Goal: Task Accomplishment & Management: Manage account settings

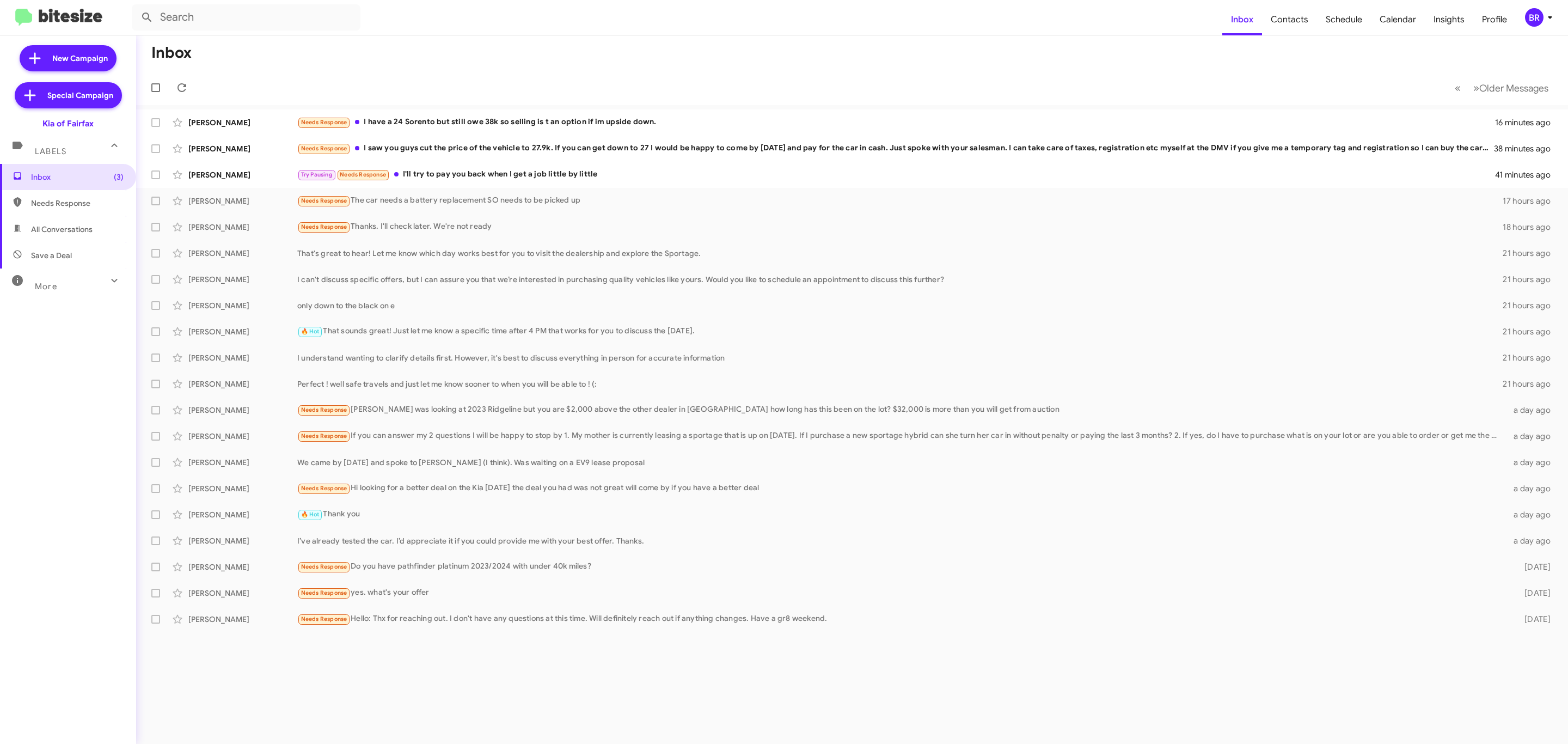
click at [1538, 25] on div "BR" at bounding box center [1534, 17] width 19 height 19
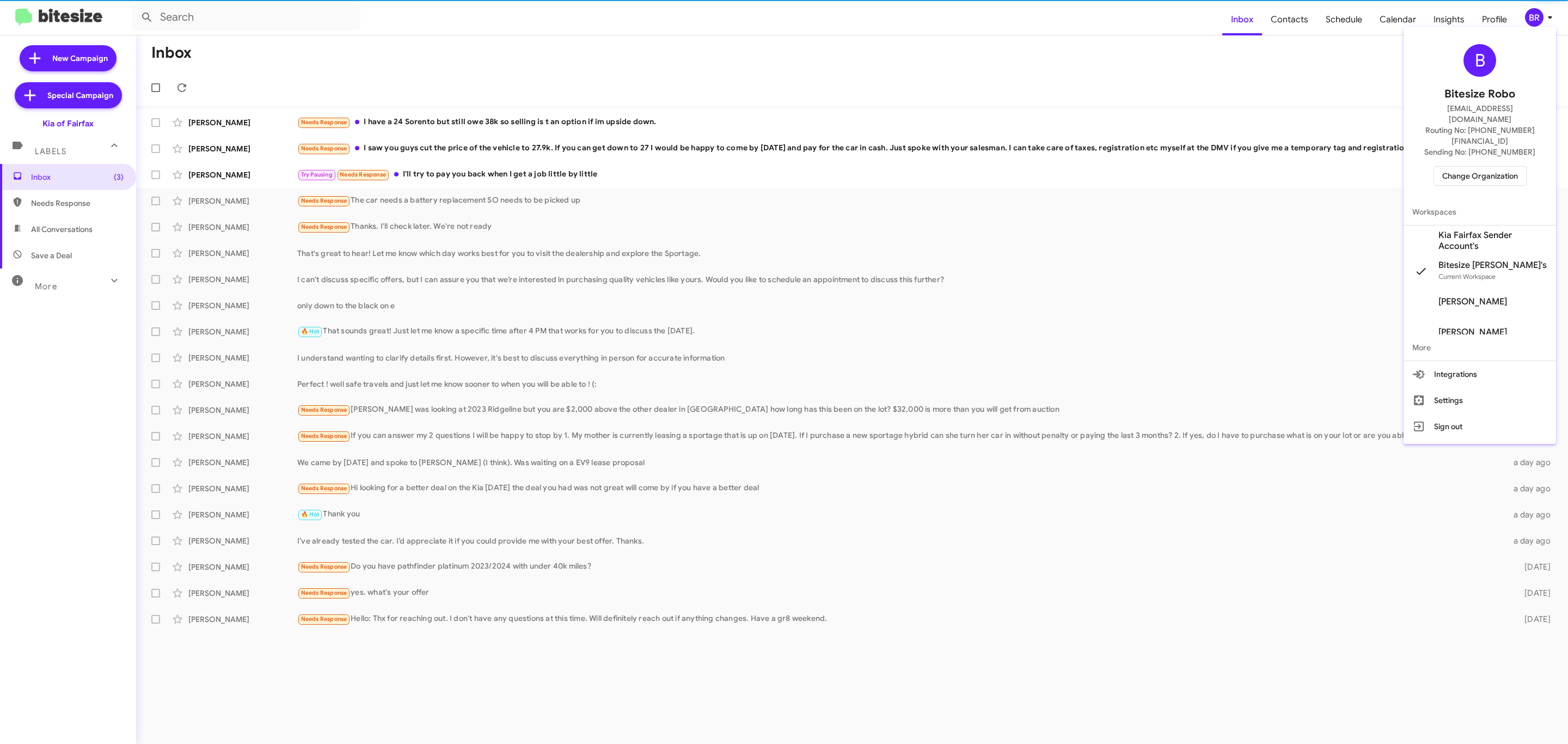
click at [1482, 147] on div "B Bitesize Robo jeks.ocampo1717@gmail.com Routing No: +1 (703) 934-8877 Sending…" at bounding box center [1480, 115] width 152 height 168
click at [1478, 167] on span "Change Organization" at bounding box center [1480, 176] width 75 height 19
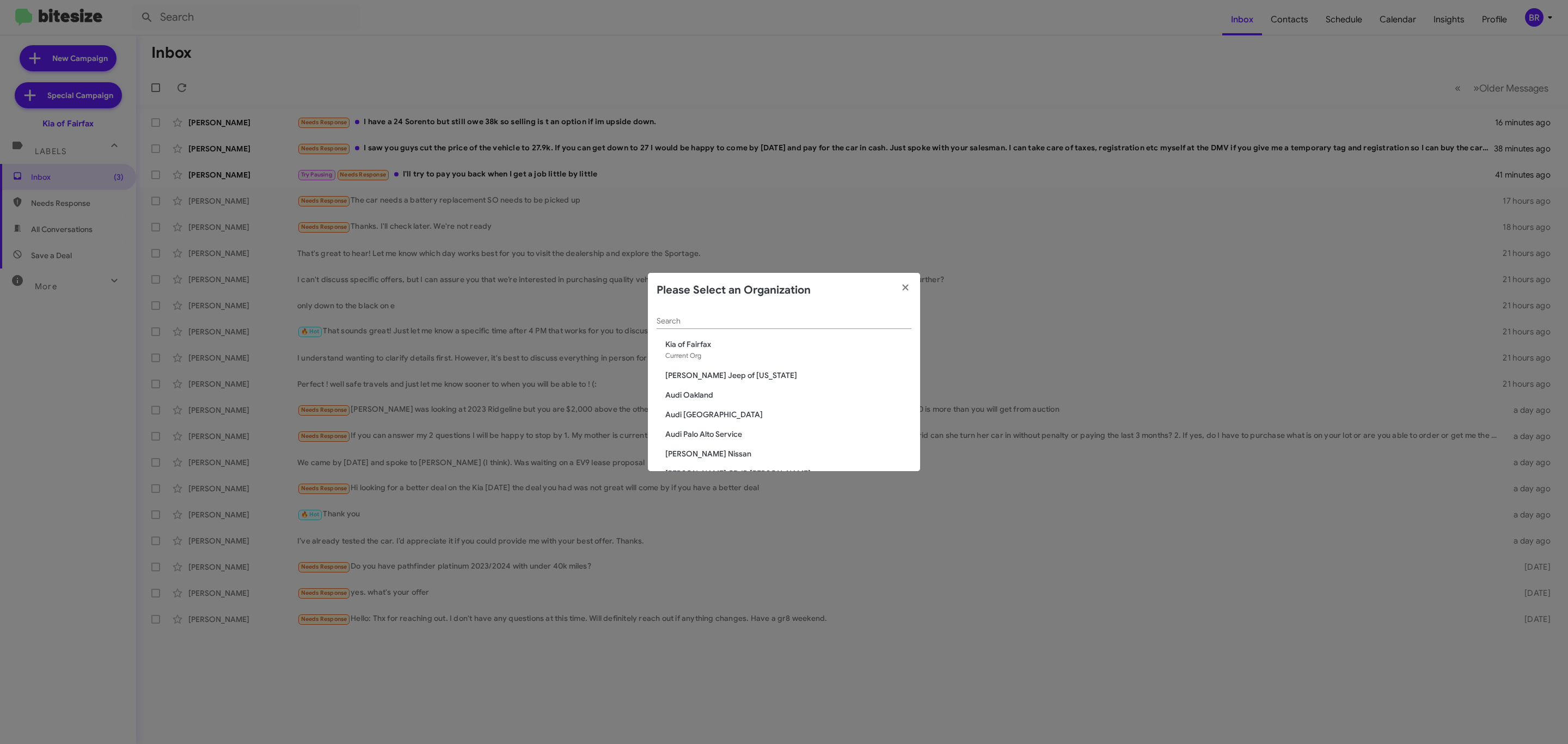
click at [752, 330] on div "Search" at bounding box center [784, 323] width 255 height 31
click at [754, 328] on div "Search" at bounding box center [784, 319] width 255 height 22
type input "cdjr"
click at [701, 386] on span "CDJR of [PERSON_NAME]" at bounding box center [788, 383] width 246 height 11
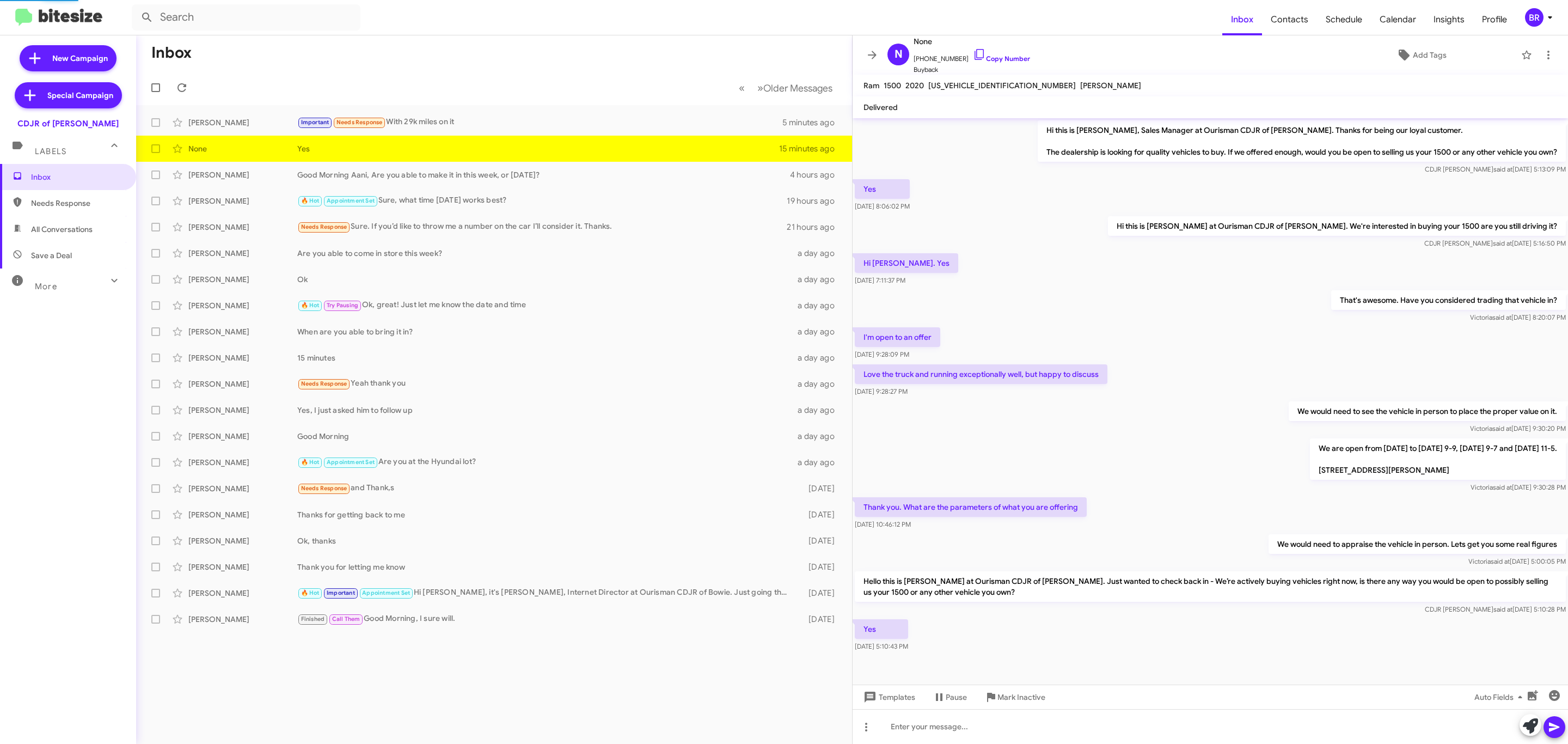
scroll to position [4, 0]
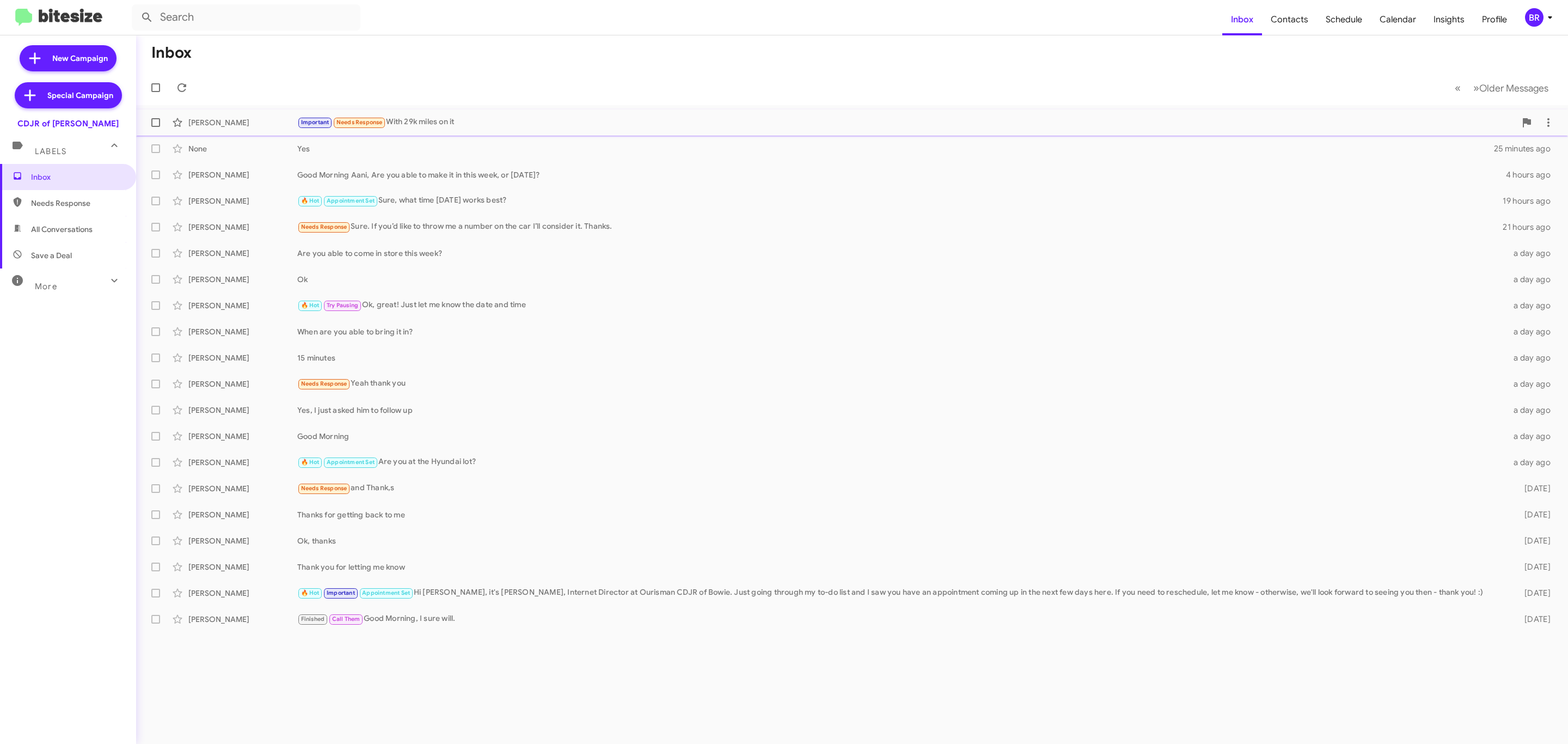
click at [157, 123] on span at bounding box center [156, 123] width 9 height 9
click at [156, 127] on input "checkbox" at bounding box center [155, 127] width 1 height 1
checkbox input "true"
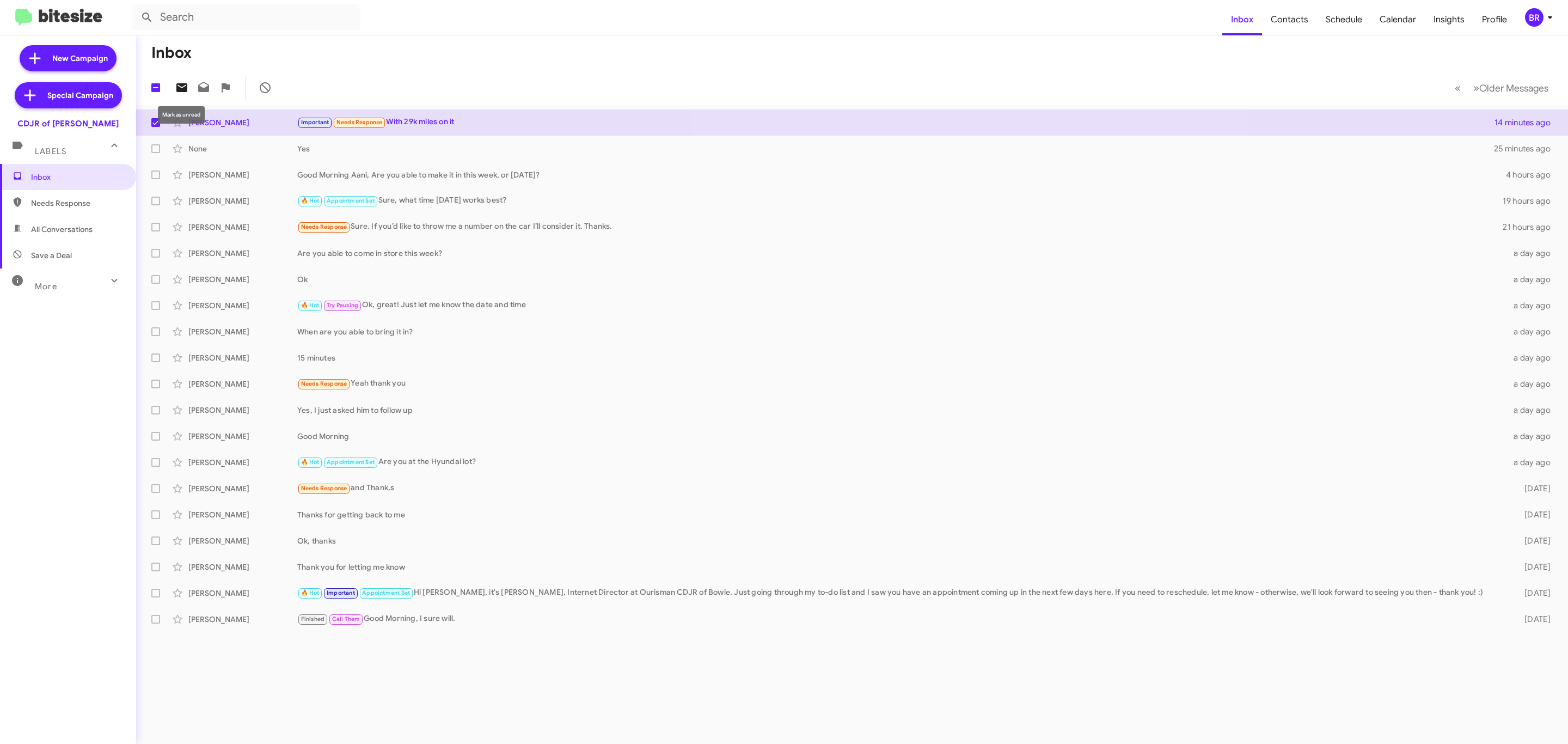
click at [179, 92] on icon at bounding box center [181, 87] width 13 height 13
click at [1534, 23] on div "BR" at bounding box center [1534, 17] width 19 height 19
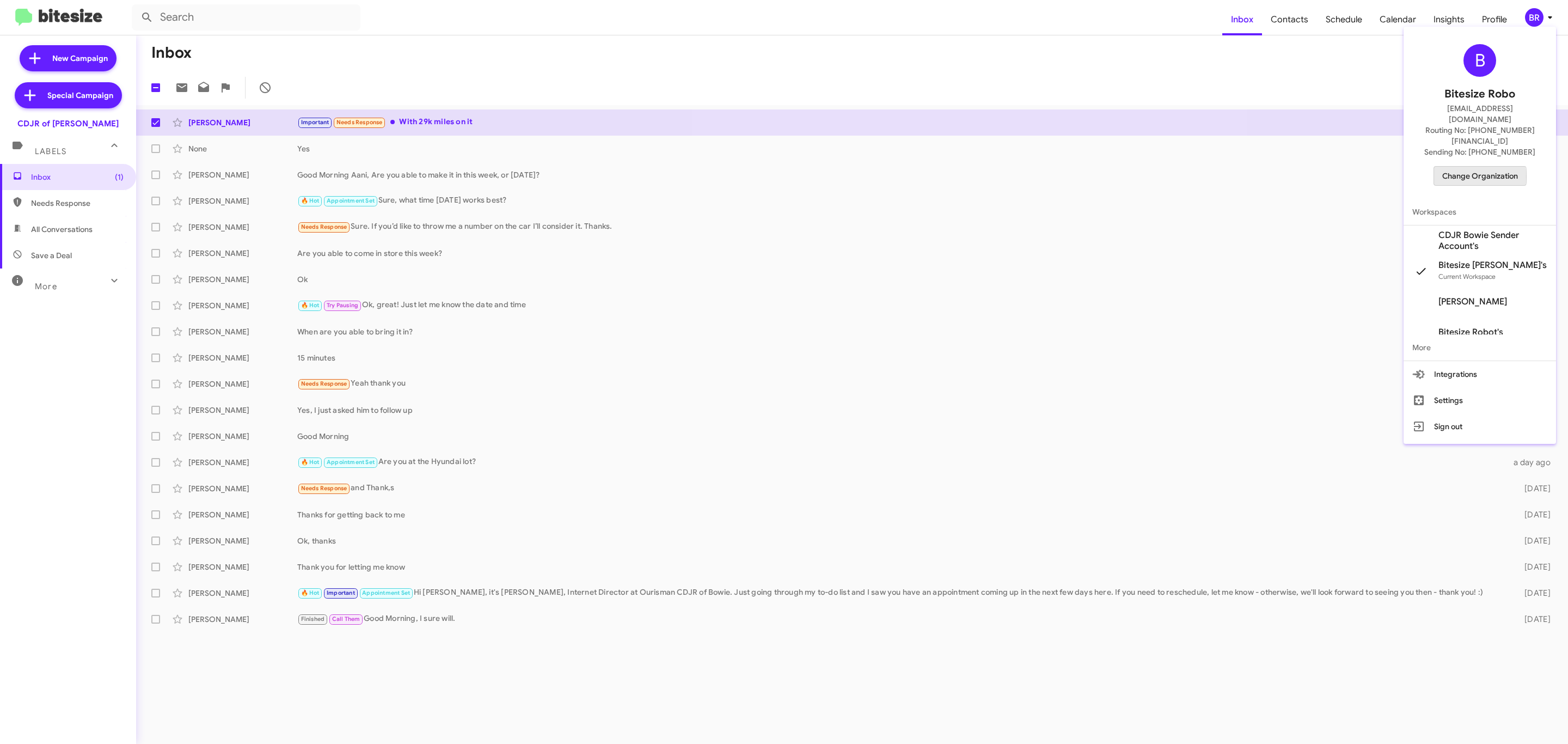
click at [1468, 167] on span "Change Organization" at bounding box center [1480, 176] width 75 height 19
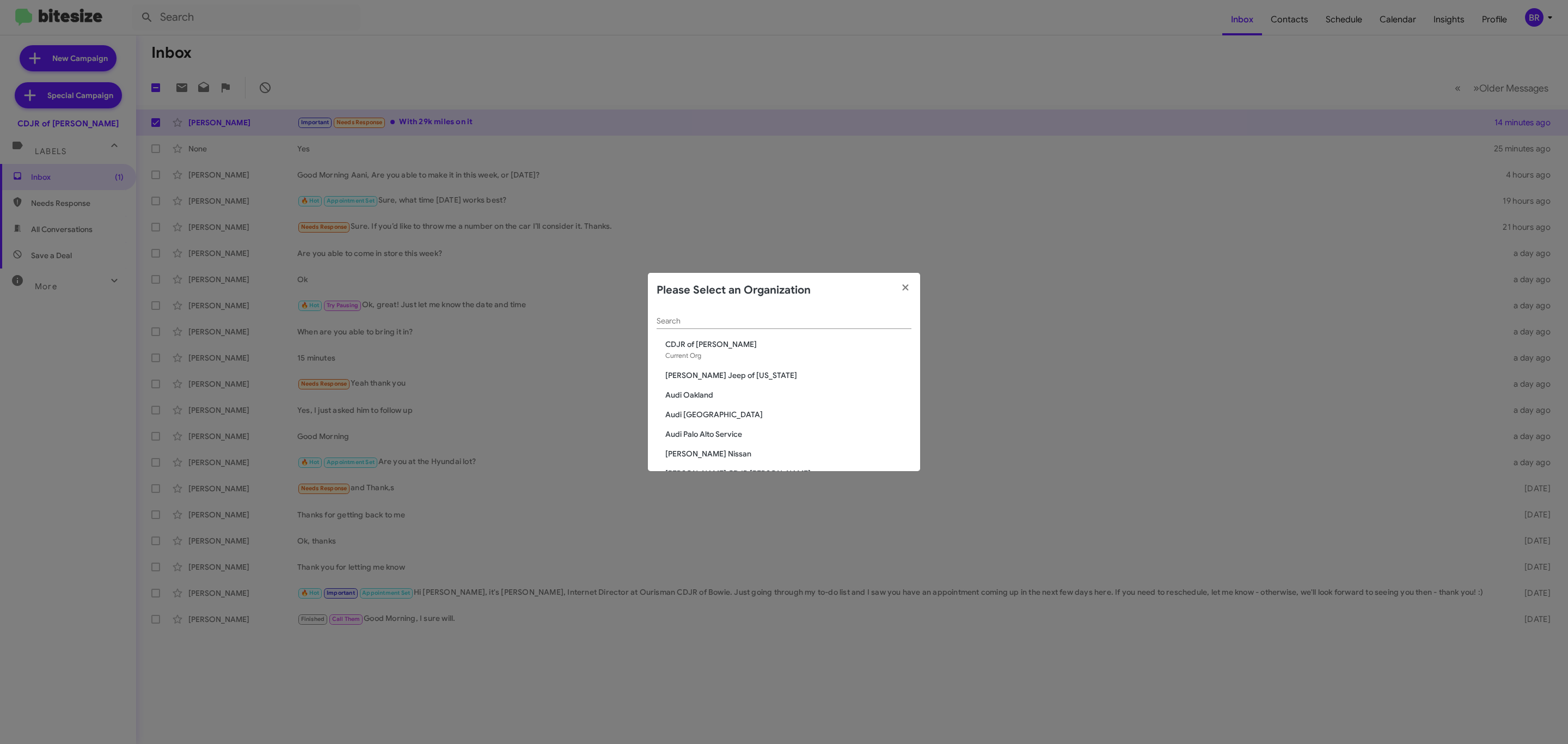
click at [752, 327] on div "Search" at bounding box center [784, 319] width 255 height 22
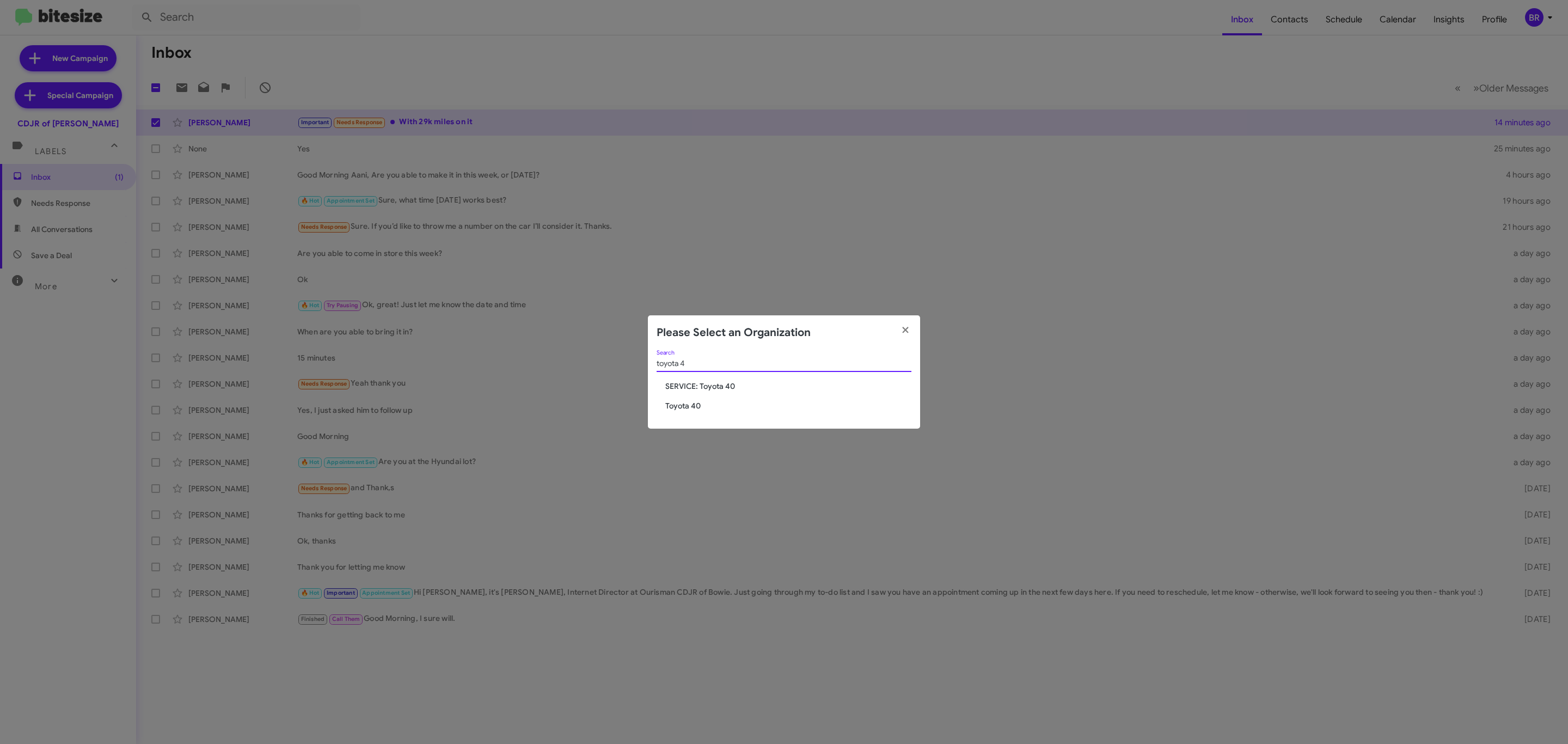
type input "toyota 4"
click at [684, 402] on span "Toyota 40" at bounding box center [788, 406] width 246 height 11
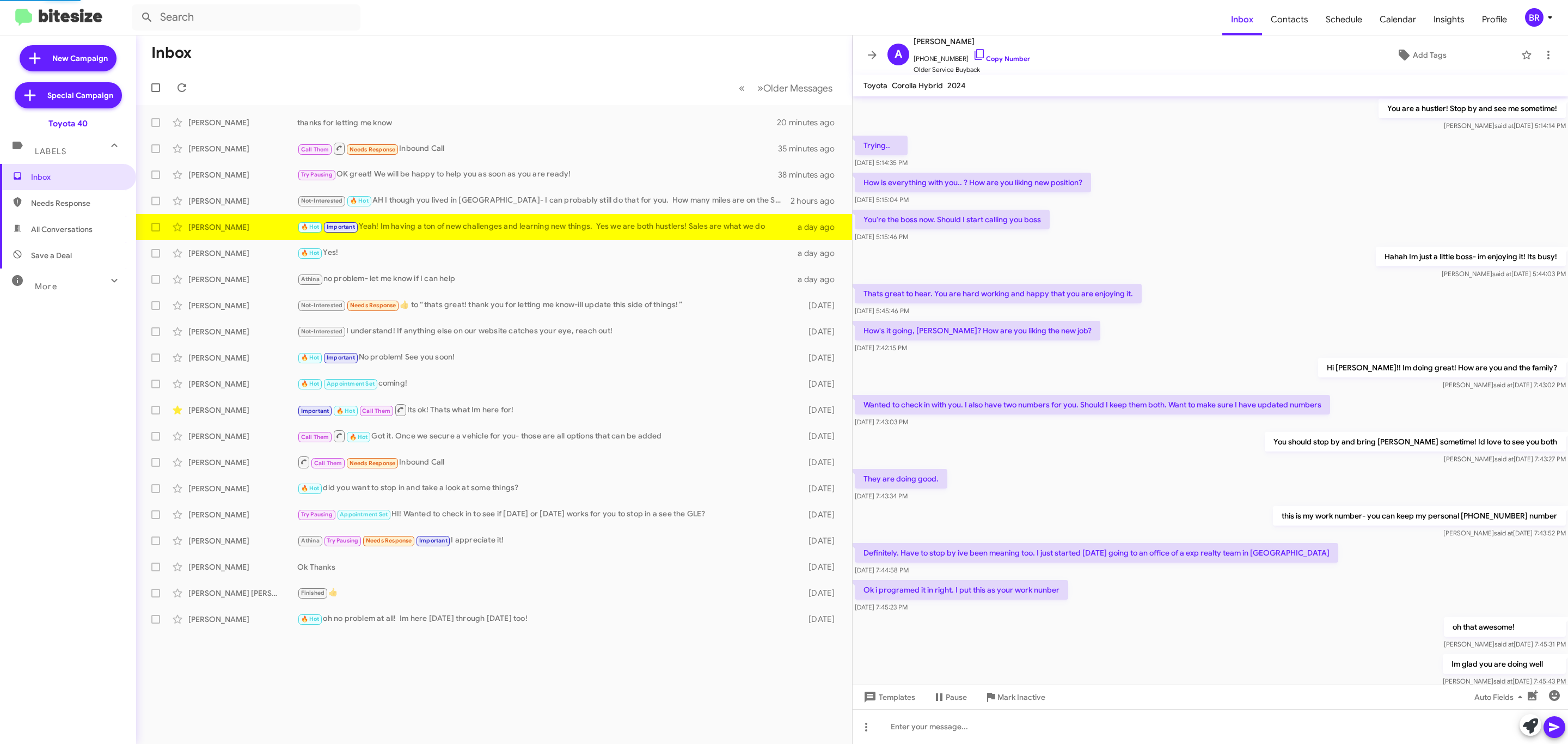
scroll to position [206, 0]
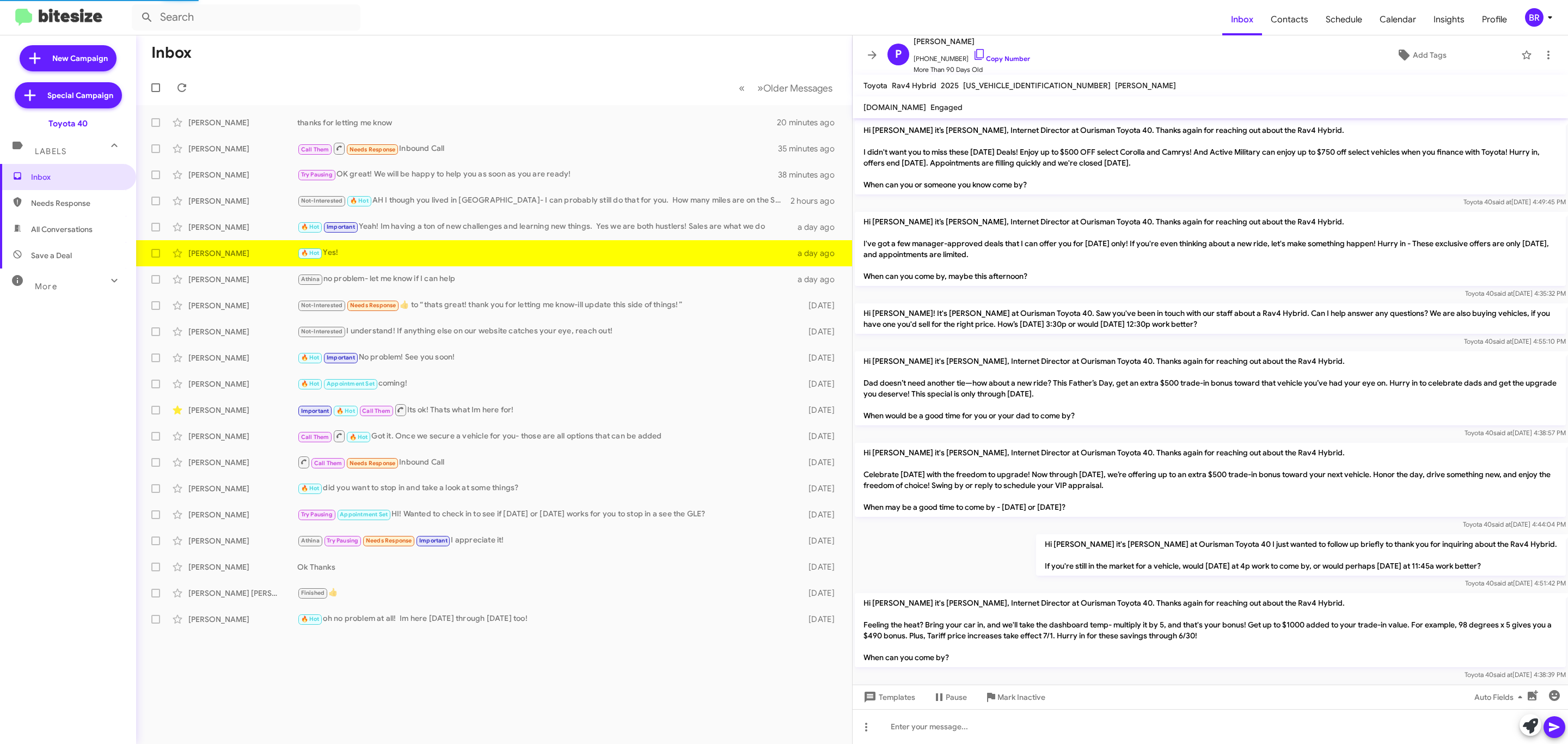
scroll to position [849, 0]
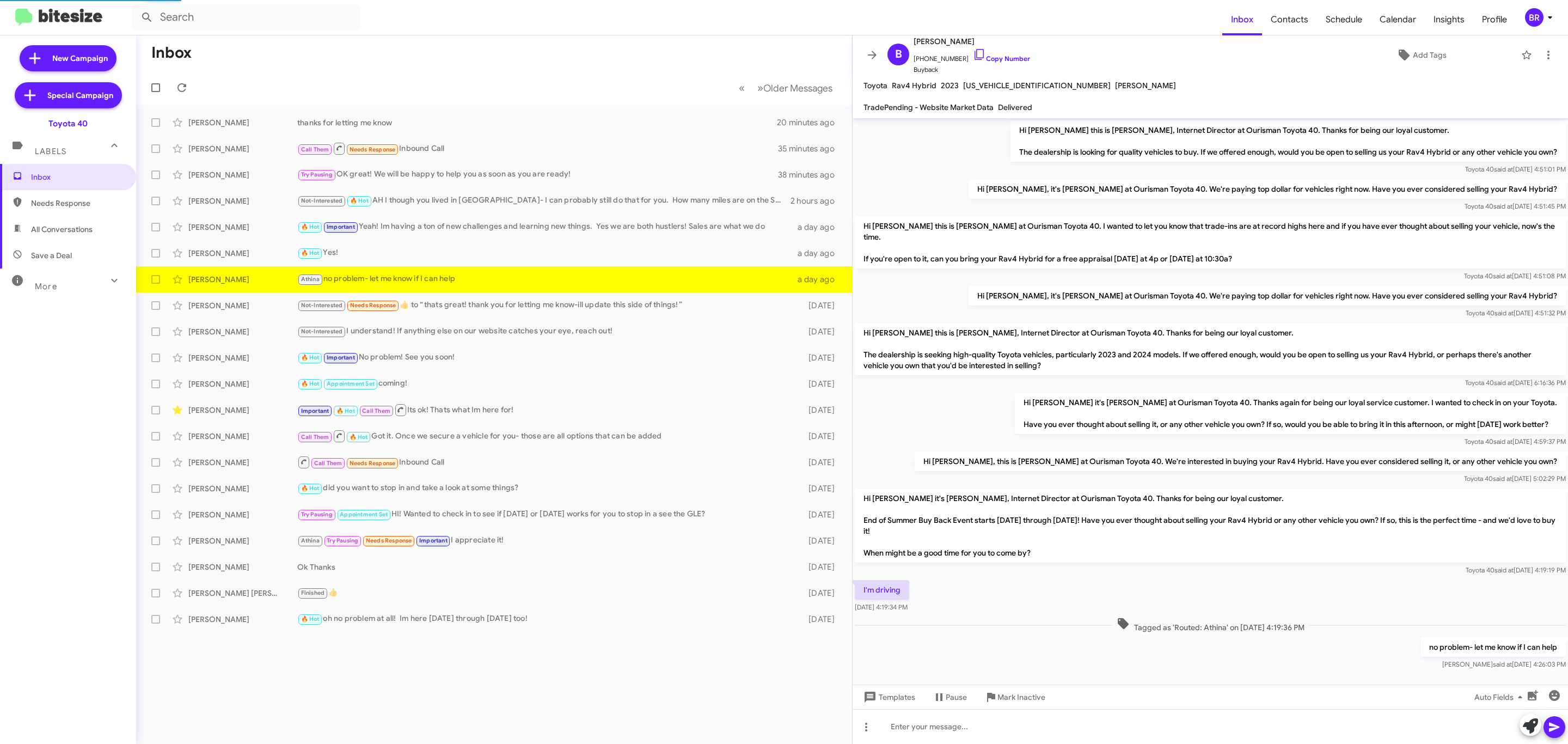
scroll to position [7, 0]
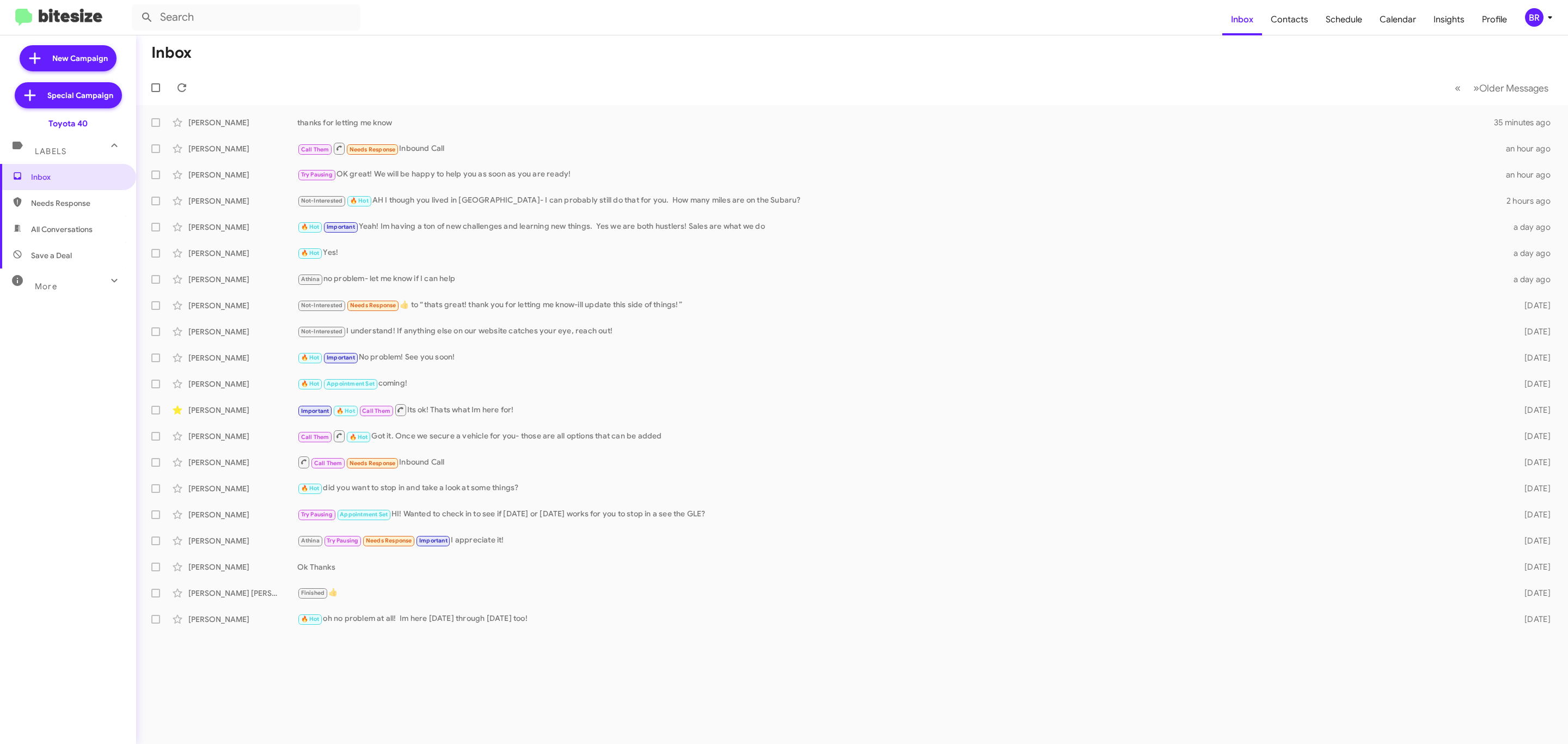
click at [1527, 18] on div "BR" at bounding box center [1534, 17] width 19 height 19
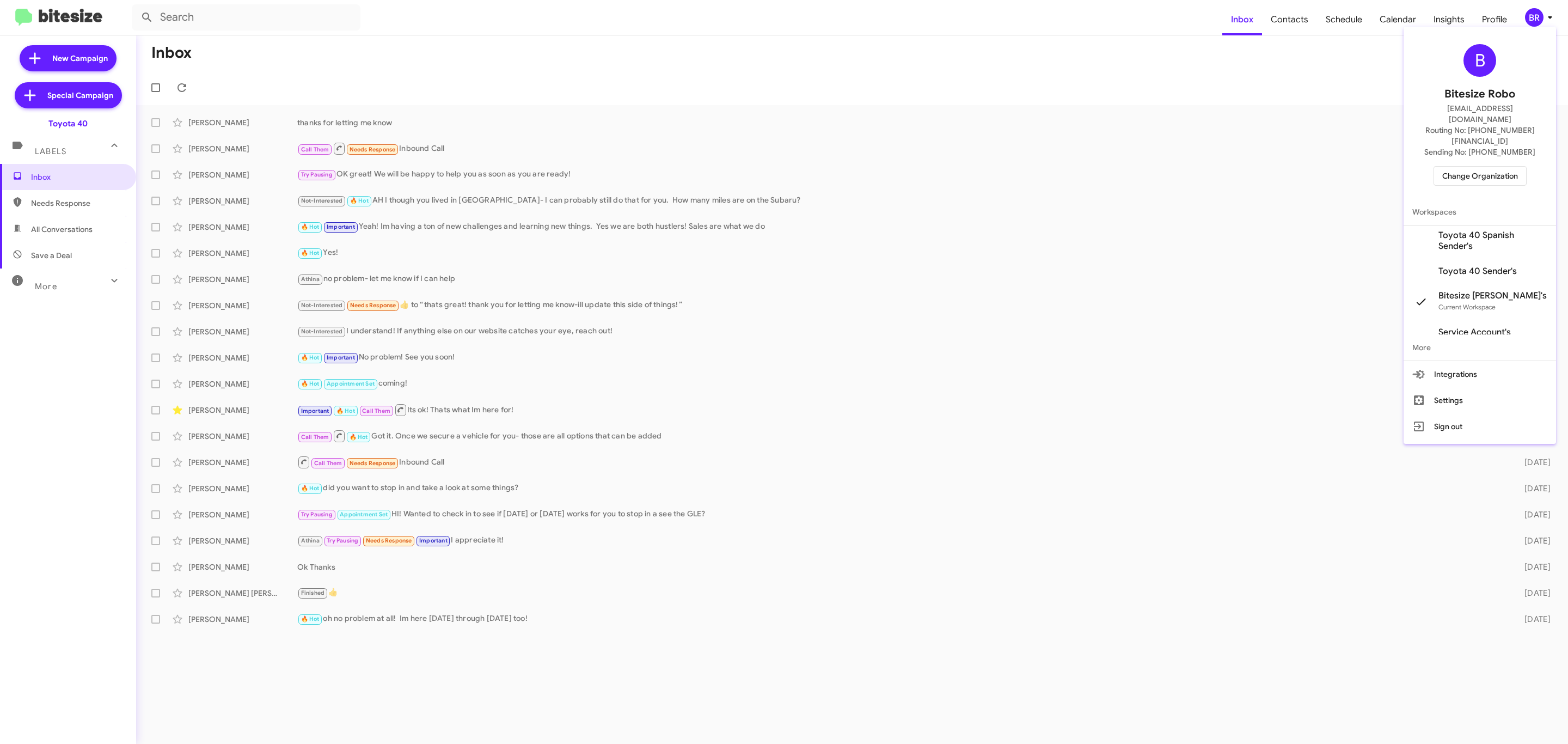
click at [1475, 167] on span "Change Organization" at bounding box center [1480, 176] width 75 height 19
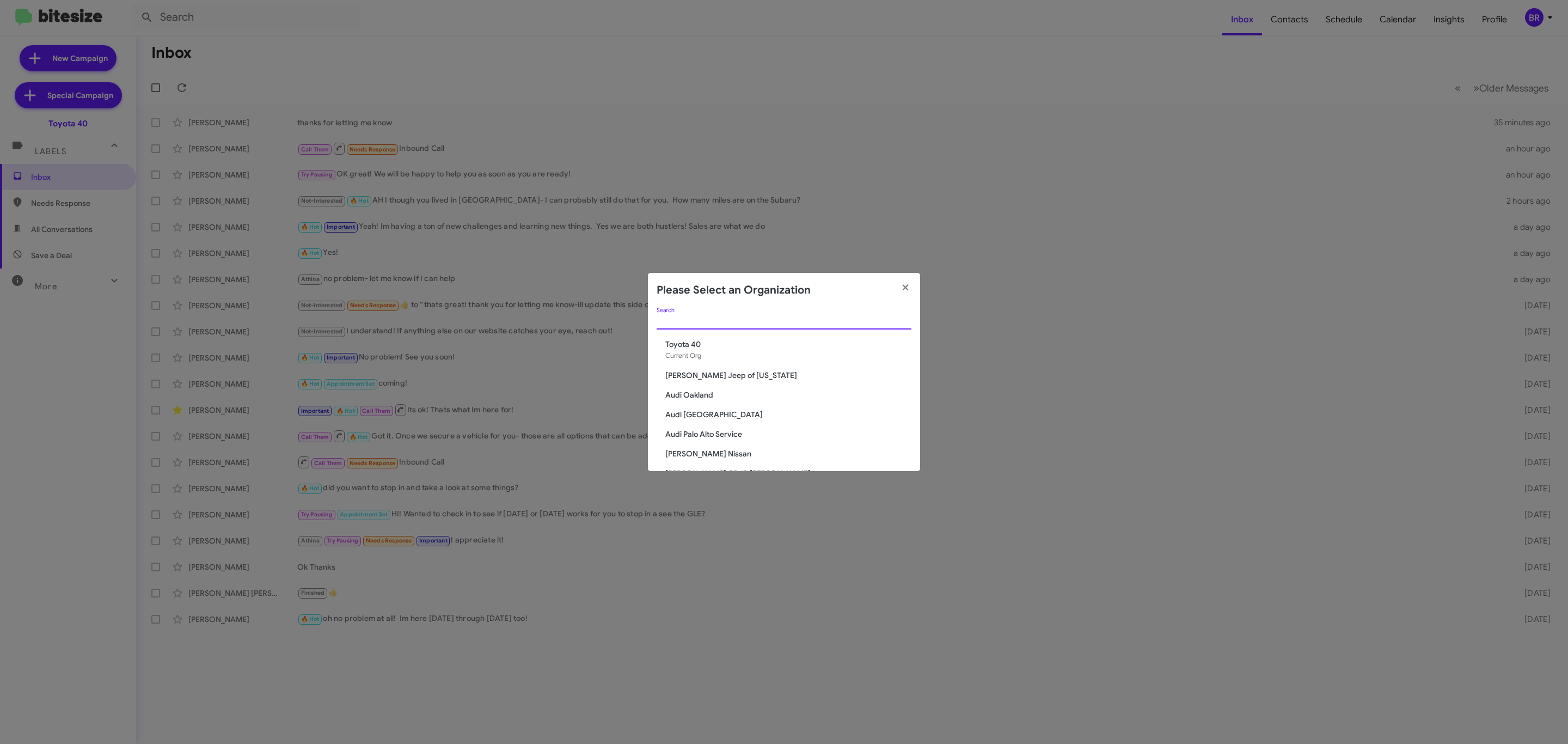
click at [802, 320] on input "Search" at bounding box center [784, 321] width 255 height 9
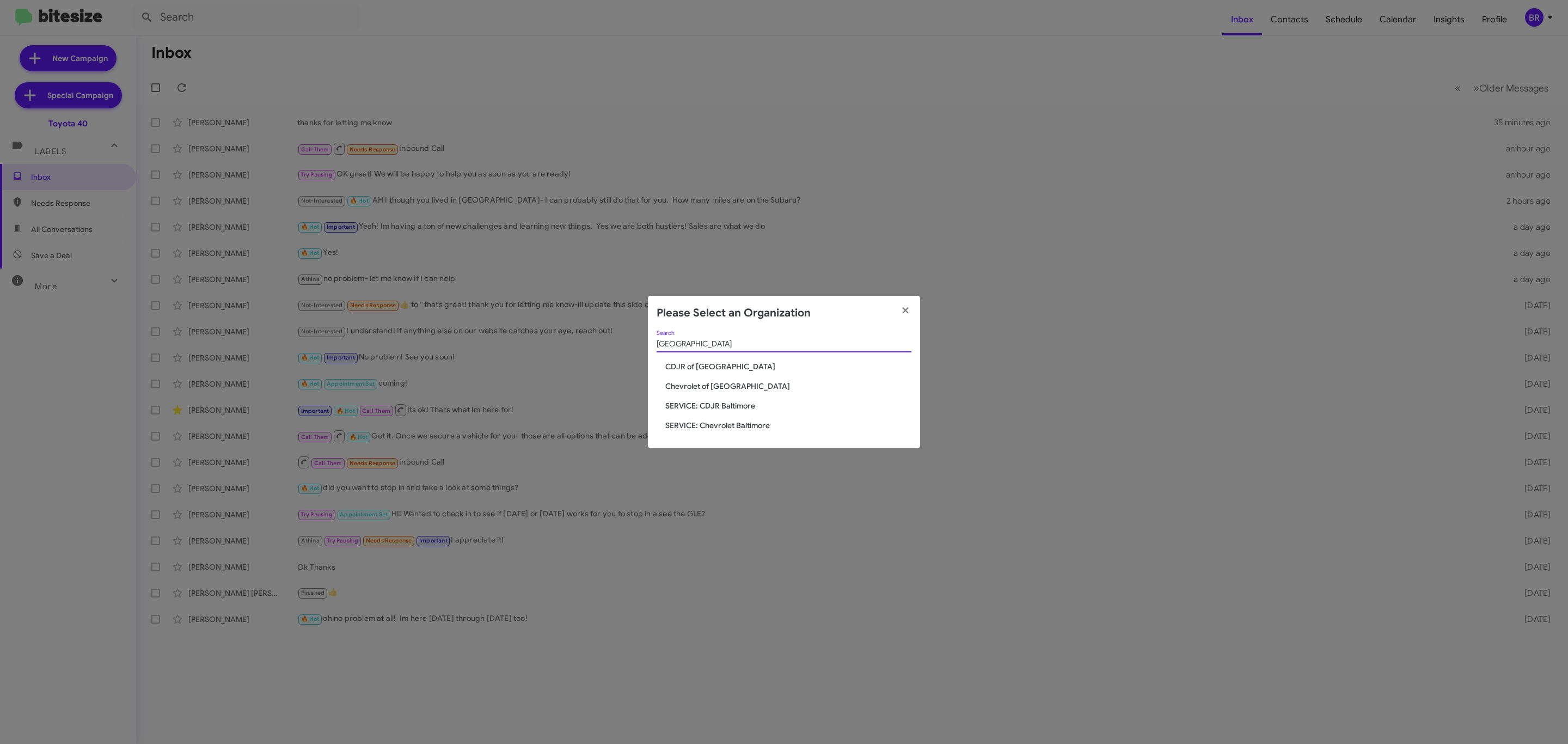
type input "baltimore"
click at [729, 384] on span "Chevrolet of [GEOGRAPHIC_DATA]" at bounding box center [788, 386] width 246 height 11
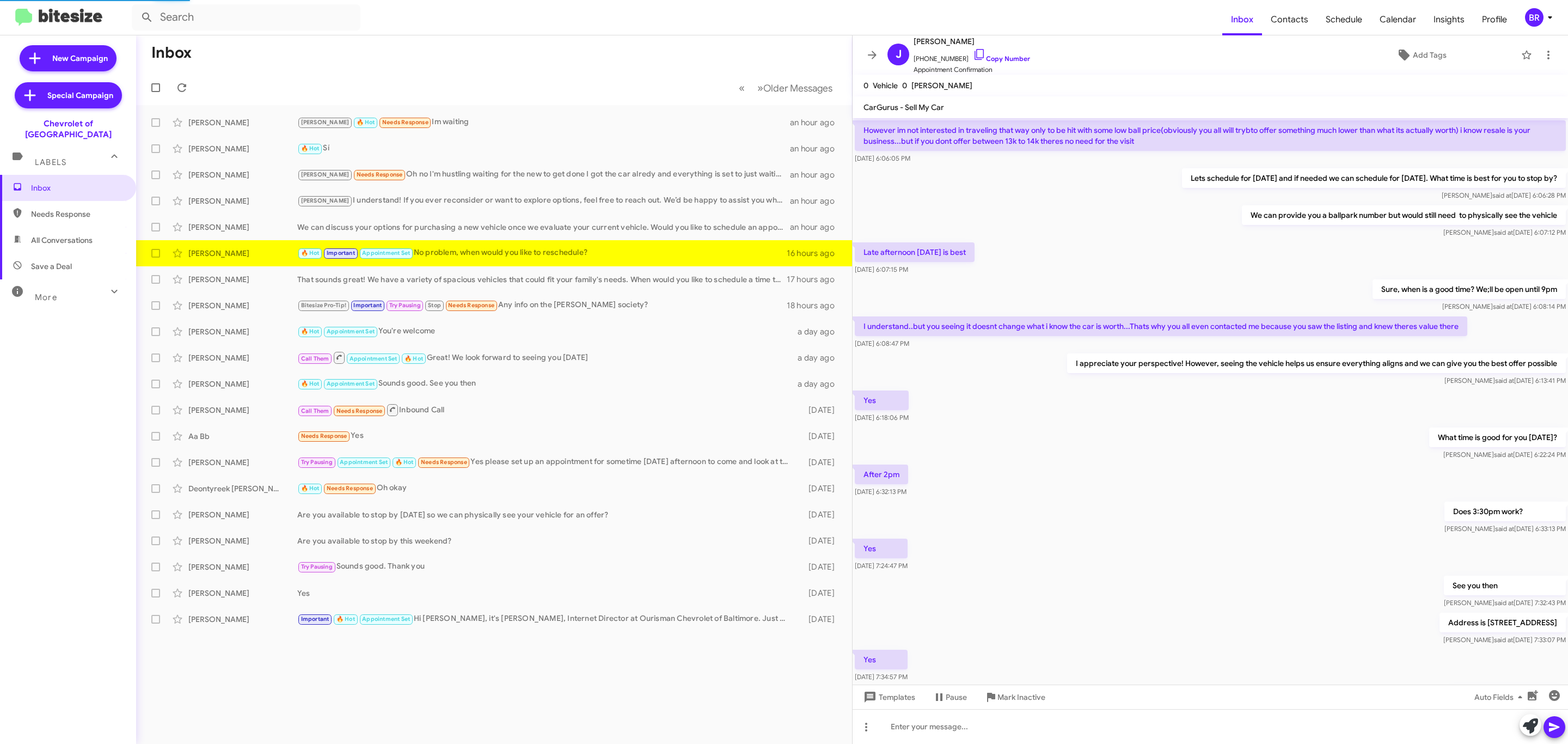
scroll to position [244, 0]
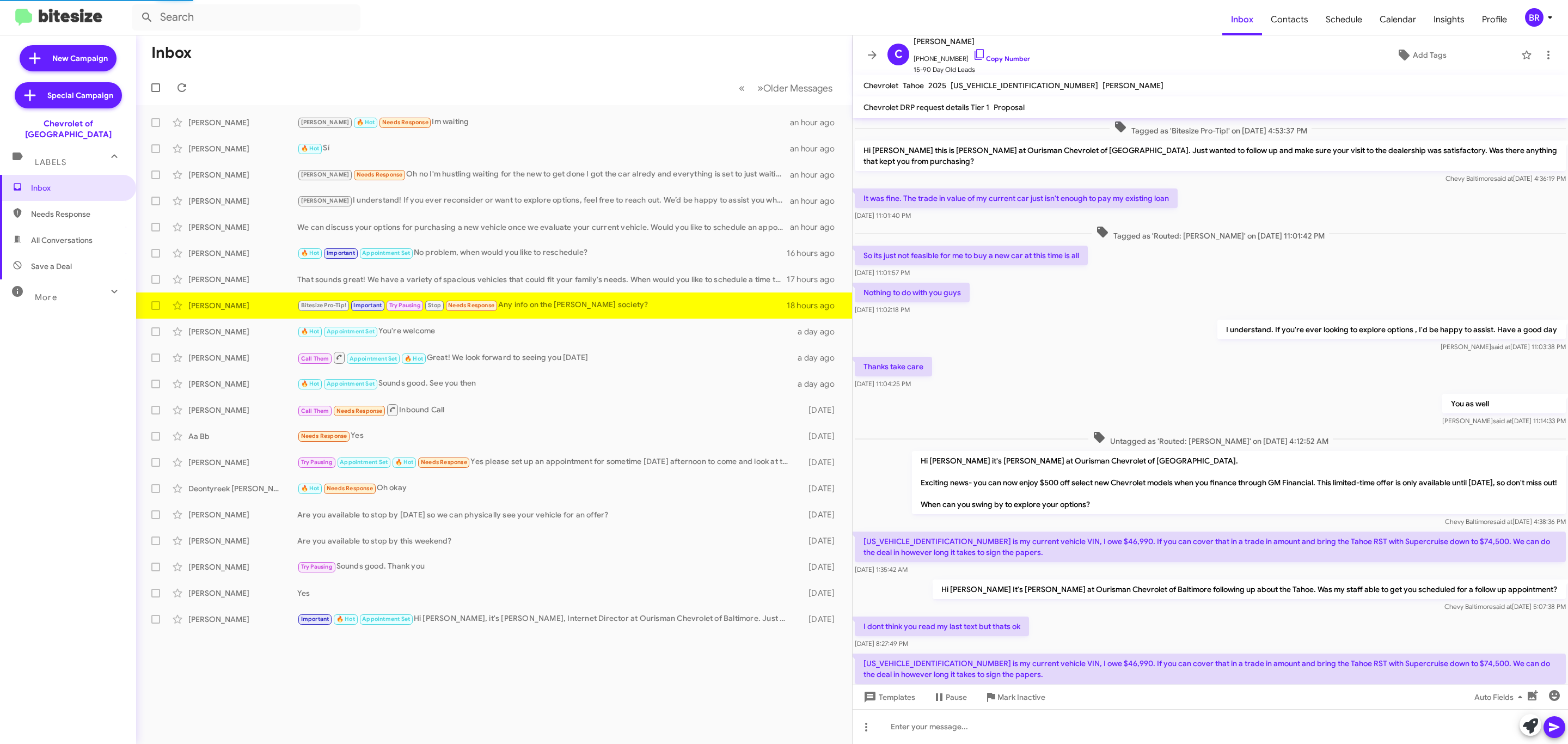
scroll to position [256, 0]
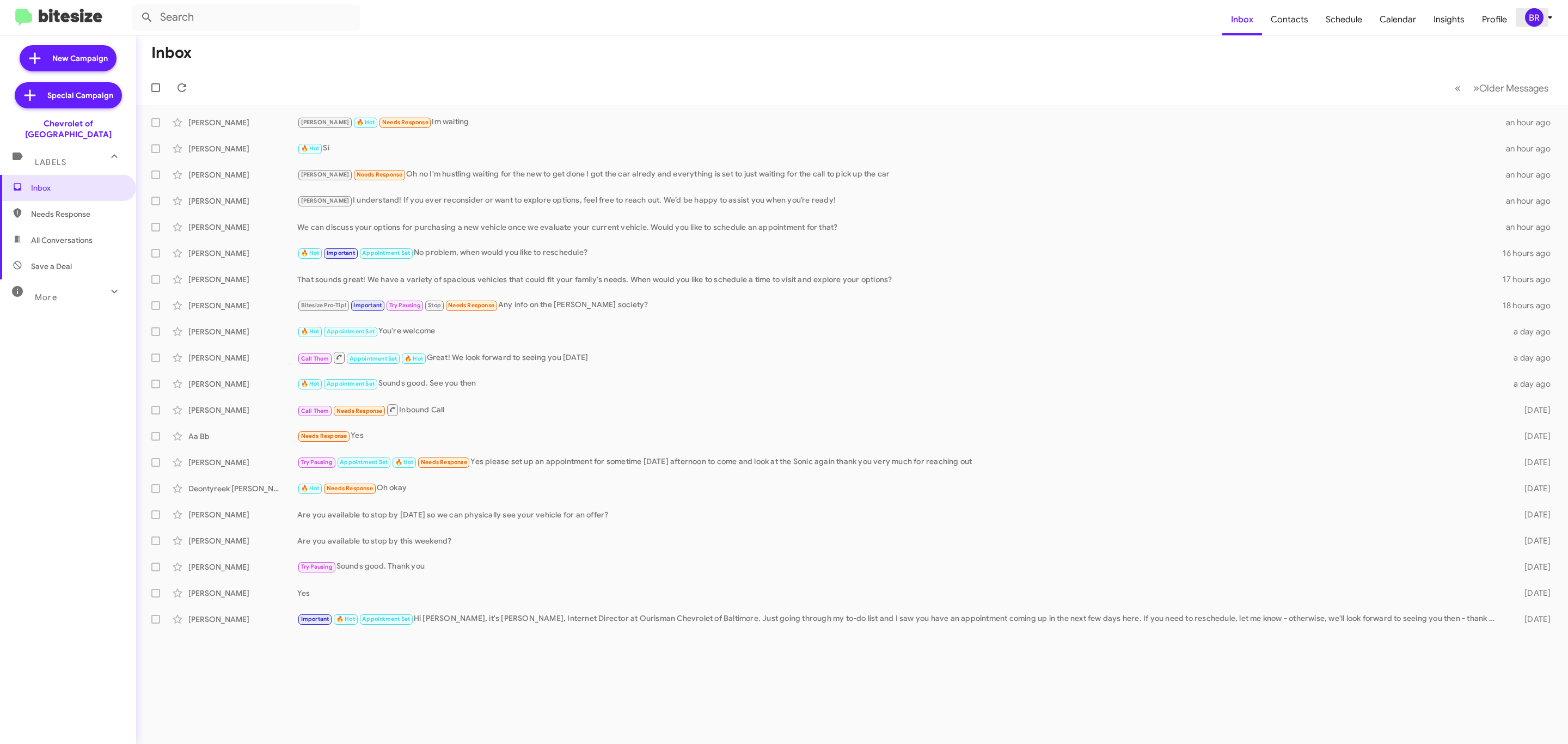
click at [1526, 23] on span "BR" at bounding box center [1540, 17] width 32 height 19
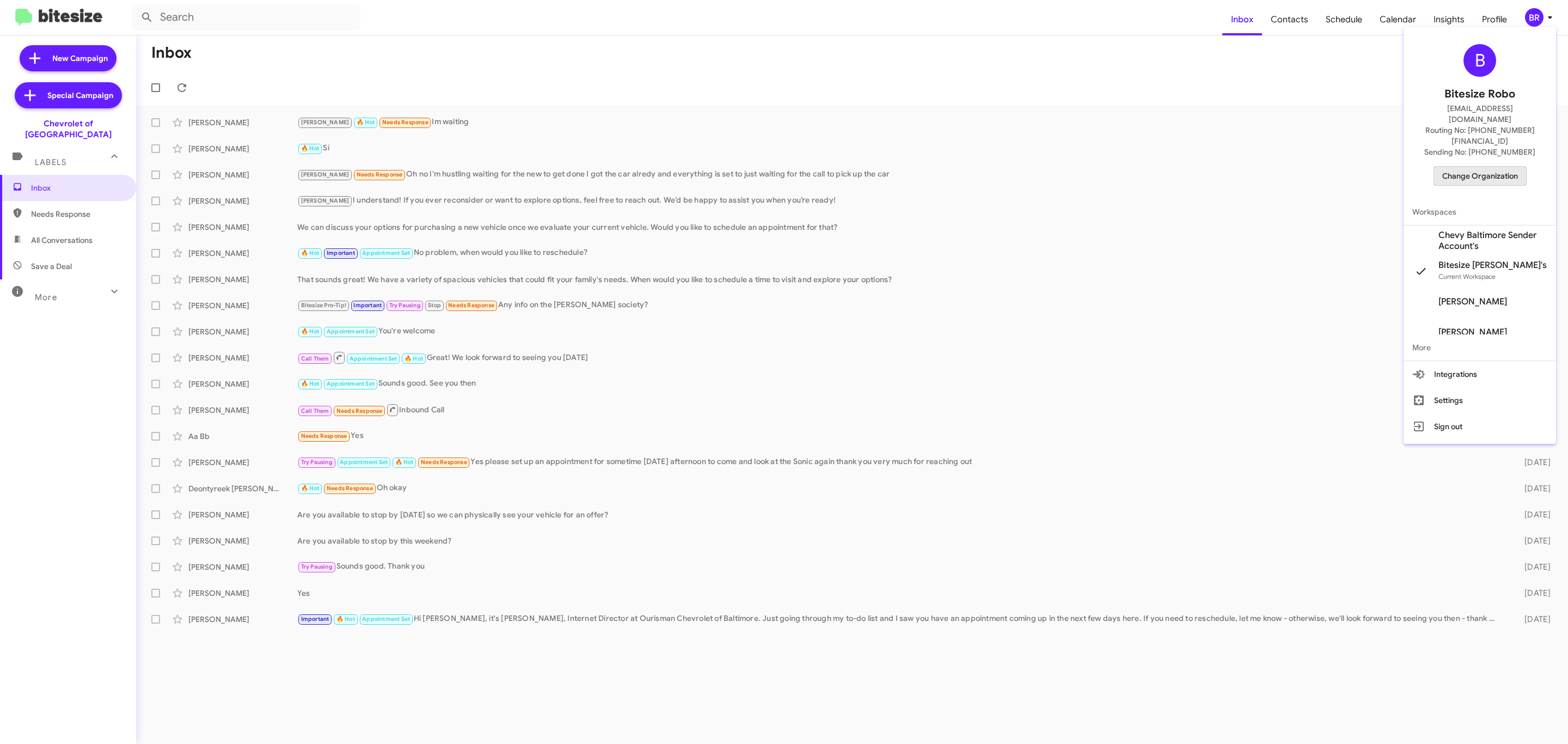
click at [1478, 167] on span "Change Organization" at bounding box center [1480, 176] width 75 height 19
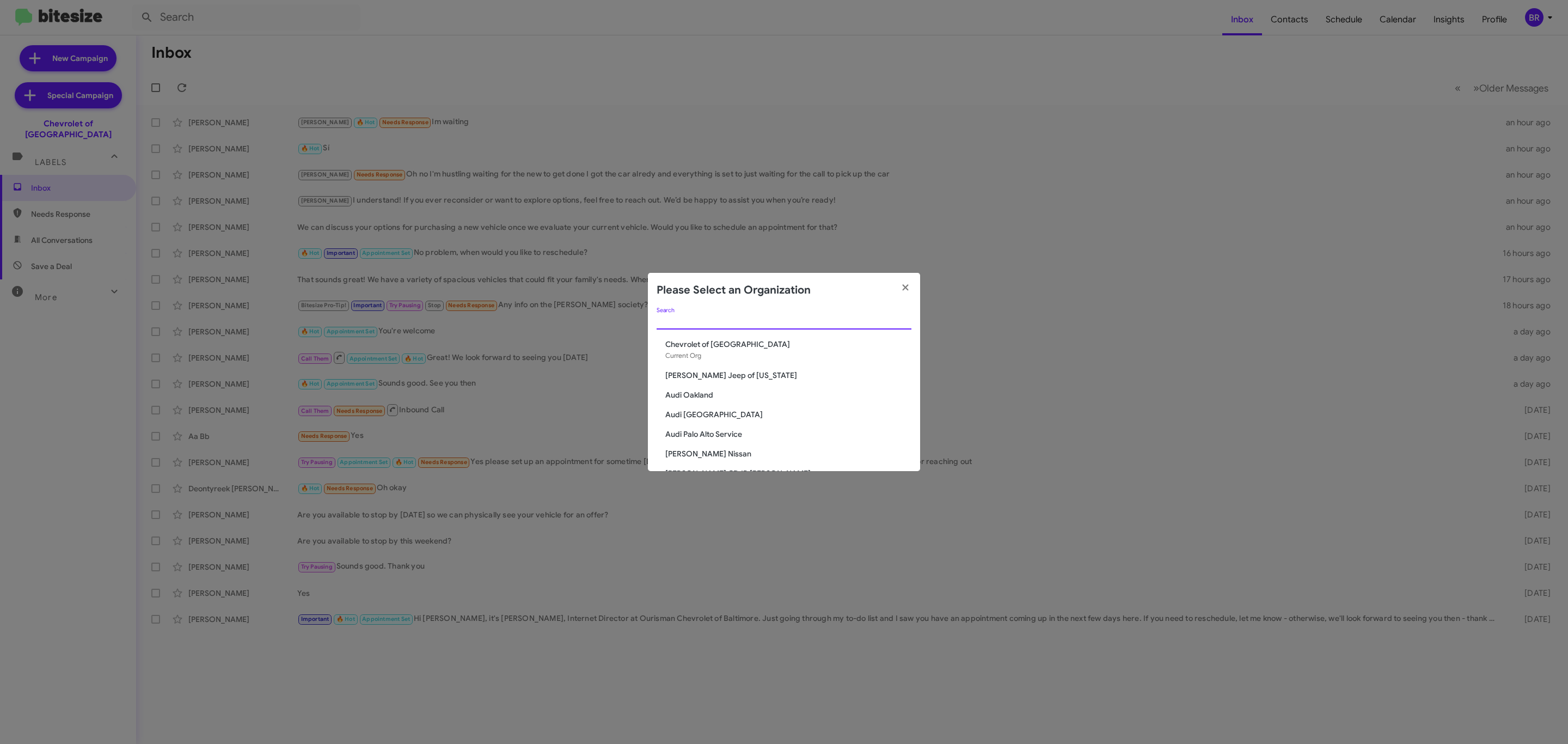
click at [841, 322] on input "Search" at bounding box center [784, 321] width 255 height 9
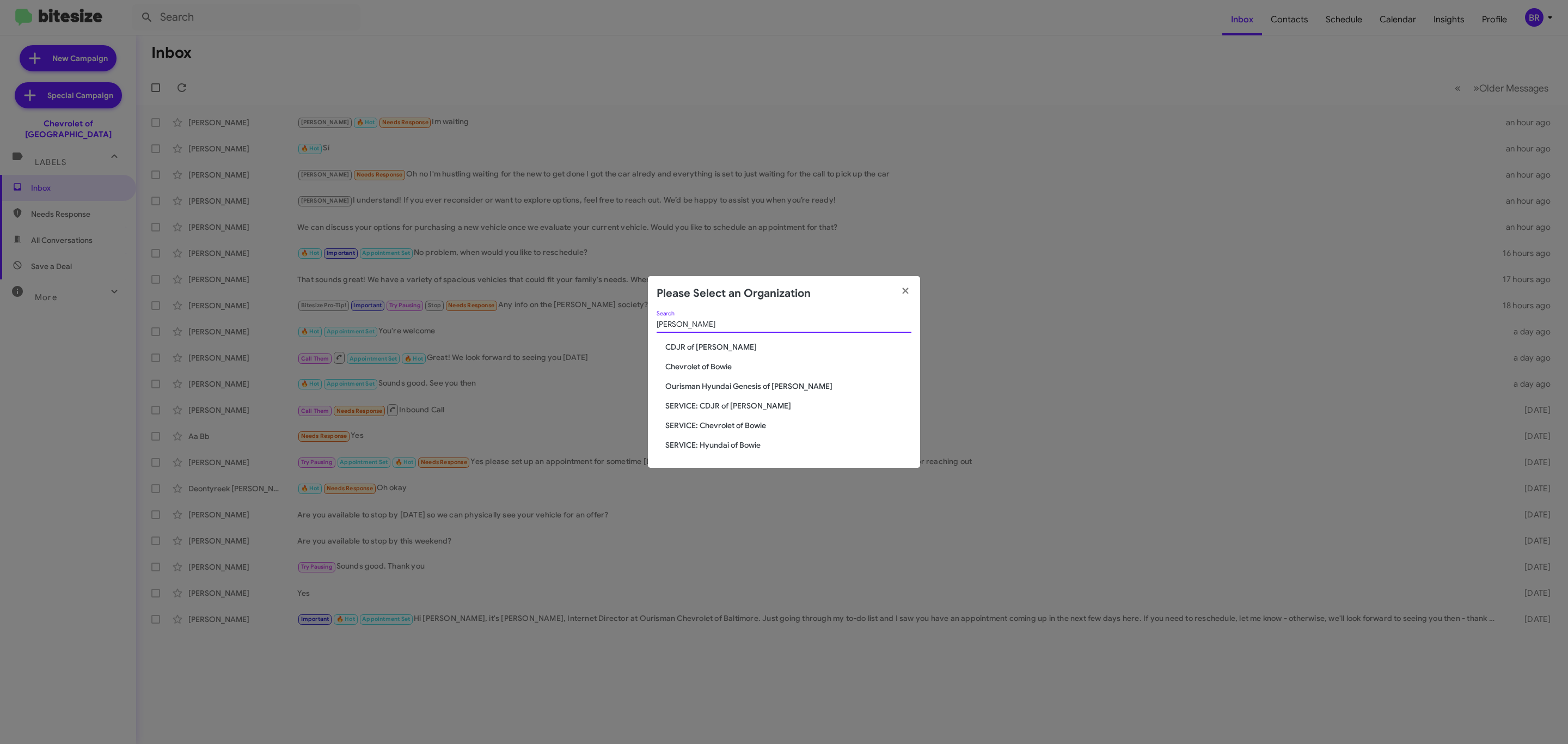
type input "bowie"
click at [721, 369] on span "Chevrolet of Bowie" at bounding box center [788, 366] width 246 height 11
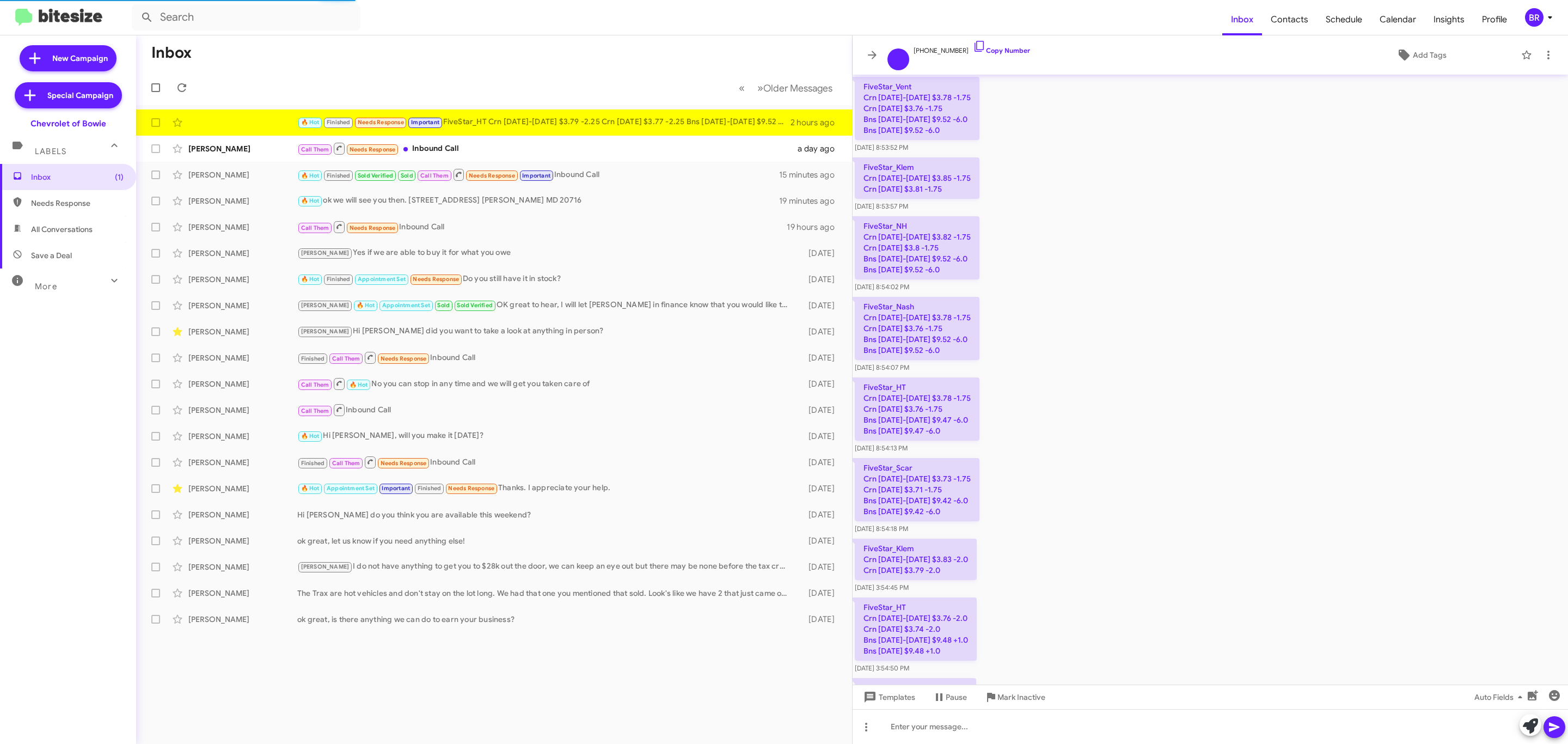
scroll to position [967, 0]
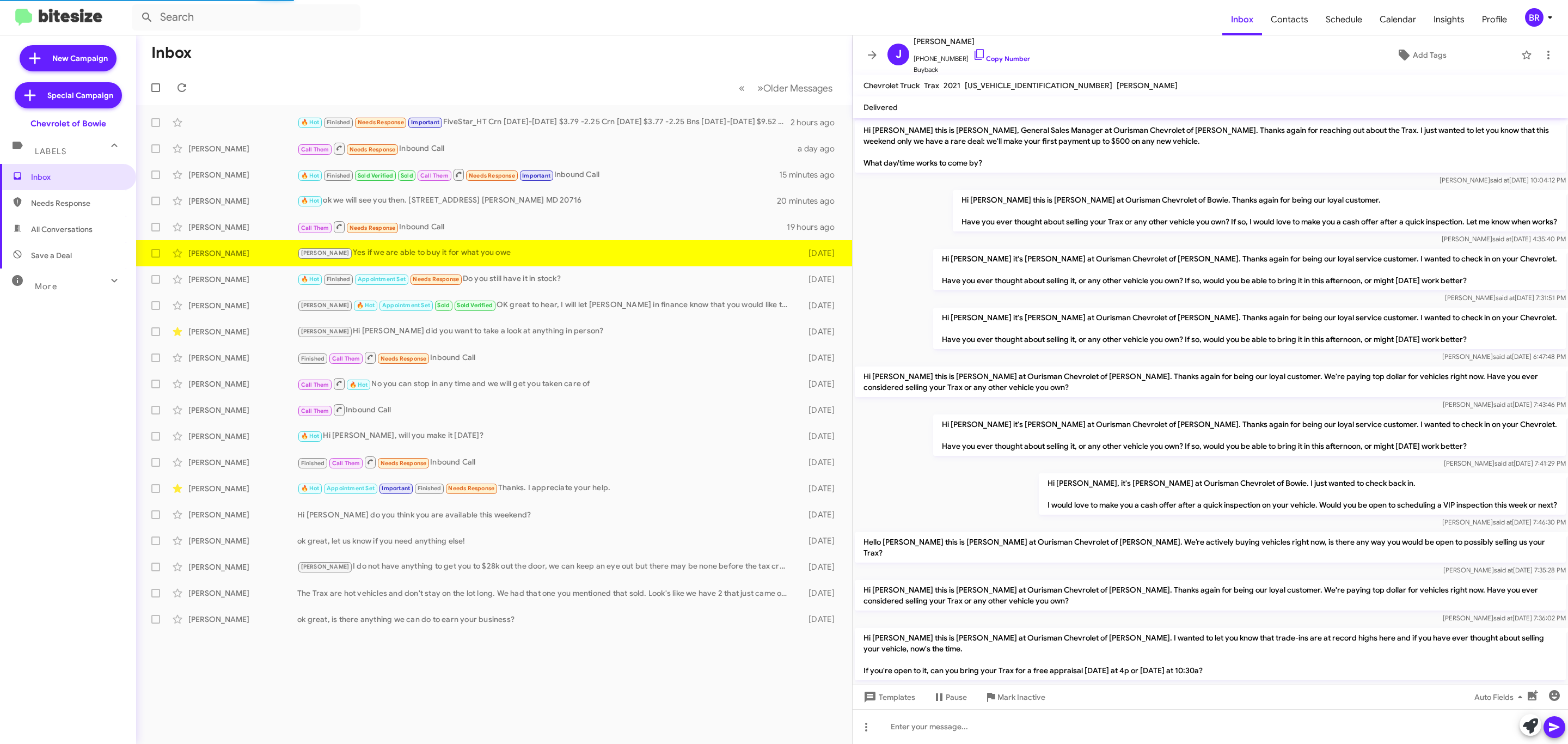
scroll to position [288, 0]
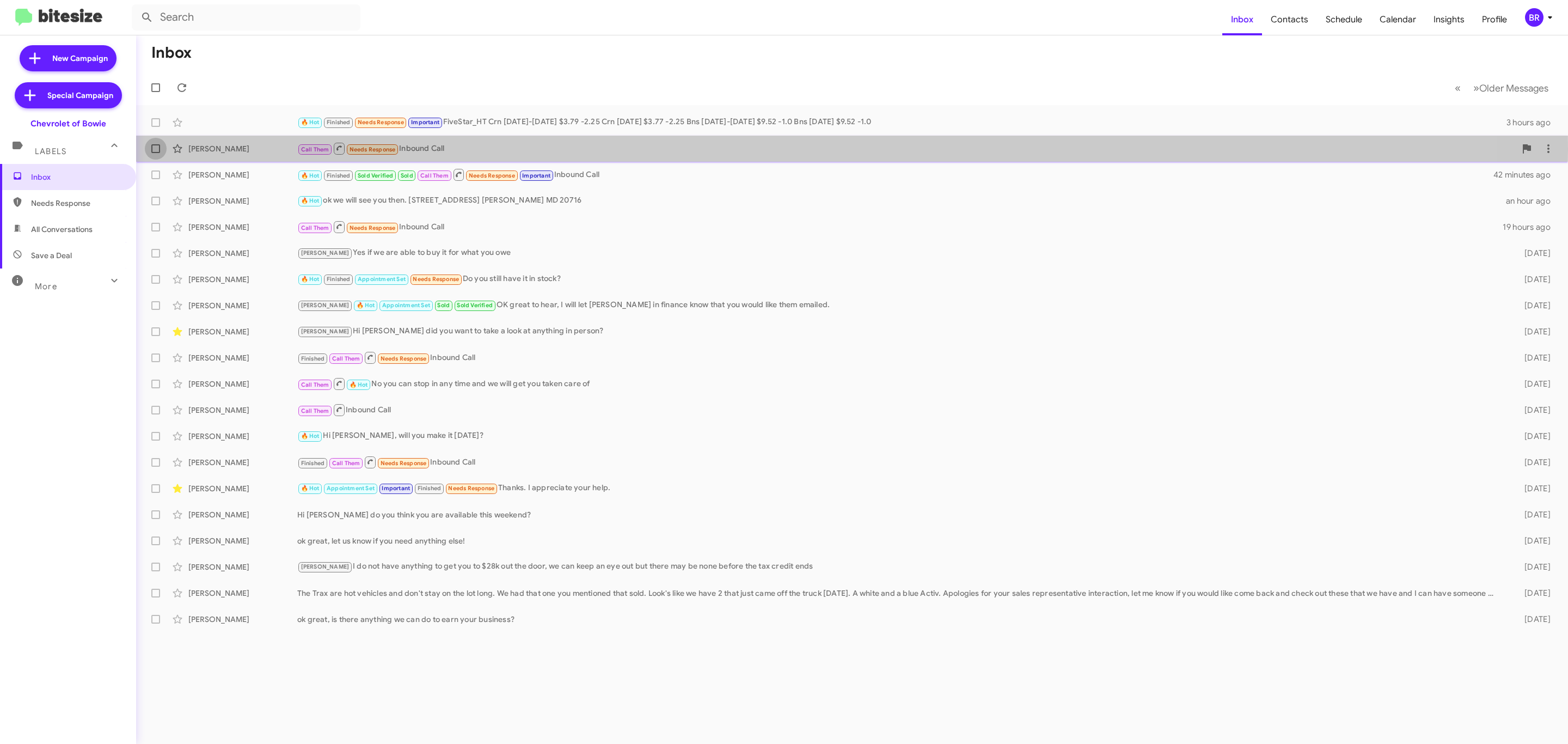
click at [149, 151] on label at bounding box center [155, 149] width 22 height 22
click at [155, 153] on input "checkbox" at bounding box center [155, 153] width 1 height 1
checkbox input "true"
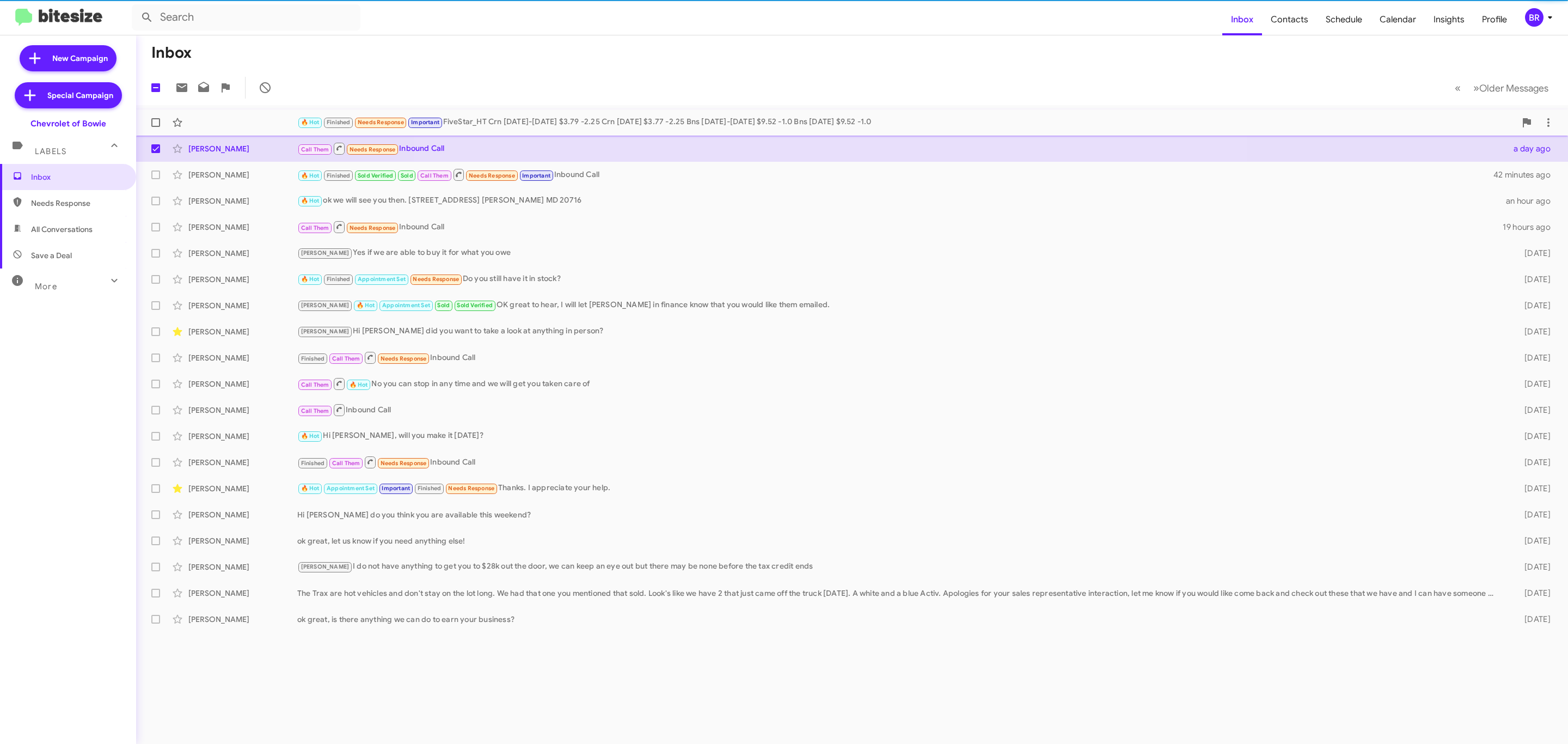
click at [156, 132] on label at bounding box center [155, 122] width 22 height 22
click at [156, 127] on input "checkbox" at bounding box center [155, 127] width 1 height 1
checkbox input "true"
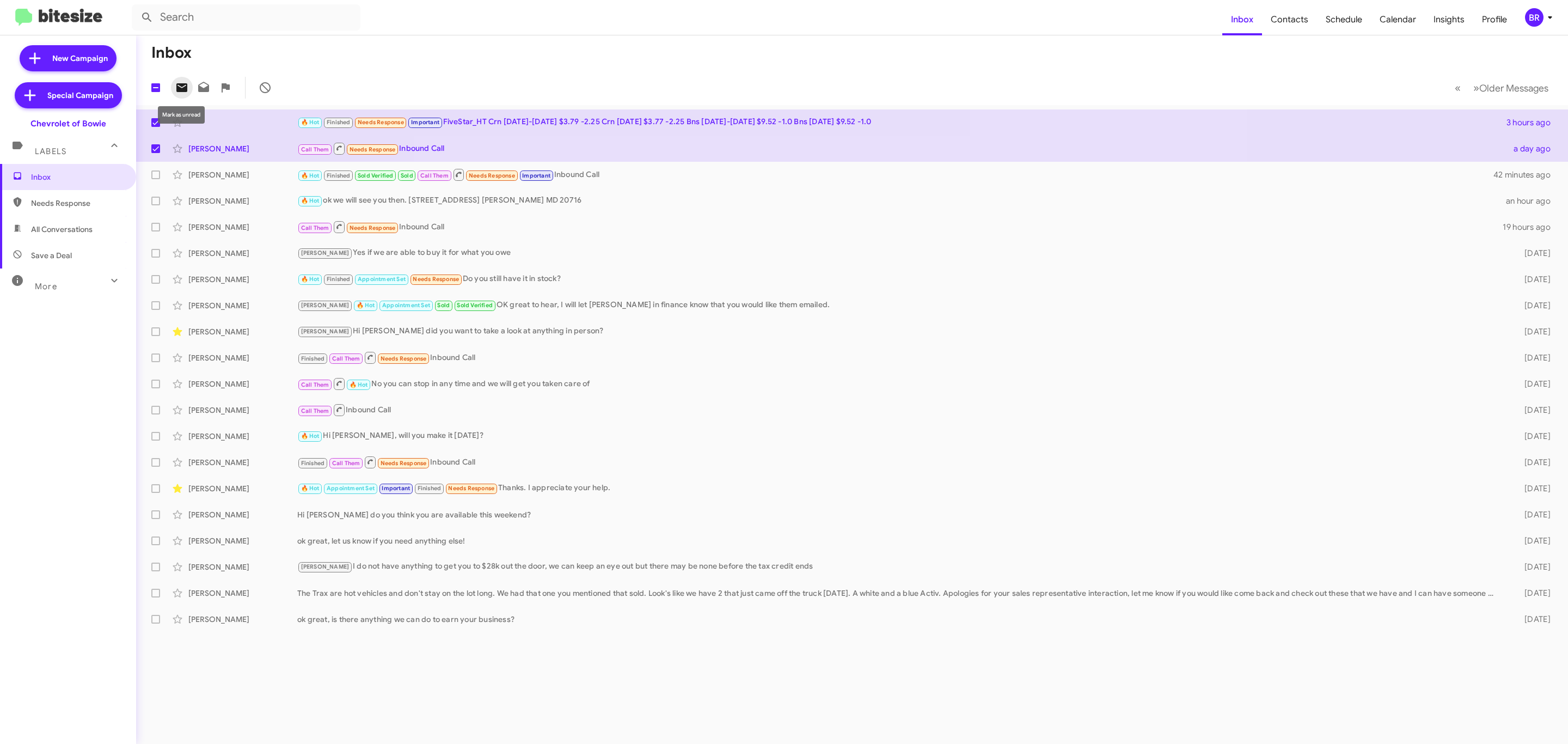
click at [182, 93] on icon at bounding box center [181, 87] width 13 height 13
click at [1529, 25] on div "BR" at bounding box center [1534, 17] width 19 height 19
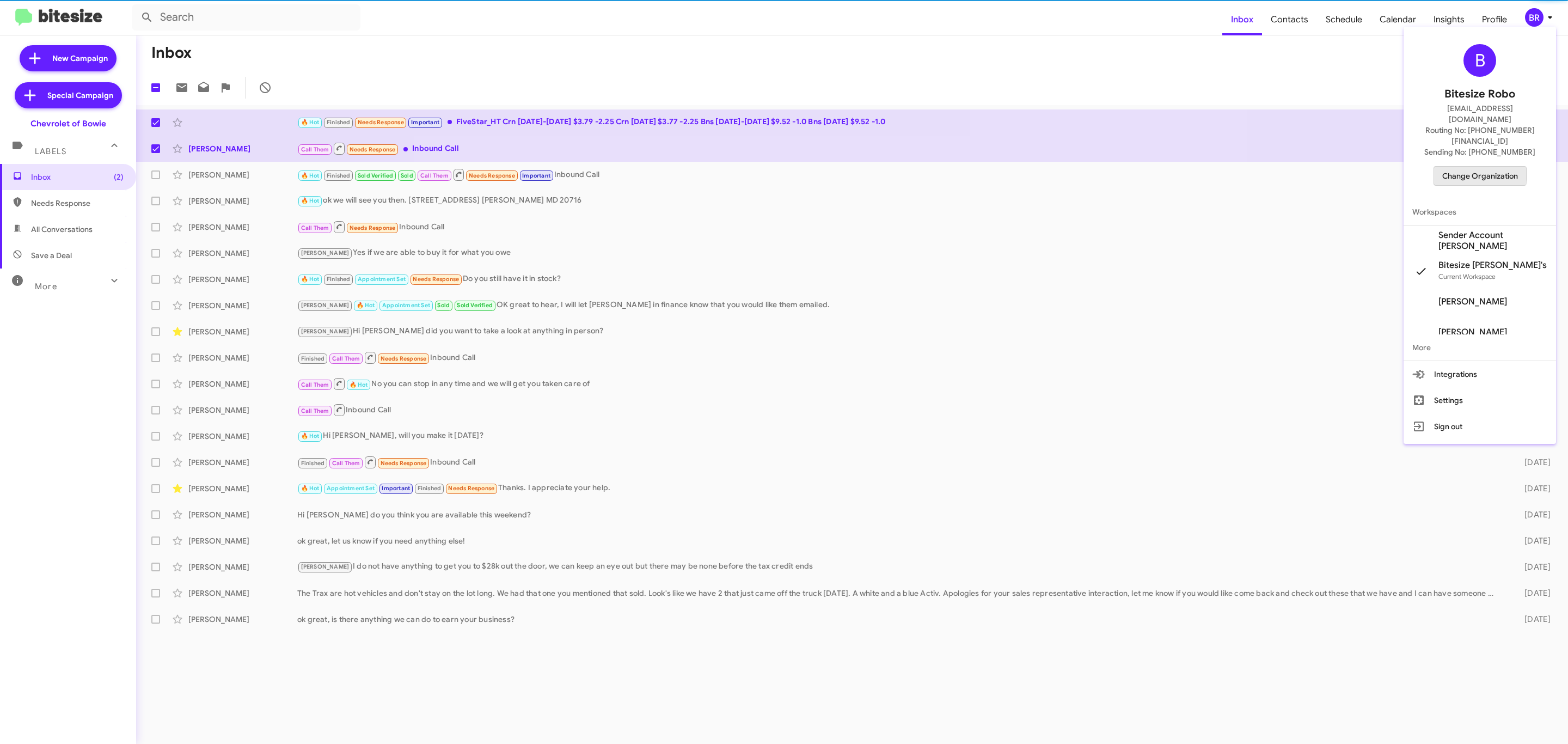
click at [1467, 167] on span "Change Organization" at bounding box center [1480, 176] width 75 height 19
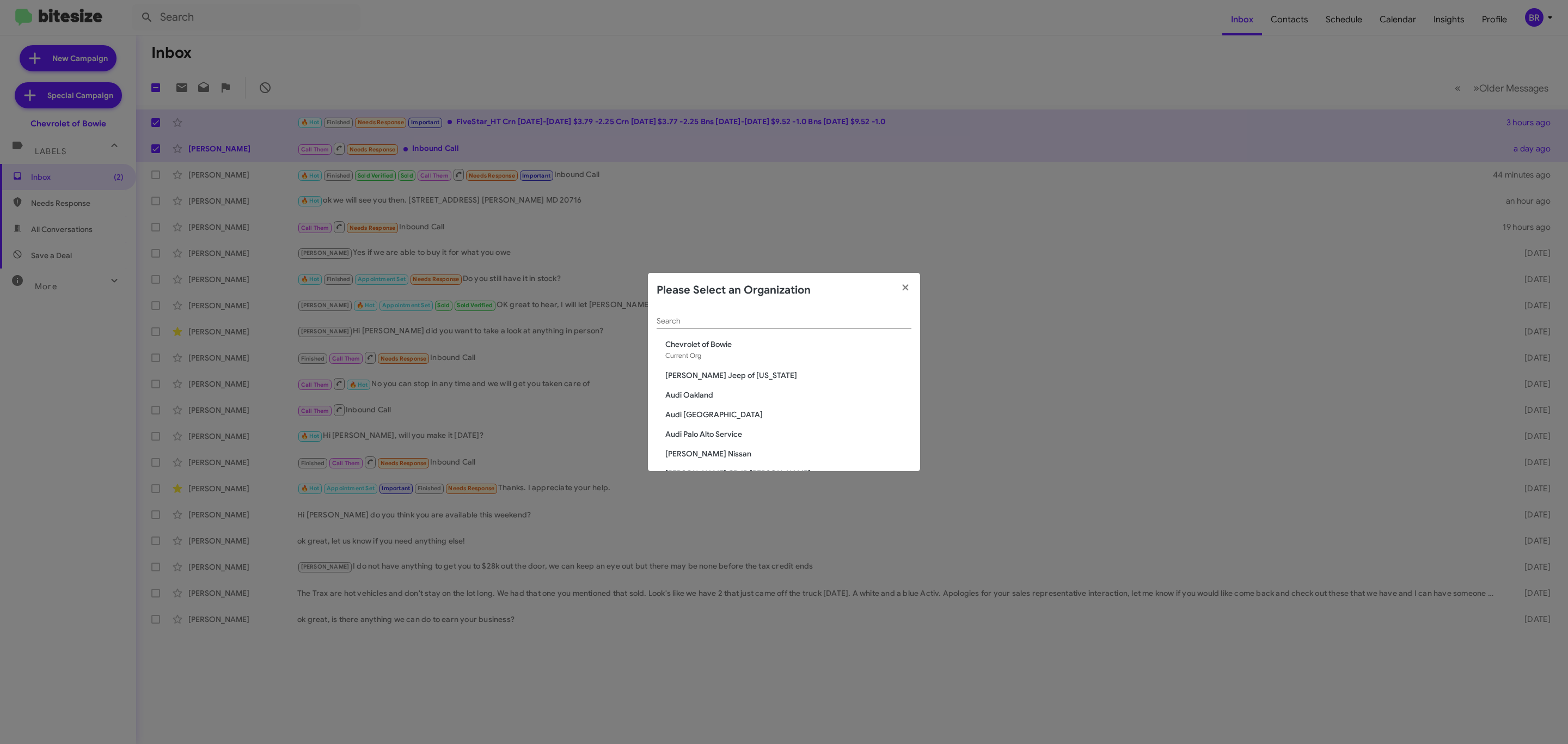
click at [821, 312] on div "Search" at bounding box center [784, 319] width 255 height 22
click at [823, 317] on input "Search" at bounding box center [784, 321] width 255 height 9
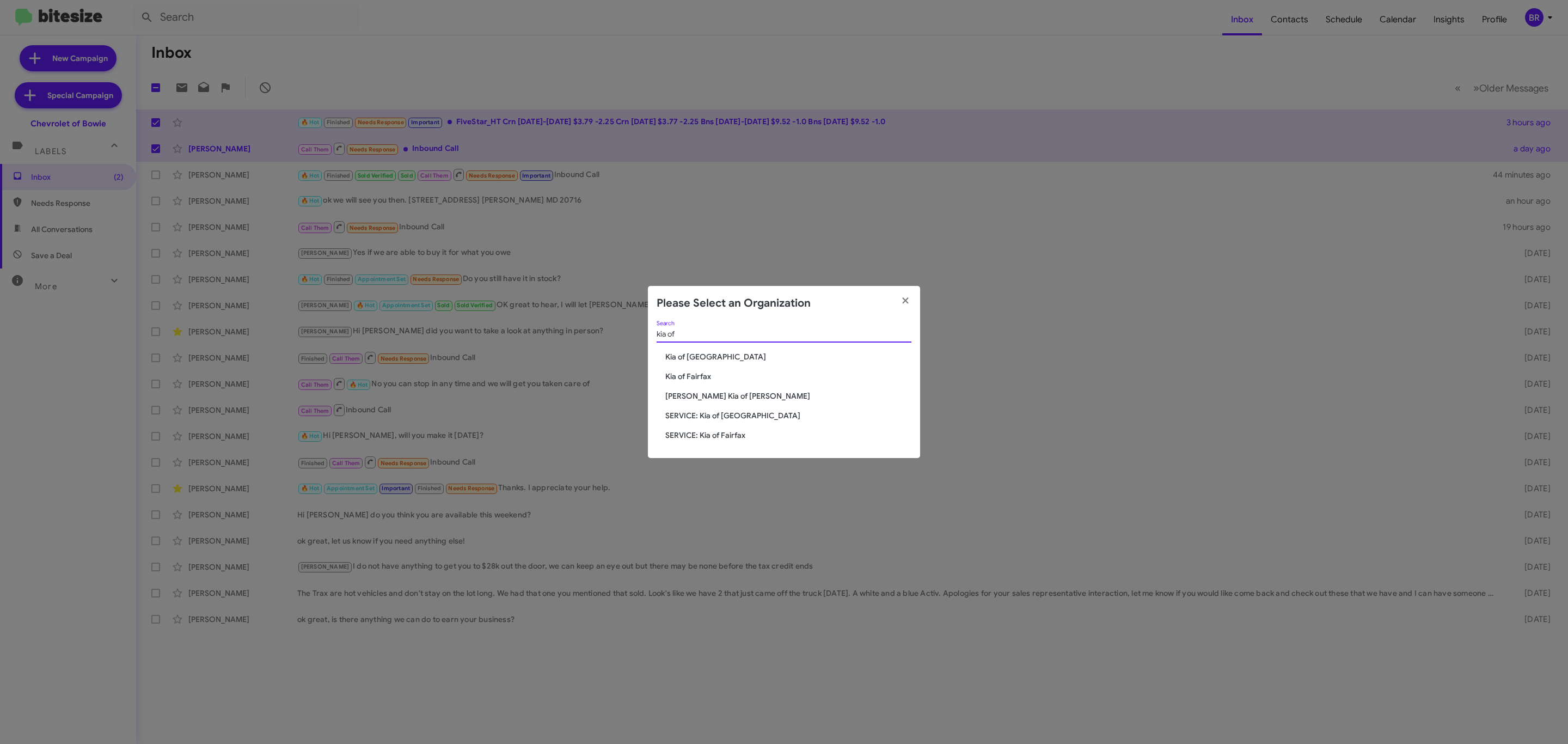
type input "kia of"
click at [717, 362] on span "Kia of [GEOGRAPHIC_DATA]" at bounding box center [788, 356] width 246 height 11
click at [720, 358] on span "Kia of [GEOGRAPHIC_DATA]" at bounding box center [788, 356] width 246 height 11
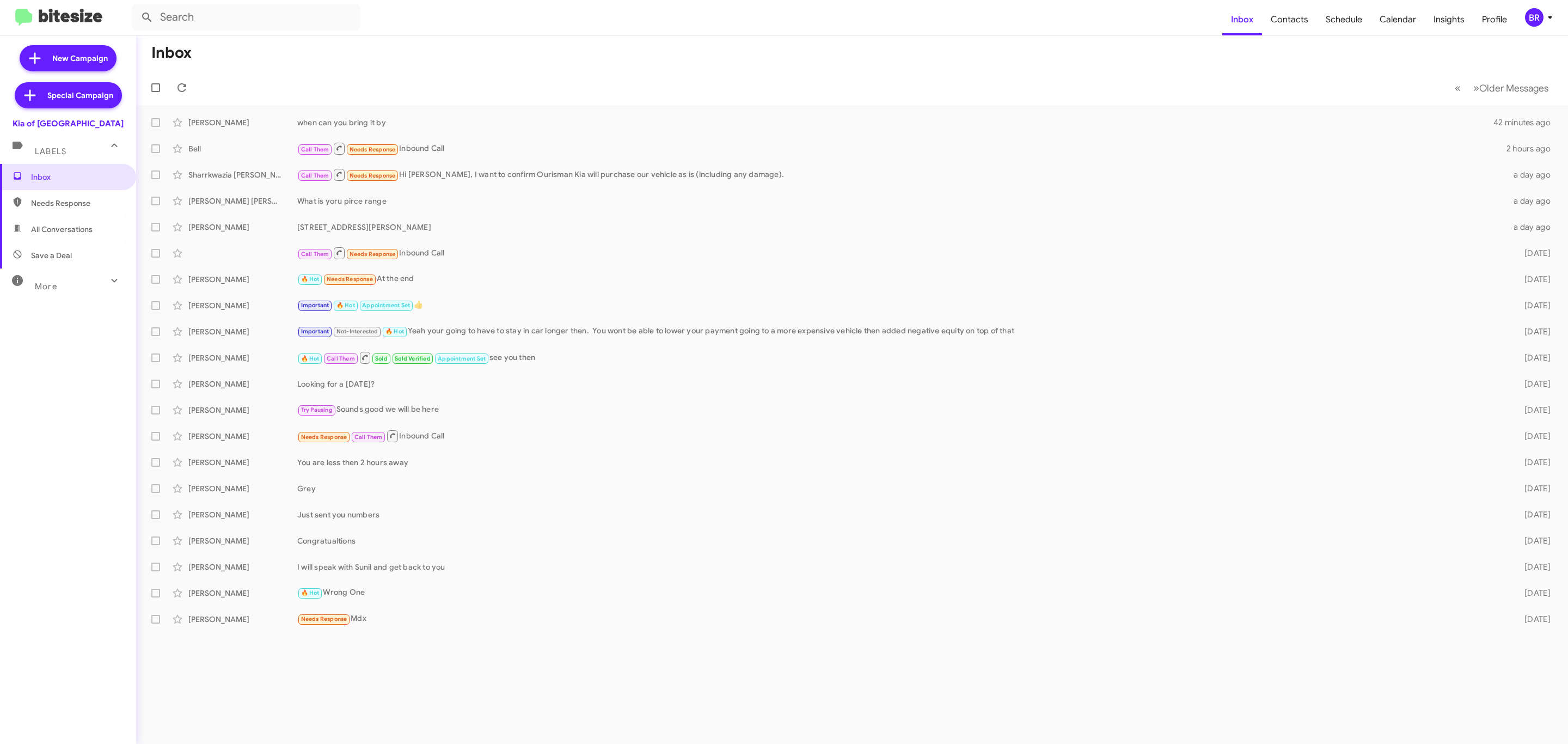
click at [1522, 22] on button "BR" at bounding box center [1536, 17] width 40 height 19
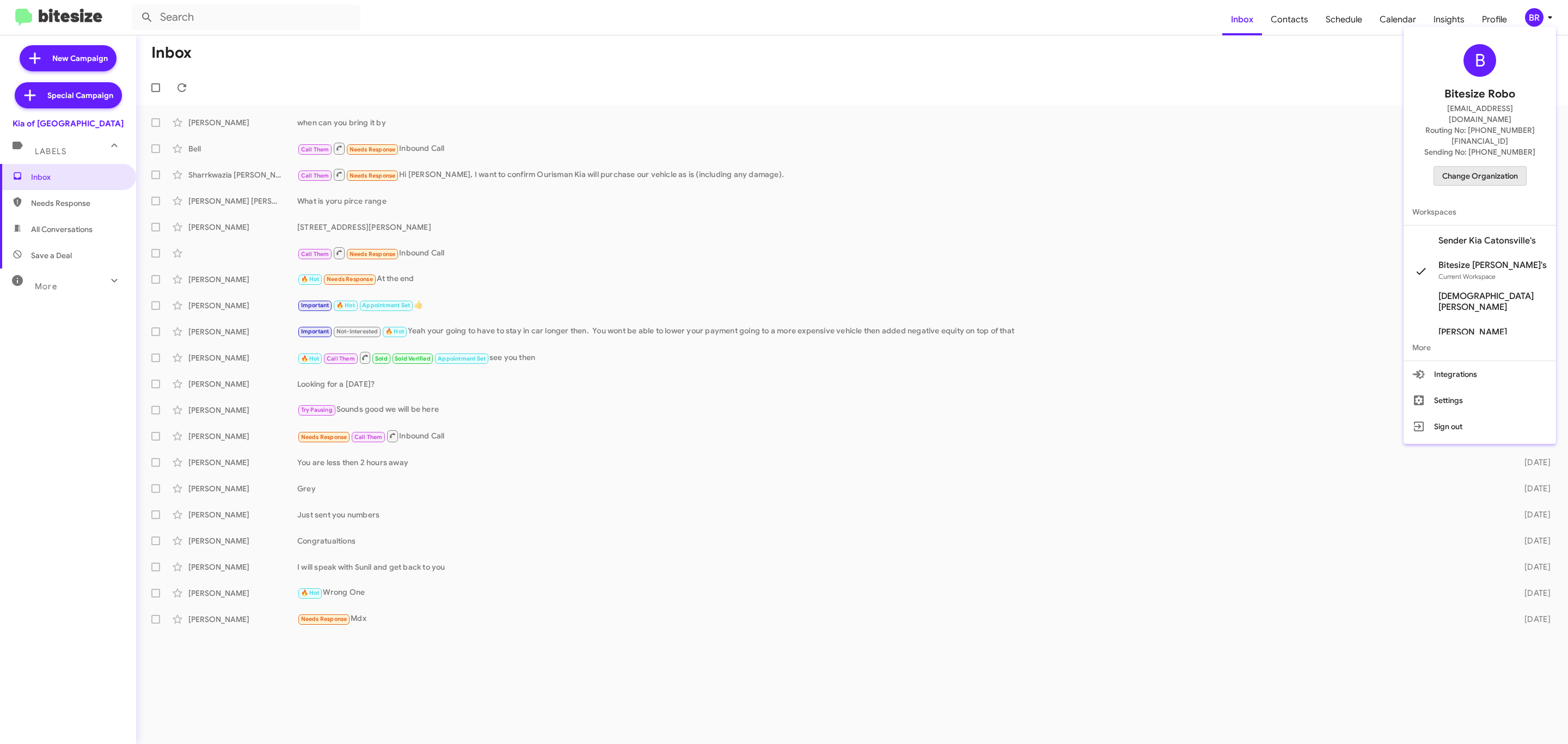
click at [1486, 167] on span "Change Organization" at bounding box center [1480, 176] width 75 height 19
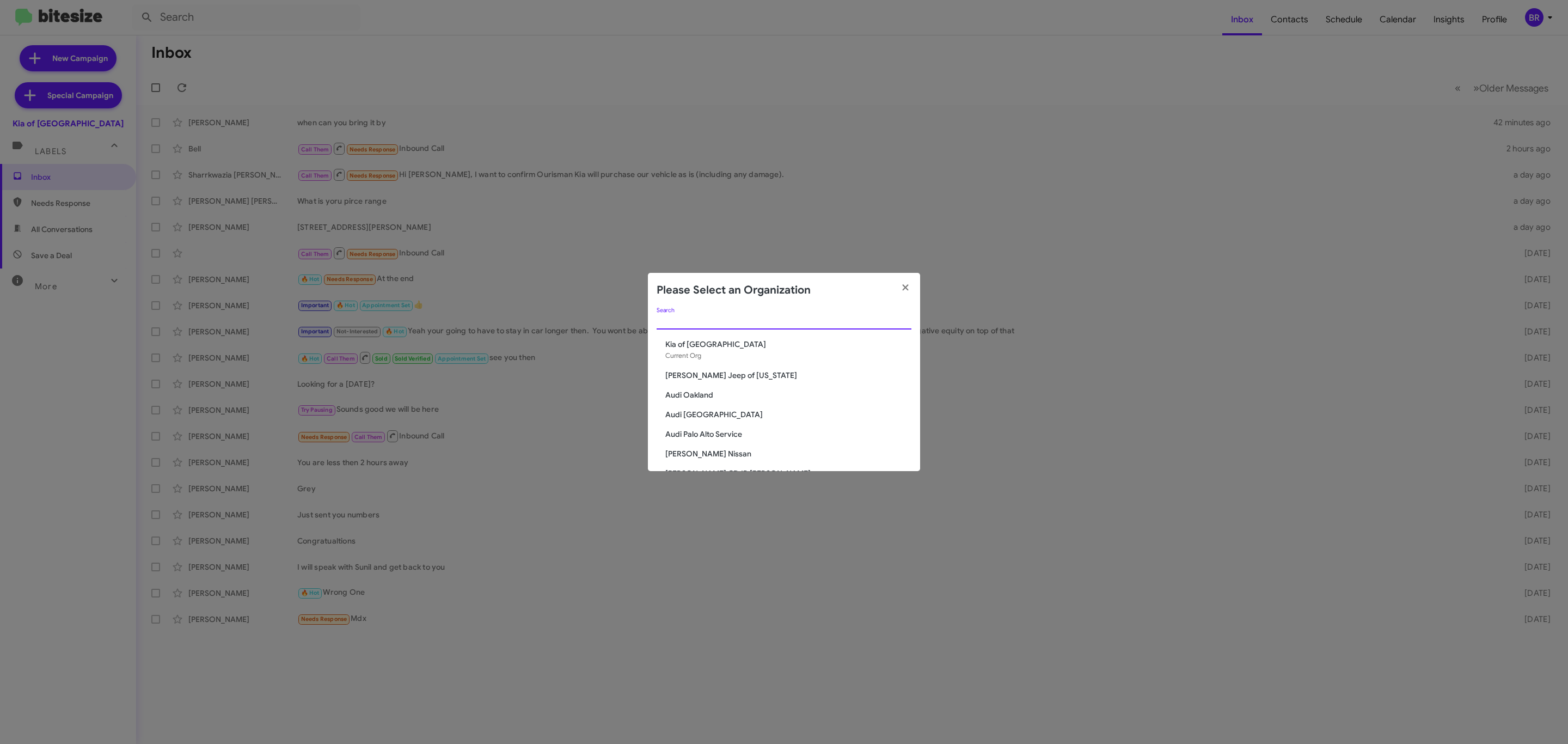
click at [793, 320] on input "Search" at bounding box center [784, 321] width 255 height 9
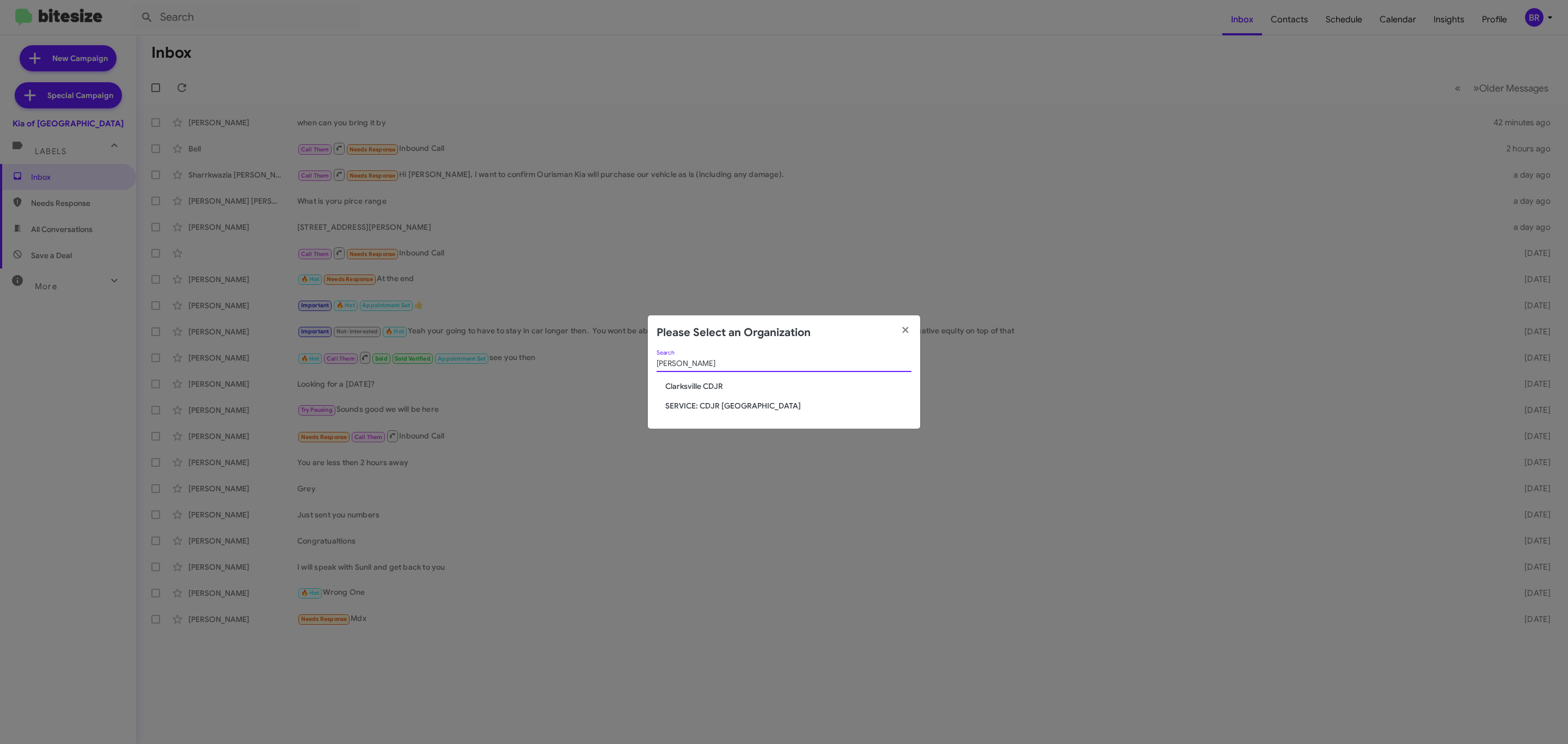
type input "clark"
click at [715, 382] on span "Clarksville CDJR" at bounding box center [788, 386] width 246 height 11
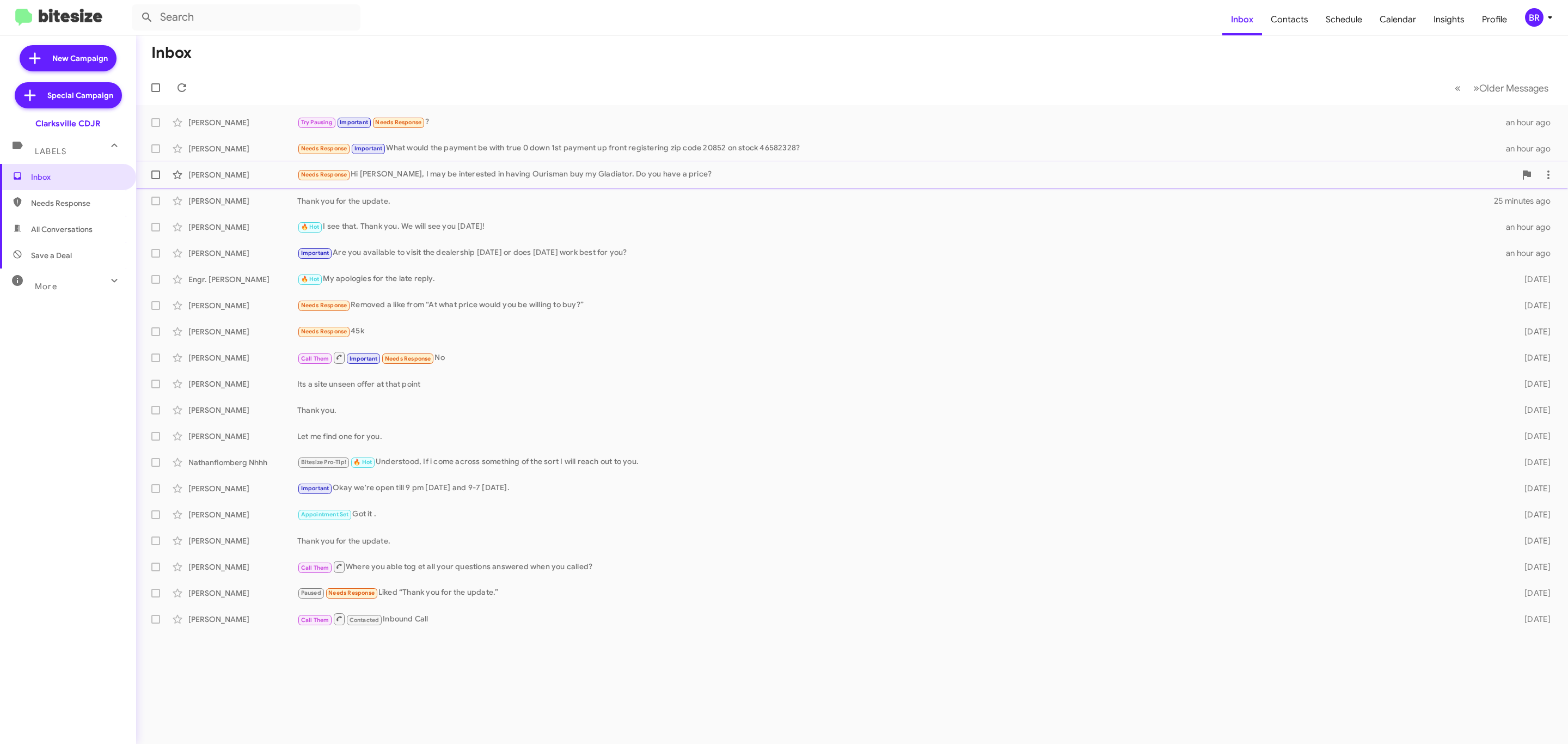
click at [153, 171] on span at bounding box center [156, 175] width 9 height 9
click at [155, 179] on input "checkbox" at bounding box center [155, 179] width 1 height 1
checkbox input "true"
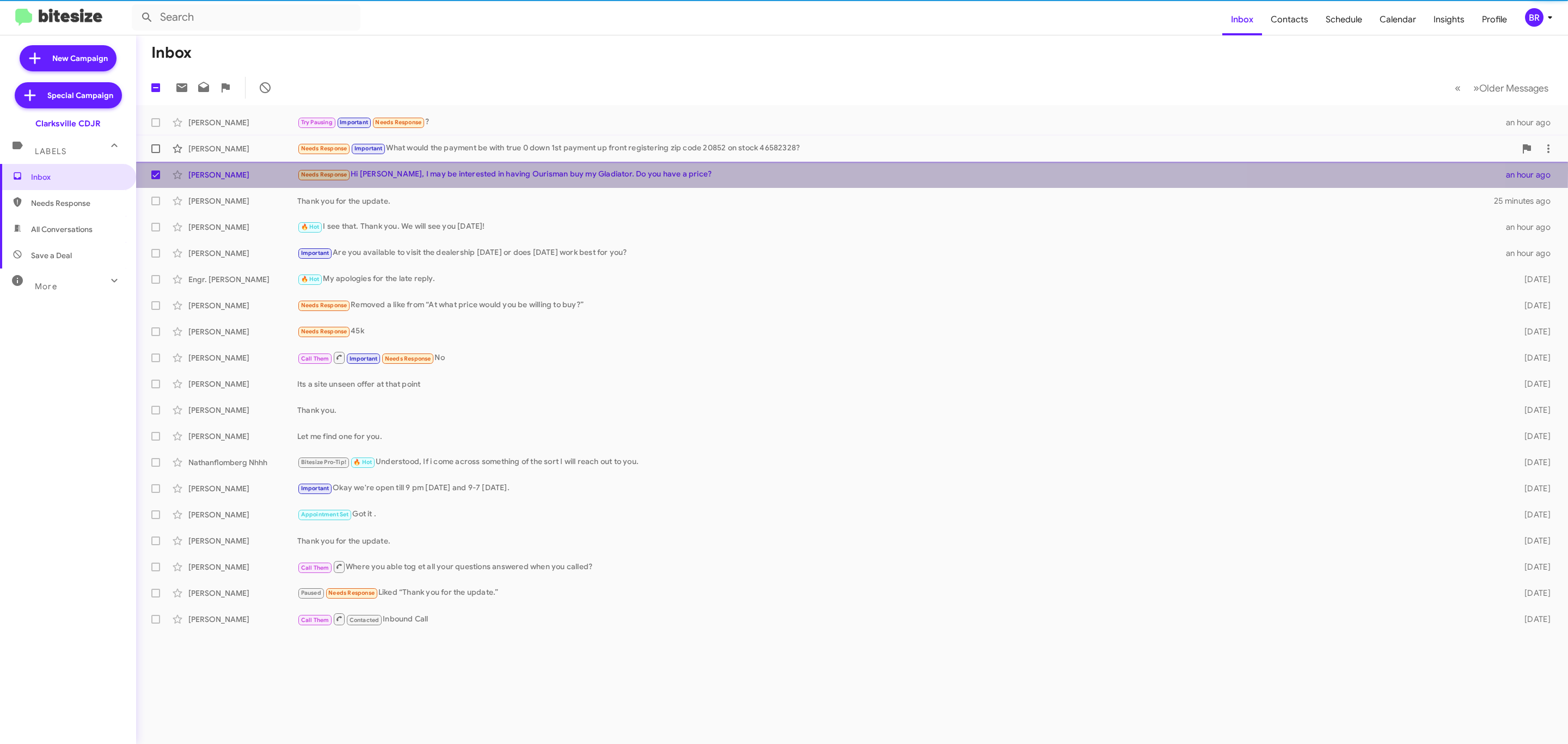
click at [153, 144] on span at bounding box center [156, 149] width 9 height 9
click at [155, 153] on input "checkbox" at bounding box center [155, 153] width 1 height 1
checkbox input "true"
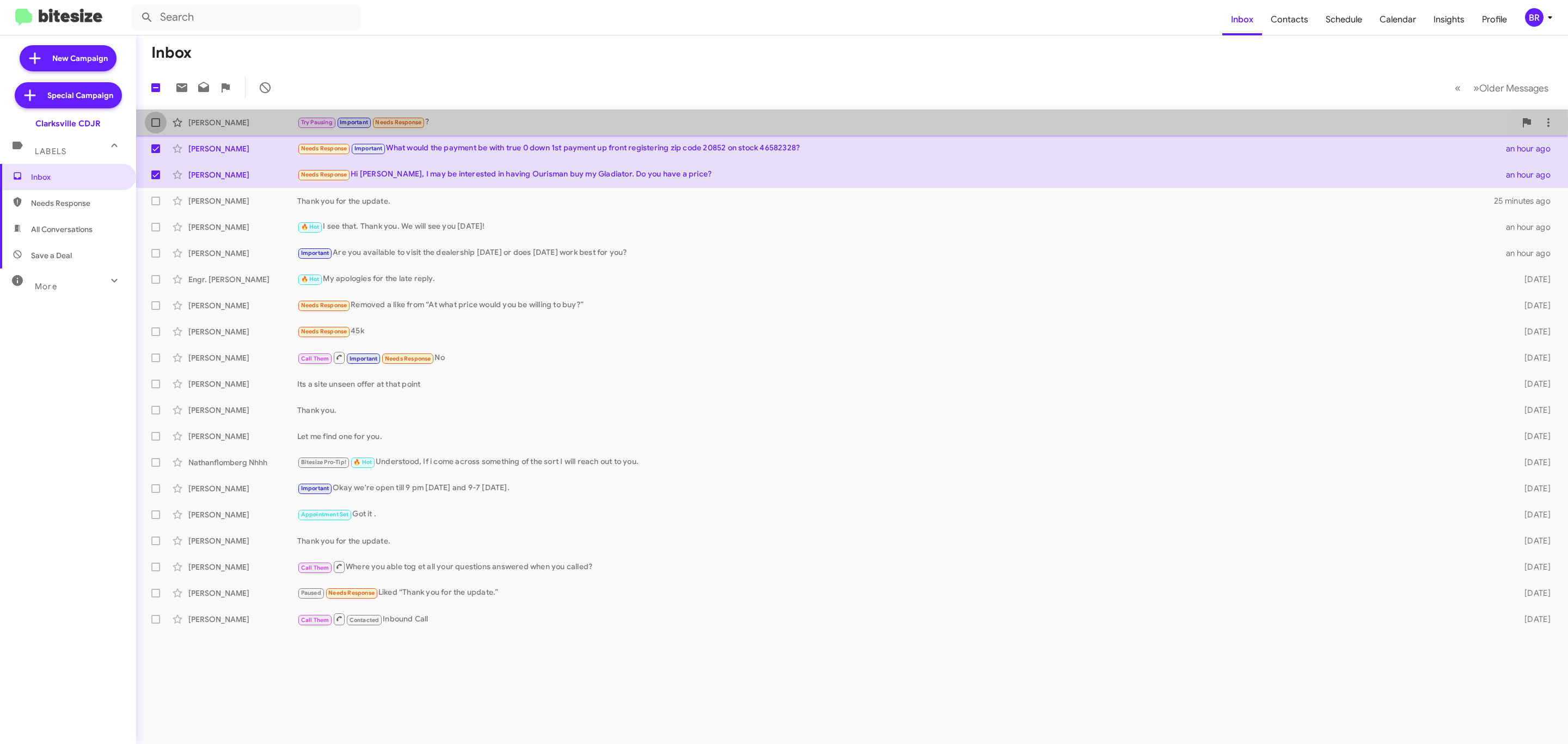
click at [155, 128] on label at bounding box center [155, 122] width 22 height 22
click at [155, 127] on input "checkbox" at bounding box center [155, 127] width 1 height 1
checkbox input "true"
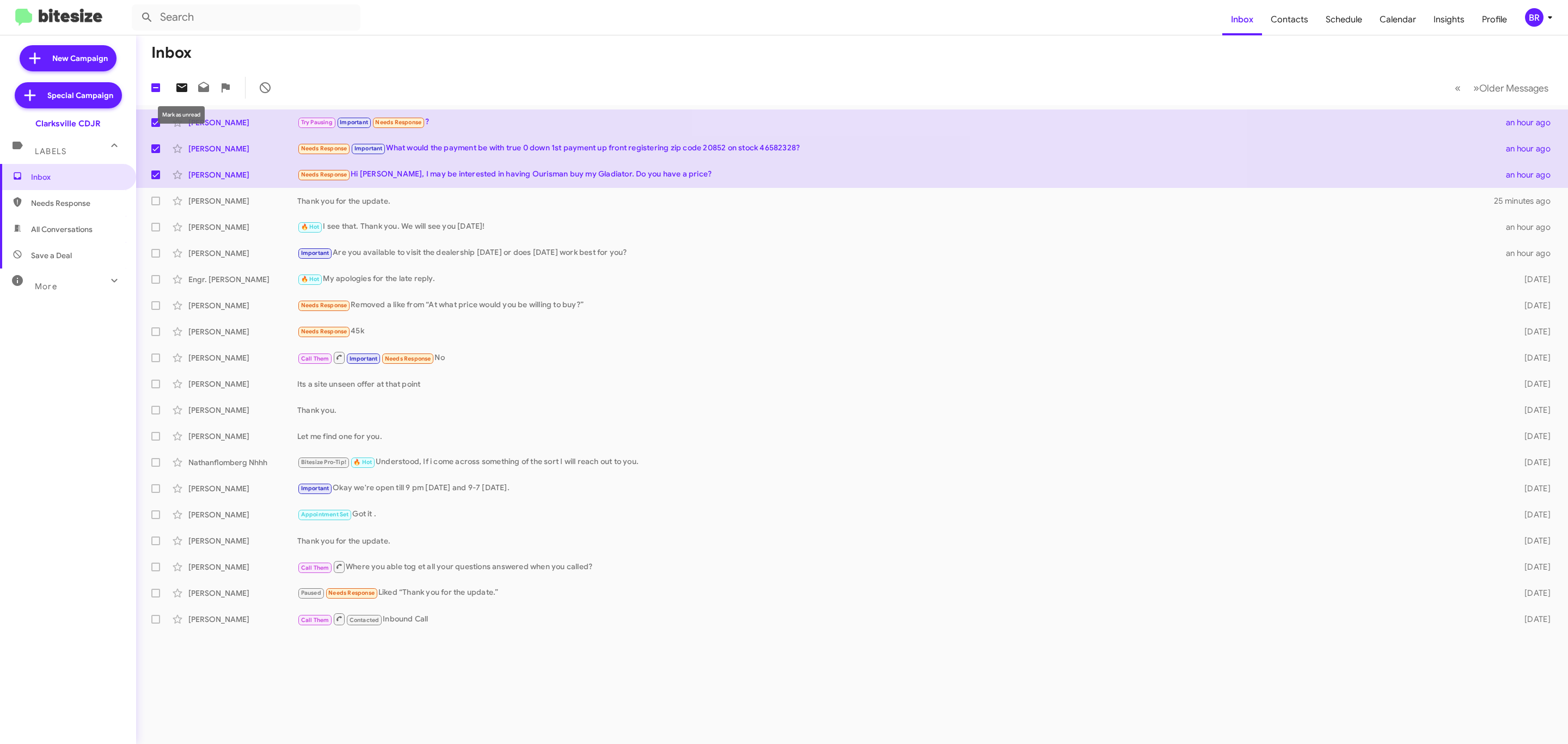
click at [188, 81] on span at bounding box center [182, 87] width 22 height 13
click at [1521, 17] on button "BR" at bounding box center [1536, 17] width 40 height 19
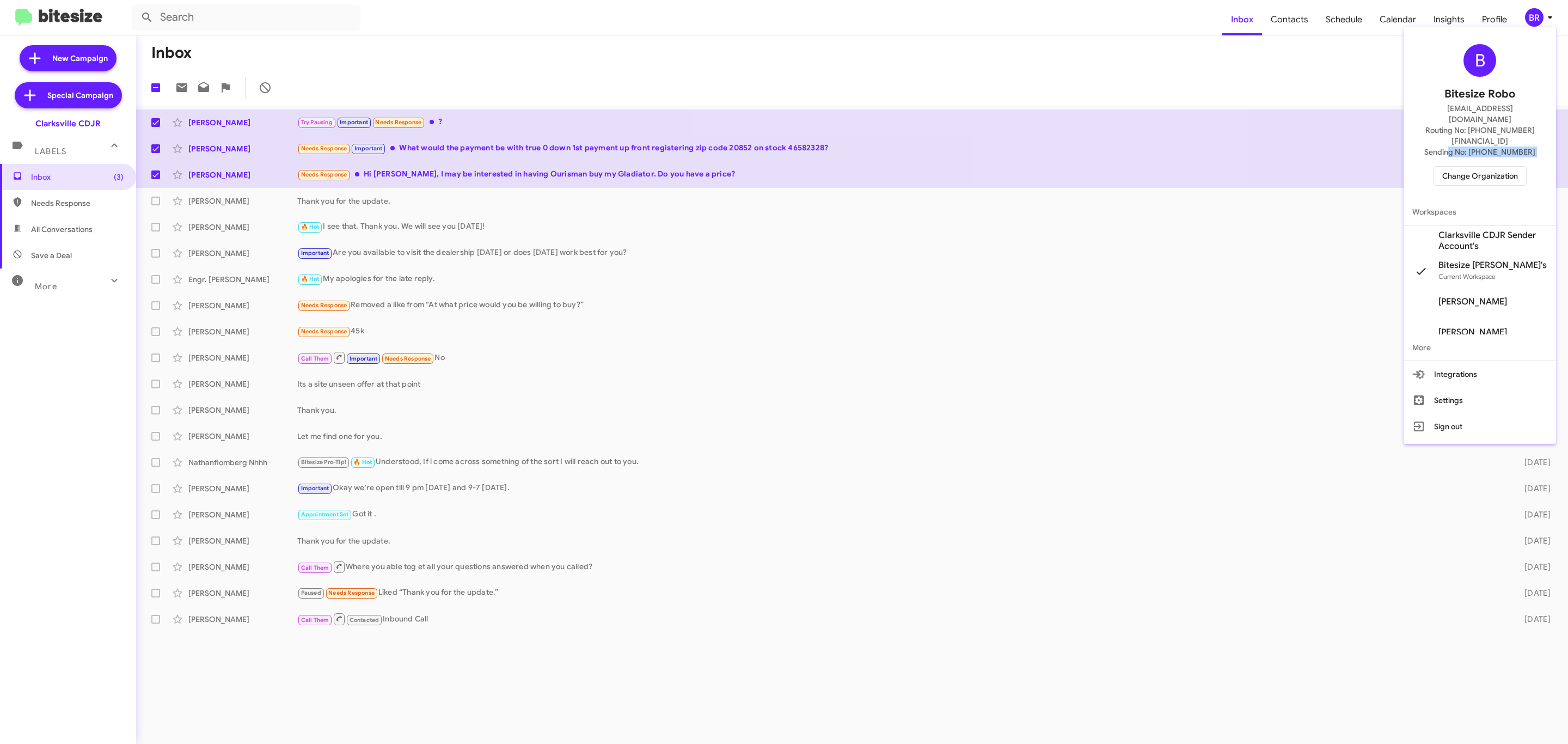
drag, startPoint x: 1450, startPoint y: 141, endPoint x: 1446, endPoint y: 147, distance: 7.2
click at [1448, 144] on div "B Bitesize Robo jeks.ocampo1717@gmail.com Routing No: +1 (410) 988-8100 Sending…" at bounding box center [1480, 115] width 152 height 168
click at [1446, 167] on span "Change Organization" at bounding box center [1480, 176] width 75 height 19
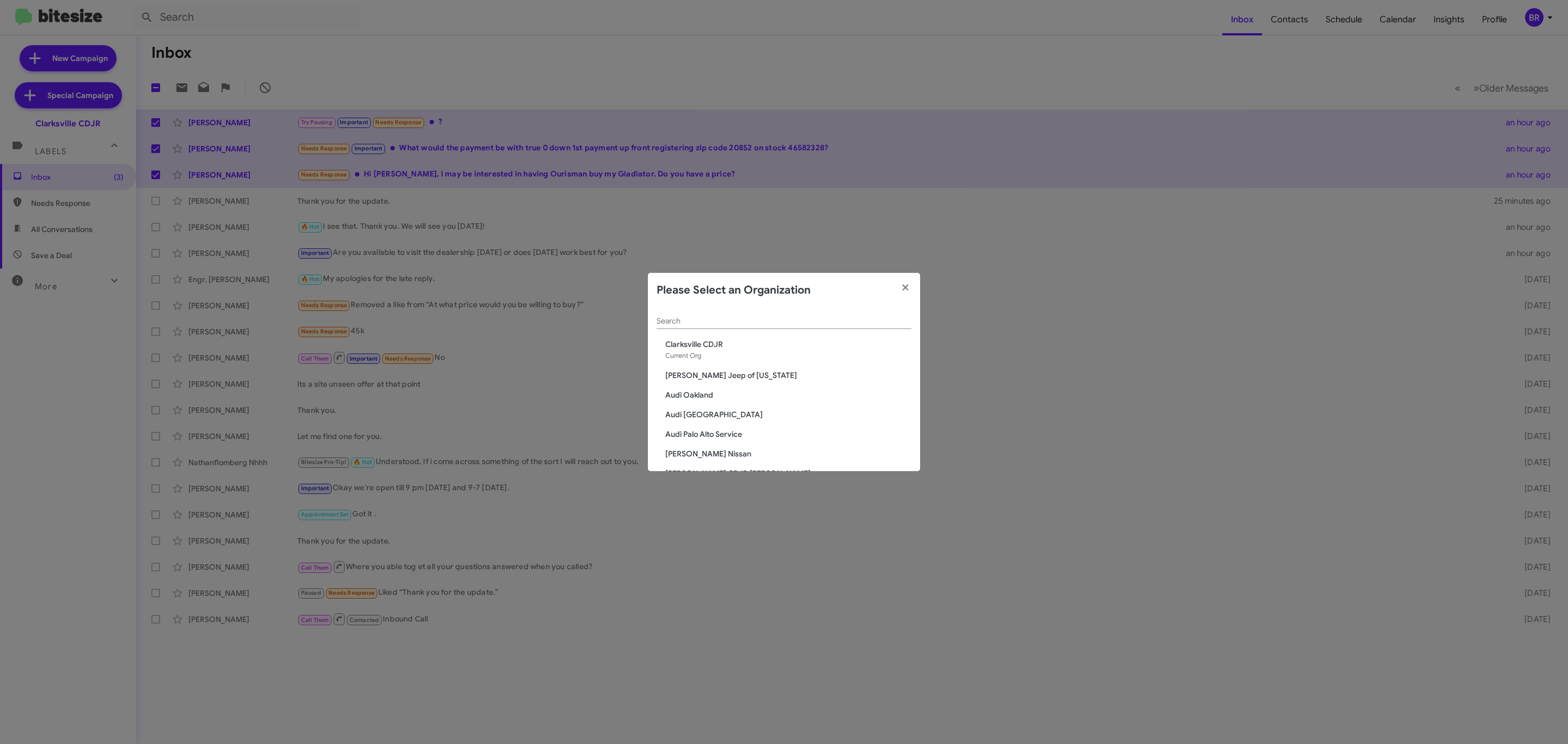
click at [794, 327] on div "Search" at bounding box center [784, 319] width 255 height 22
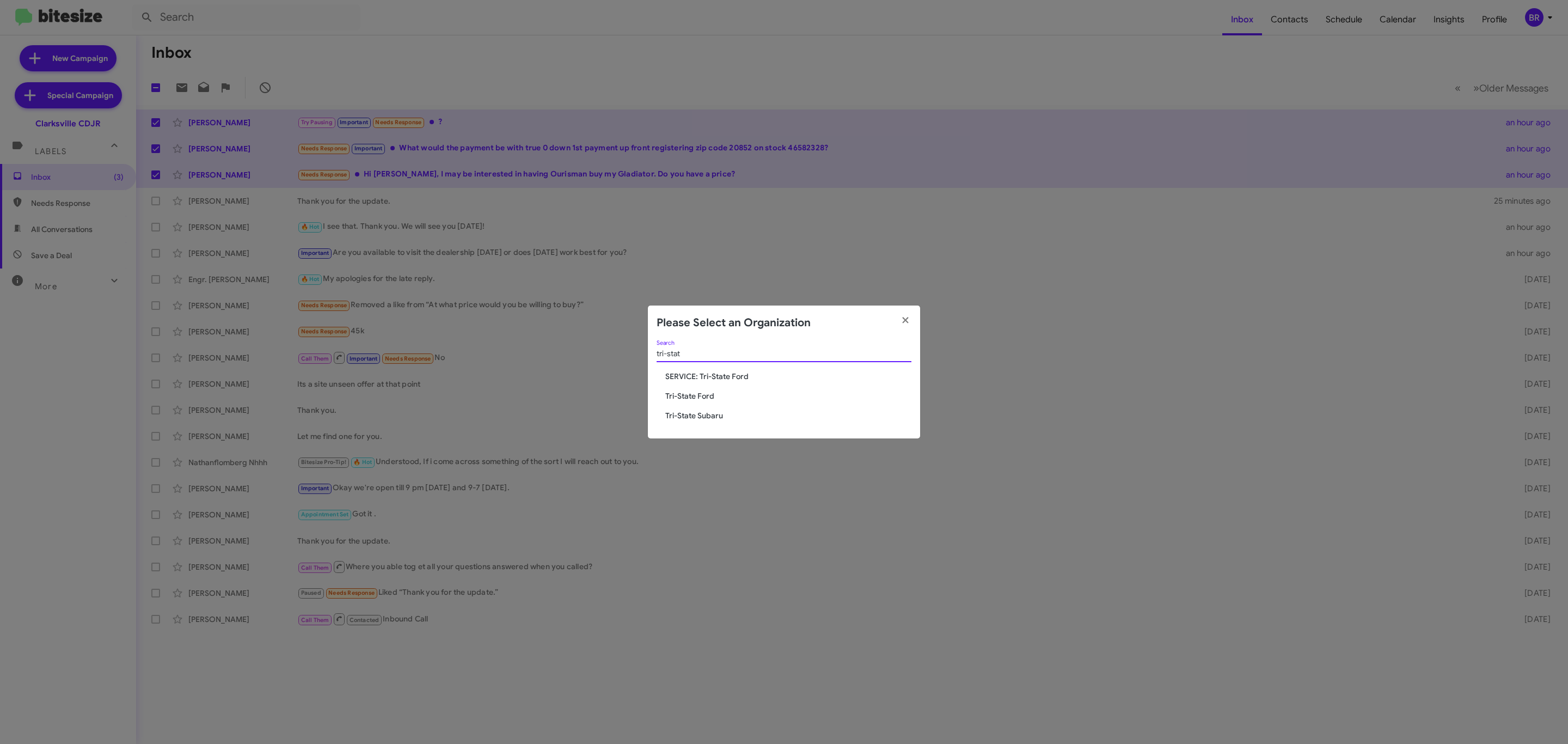
type input "tri-stat"
click at [714, 417] on span "Tri-State Subaru" at bounding box center [788, 416] width 246 height 11
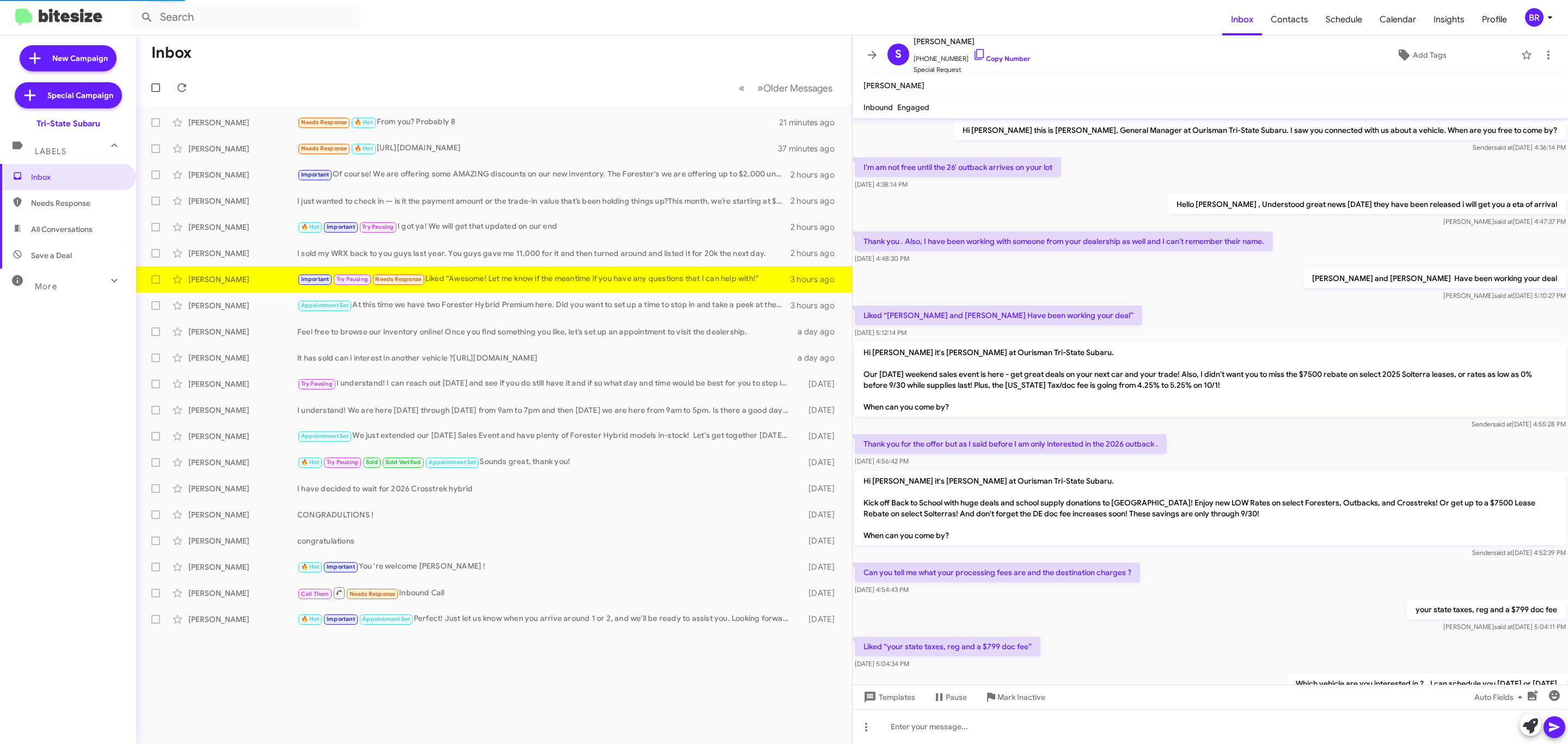
scroll to position [257, 0]
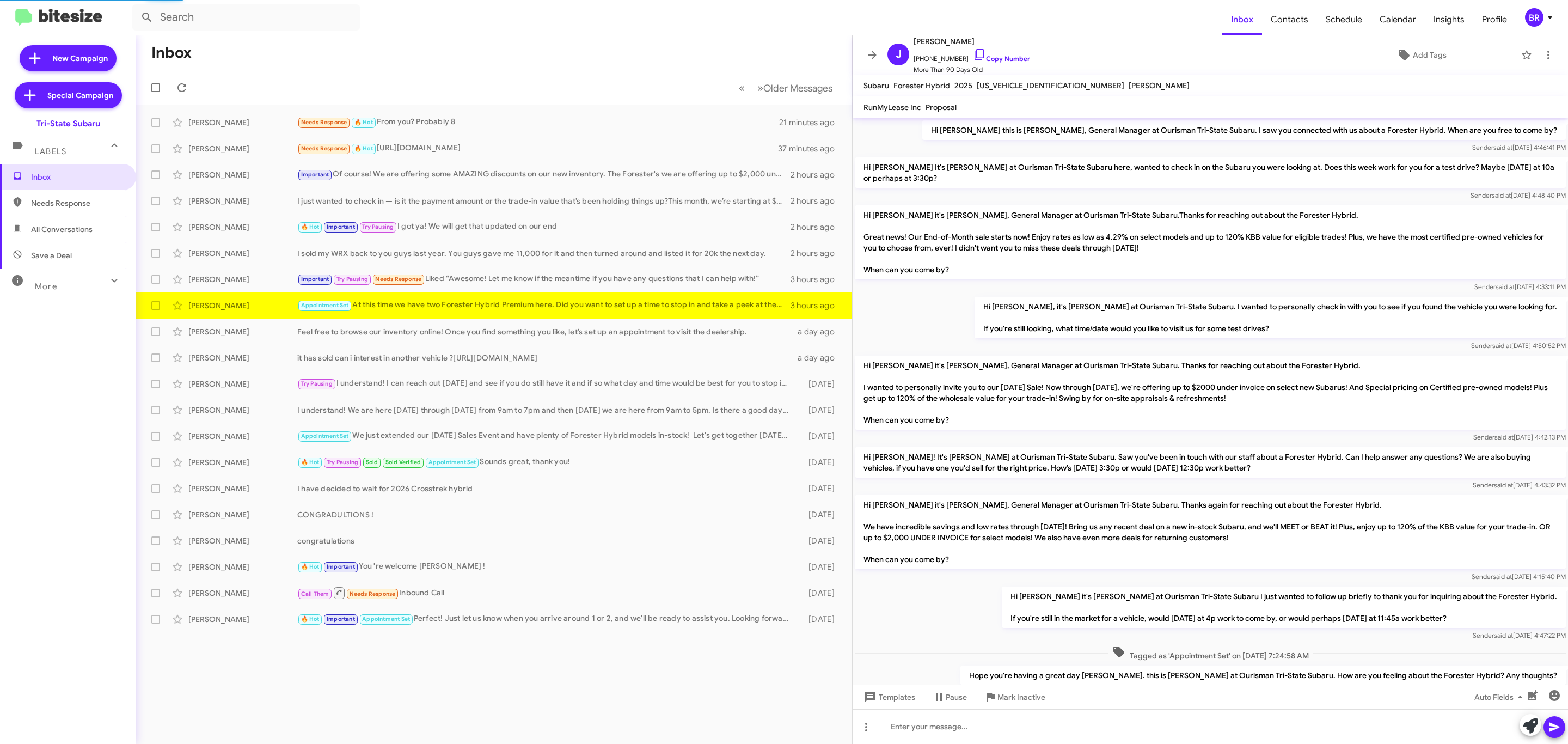
scroll to position [123, 0]
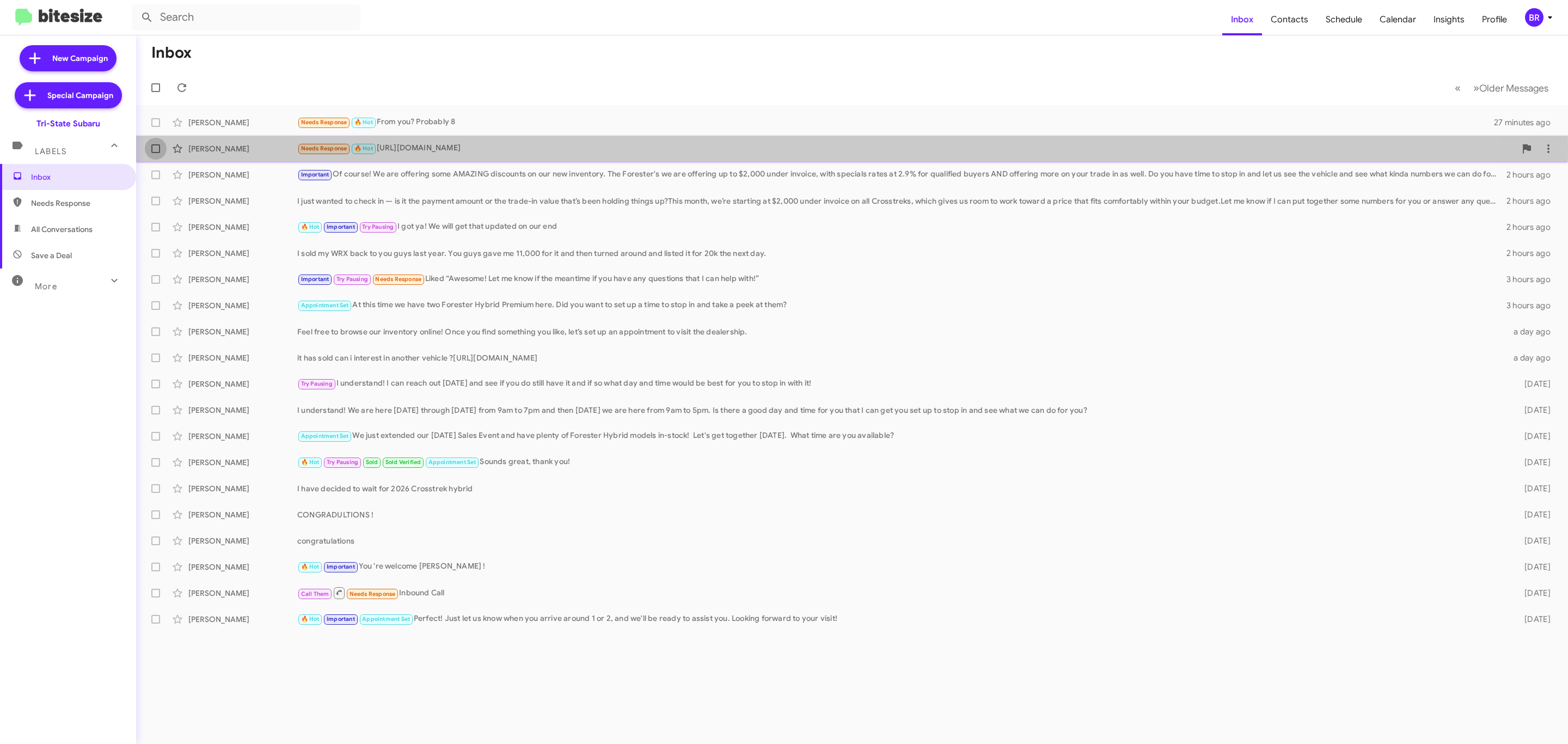
click at [152, 152] on span at bounding box center [156, 149] width 9 height 9
click at [155, 153] on input "checkbox" at bounding box center [155, 153] width 1 height 1
checkbox input "true"
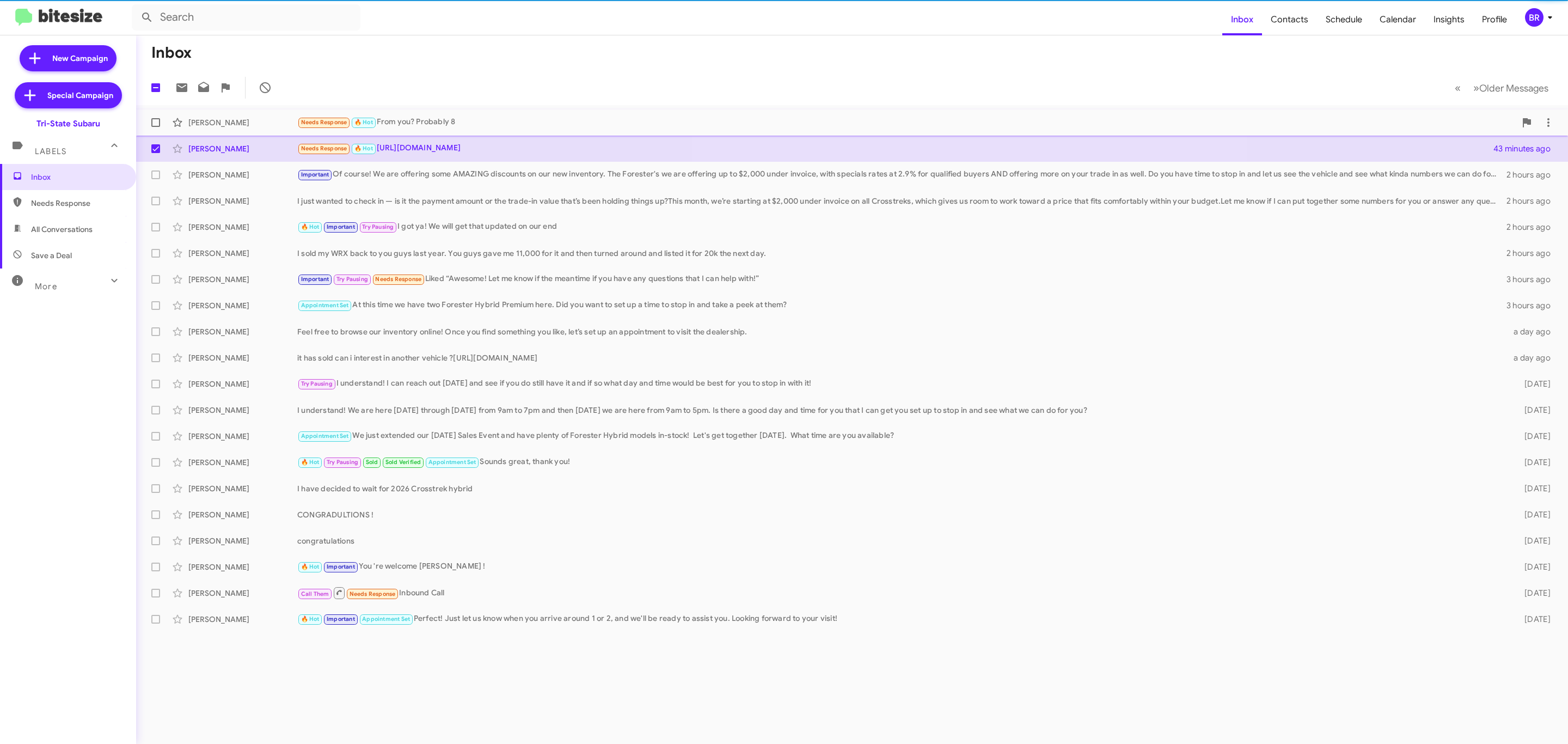
click at [154, 128] on label at bounding box center [155, 122] width 22 height 22
click at [155, 127] on input "checkbox" at bounding box center [155, 127] width 1 height 1
checkbox input "true"
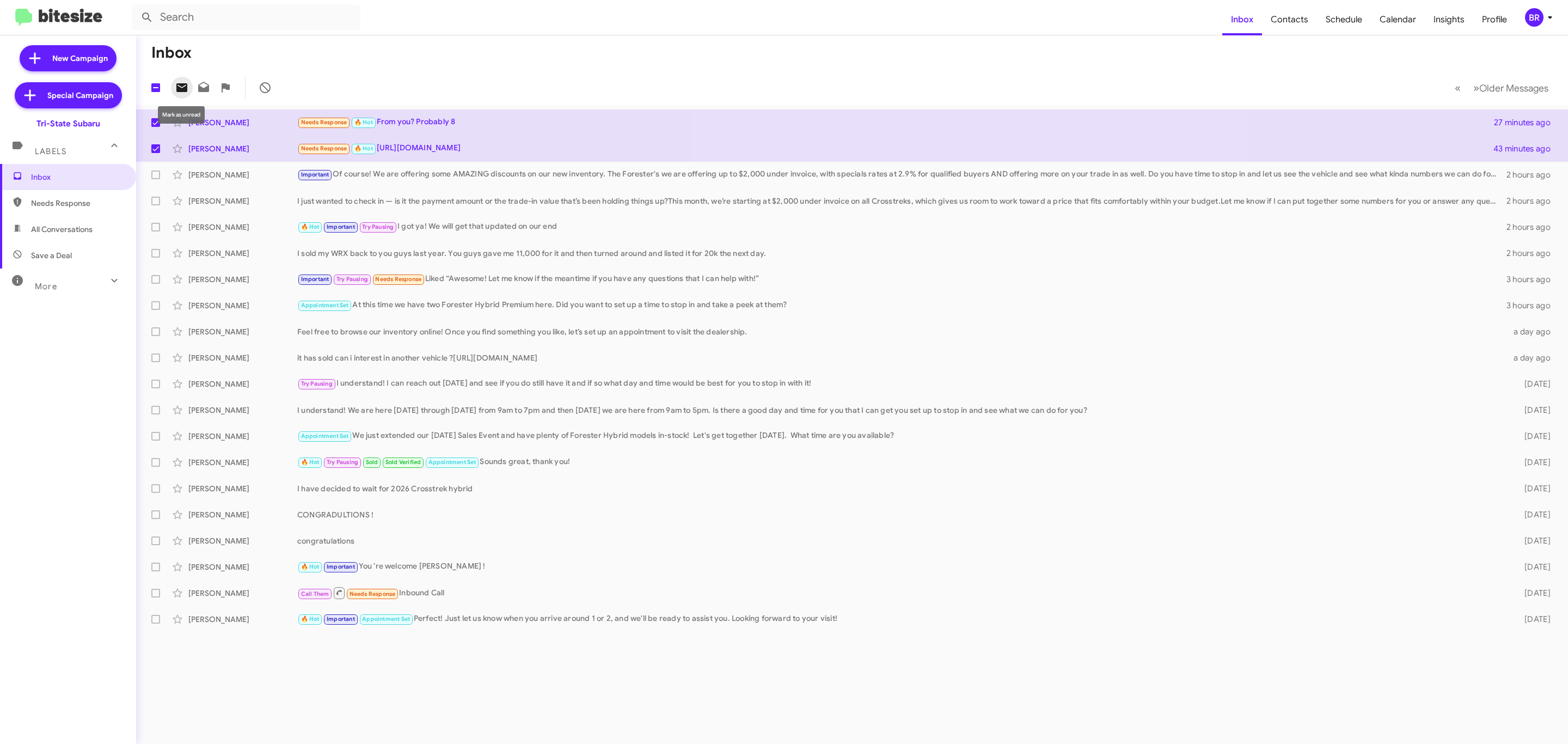
click at [189, 87] on span at bounding box center [182, 87] width 22 height 13
click at [1537, 12] on div "BR" at bounding box center [1534, 17] width 19 height 19
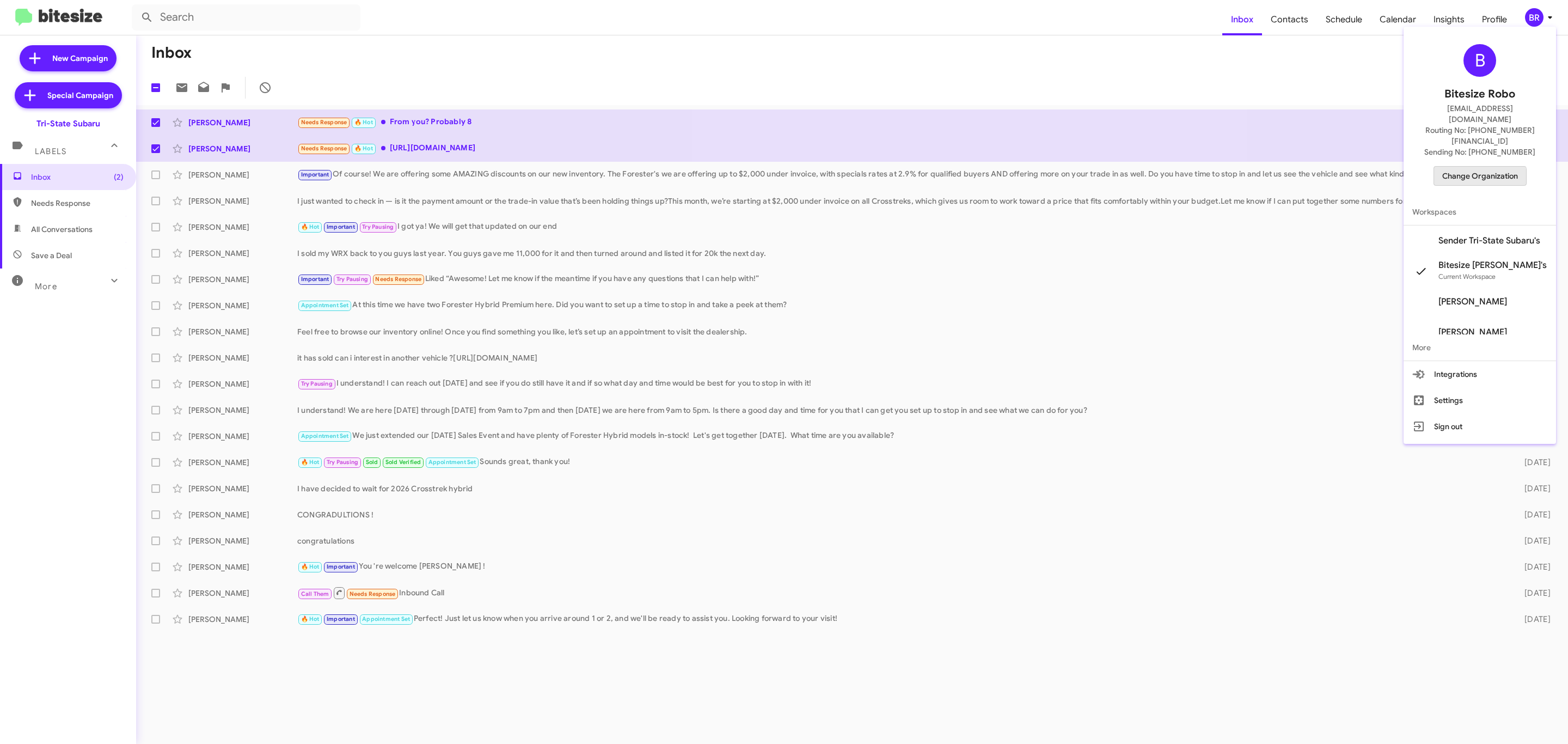
click at [1478, 166] on button "Change Organization" at bounding box center [1480, 176] width 93 height 20
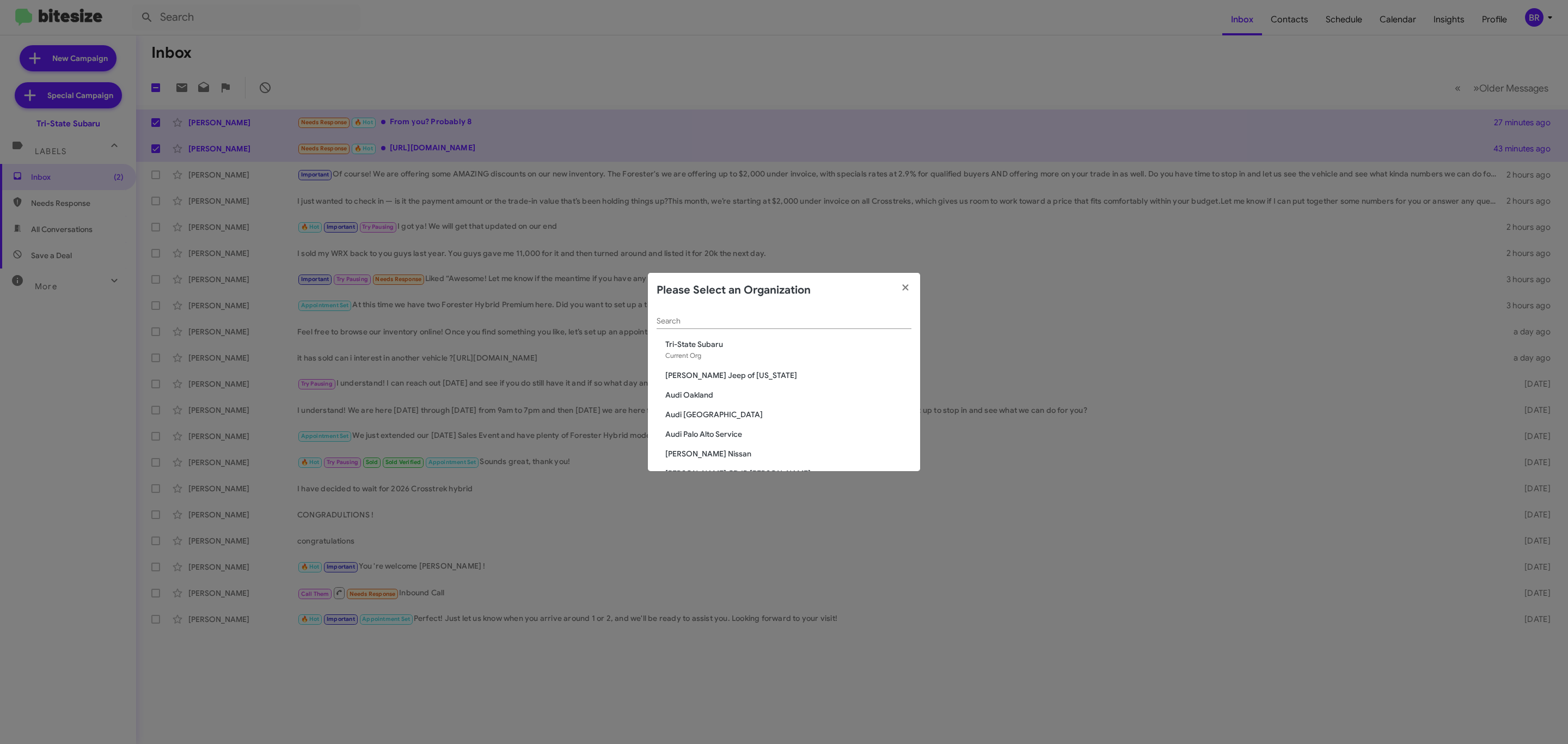
click at [788, 323] on div "Search" at bounding box center [784, 319] width 255 height 22
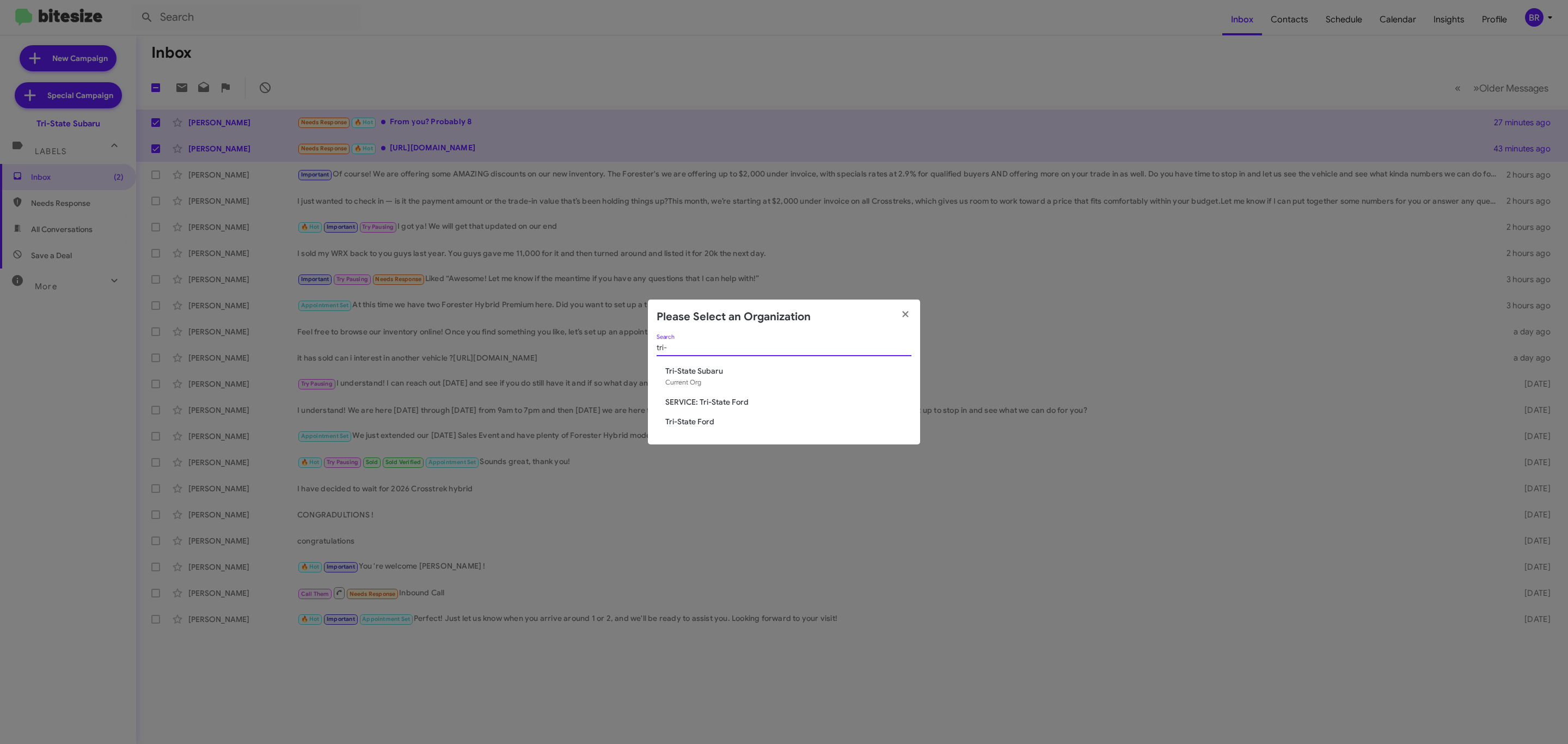
type input "tri-"
click at [681, 422] on span "Tri-State Ford" at bounding box center [788, 422] width 246 height 11
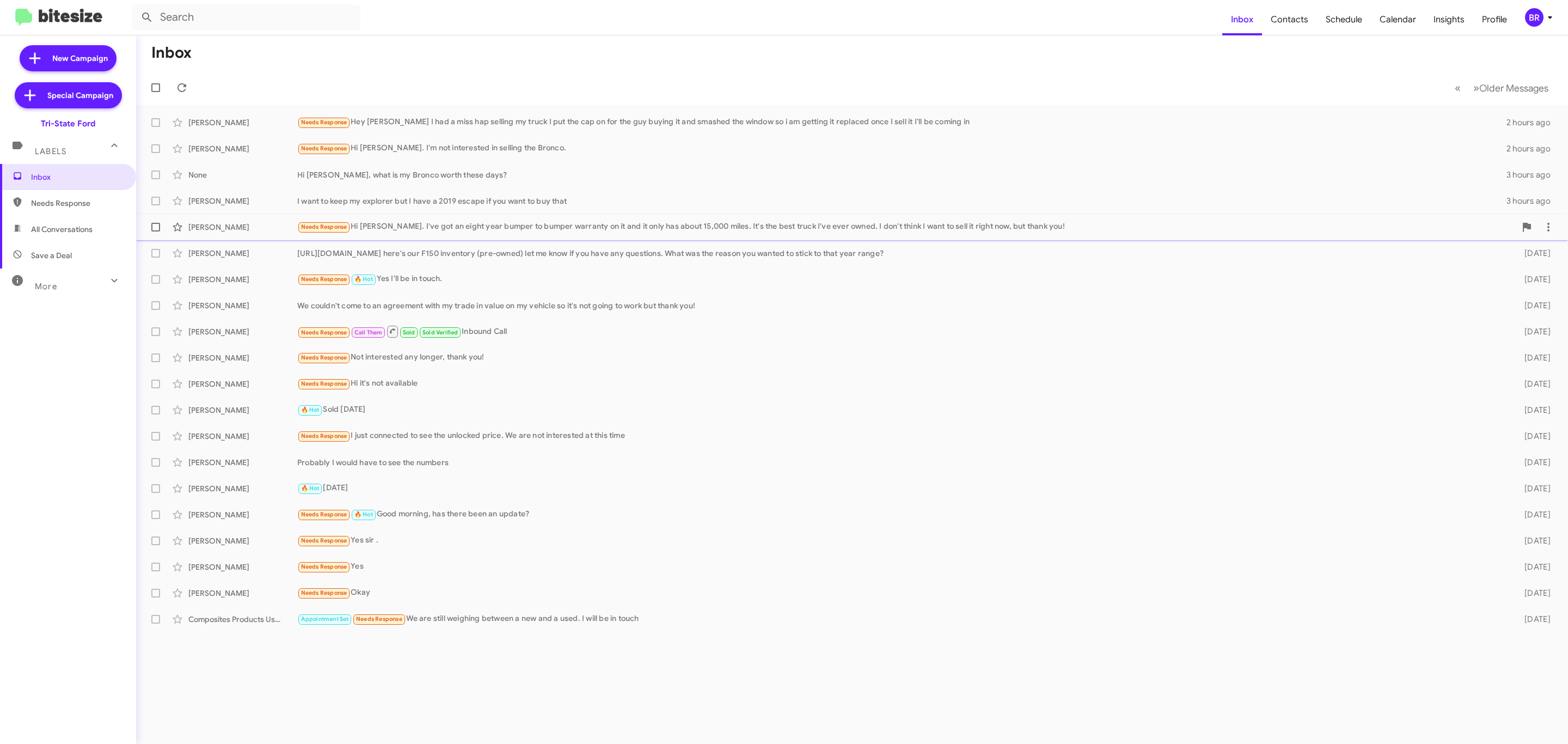
click at [157, 229] on span at bounding box center [156, 227] width 9 height 9
click at [156, 232] on input "checkbox" at bounding box center [155, 232] width 1 height 1
checkbox input "true"
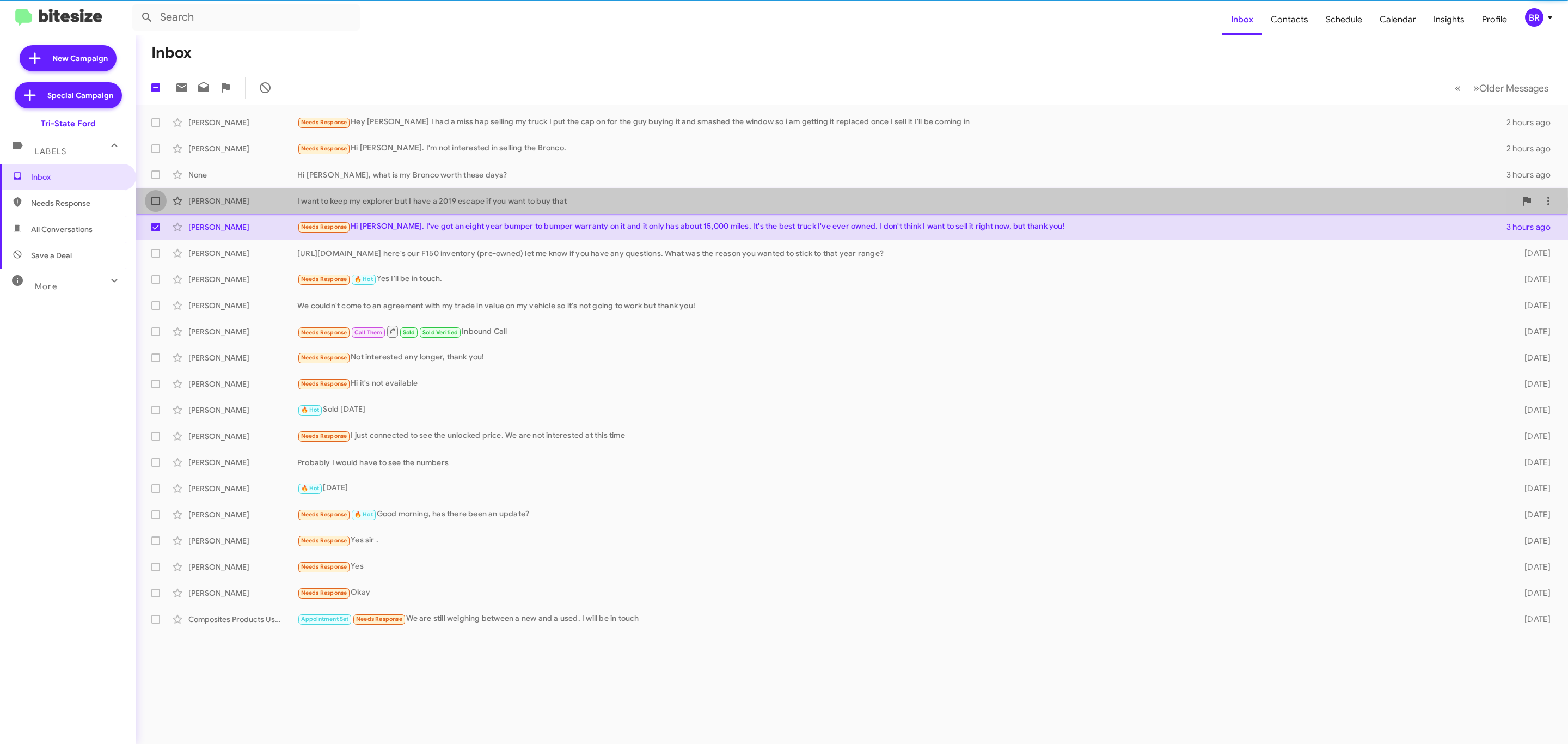
click at [154, 206] on label at bounding box center [155, 201] width 22 height 22
click at [155, 206] on input "checkbox" at bounding box center [155, 206] width 1 height 1
checkbox input "true"
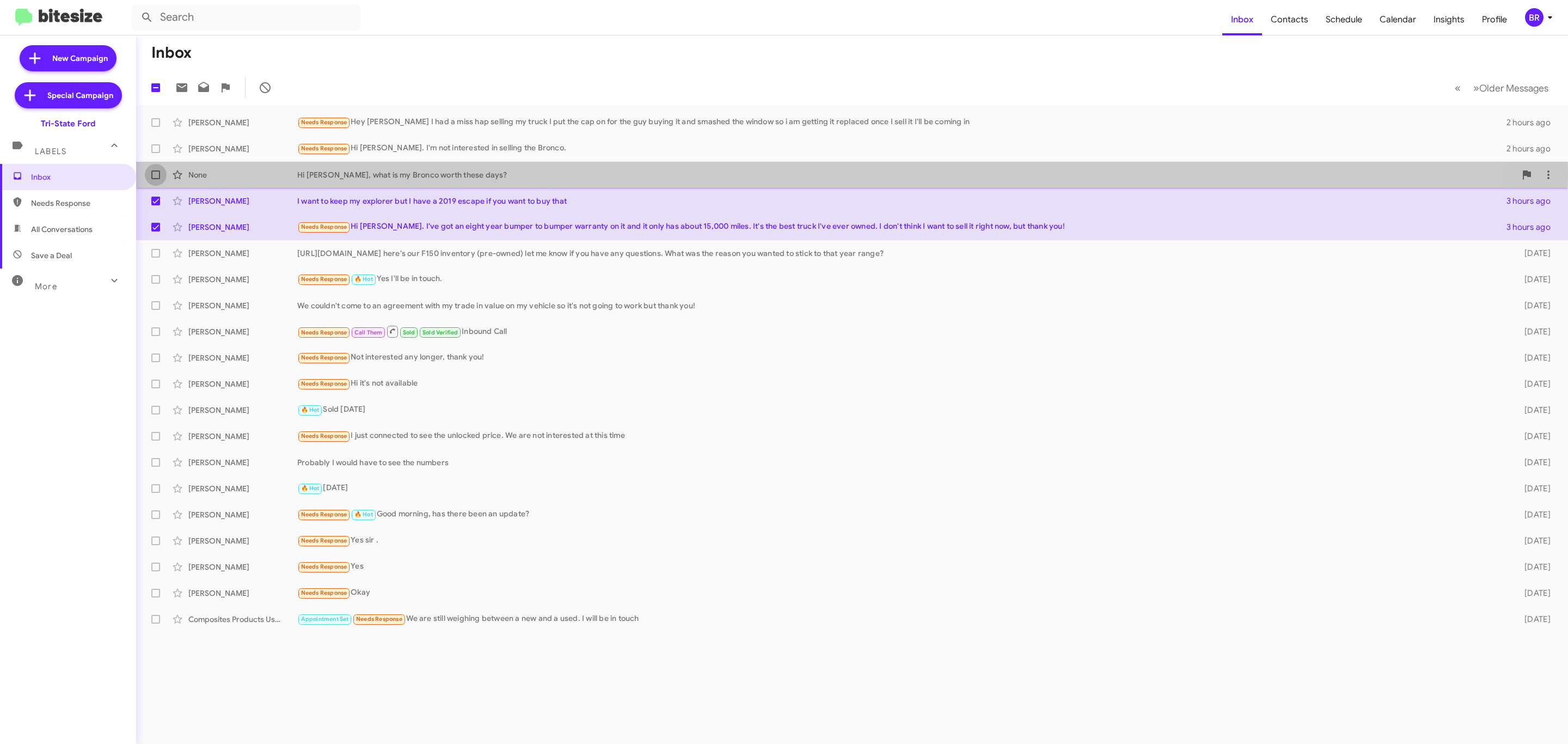
click at [154, 177] on span at bounding box center [156, 175] width 9 height 9
click at [155, 179] on input "checkbox" at bounding box center [155, 179] width 1 height 1
checkbox input "true"
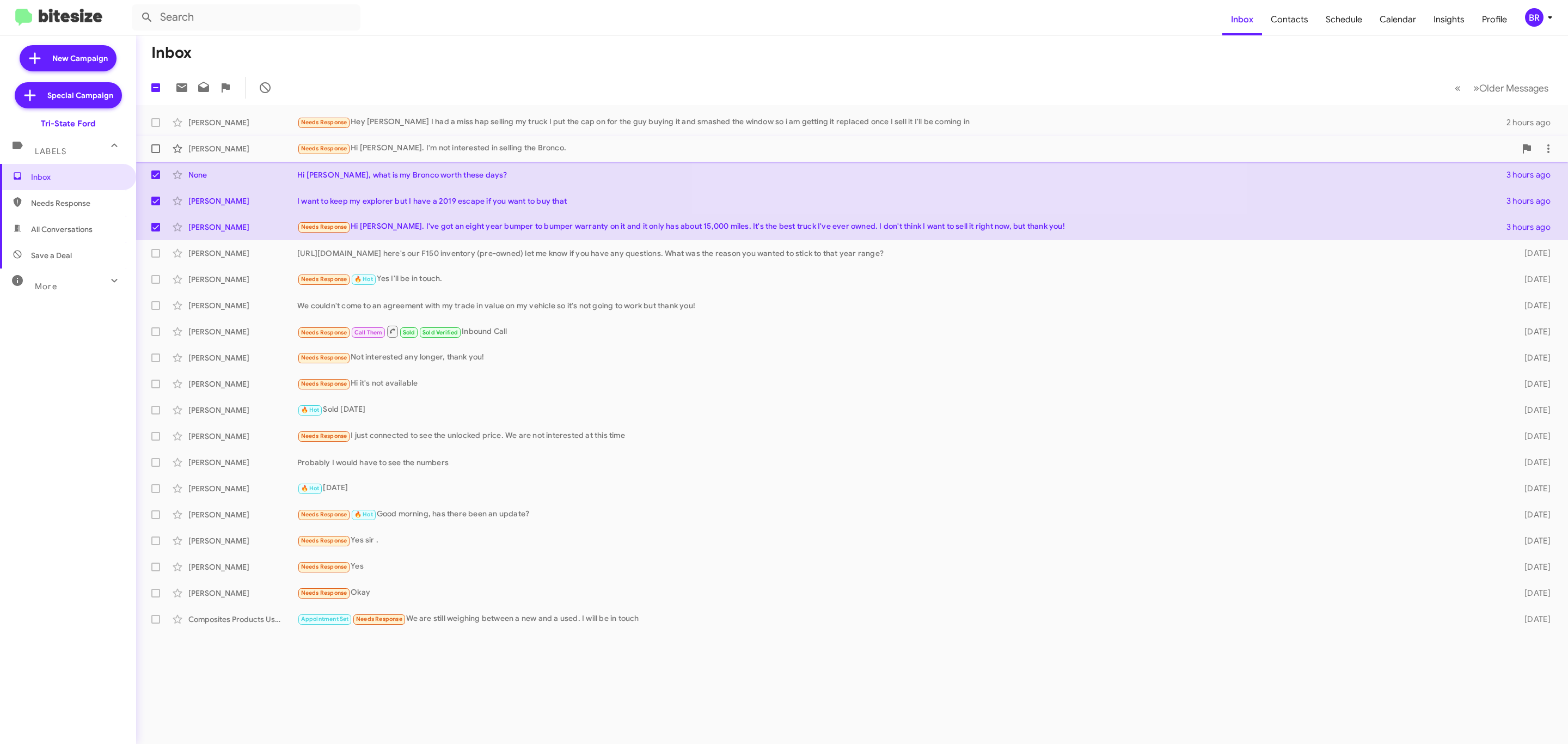
click at [151, 153] on label at bounding box center [155, 149] width 22 height 22
click at [155, 153] on input "checkbox" at bounding box center [155, 153] width 1 height 1
checkbox input "true"
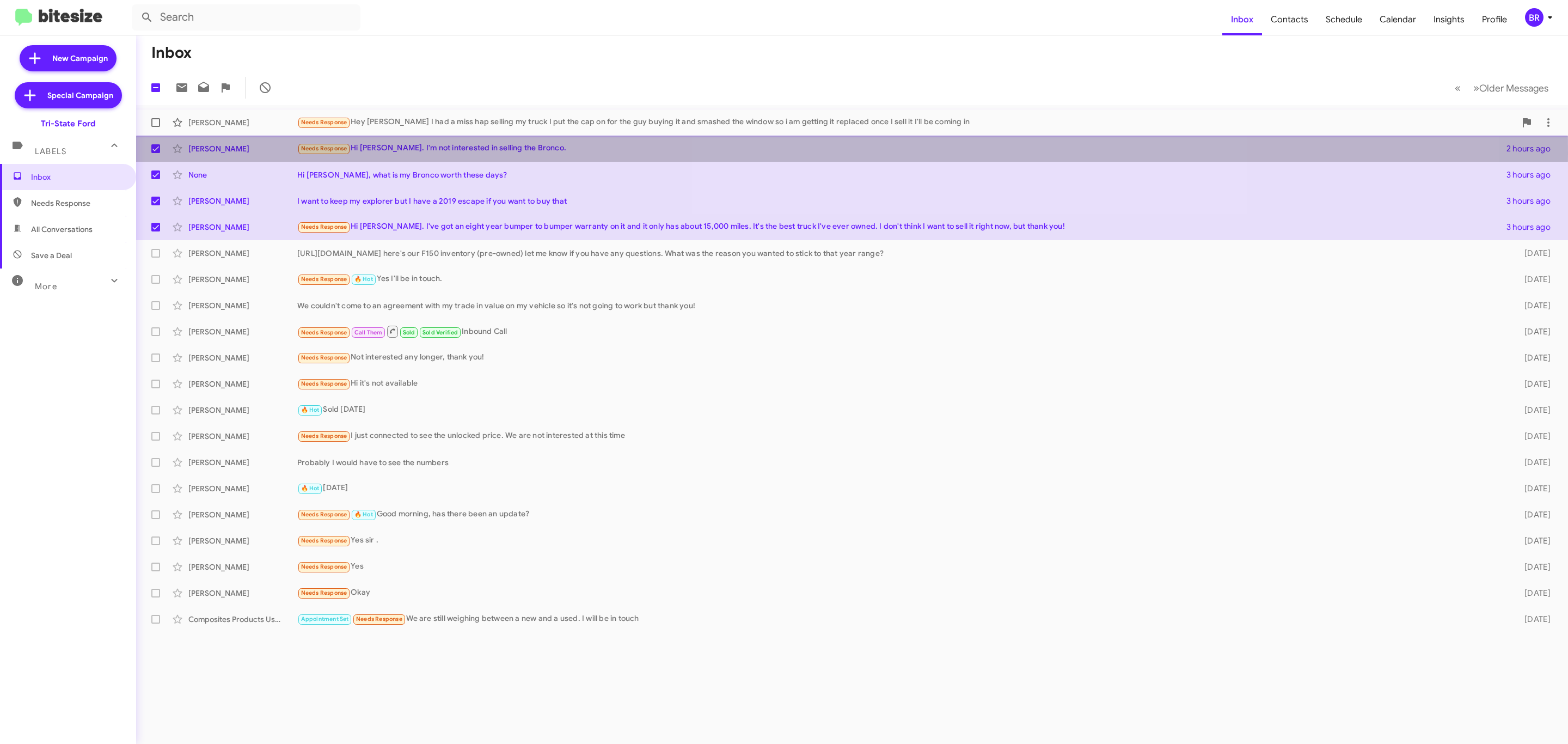
click at [157, 128] on label at bounding box center [155, 122] width 22 height 22
click at [156, 127] on input "checkbox" at bounding box center [155, 127] width 1 height 1
checkbox input "true"
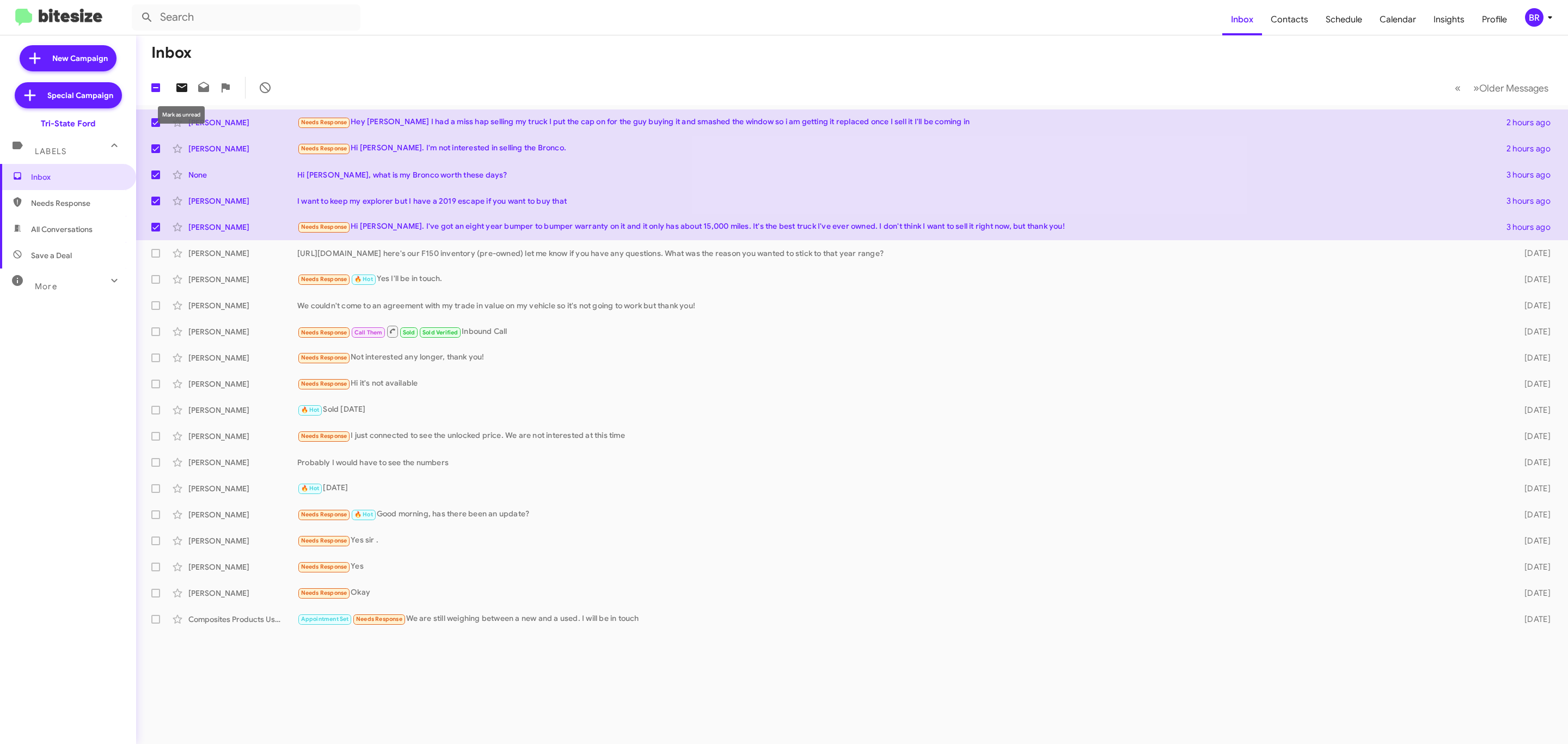
click at [185, 90] on icon at bounding box center [182, 88] width 11 height 9
click at [1544, 14] on icon at bounding box center [1550, 17] width 13 height 13
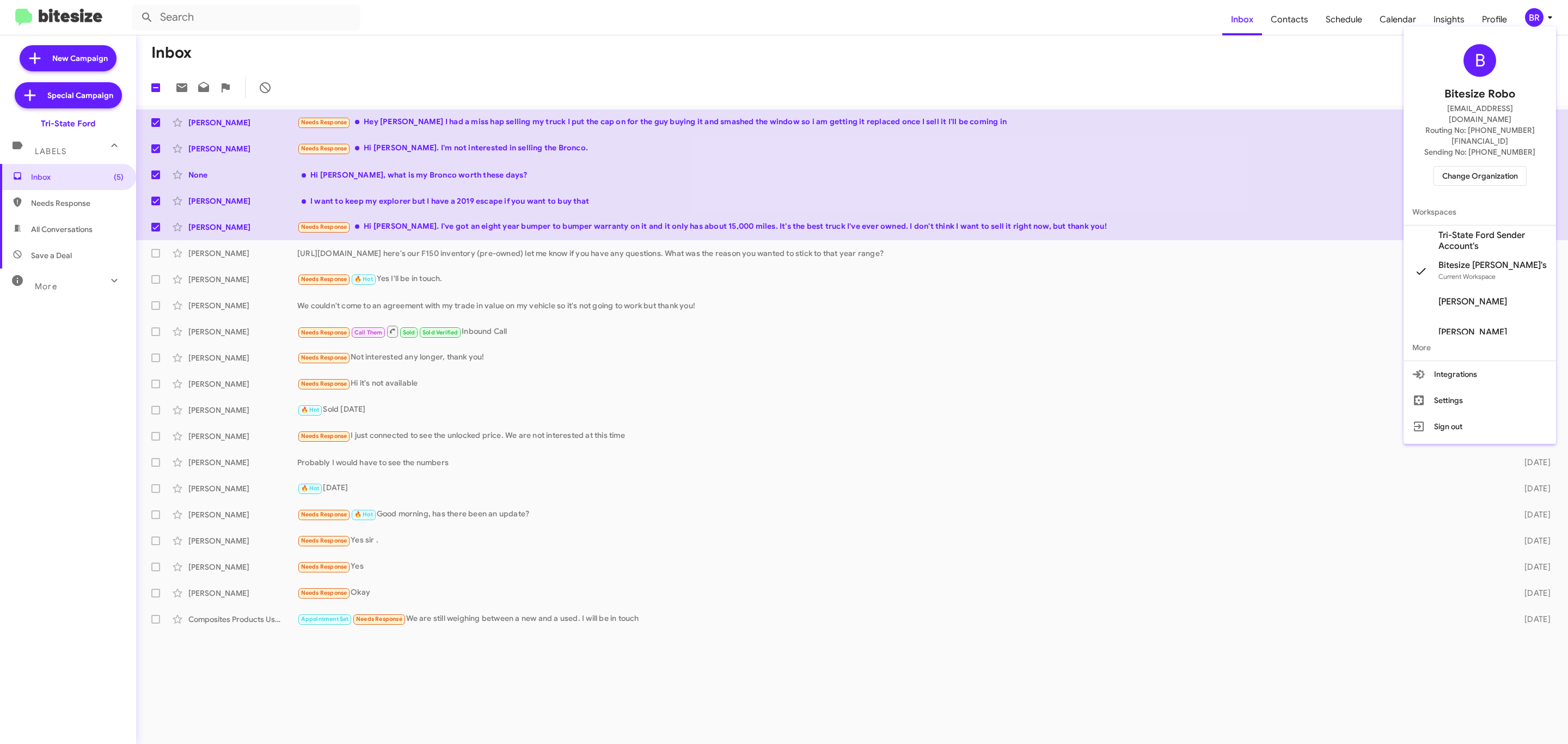
click at [1486, 167] on span "Change Organization" at bounding box center [1480, 176] width 75 height 19
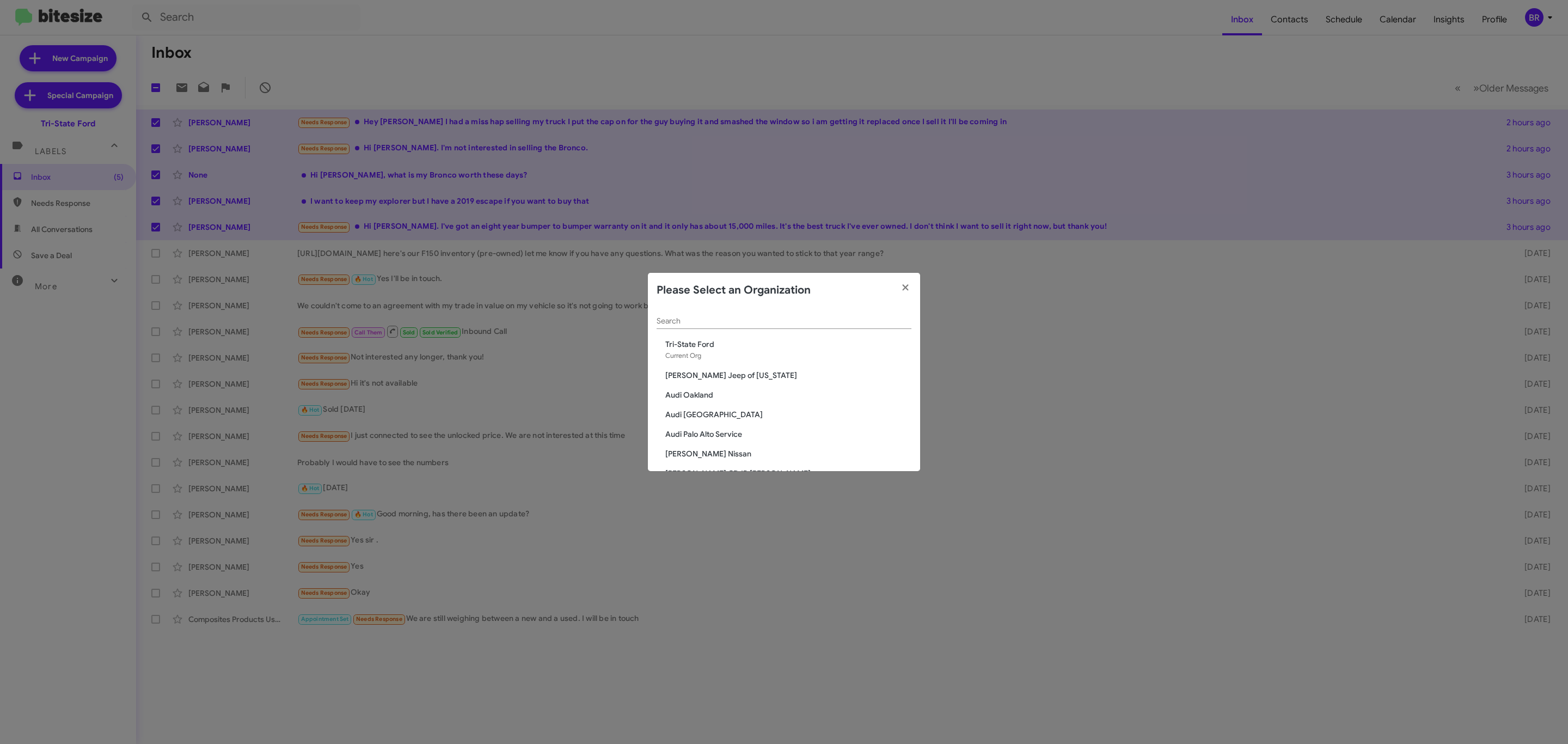
click at [839, 315] on div "Search" at bounding box center [784, 319] width 255 height 22
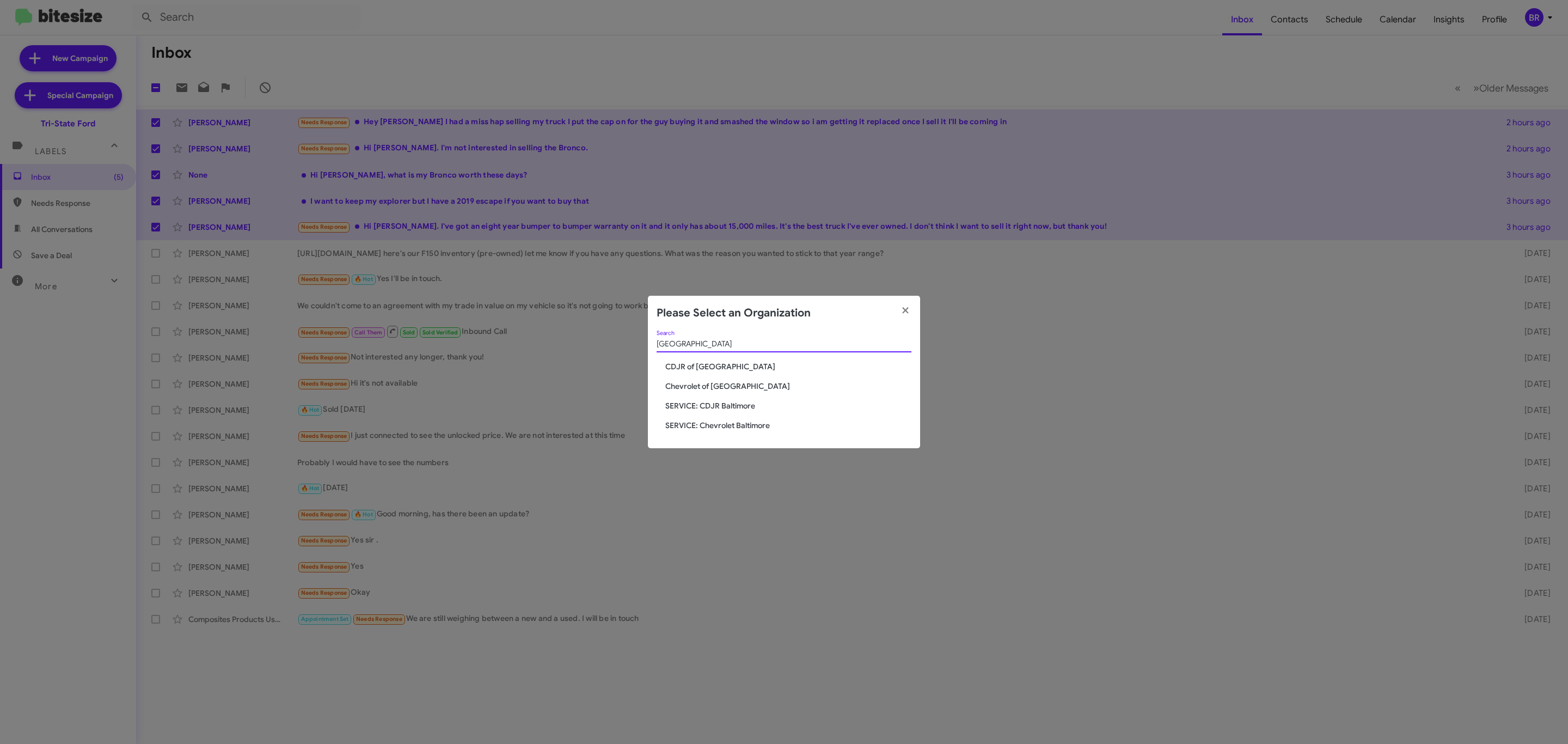
type input "baltimore"
click at [701, 366] on span "CDJR of [GEOGRAPHIC_DATA]" at bounding box center [788, 366] width 246 height 11
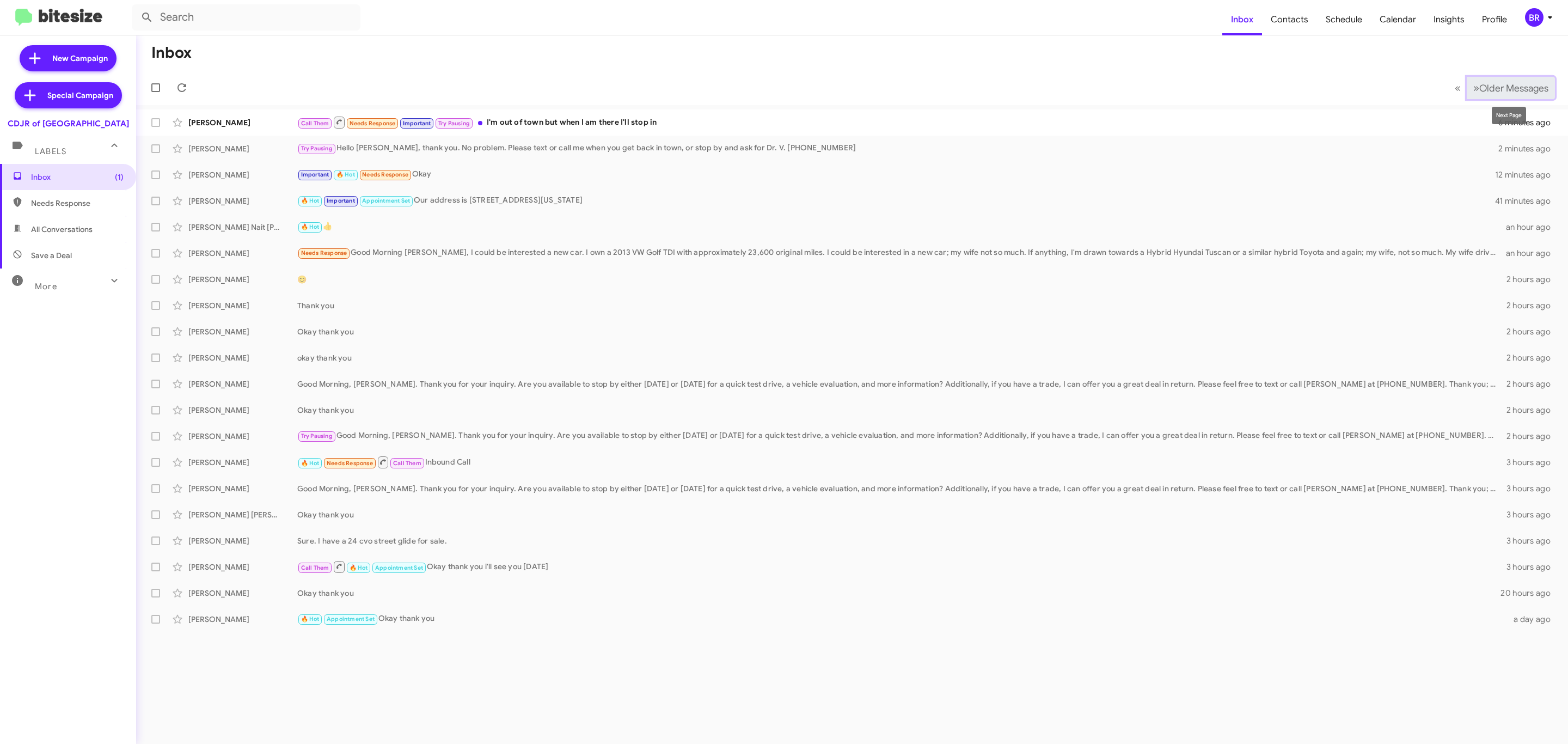
click at [1495, 83] on span "Older Messages" at bounding box center [1513, 88] width 69 height 12
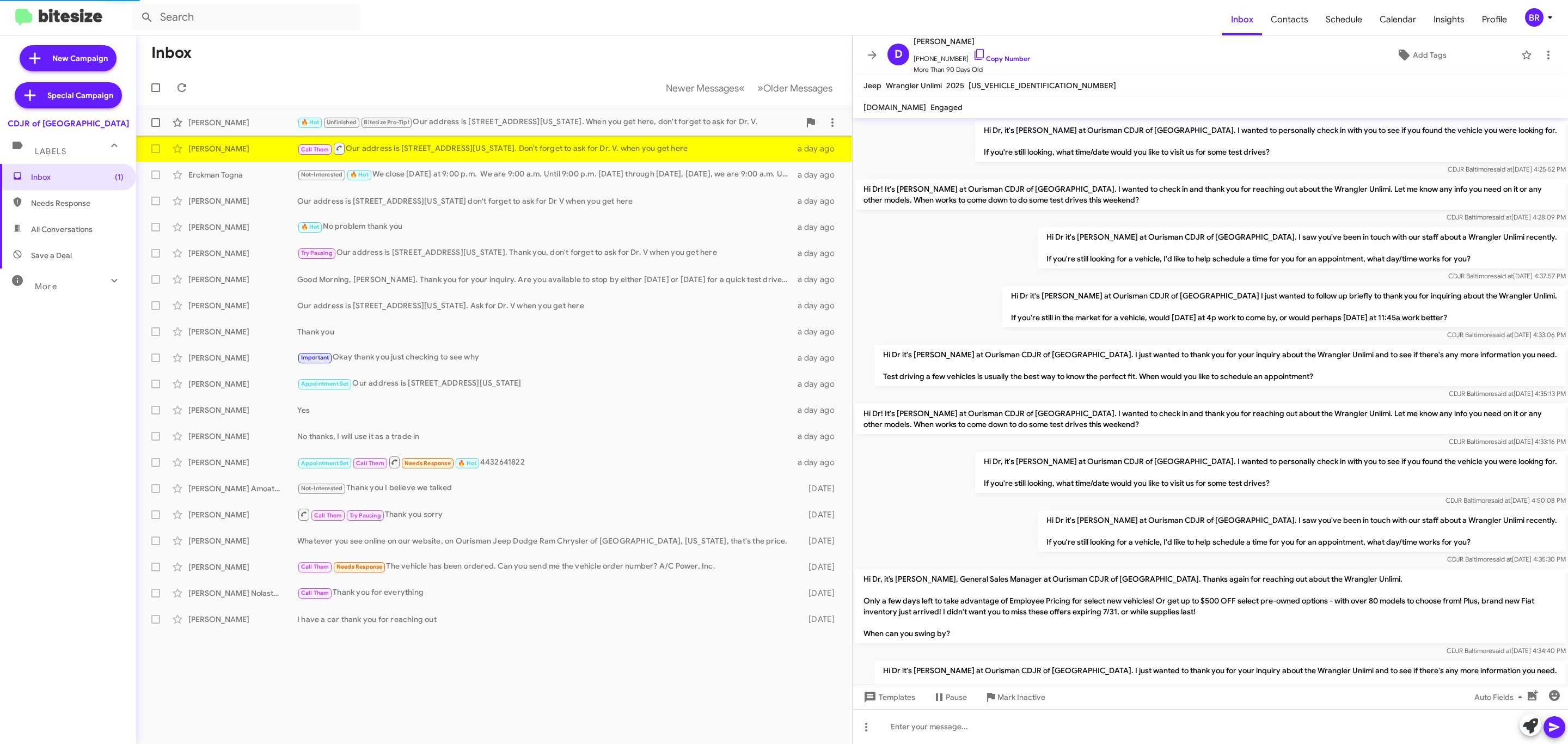
scroll to position [571, 0]
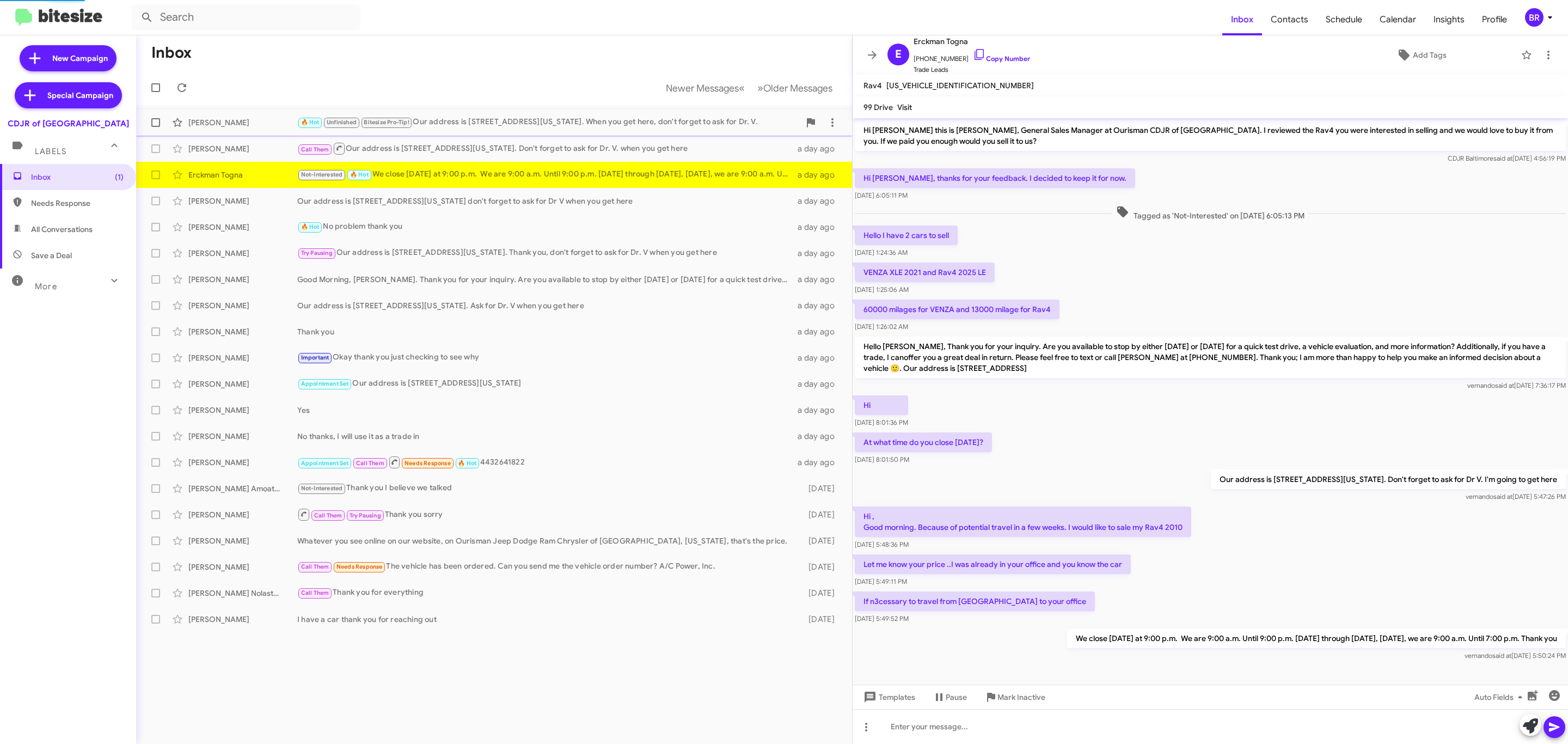
scroll to position [17, 0]
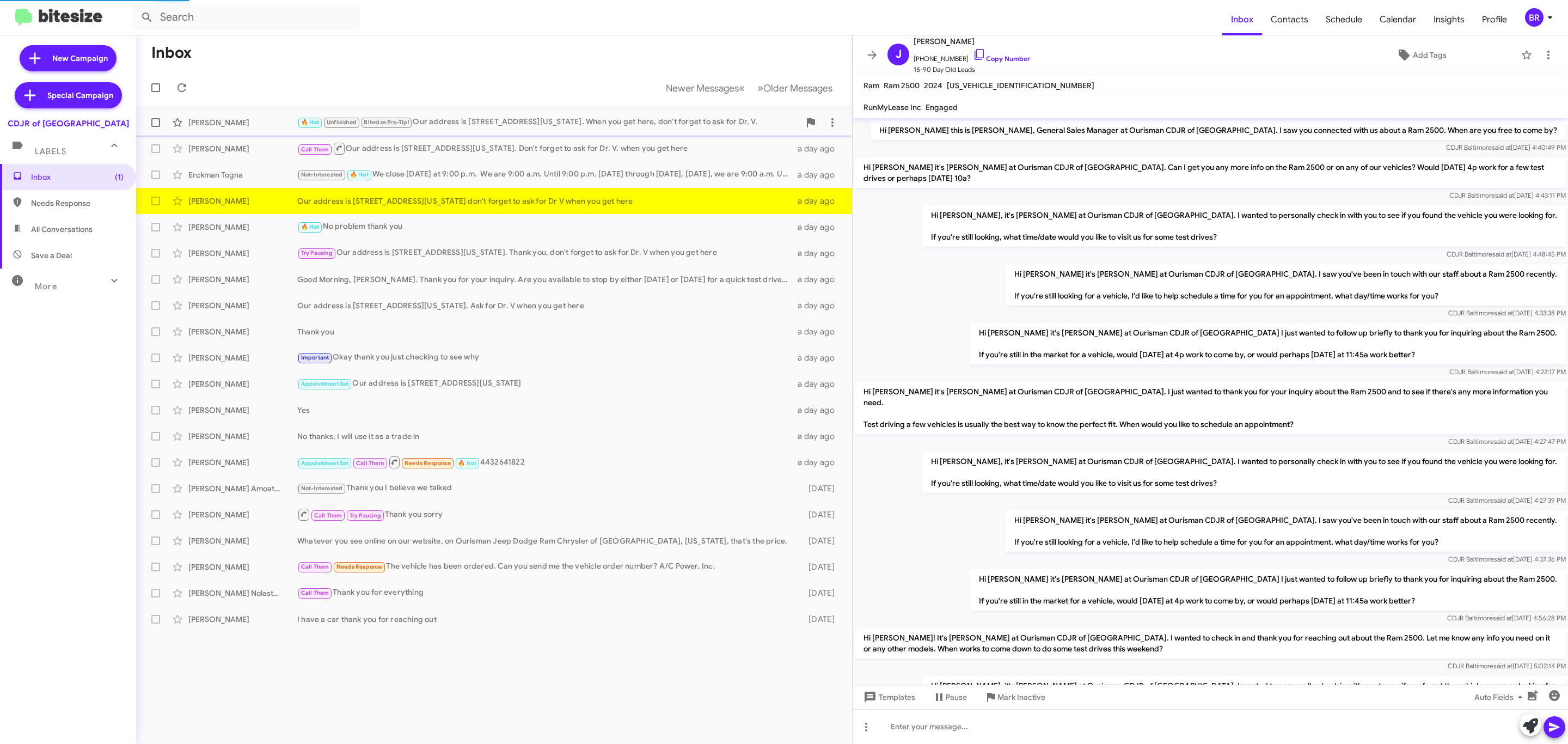
scroll to position [450, 0]
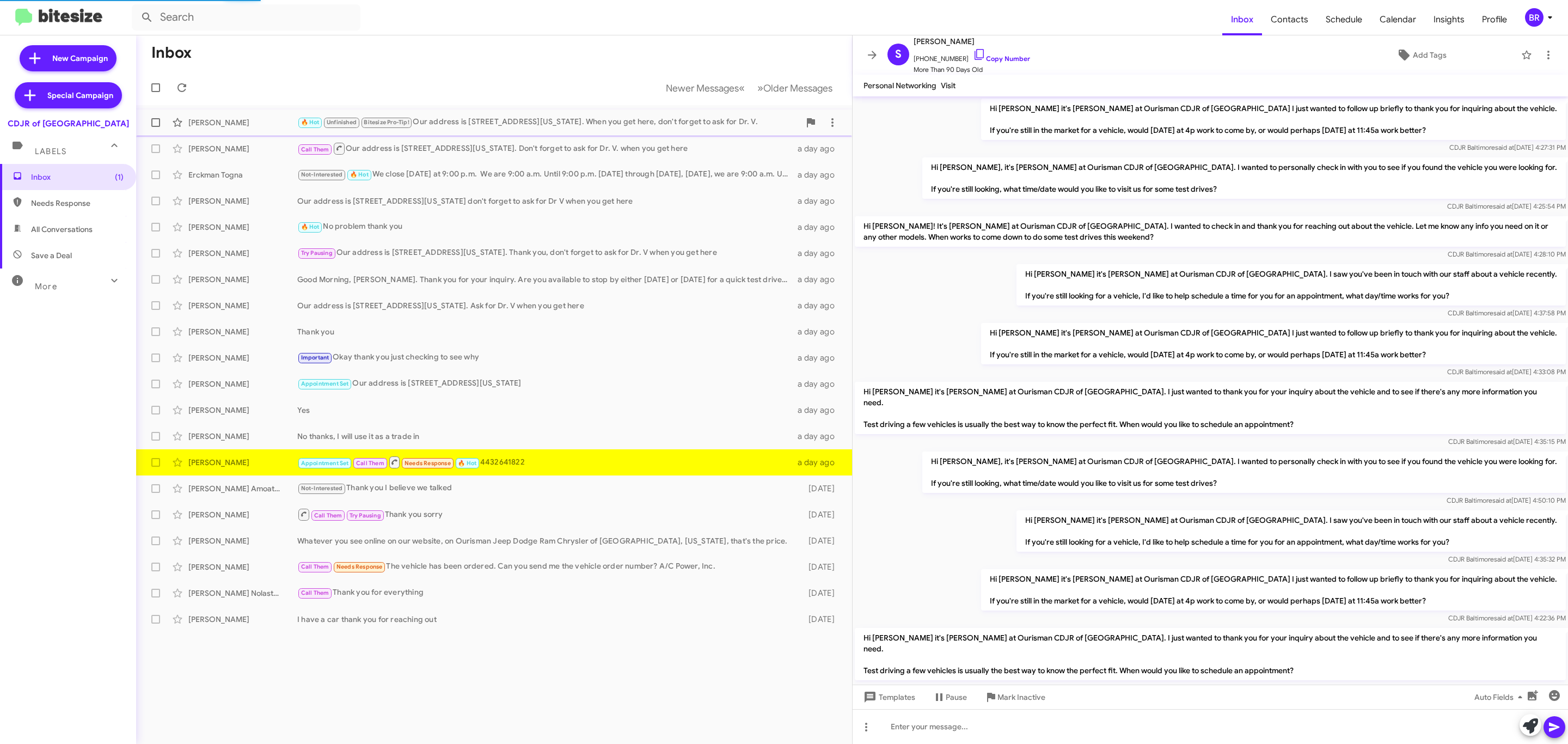
scroll to position [516, 0]
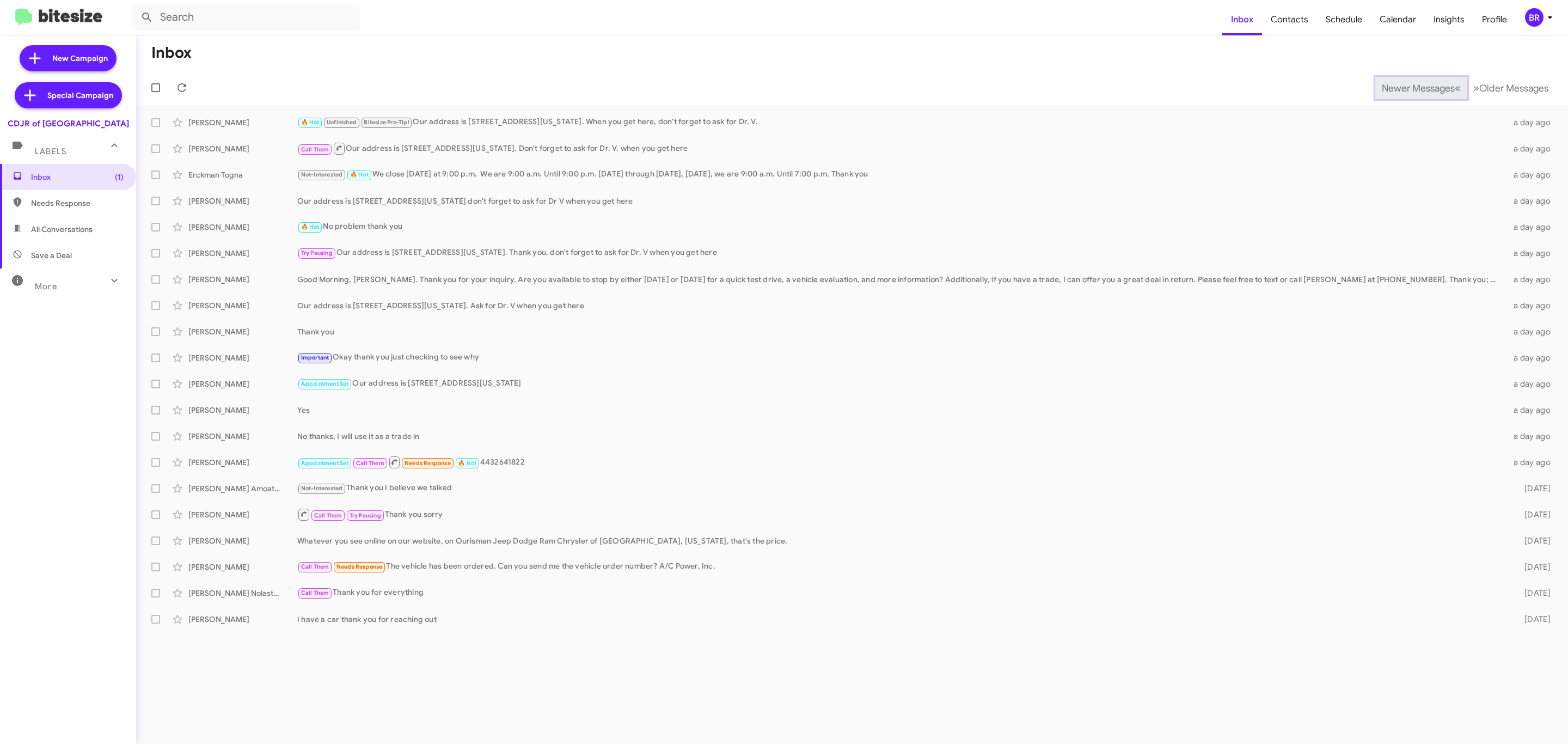
click at [1409, 86] on span "Newer Messages" at bounding box center [1417, 88] width 73 height 12
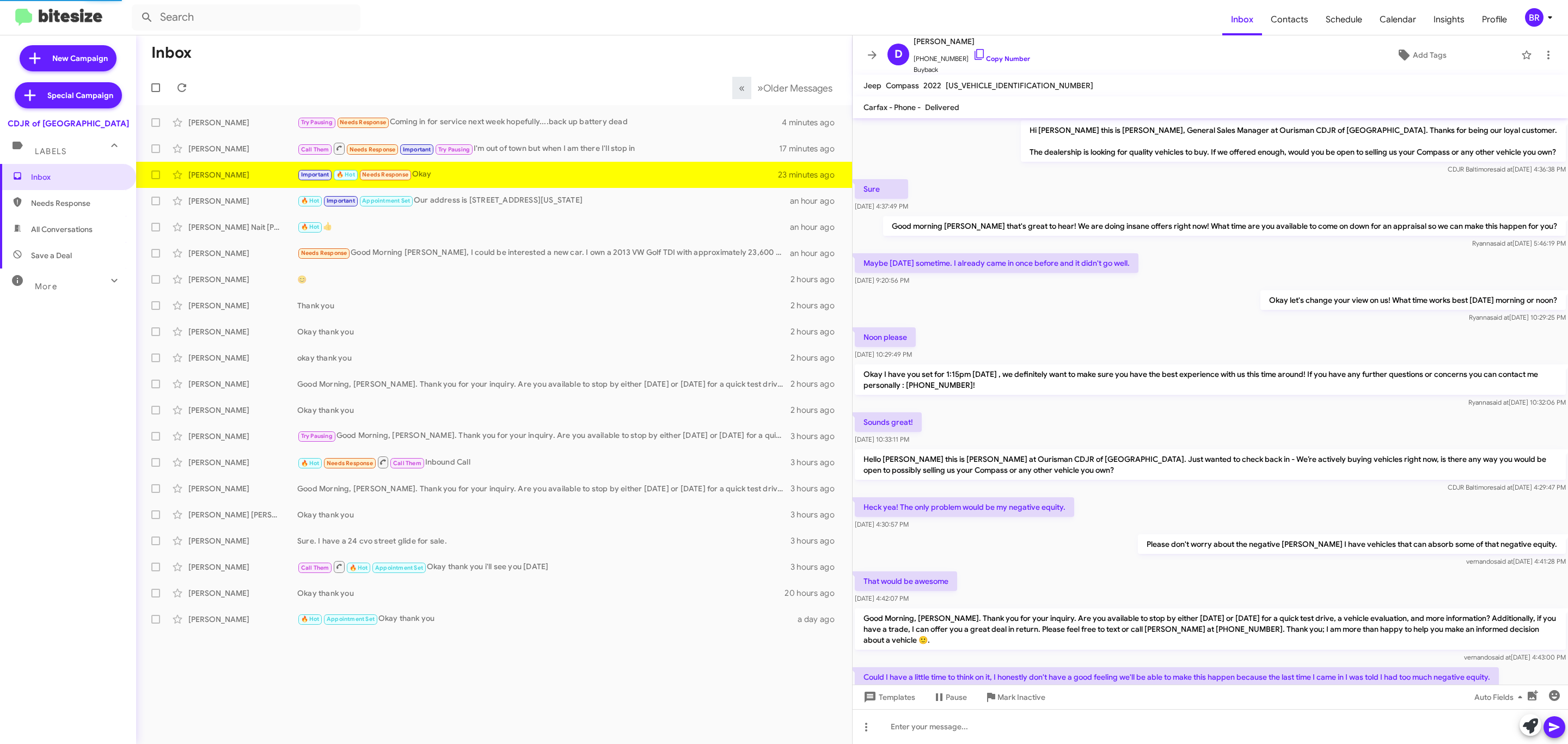
scroll to position [253, 0]
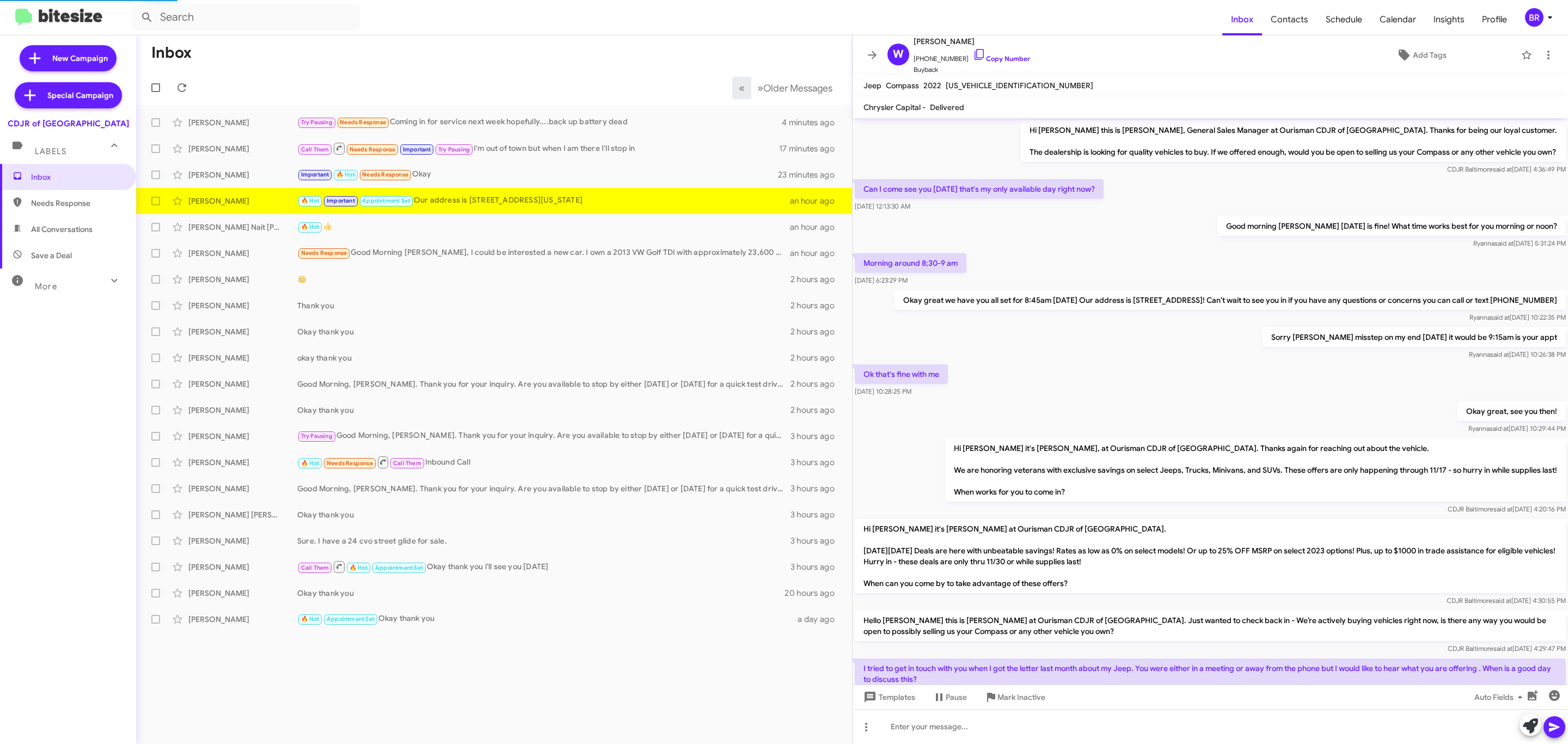
scroll to position [267, 0]
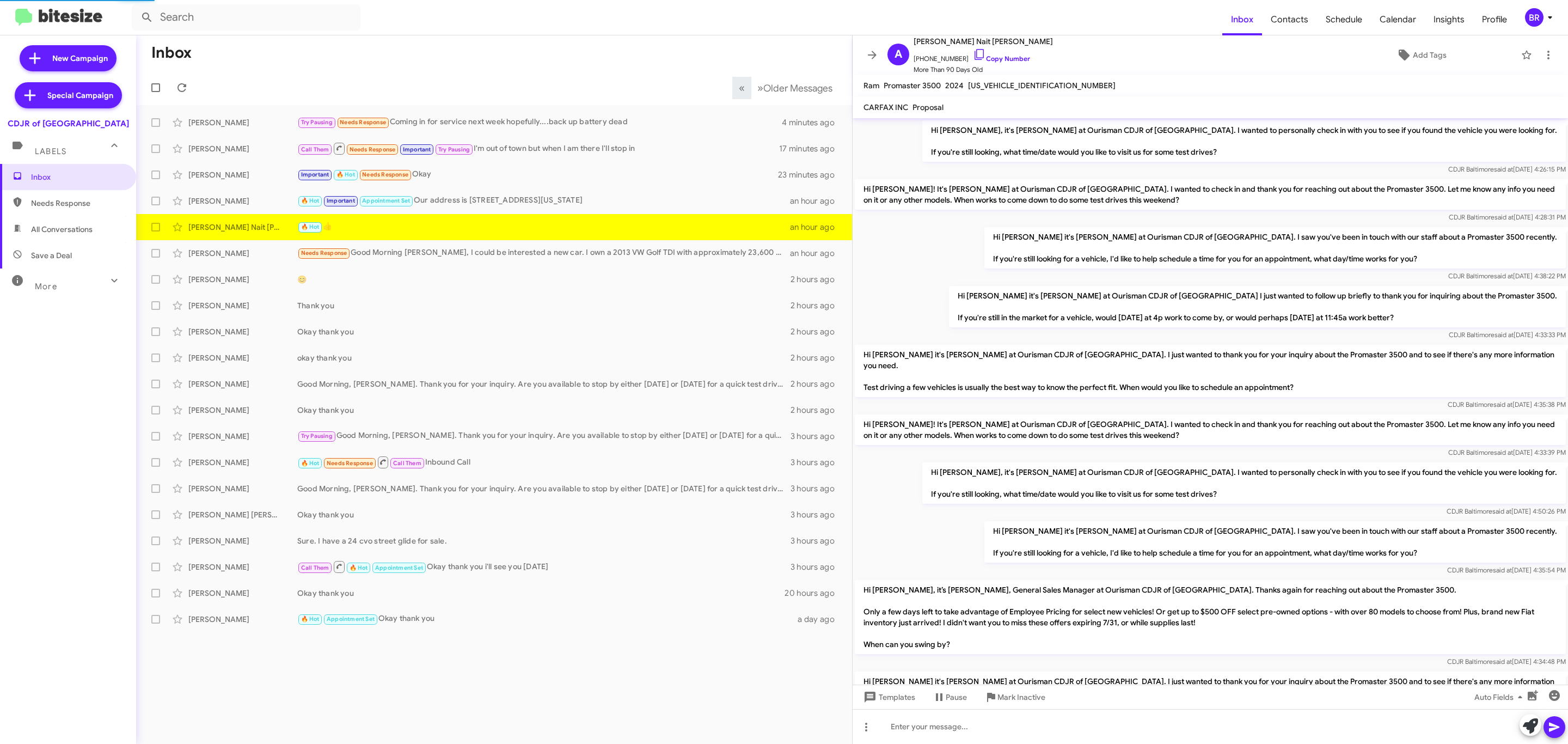
scroll to position [555, 0]
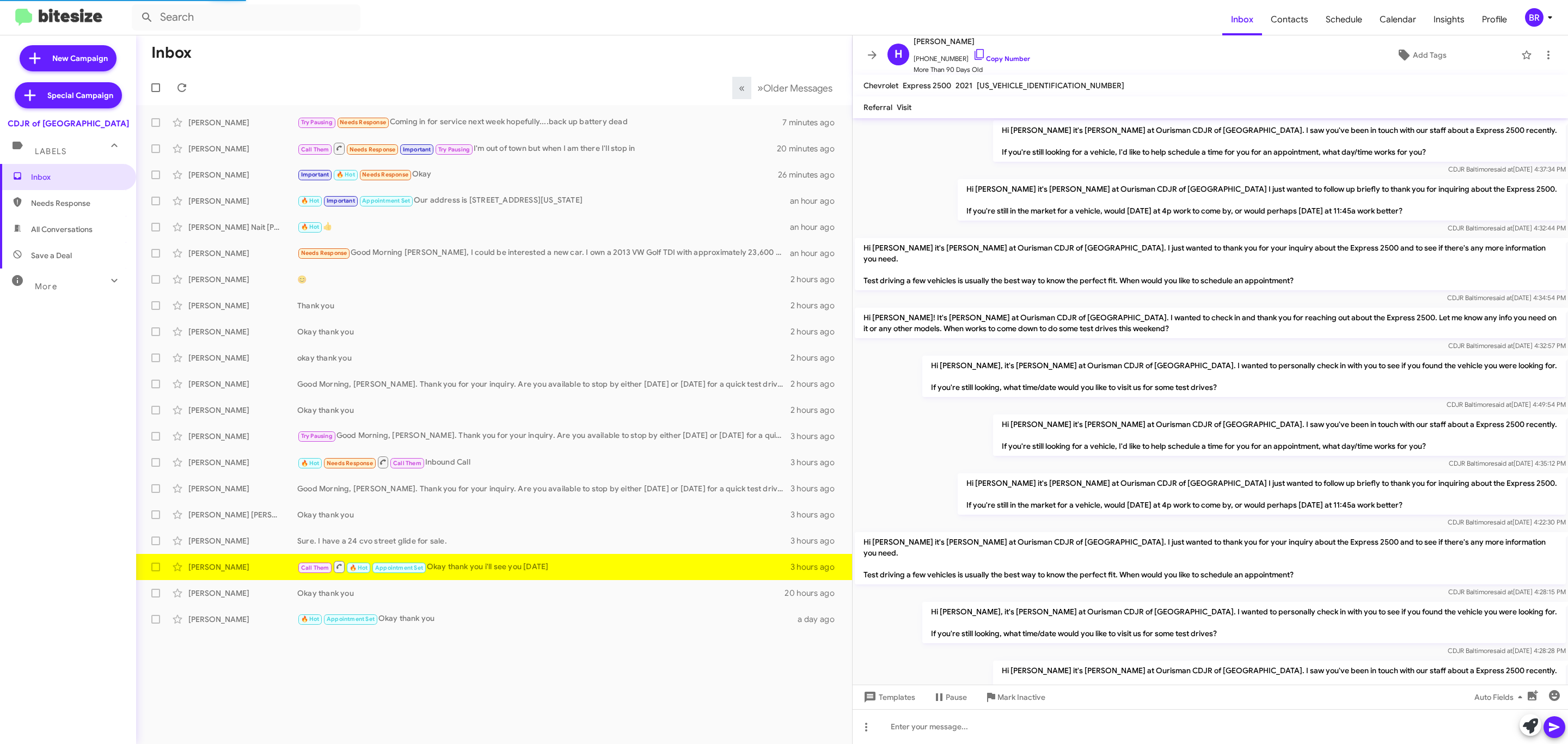
scroll to position [501, 0]
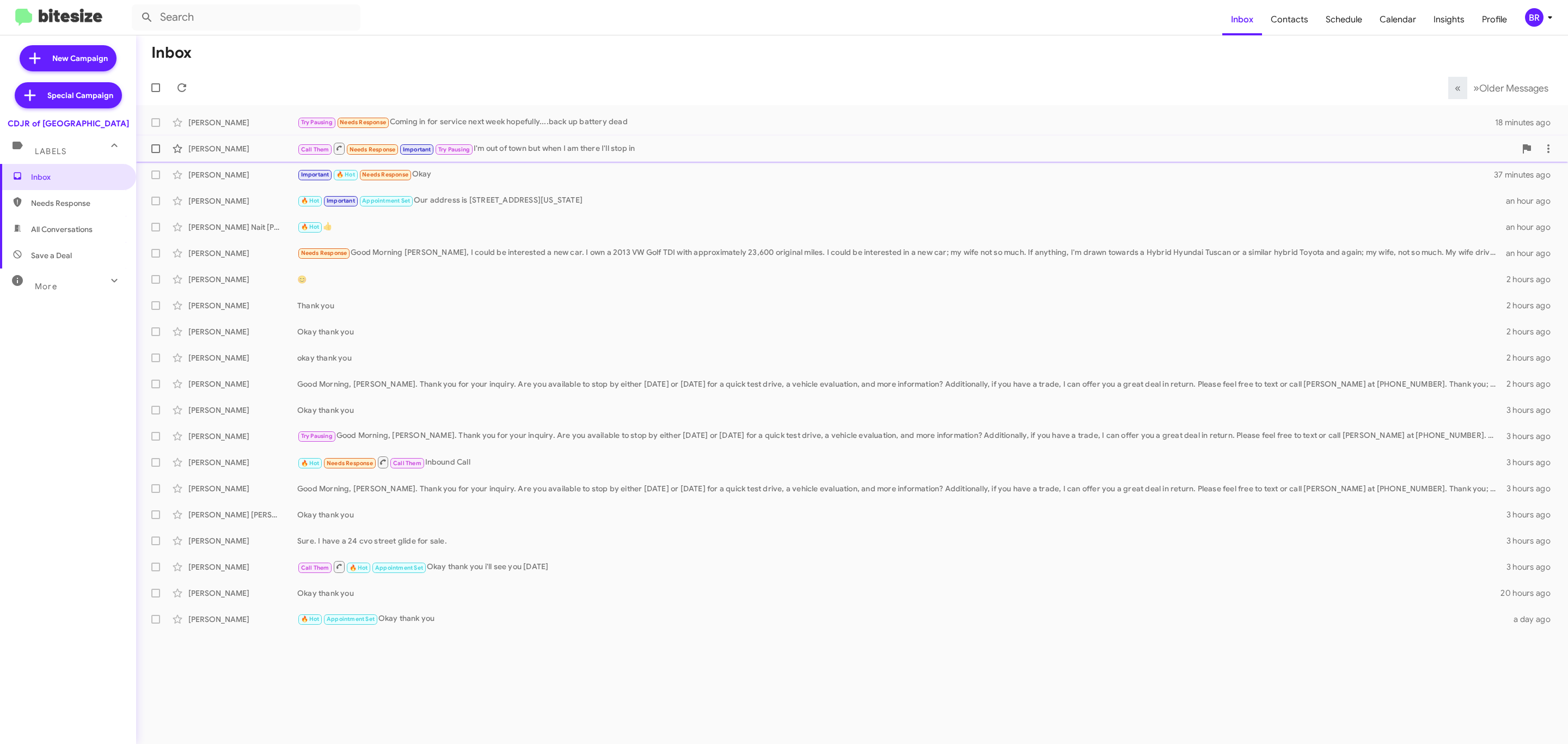
click at [161, 147] on label at bounding box center [155, 149] width 22 height 22
click at [156, 153] on input "checkbox" at bounding box center [155, 153] width 1 height 1
checkbox input "true"
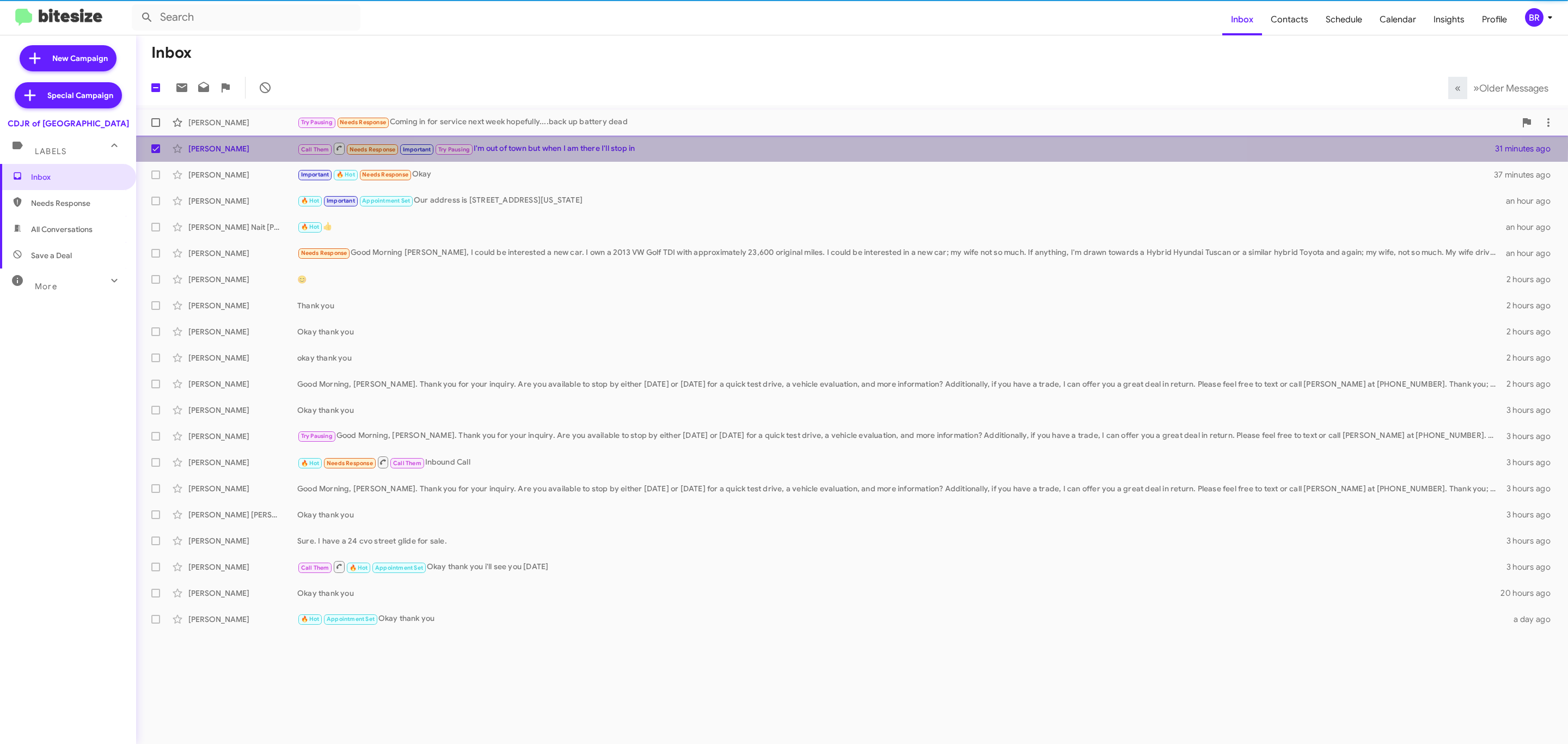
click at [154, 123] on span at bounding box center [156, 123] width 9 height 9
click at [155, 127] on input "checkbox" at bounding box center [155, 127] width 1 height 1
checkbox input "true"
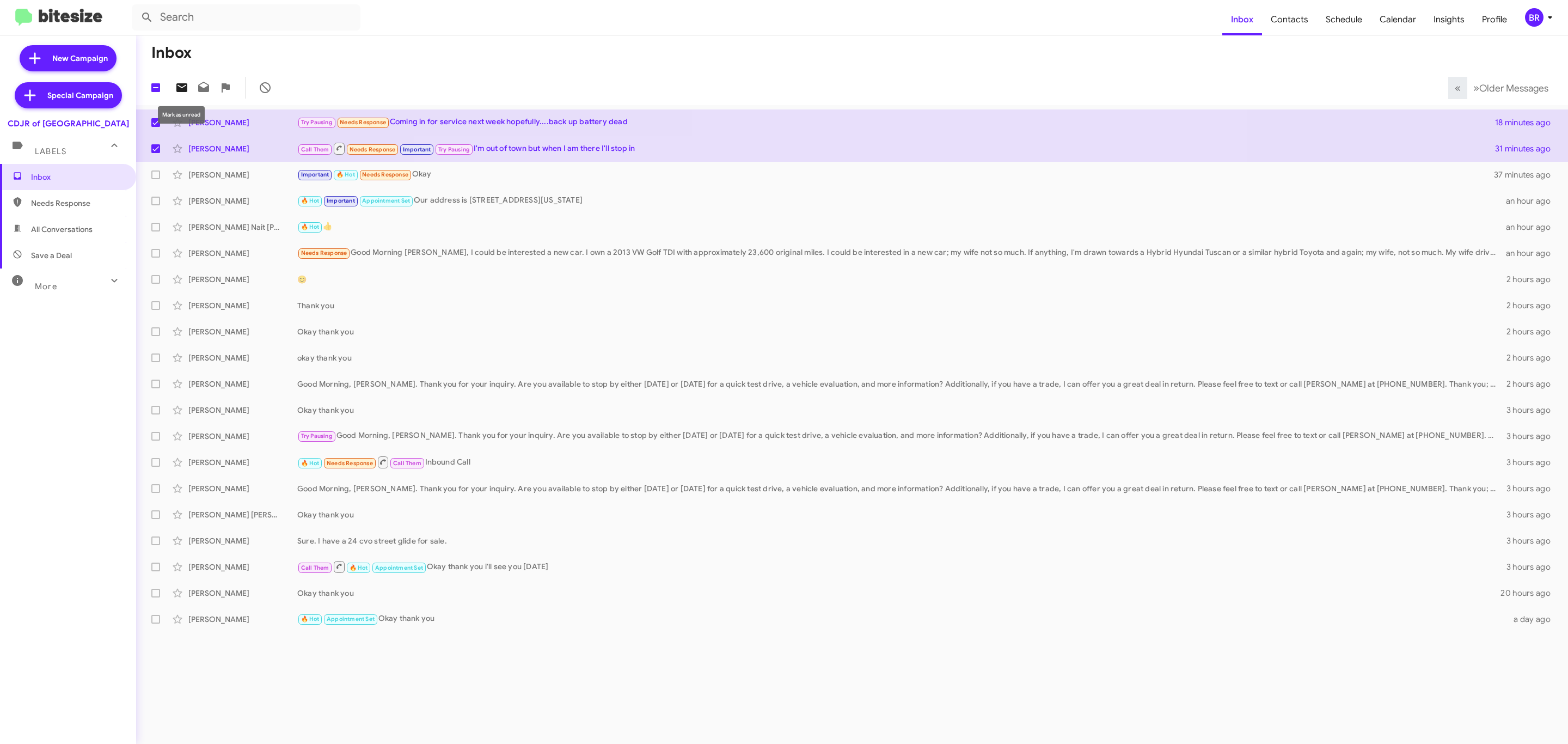
click at [177, 91] on icon at bounding box center [182, 88] width 11 height 9
click at [1546, 12] on icon at bounding box center [1550, 17] width 13 height 13
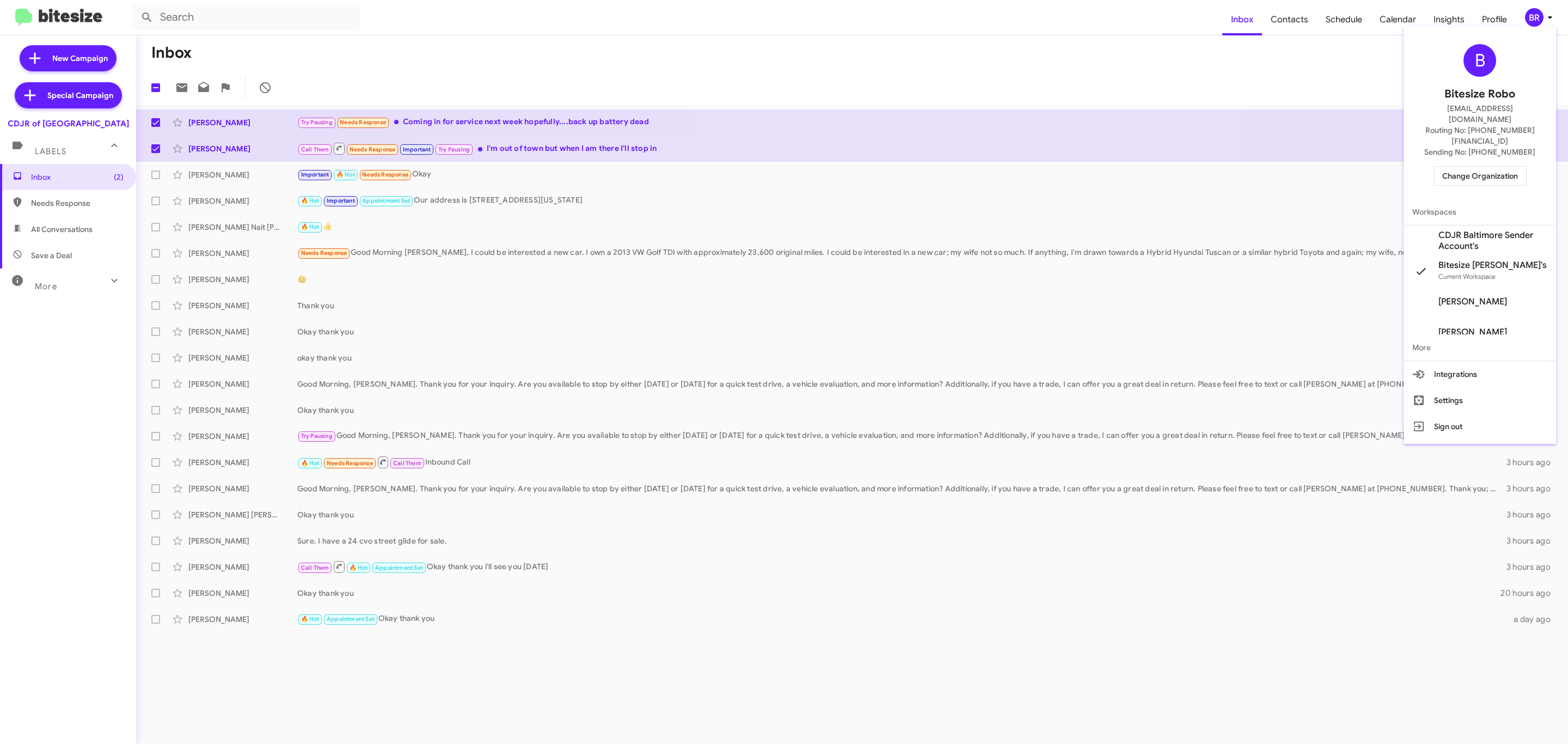
click at [1480, 165] on div "B Bitesize Robo jeks.ocampo1717@gmail.com Routing No: +1 (410) 288-3100 Sending…" at bounding box center [1480, 115] width 152 height 168
click at [1483, 167] on span "Change Organization" at bounding box center [1480, 176] width 75 height 19
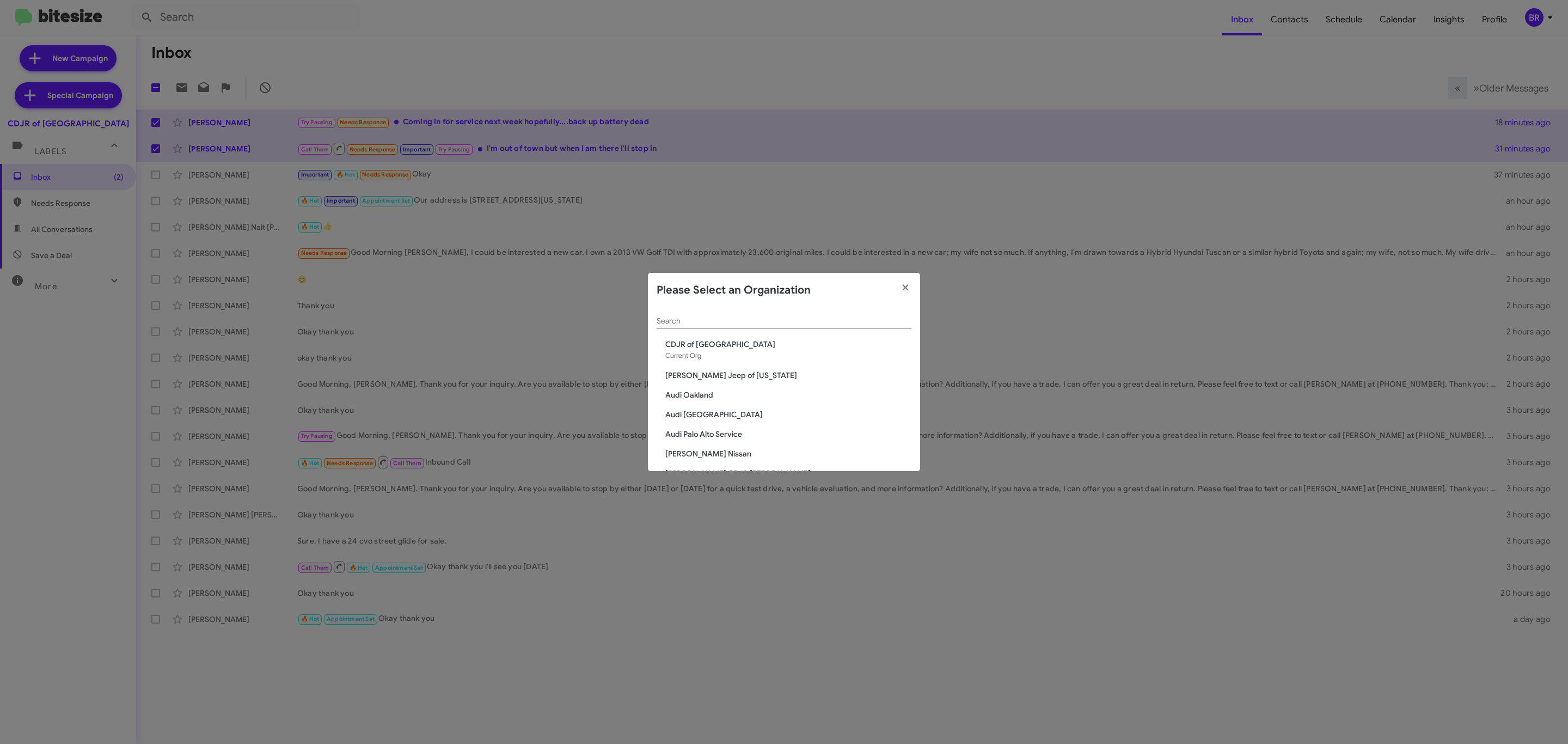
click at [866, 328] on div "Search" at bounding box center [784, 319] width 255 height 22
click at [859, 318] on input "Search" at bounding box center [784, 321] width 255 height 9
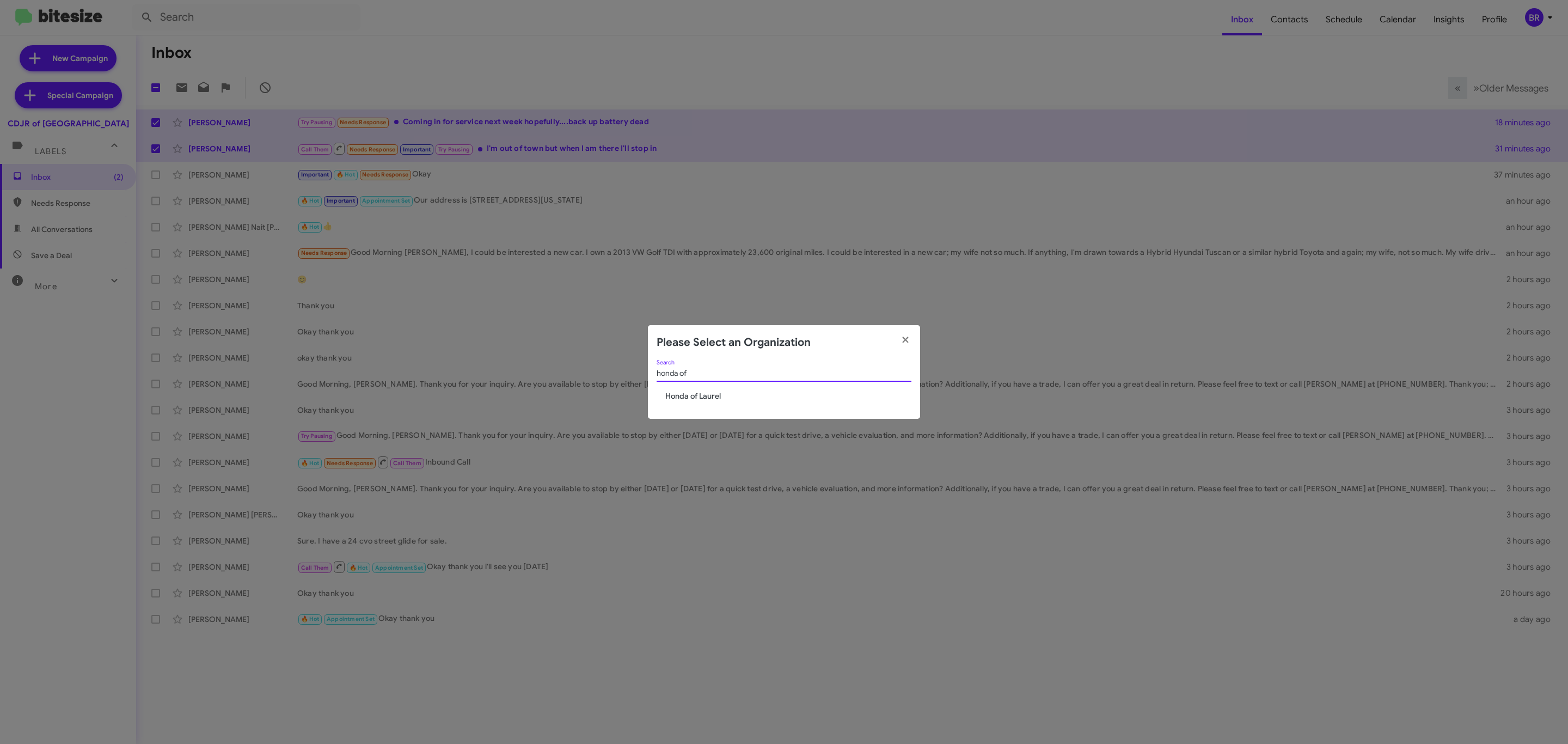
type input "honda of"
click at [709, 394] on span "Honda of Laurel" at bounding box center [788, 396] width 246 height 11
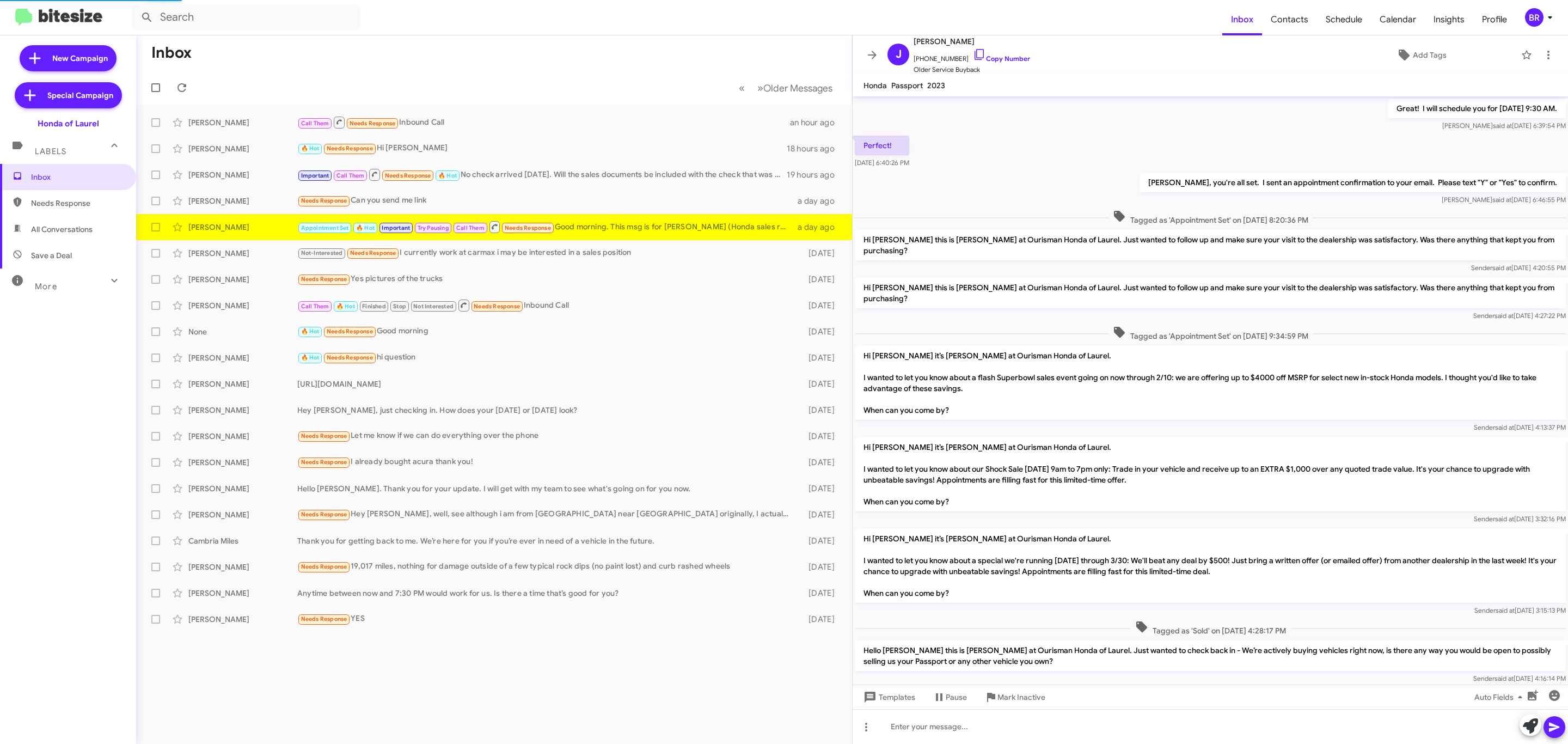
scroll to position [337, 0]
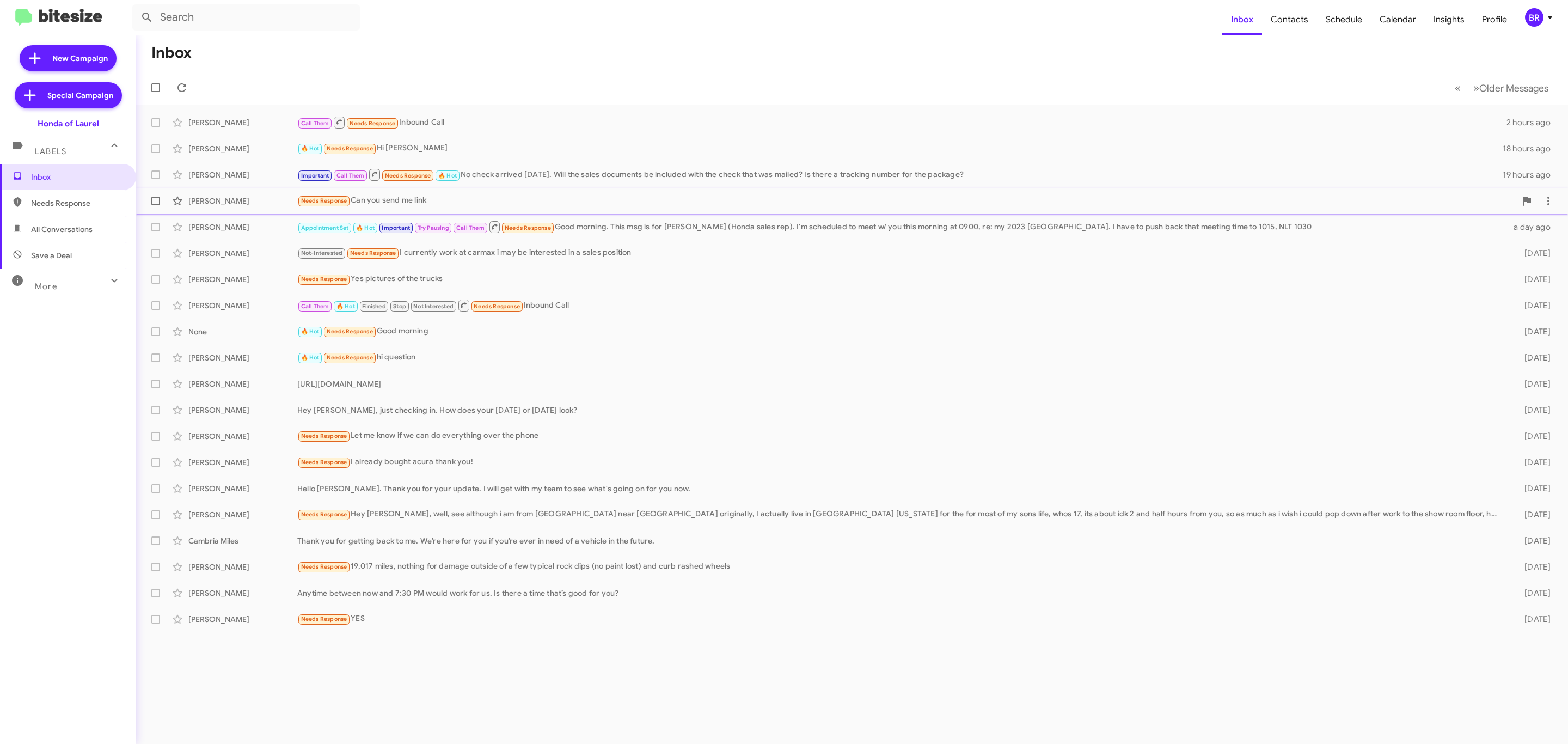
click at [160, 205] on label at bounding box center [155, 201] width 22 height 22
click at [156, 206] on input "checkbox" at bounding box center [155, 206] width 1 height 1
checkbox input "true"
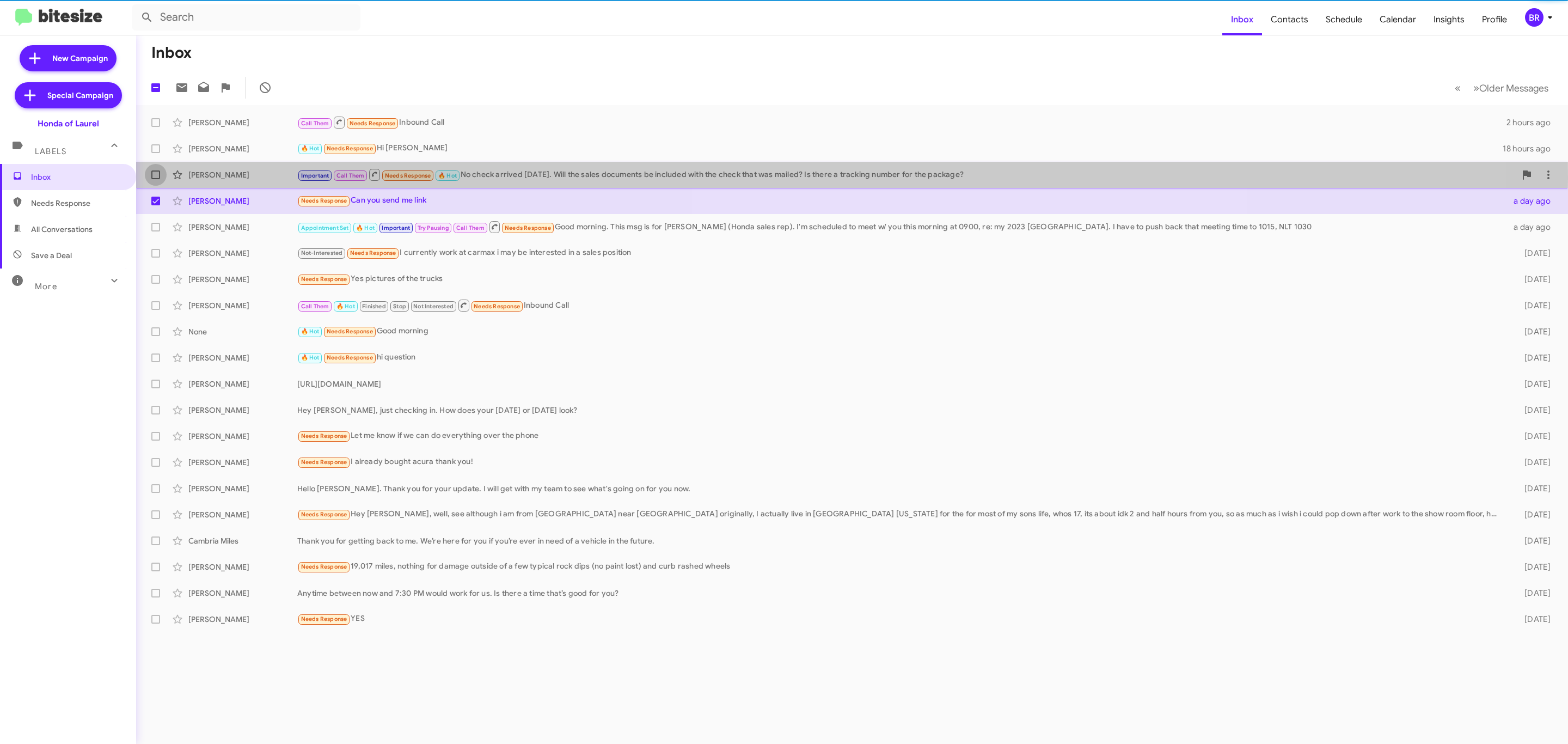
click at [154, 179] on span at bounding box center [156, 175] width 9 height 9
click at [155, 179] on input "checkbox" at bounding box center [155, 179] width 1 height 1
checkbox input "true"
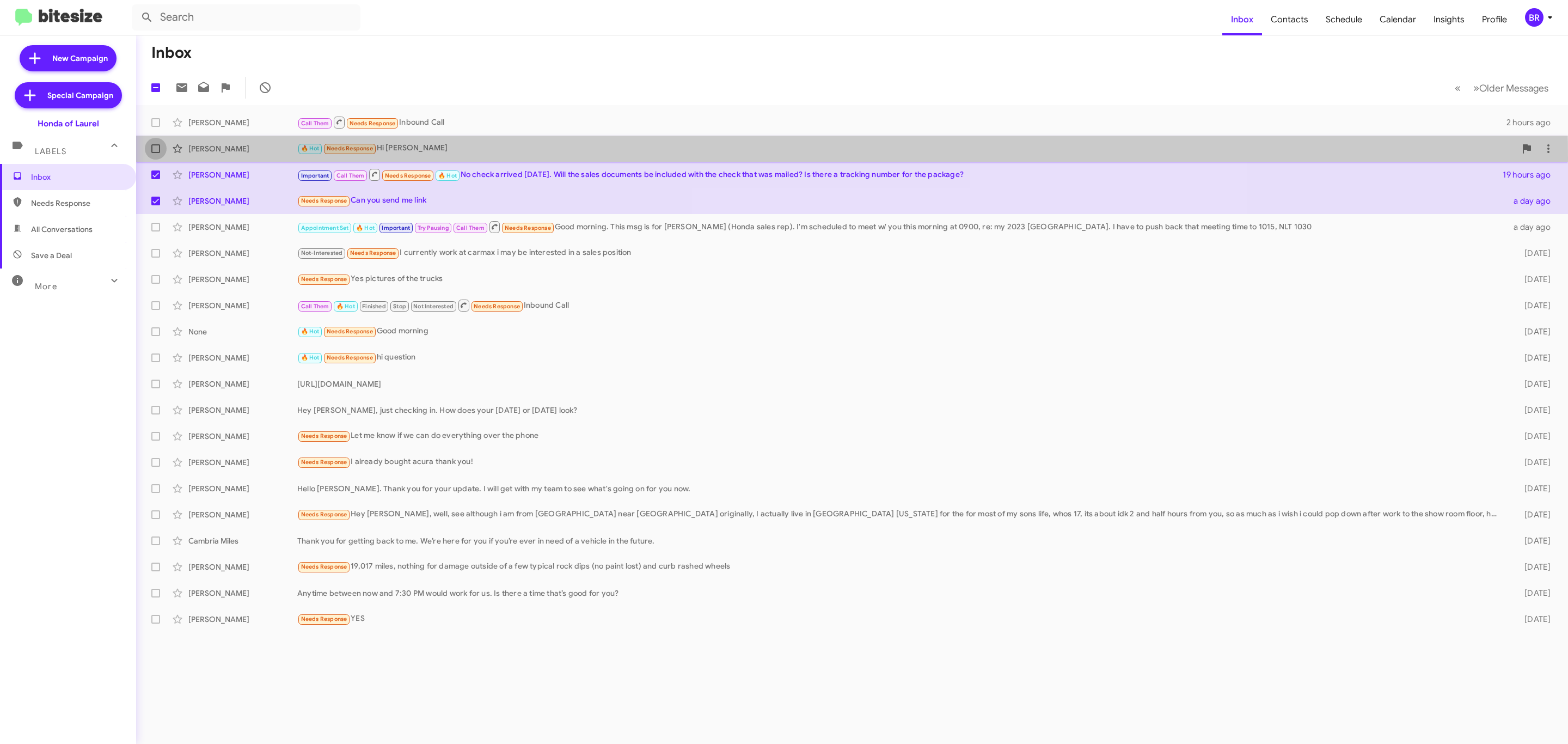
click at [156, 159] on label at bounding box center [155, 149] width 22 height 22
click at [156, 153] on input "checkbox" at bounding box center [155, 153] width 1 height 1
checkbox input "true"
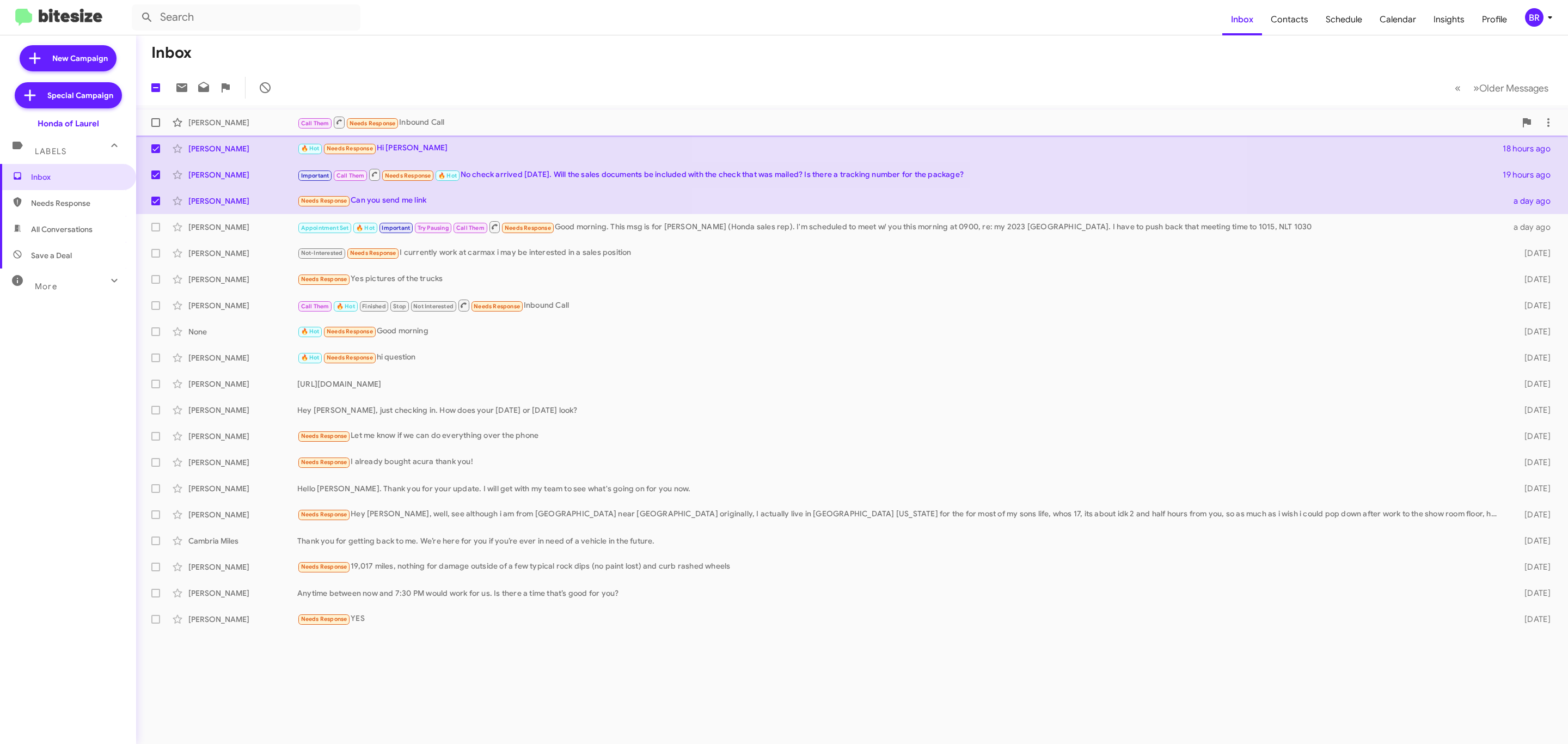
click at [153, 127] on span at bounding box center [156, 123] width 9 height 9
click at [155, 127] on input "checkbox" at bounding box center [155, 127] width 1 height 1
checkbox input "true"
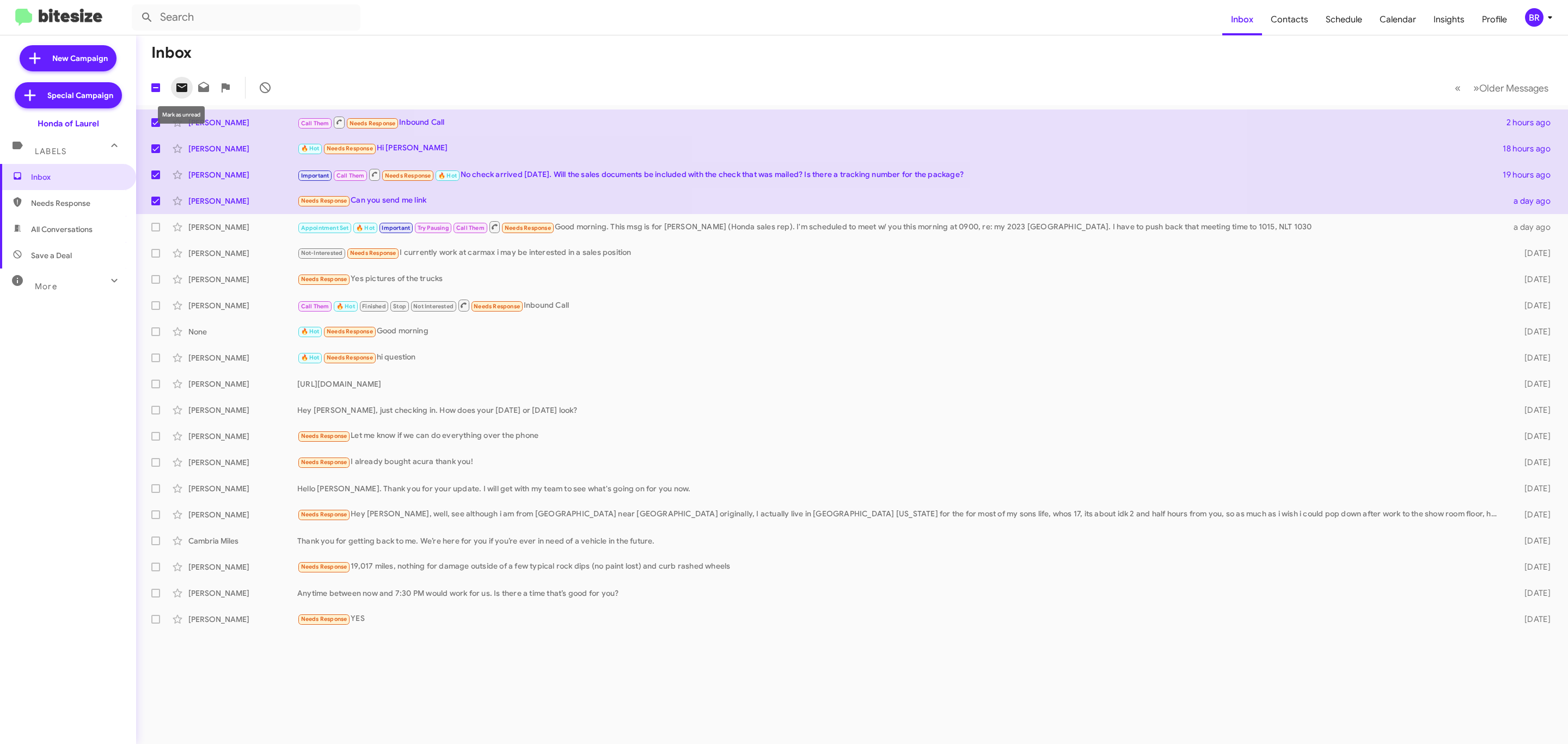
click at [190, 88] on span at bounding box center [182, 87] width 22 height 13
click at [1527, 22] on div "BR" at bounding box center [1534, 17] width 19 height 19
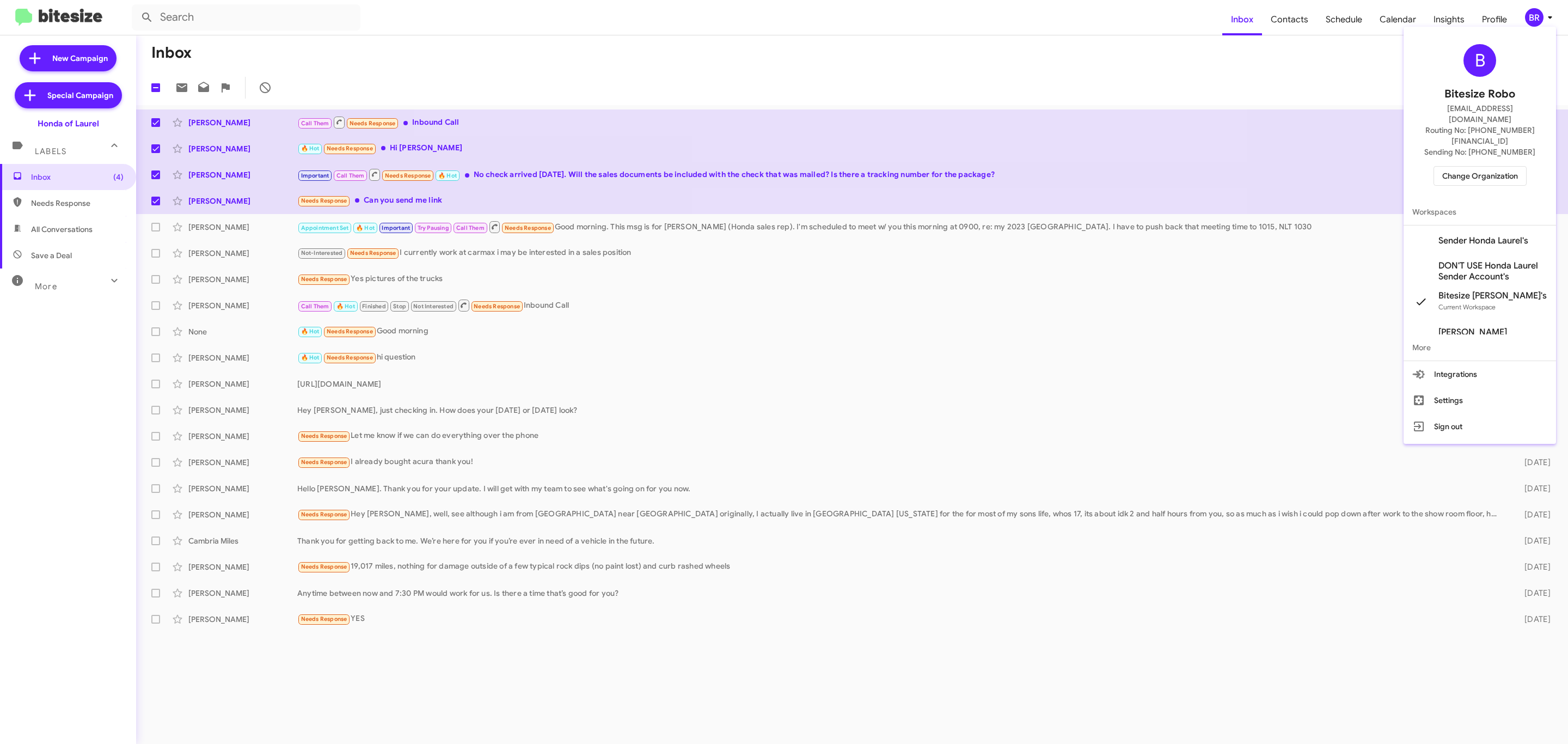
click at [1467, 167] on span "Change Organization" at bounding box center [1480, 176] width 75 height 19
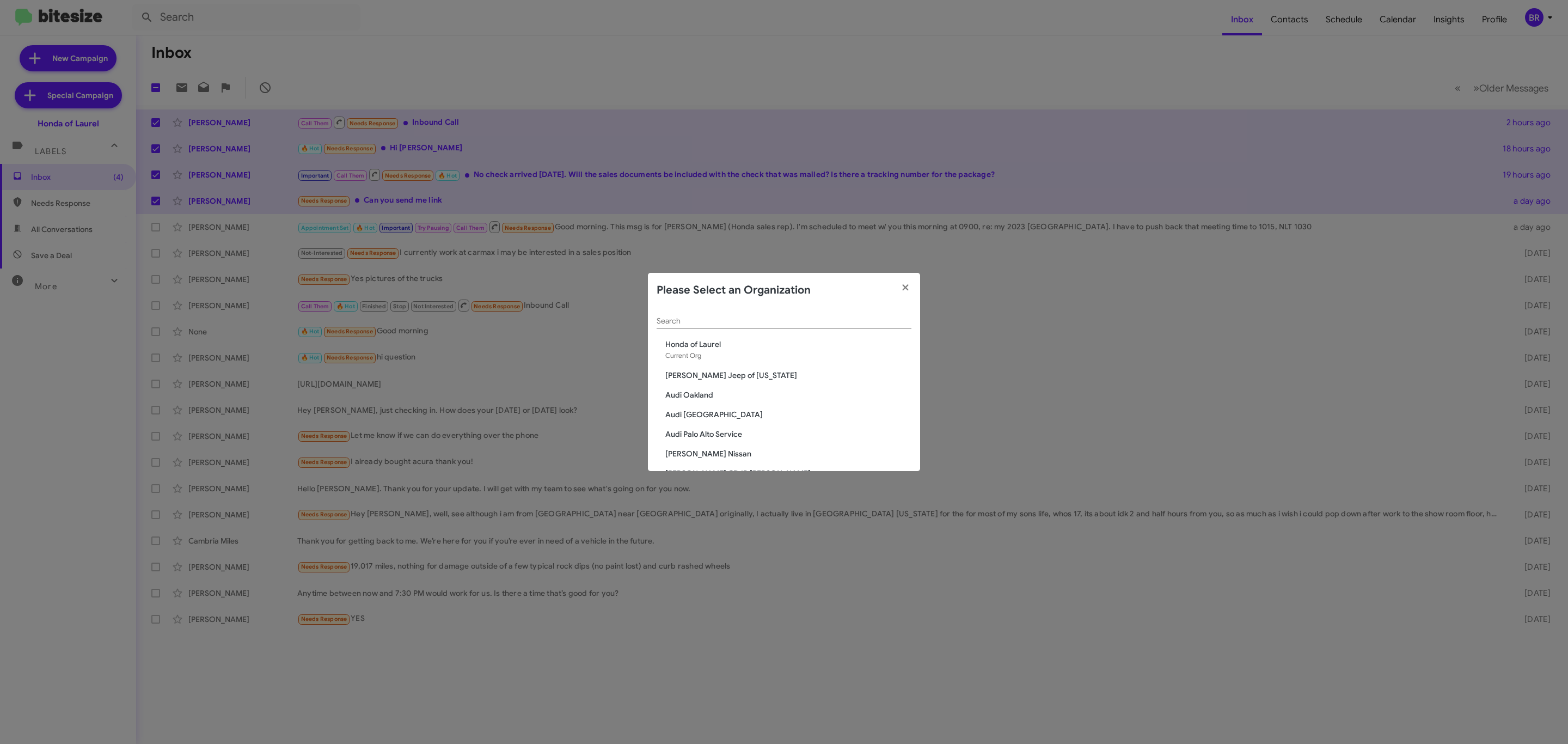
click at [778, 320] on input "Search" at bounding box center [784, 321] width 255 height 9
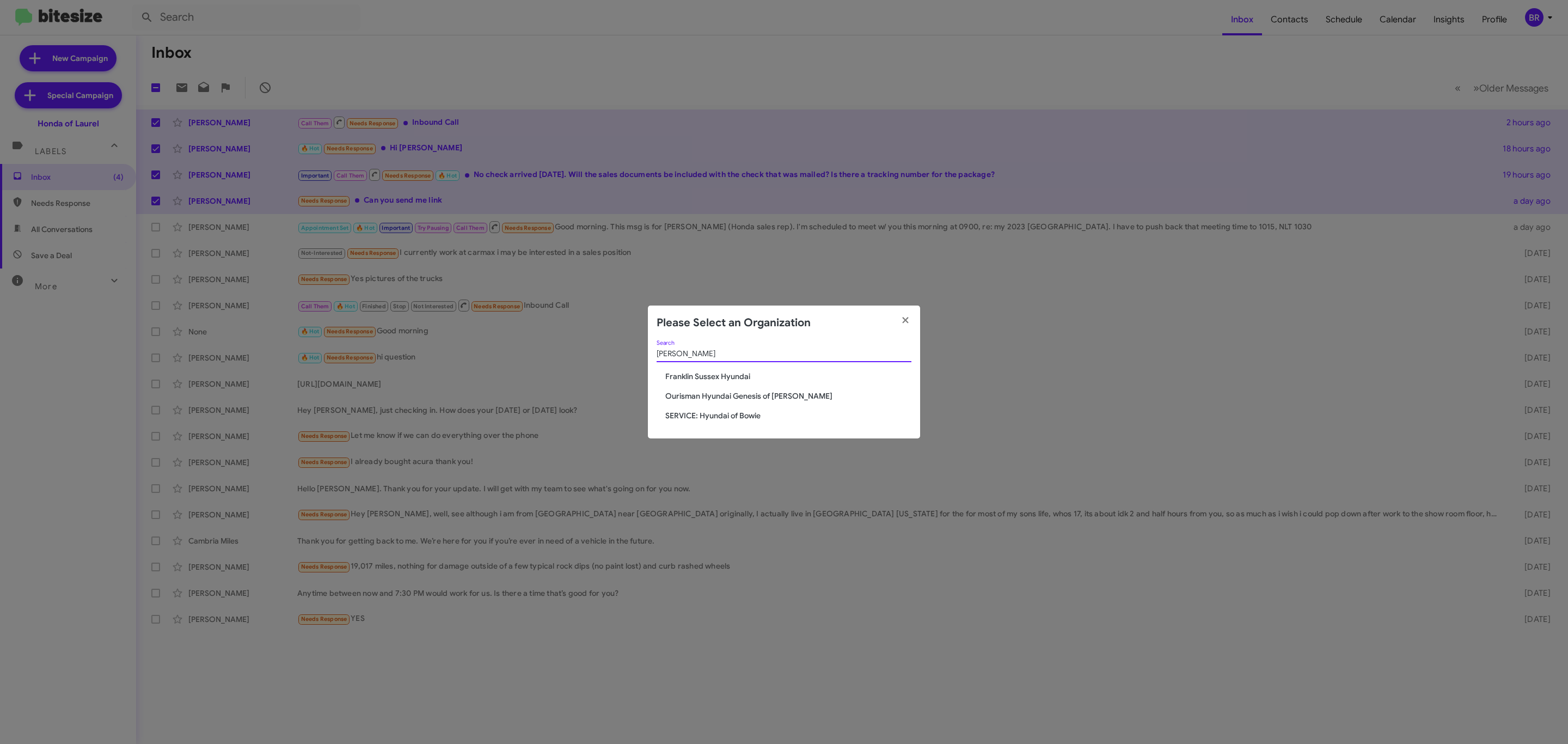
type input "hyun"
click at [752, 397] on span "Ourisman Hyundai Genesis of Bowie" at bounding box center [788, 396] width 246 height 11
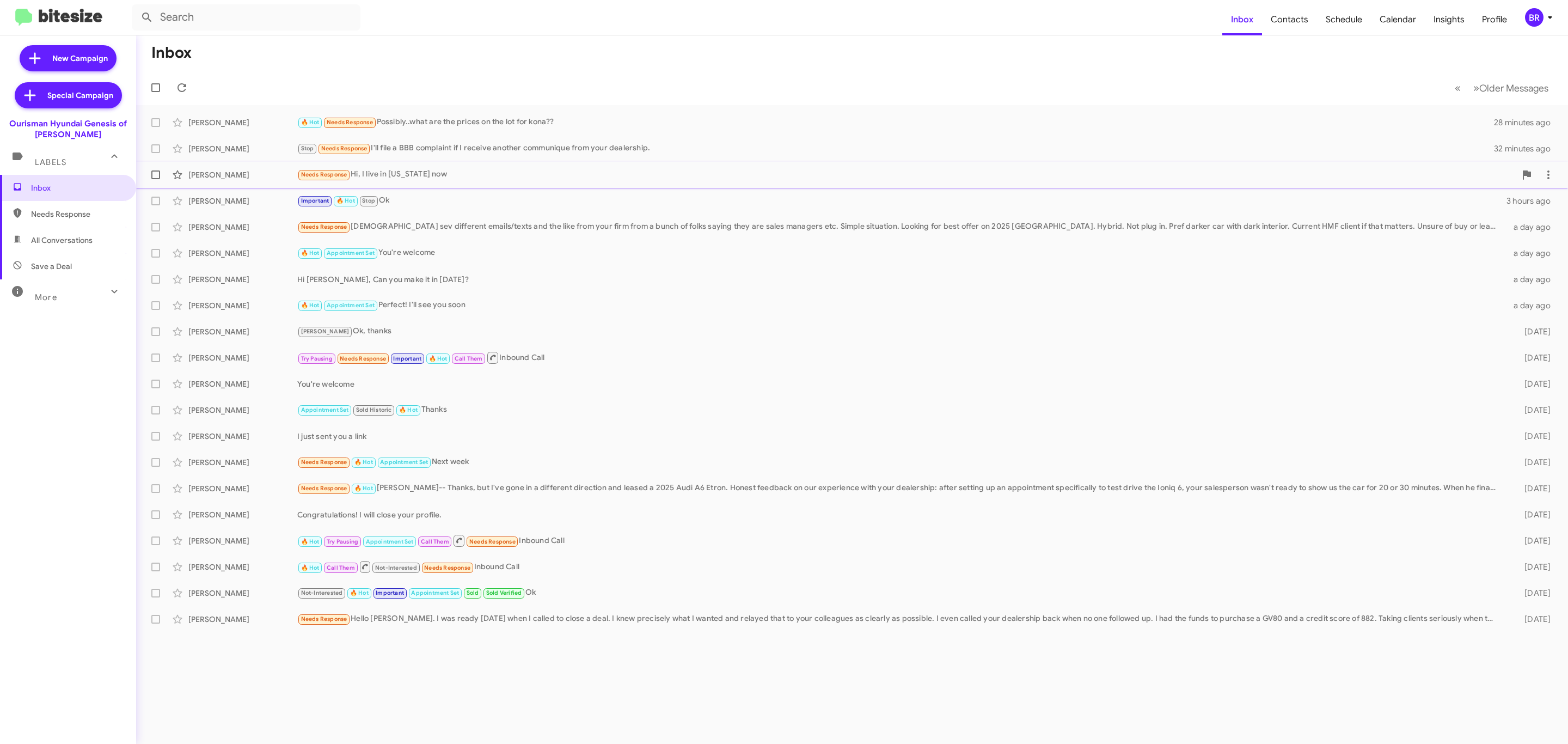
click at [152, 178] on span at bounding box center [156, 175] width 9 height 9
click at [155, 179] on input "checkbox" at bounding box center [155, 179] width 1 height 1
checkbox input "true"
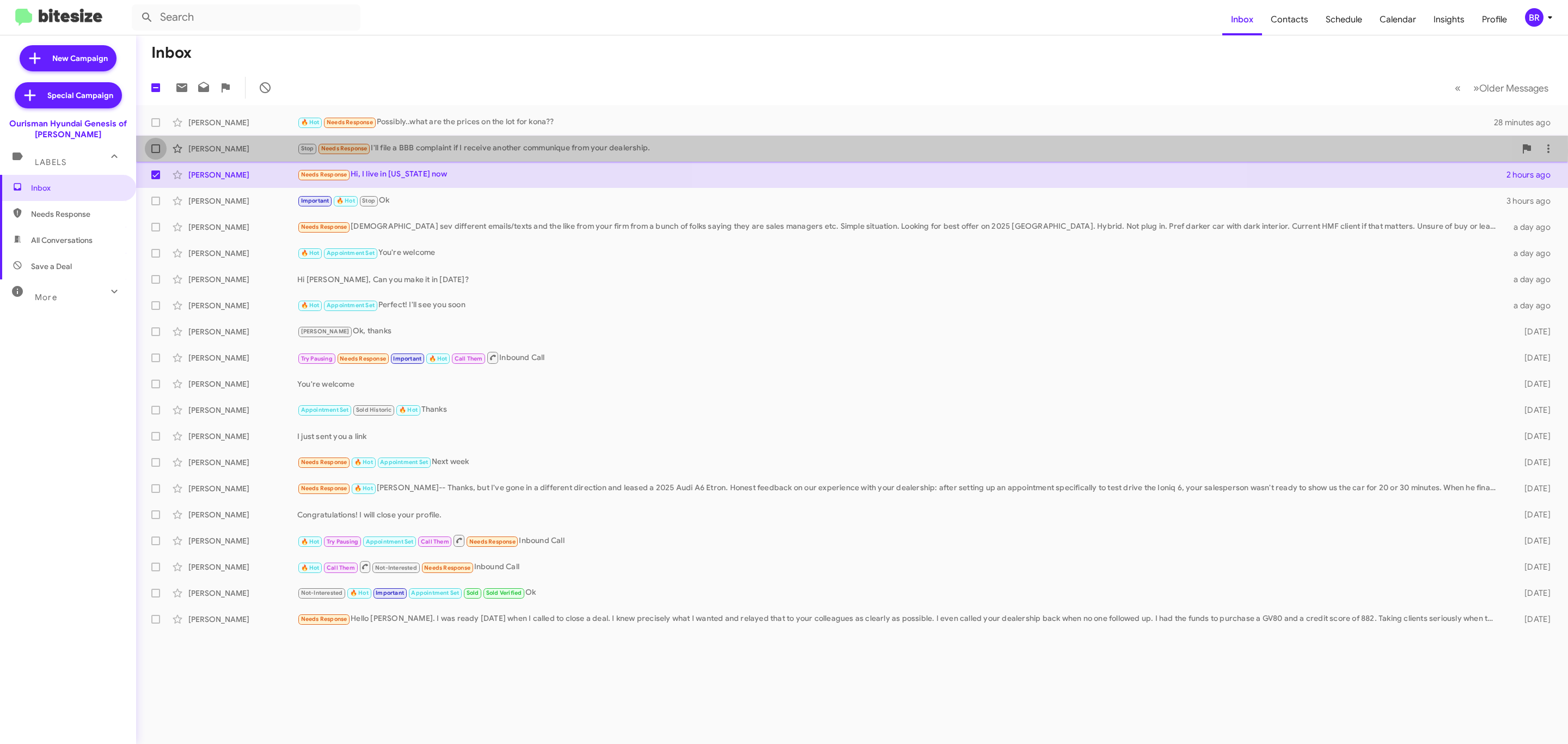
click at [157, 153] on span at bounding box center [156, 149] width 9 height 9
click at [156, 153] on input "checkbox" at bounding box center [155, 153] width 1 height 1
checkbox input "true"
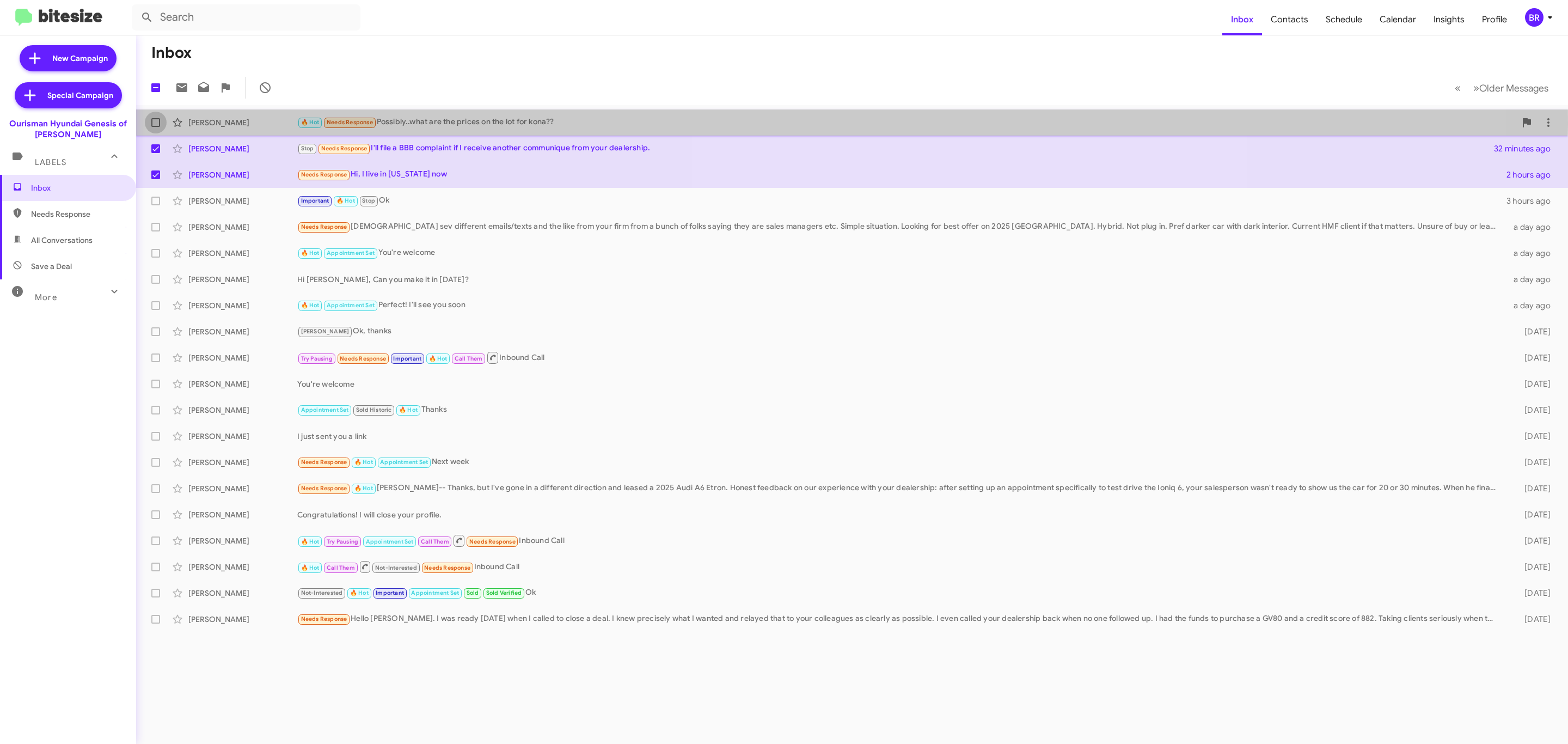
click at [154, 124] on span at bounding box center [156, 123] width 9 height 9
click at [155, 127] on input "checkbox" at bounding box center [155, 127] width 1 height 1
checkbox input "true"
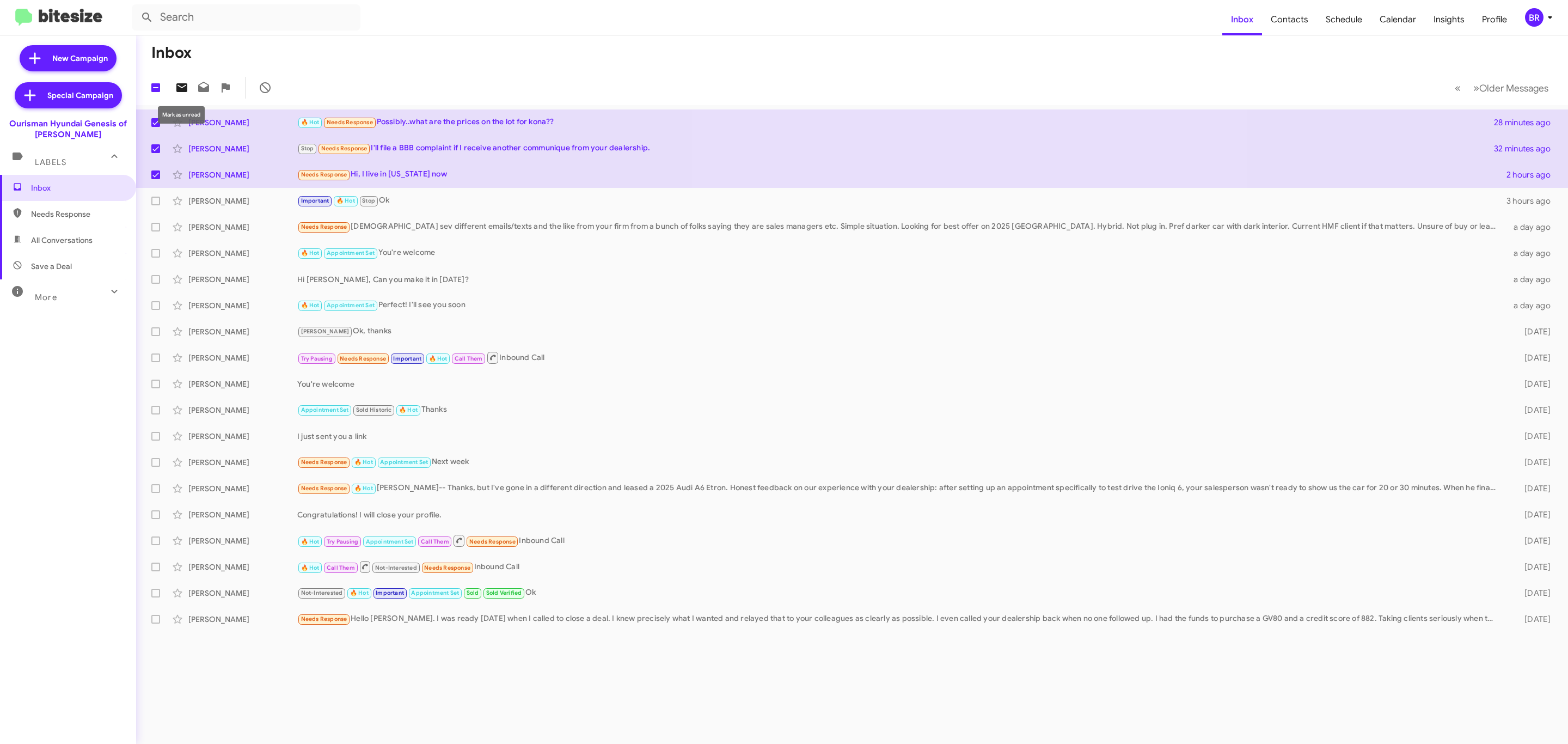
click at [180, 93] on icon at bounding box center [181, 87] width 13 height 13
click at [1538, 20] on div "BR" at bounding box center [1534, 17] width 19 height 19
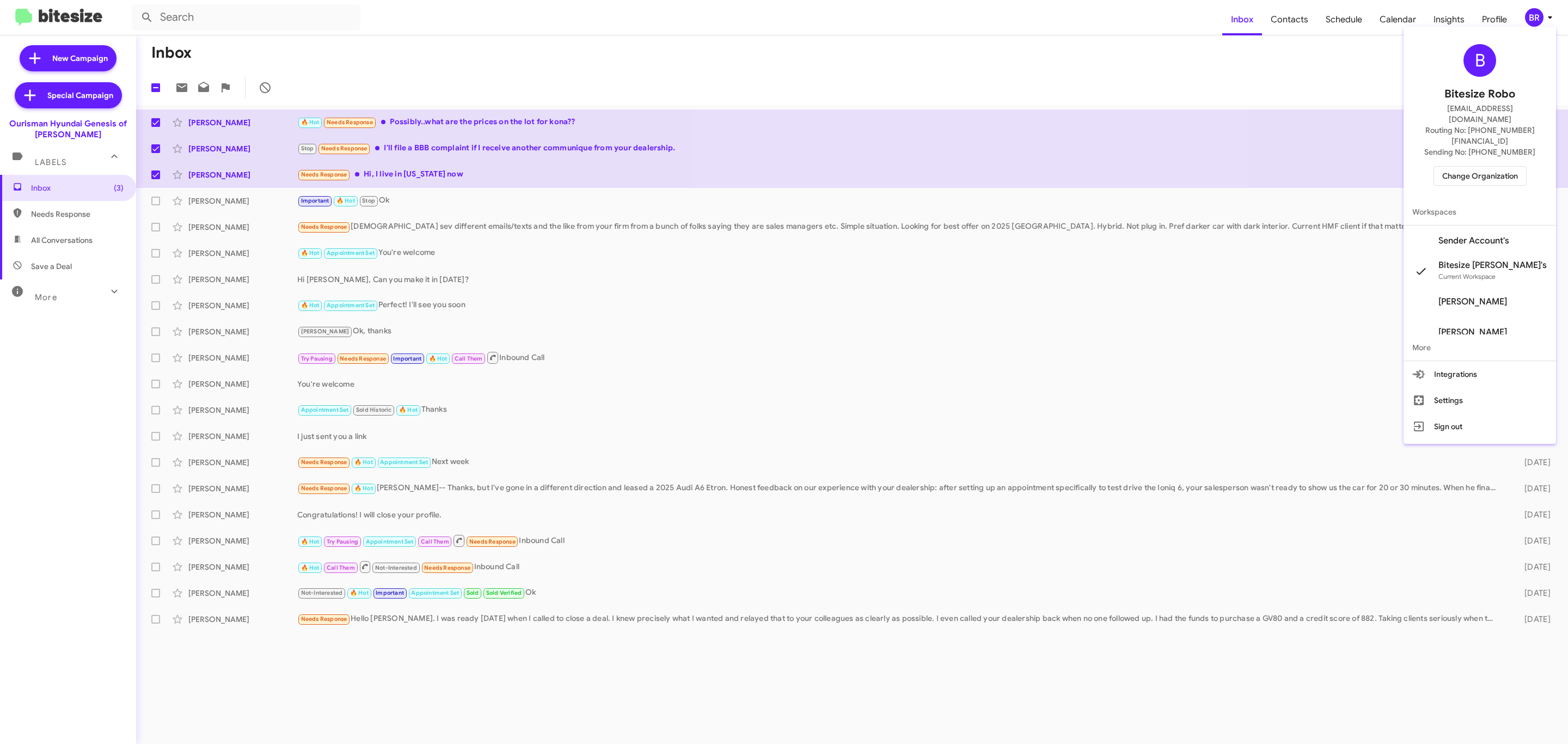
click at [1481, 167] on span "Change Organization" at bounding box center [1480, 176] width 75 height 19
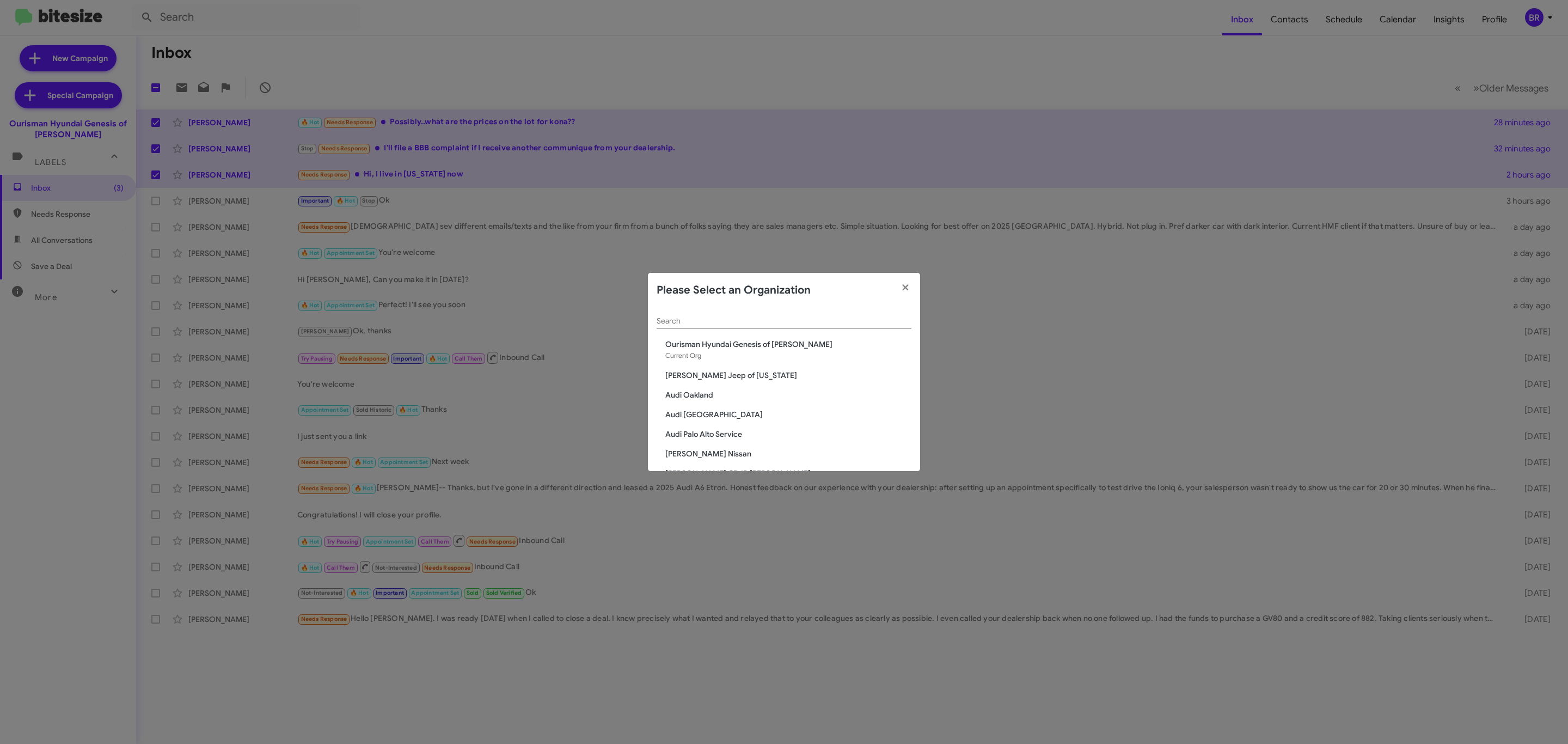
click at [849, 318] on input "Search" at bounding box center [784, 321] width 255 height 9
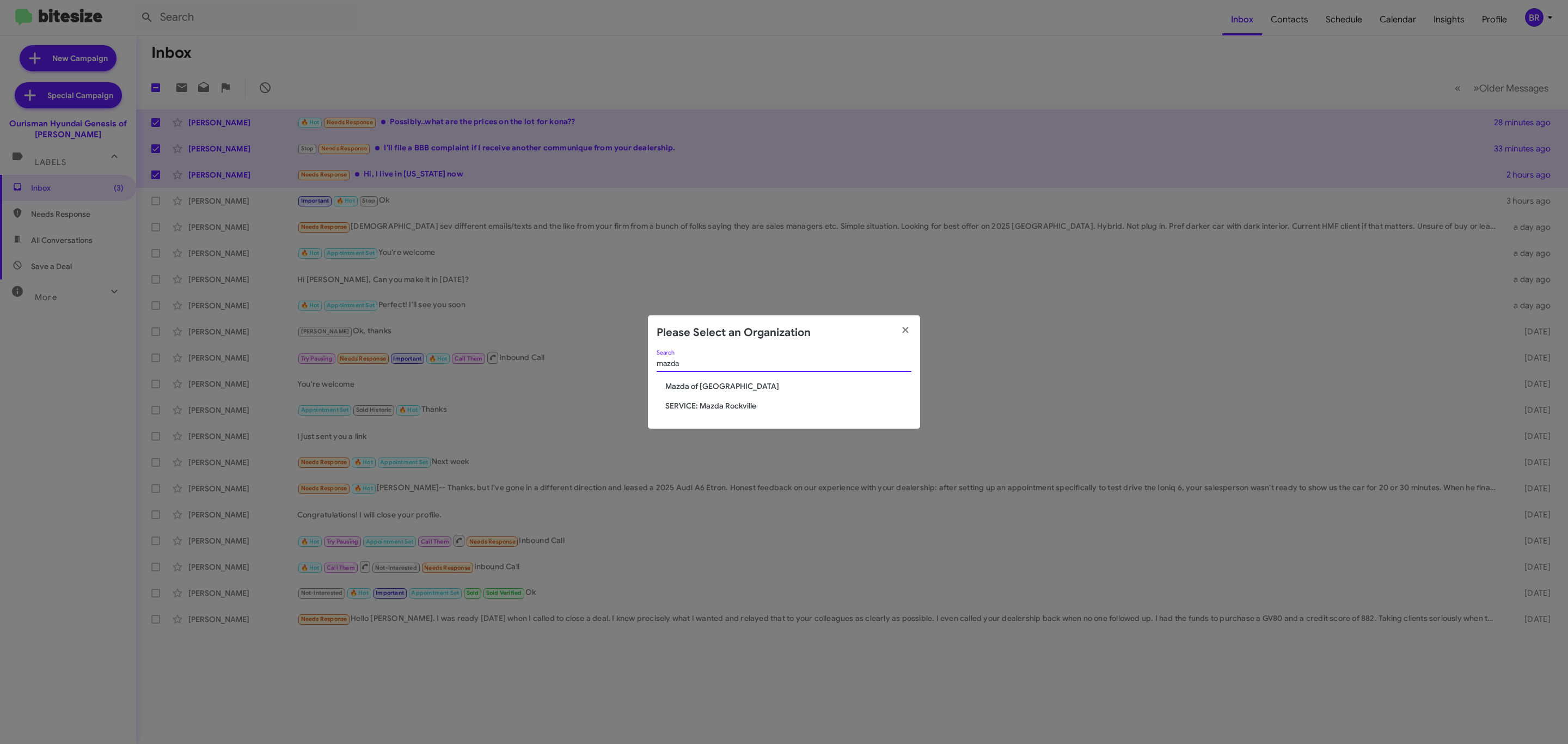
type input "mazda"
click at [712, 384] on span "Mazda of [GEOGRAPHIC_DATA]" at bounding box center [788, 386] width 246 height 11
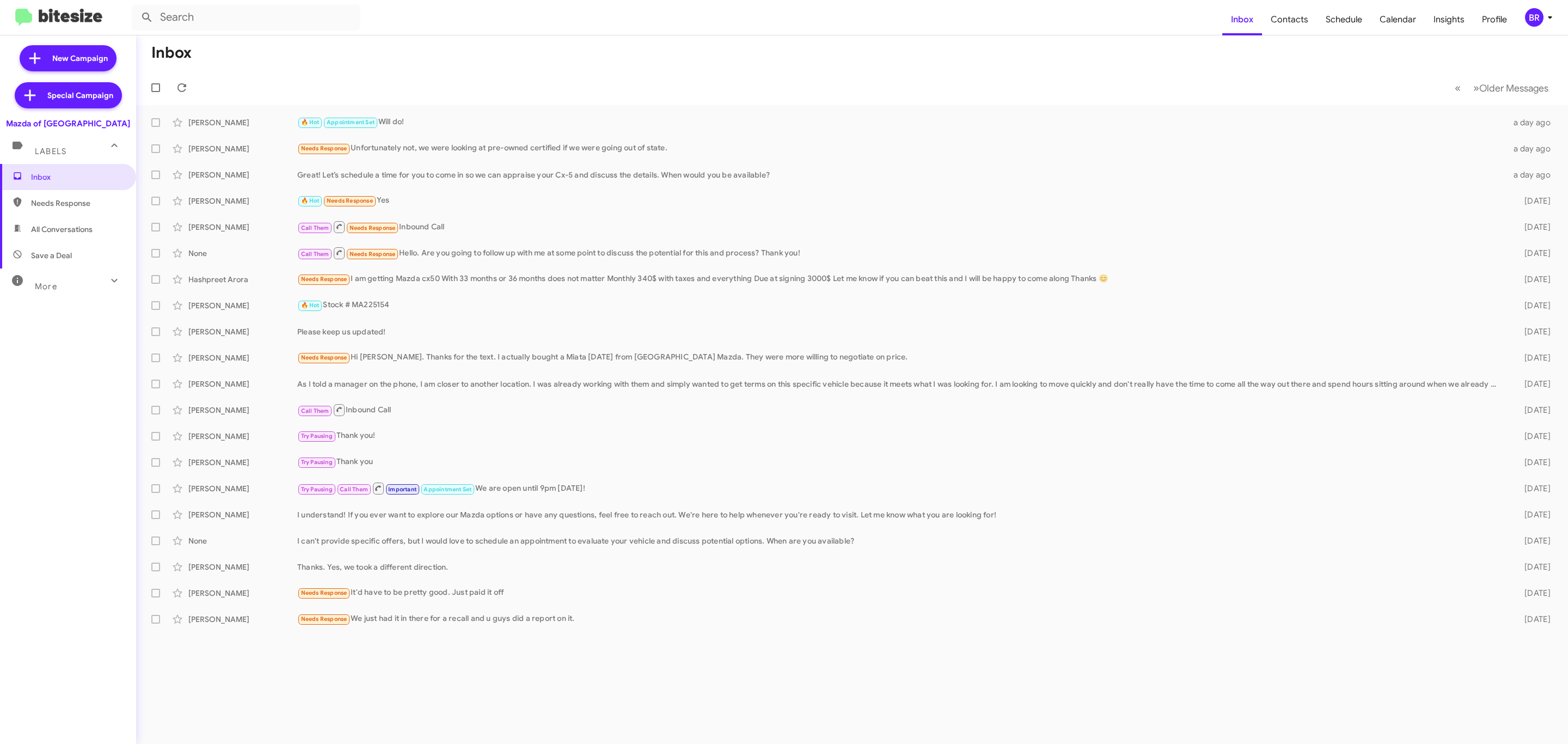
click at [1526, 22] on span "BR" at bounding box center [1540, 17] width 32 height 19
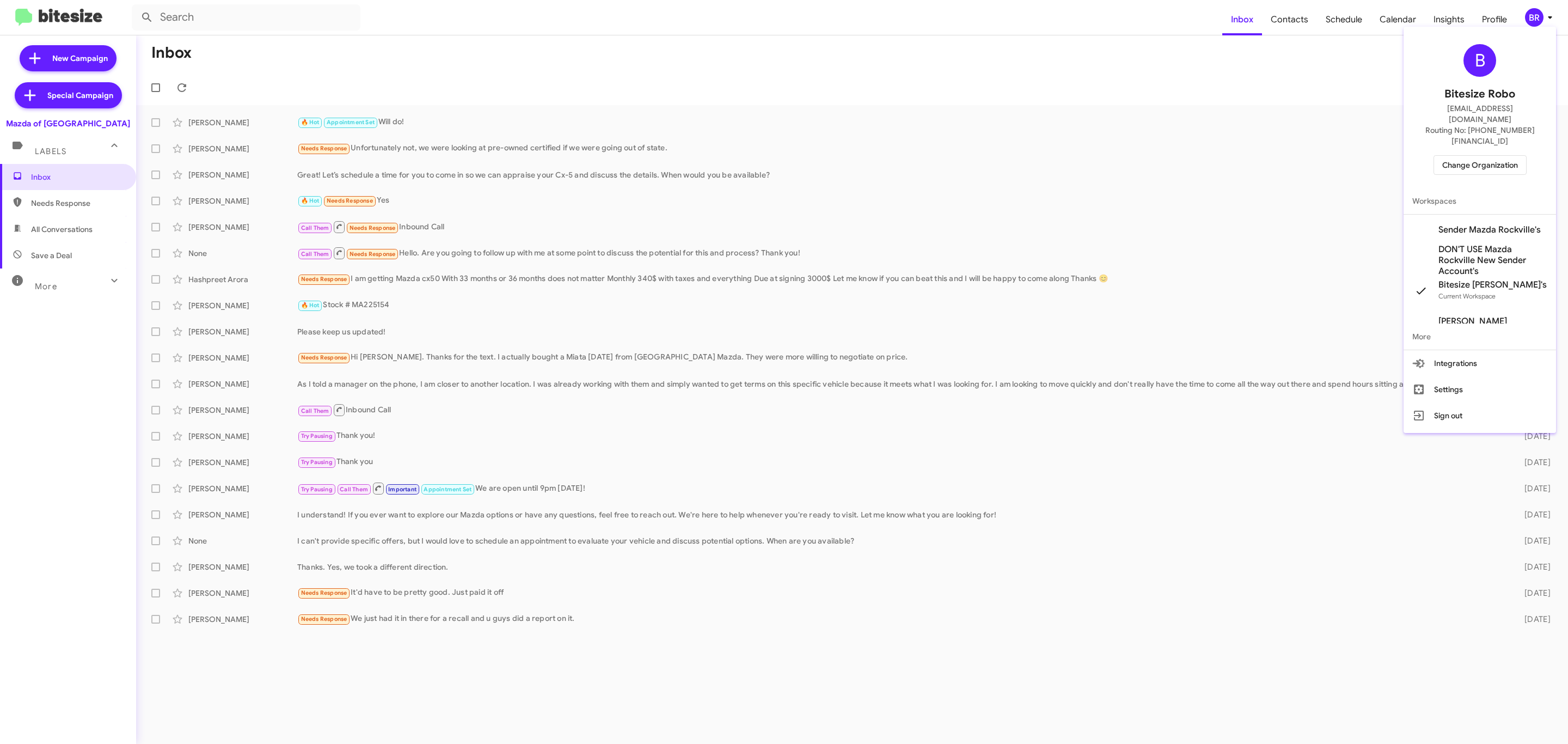
click at [1465, 127] on div "B Bitesize Robo [EMAIL_ADDRESS][DOMAIN_NAME] Routing No: [PHONE_NUMBER][FINANCI…" at bounding box center [1480, 109] width 152 height 157
click at [1461, 156] on span "Change Organization" at bounding box center [1480, 165] width 75 height 19
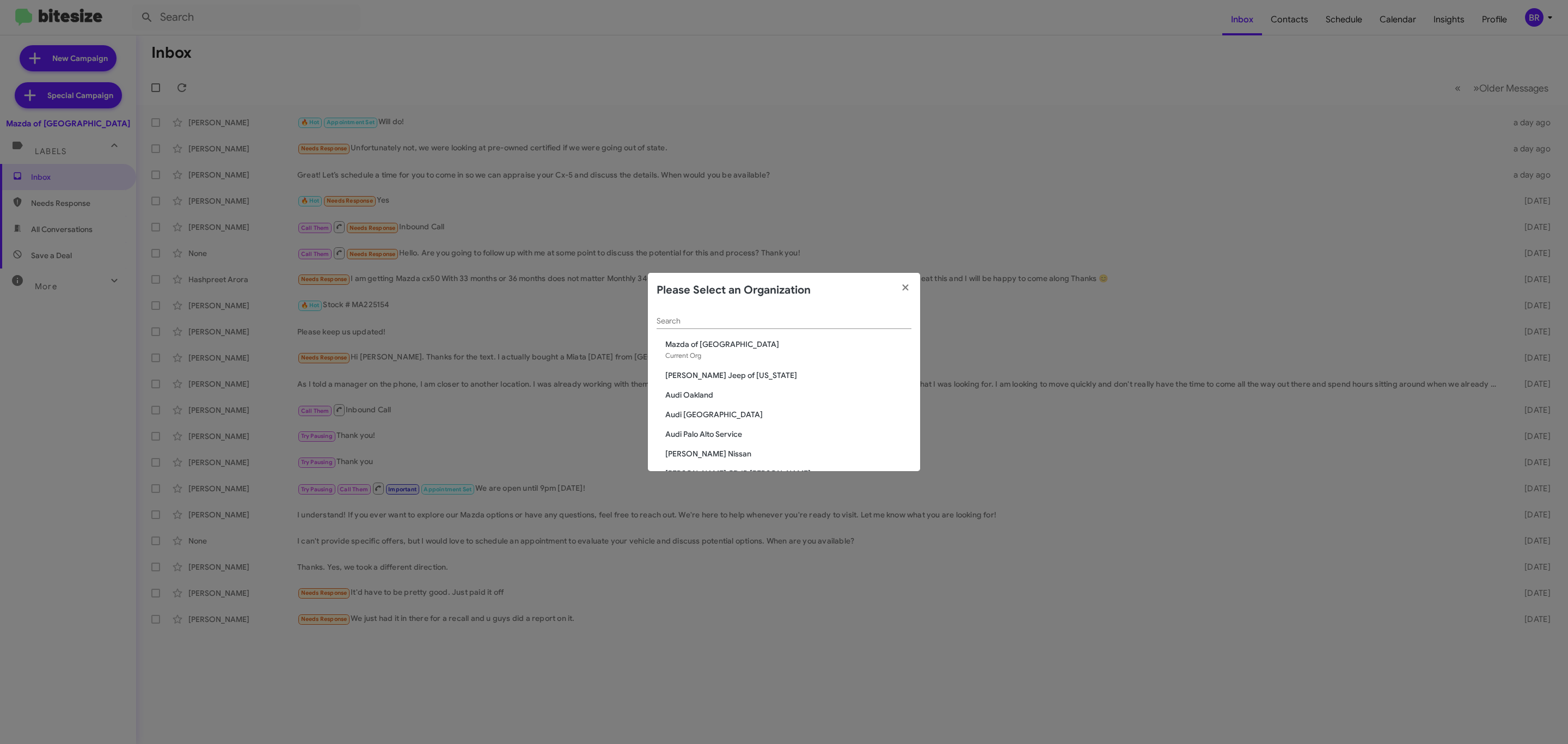
click at [820, 322] on input "Search" at bounding box center [784, 321] width 255 height 9
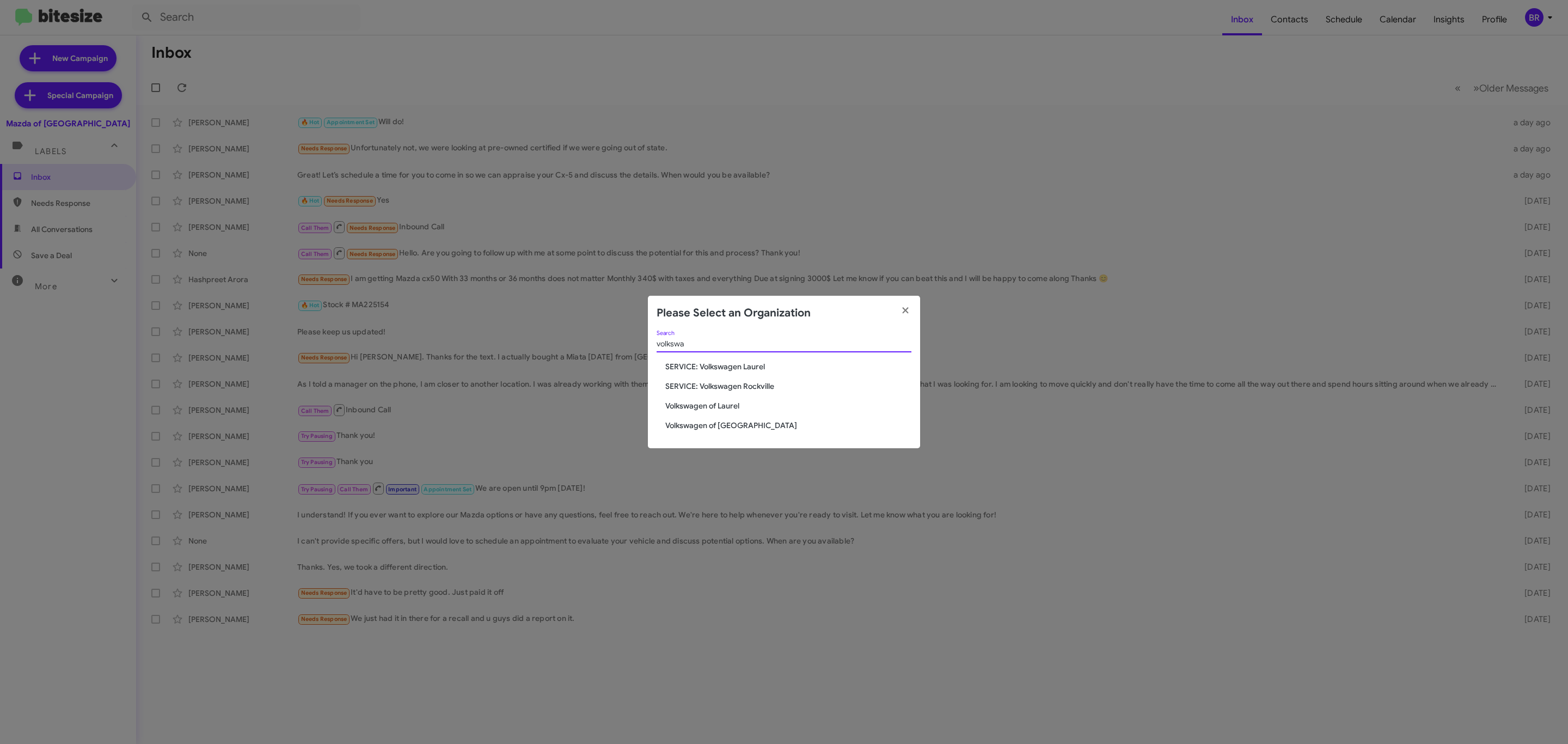
type input "volkswa"
click at [738, 402] on span "Volkswagen of Laurel" at bounding box center [788, 406] width 246 height 11
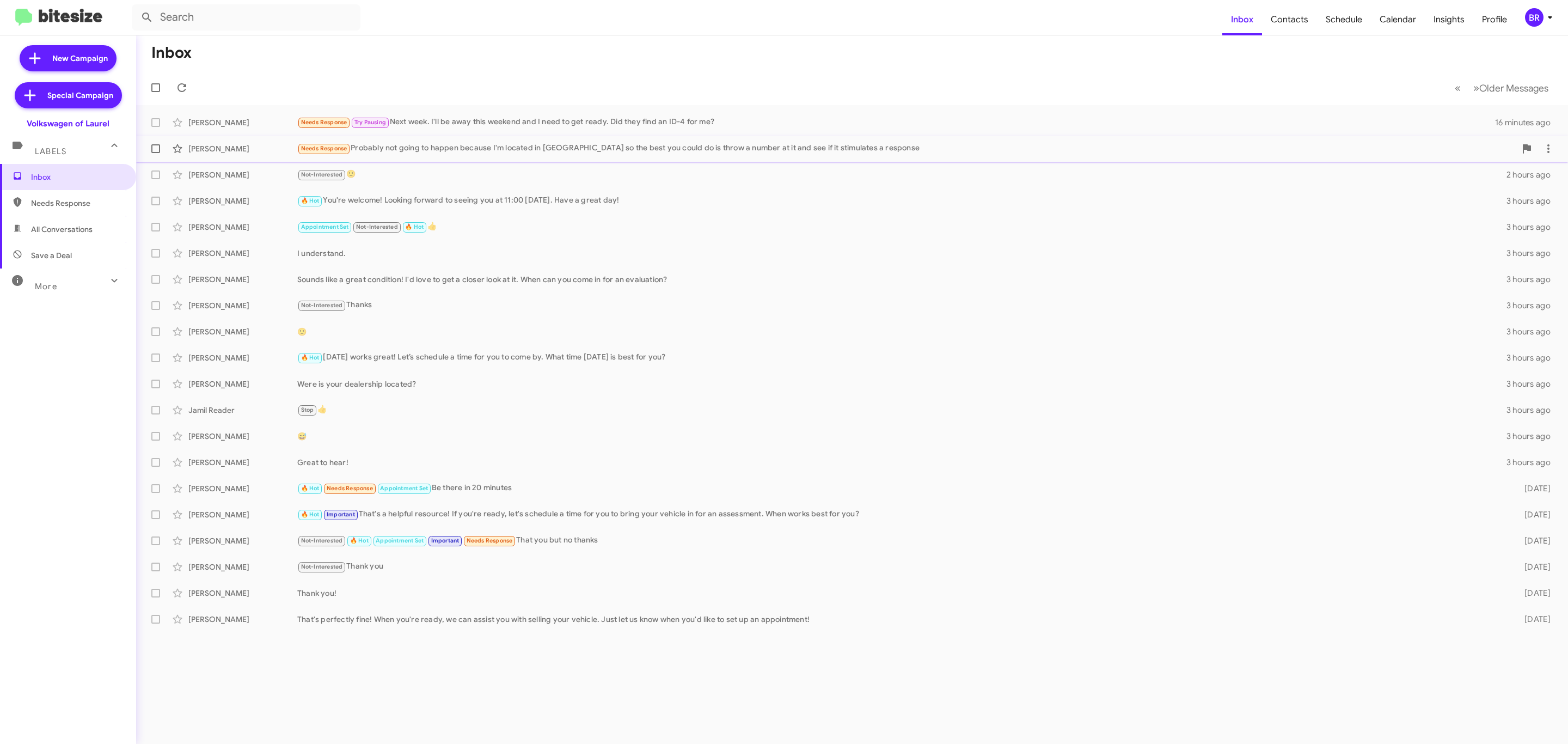
click at [157, 147] on span at bounding box center [156, 149] width 9 height 9
click at [156, 153] on input "checkbox" at bounding box center [155, 153] width 1 height 1
checkbox input "true"
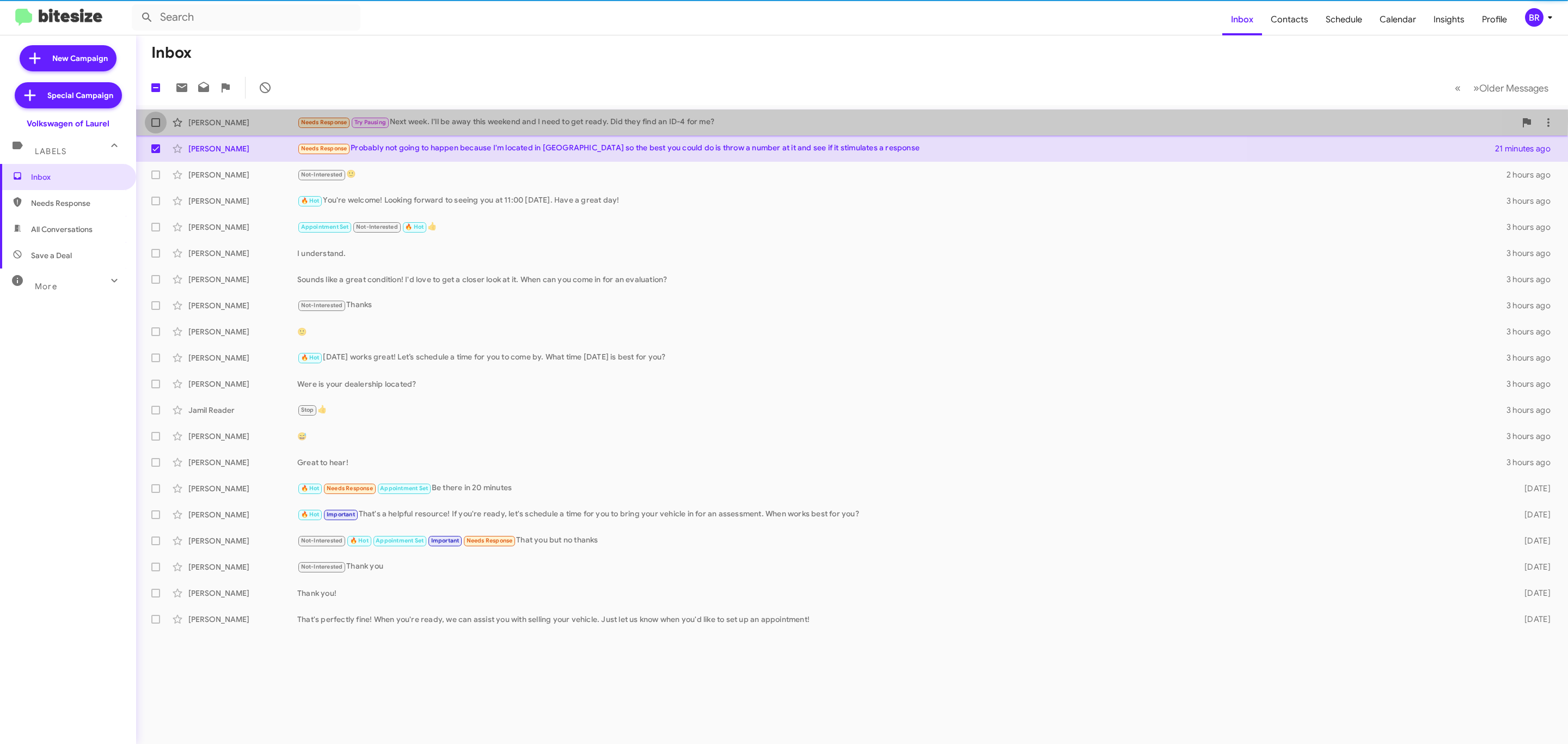
click at [152, 121] on span at bounding box center [156, 123] width 9 height 9
click at [155, 127] on input "checkbox" at bounding box center [155, 127] width 1 height 1
checkbox input "true"
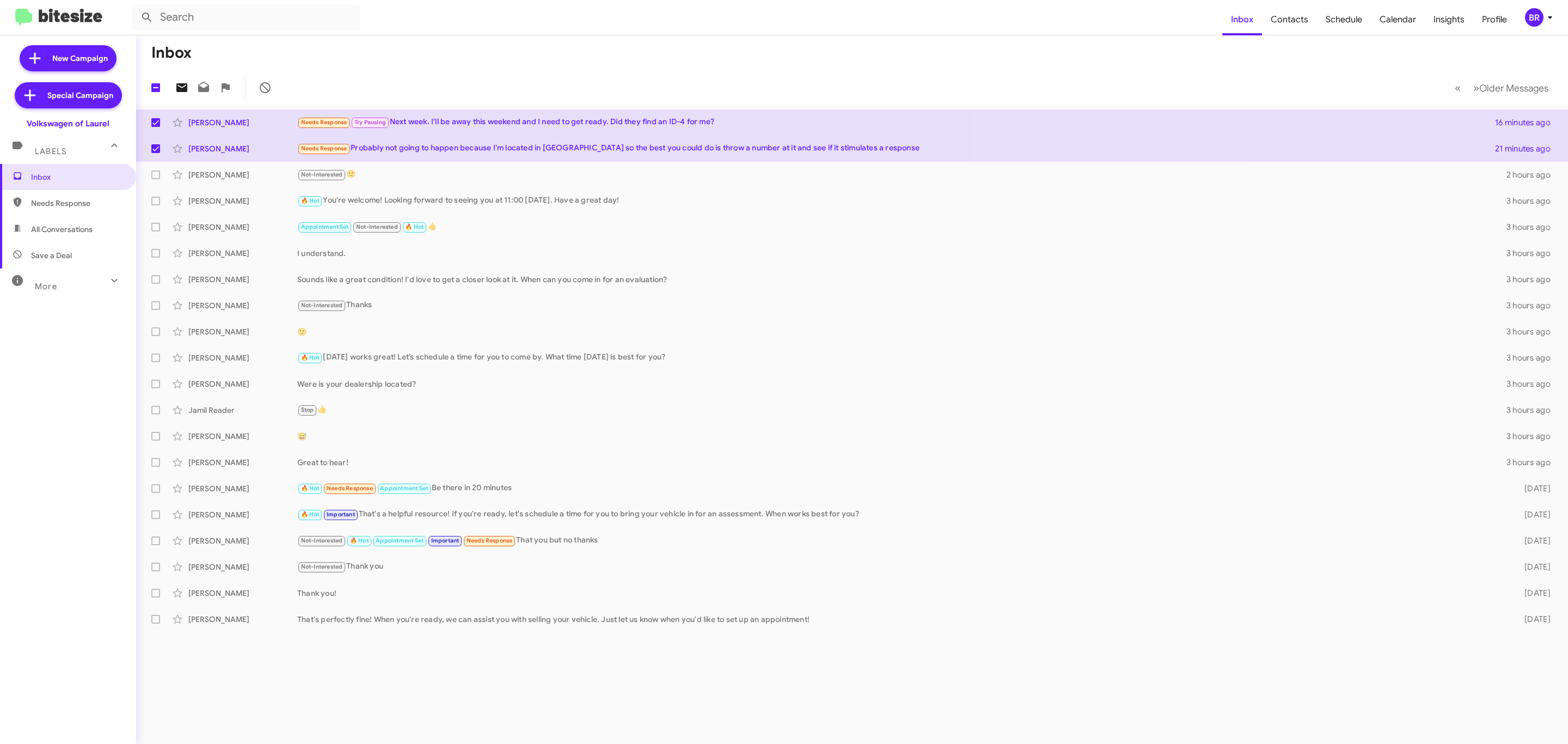
click at [179, 91] on icon at bounding box center [182, 88] width 11 height 9
click at [1534, 25] on div "BR" at bounding box center [1534, 17] width 19 height 19
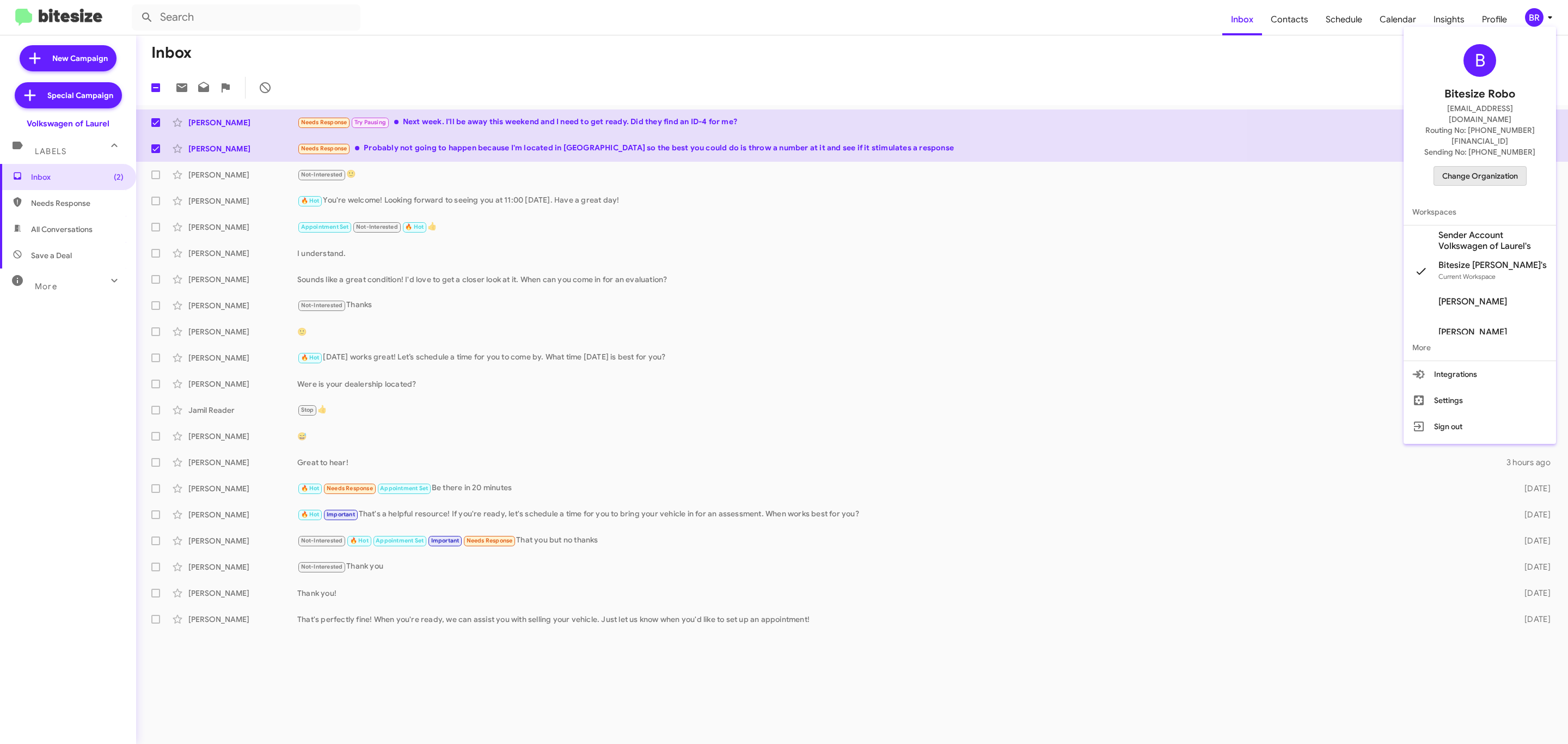
click at [1498, 167] on span "Change Organization" at bounding box center [1480, 176] width 75 height 19
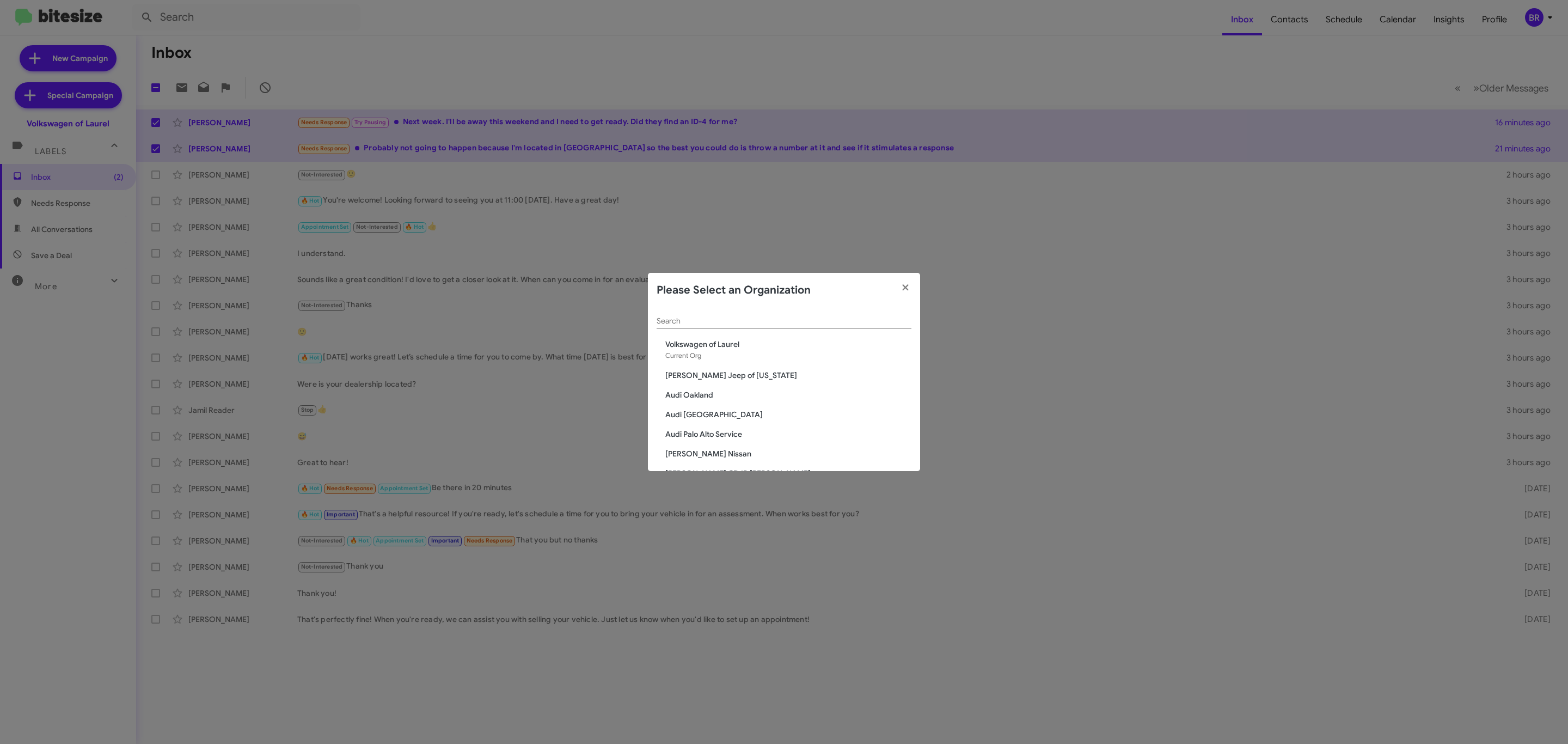
click at [750, 322] on input "Search" at bounding box center [784, 321] width 255 height 9
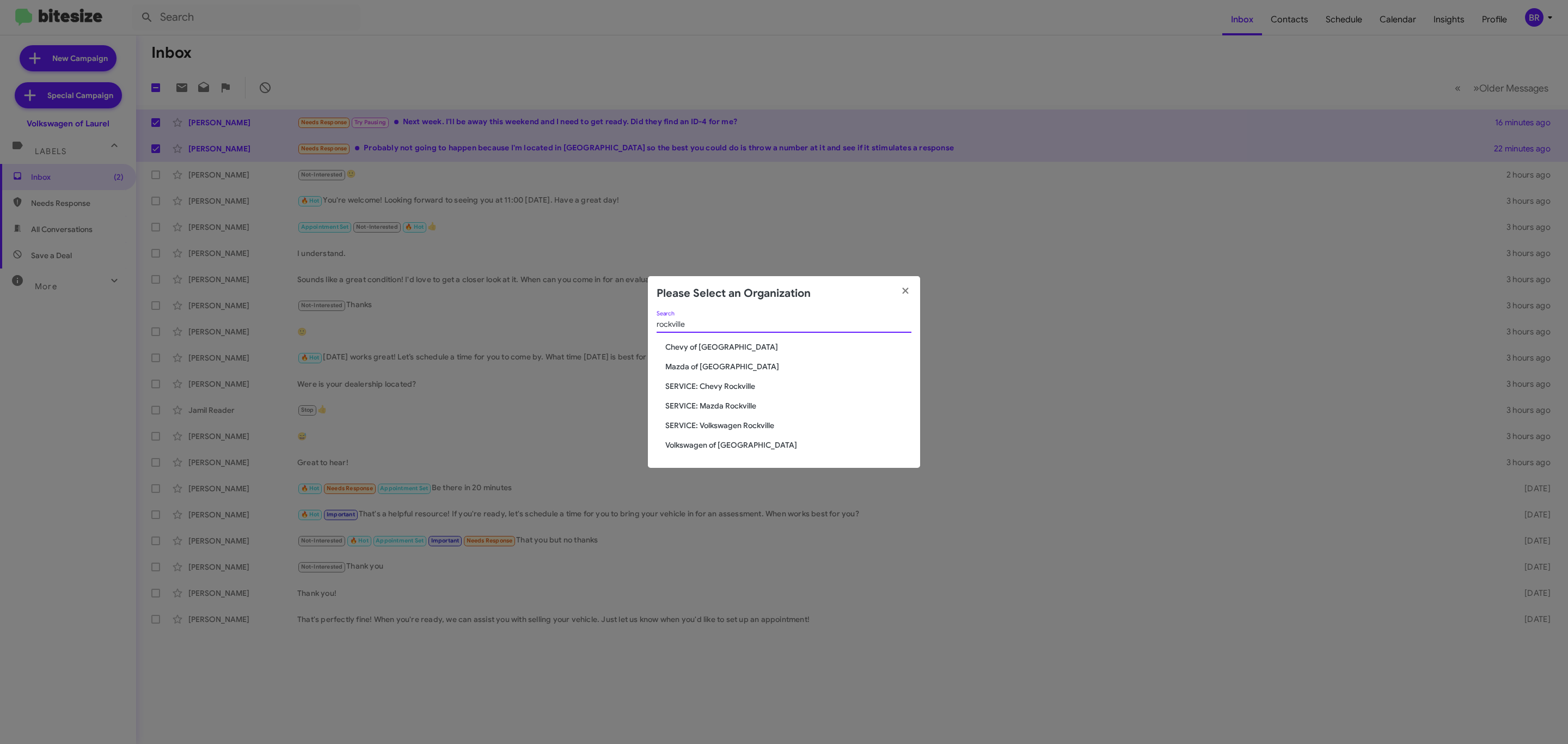
type input "rockville"
click at [712, 439] on div "rockville Search Chevy of Rockville Mazda of Rockville SERVICE: Chevy Rockville…" at bounding box center [783, 390] width 272 height 157
click at [709, 445] on span "Volkswagen of [GEOGRAPHIC_DATA]" at bounding box center [788, 445] width 246 height 11
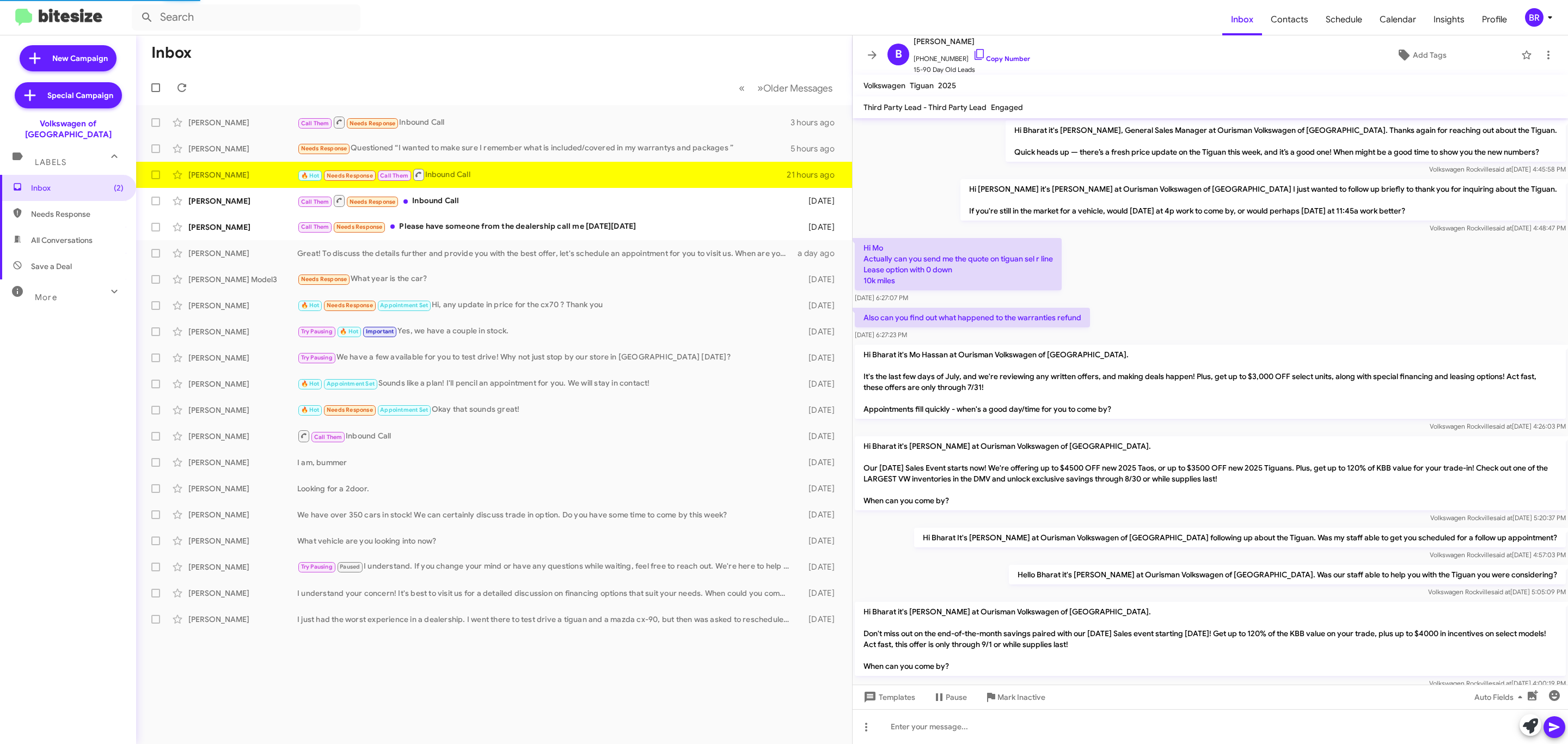
scroll to position [416, 0]
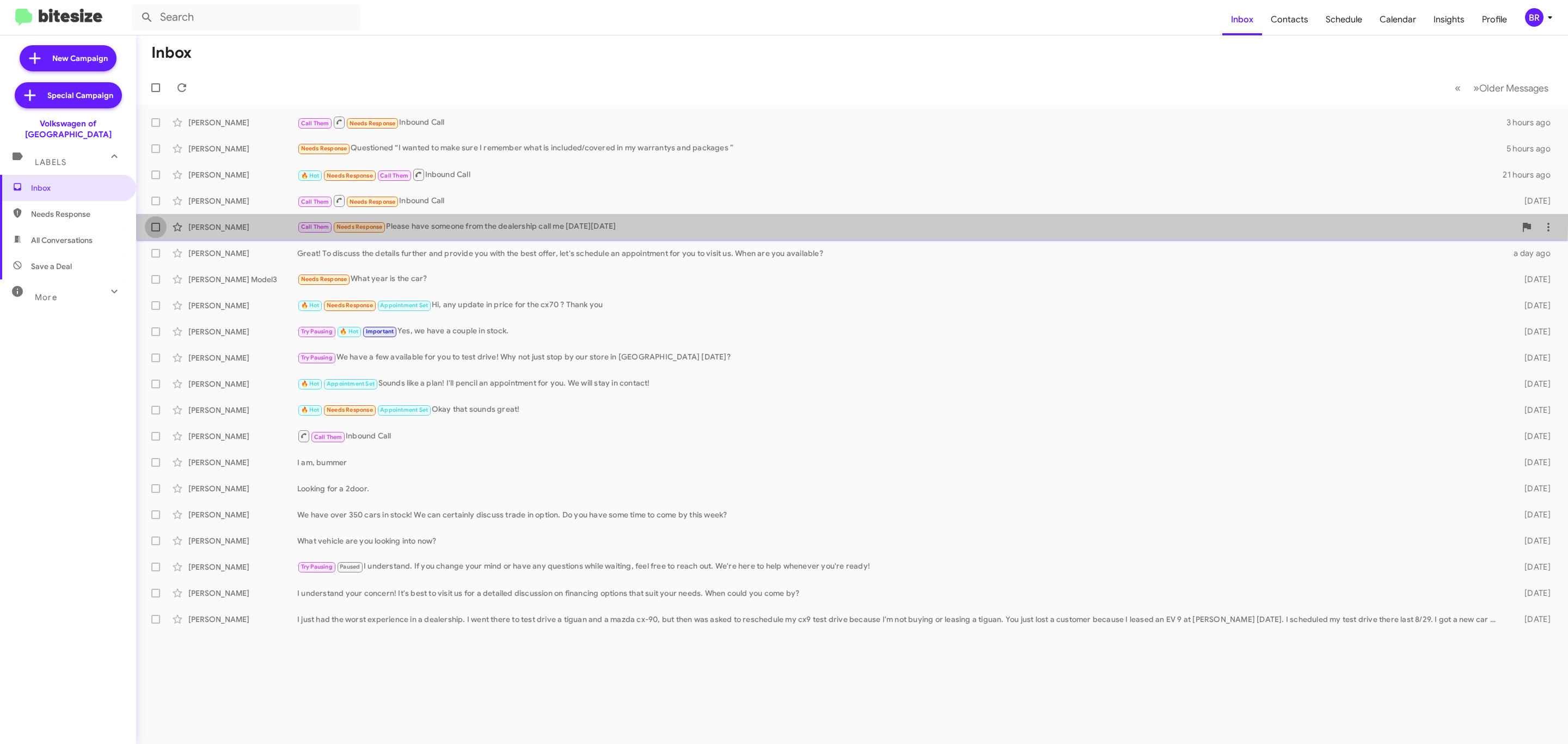
click at [157, 223] on span at bounding box center [156, 227] width 9 height 9
click at [156, 232] on input "checkbox" at bounding box center [155, 232] width 1 height 1
checkbox input "true"
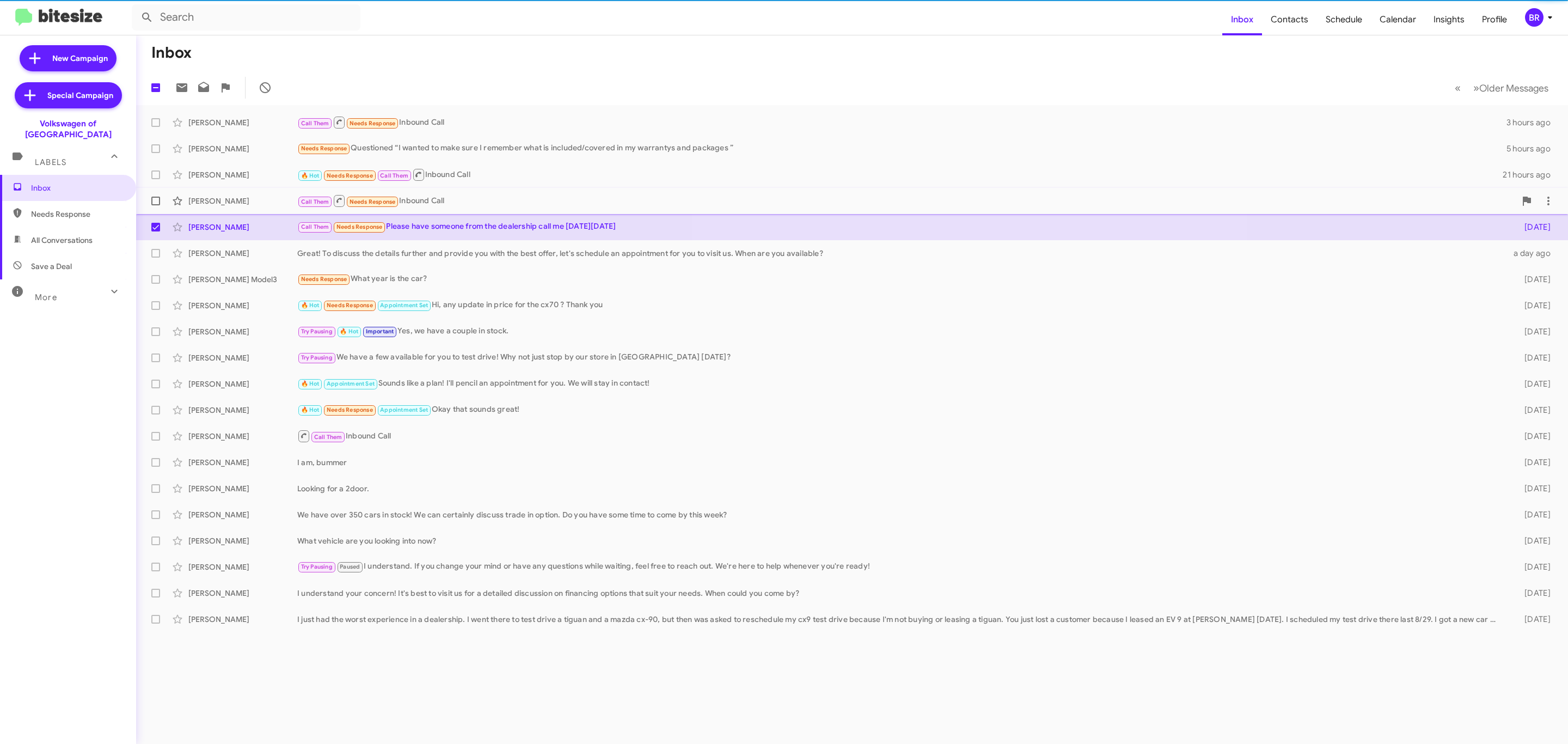
click at [154, 200] on span at bounding box center [156, 201] width 9 height 9
click at [155, 206] on input "checkbox" at bounding box center [155, 206] width 1 height 1
checkbox input "true"
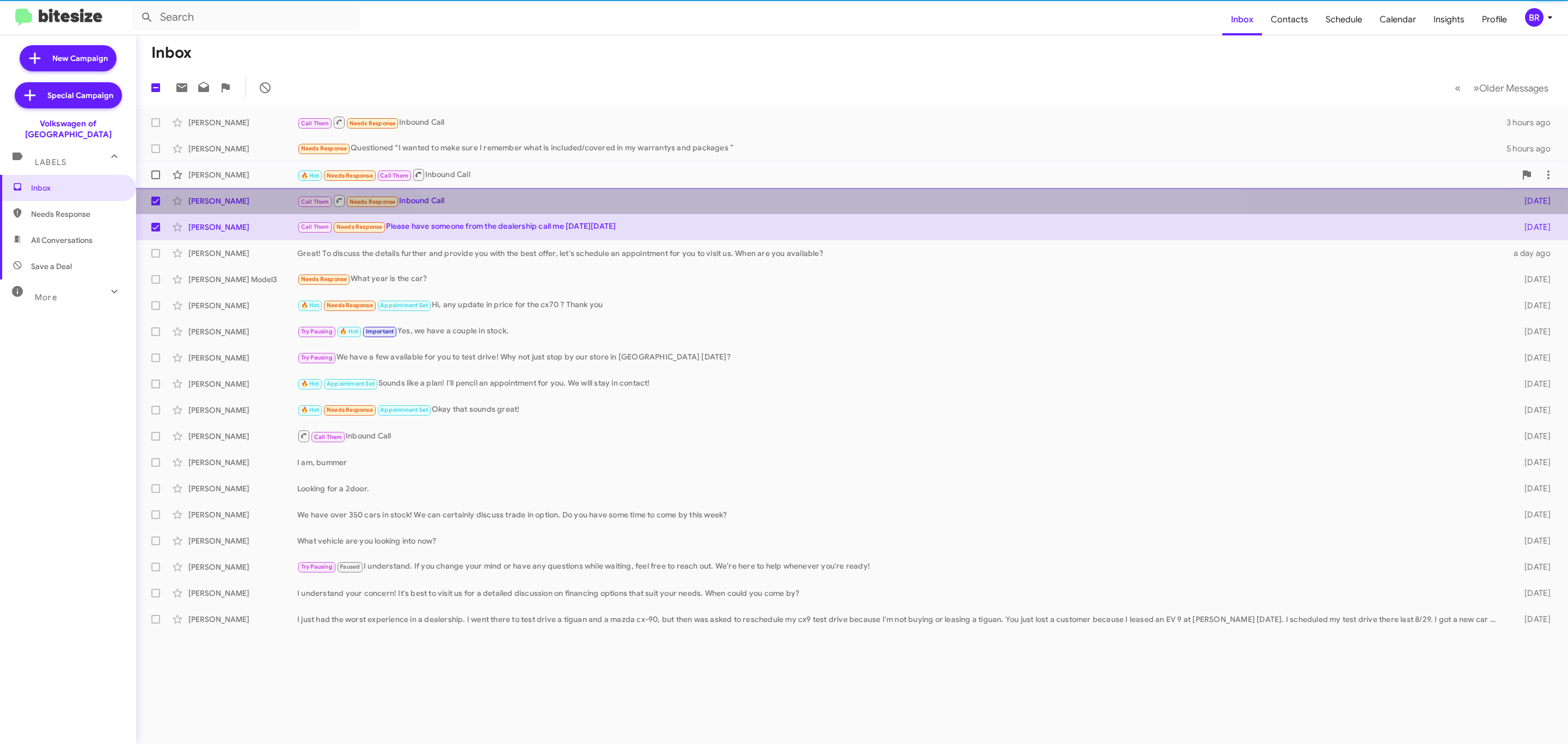
click at [156, 179] on span at bounding box center [156, 175] width 9 height 9
click at [156, 179] on input "checkbox" at bounding box center [155, 179] width 1 height 1
checkbox input "true"
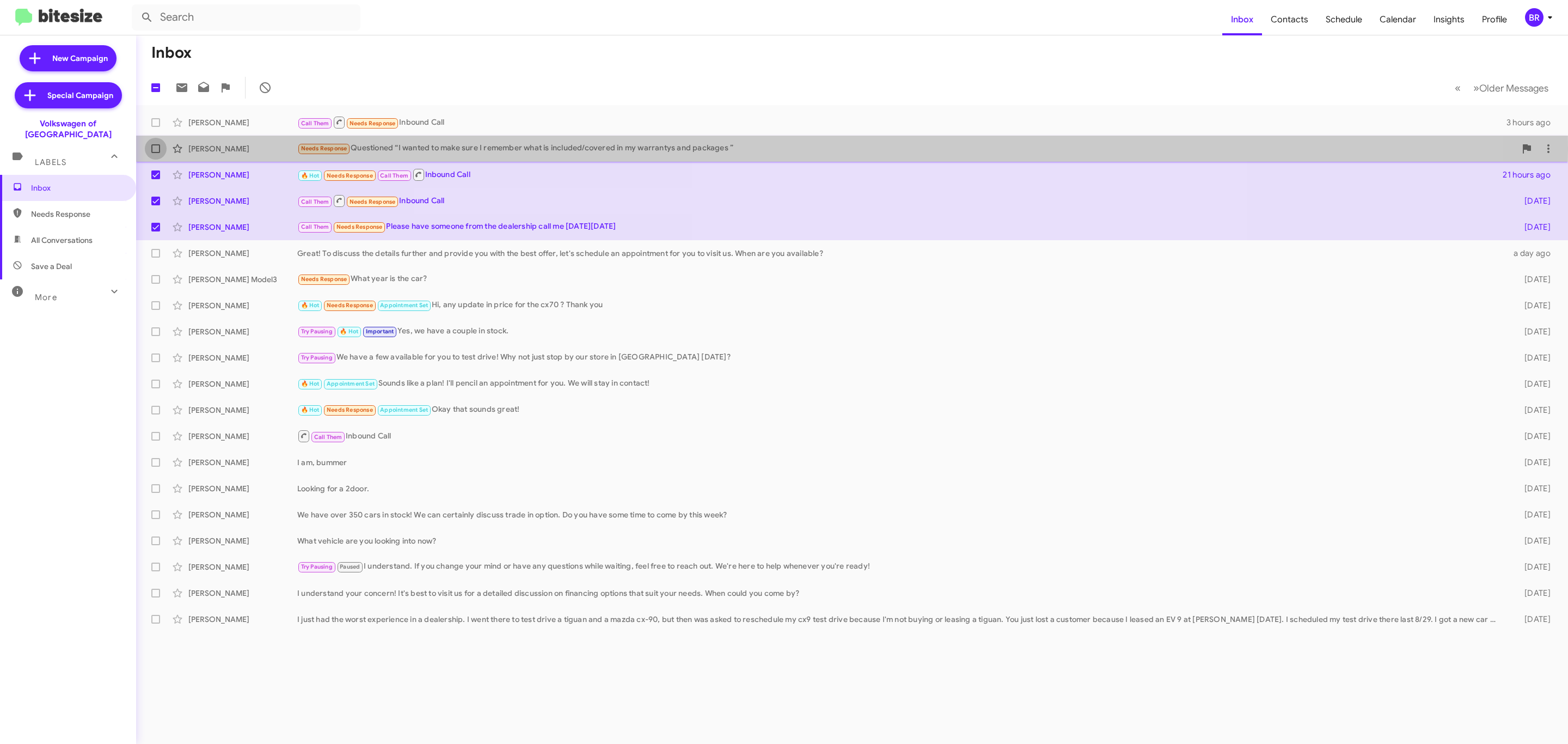
click at [152, 151] on span at bounding box center [156, 149] width 9 height 9
click at [155, 153] on input "checkbox" at bounding box center [155, 153] width 1 height 1
checkbox input "true"
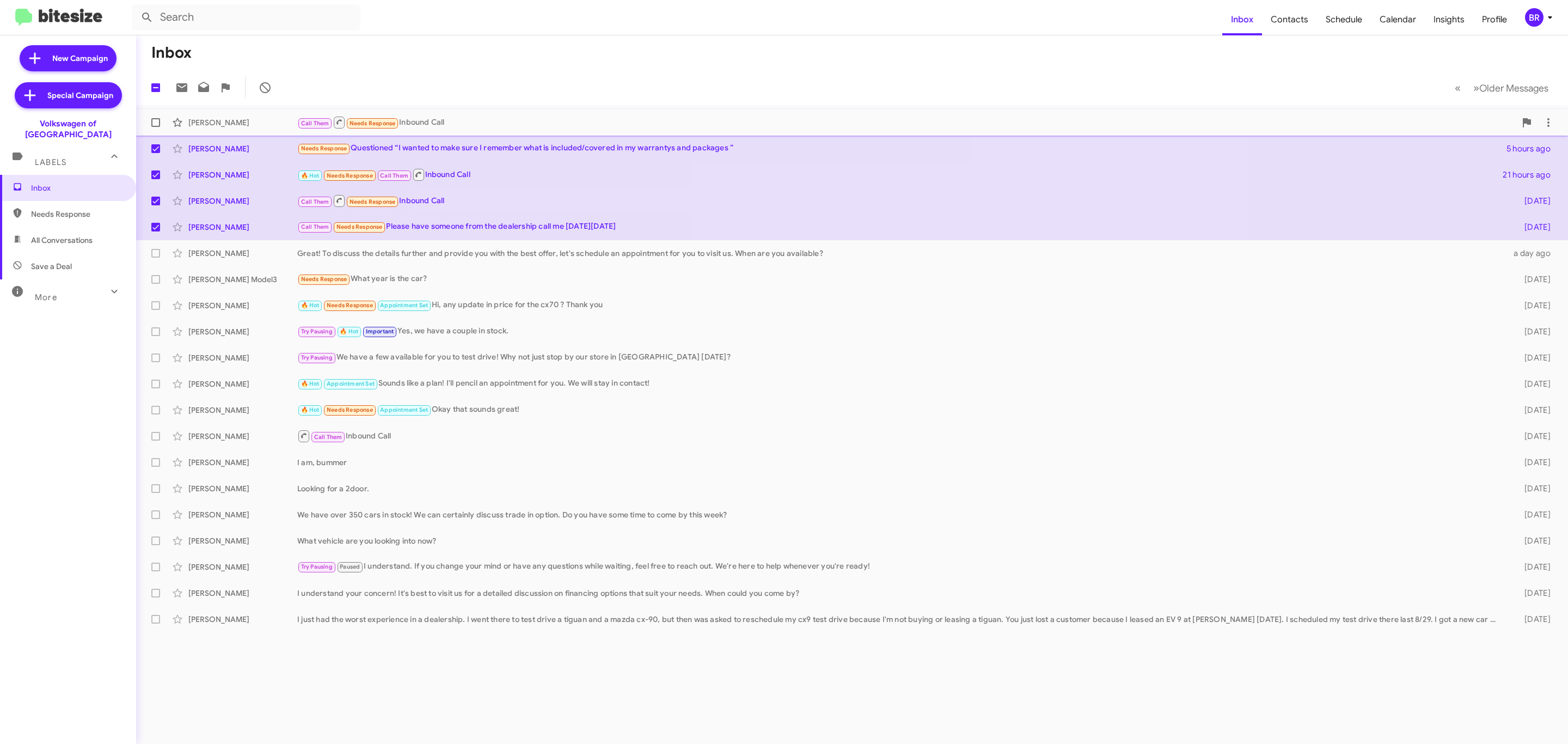
click at [152, 125] on span at bounding box center [156, 123] width 9 height 9
click at [155, 127] on input "checkbox" at bounding box center [155, 127] width 1 height 1
checkbox input "true"
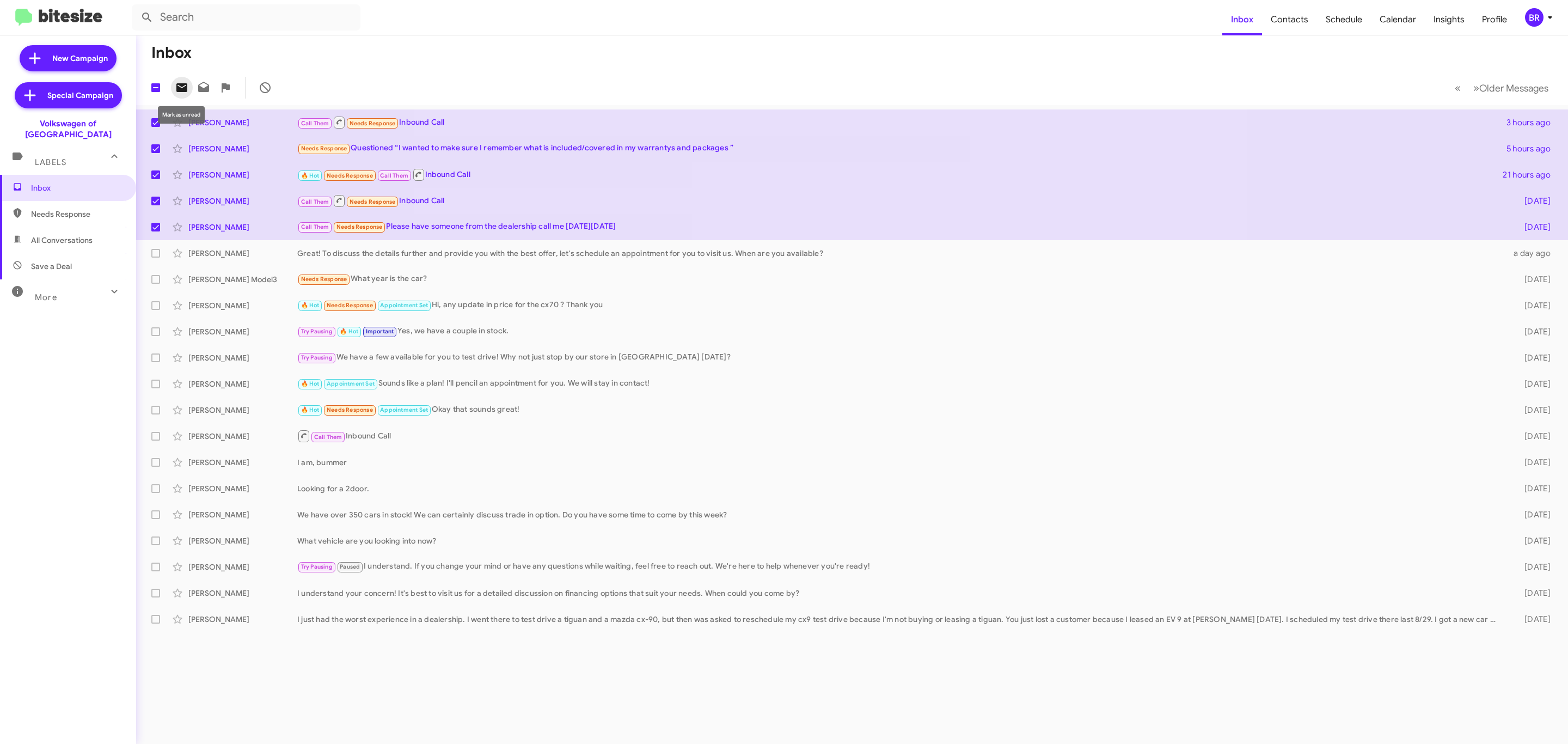
click at [187, 89] on icon at bounding box center [182, 88] width 11 height 9
click at [1547, 11] on icon at bounding box center [1550, 17] width 13 height 13
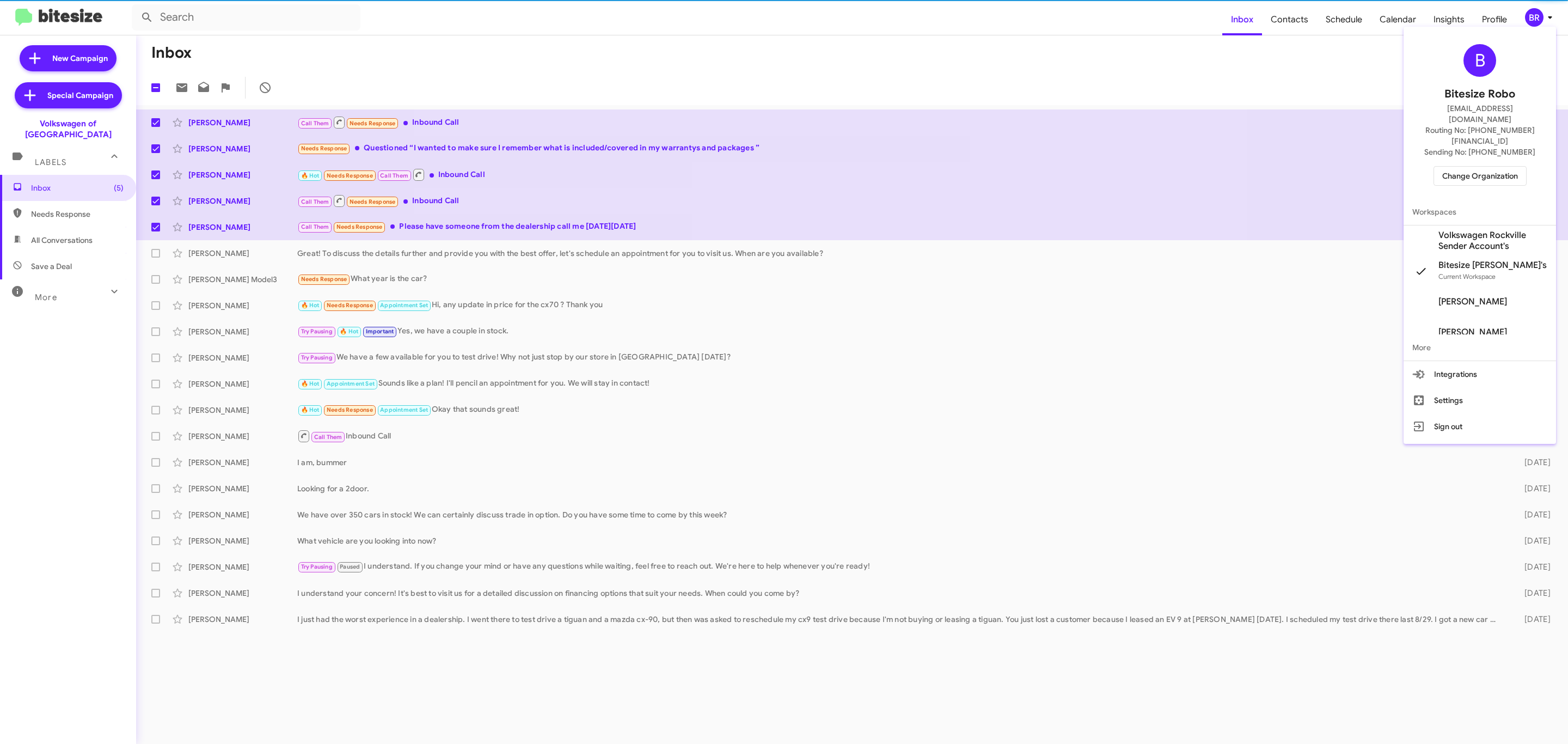
click at [1481, 143] on div "B Bitesize Robo [EMAIL_ADDRESS][DOMAIN_NAME] Routing No: [PHONE_NUMBER][FINANCI…" at bounding box center [1480, 115] width 152 height 168
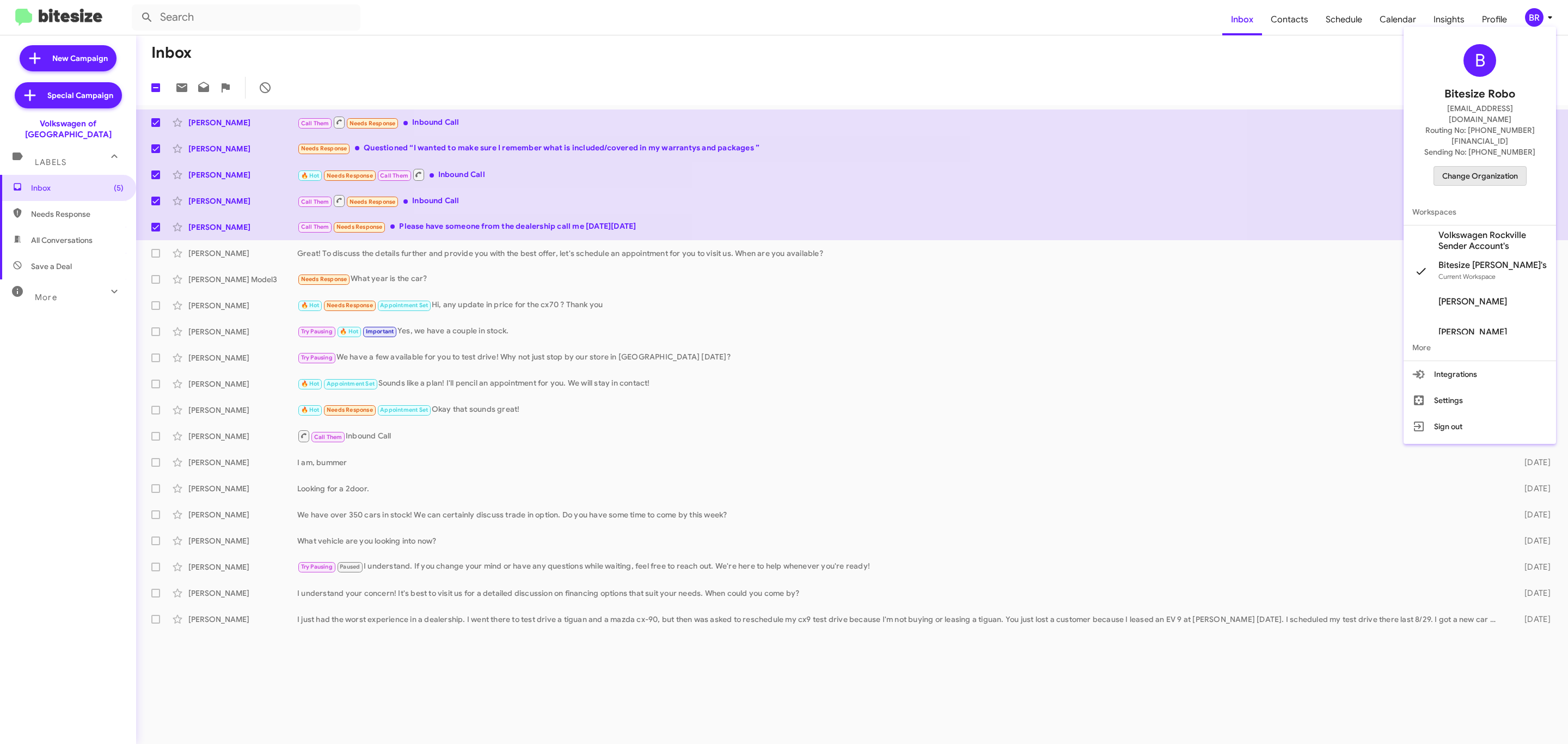
click at [1478, 167] on span "Change Organization" at bounding box center [1480, 176] width 75 height 19
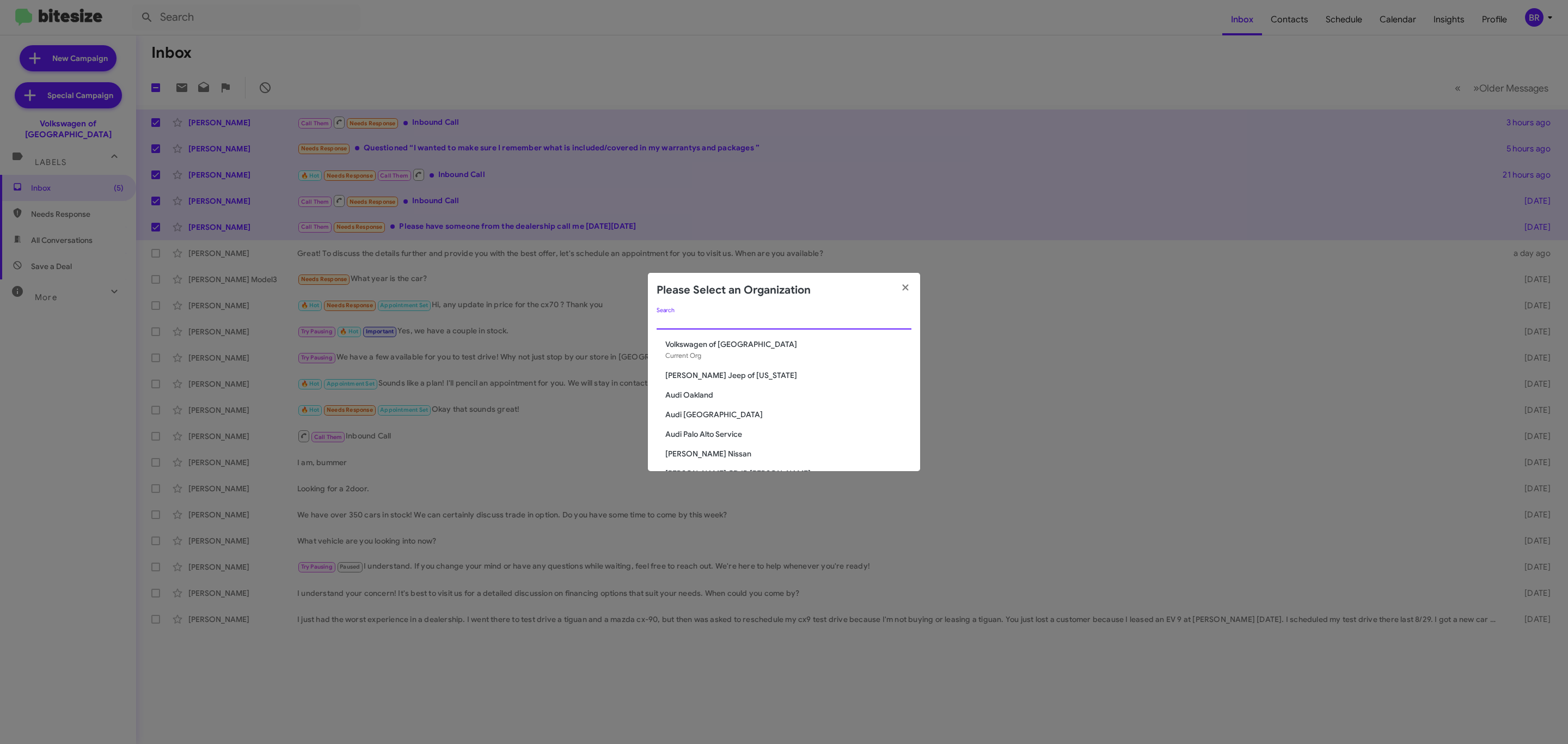
click at [739, 322] on input "Search" at bounding box center [784, 321] width 255 height 9
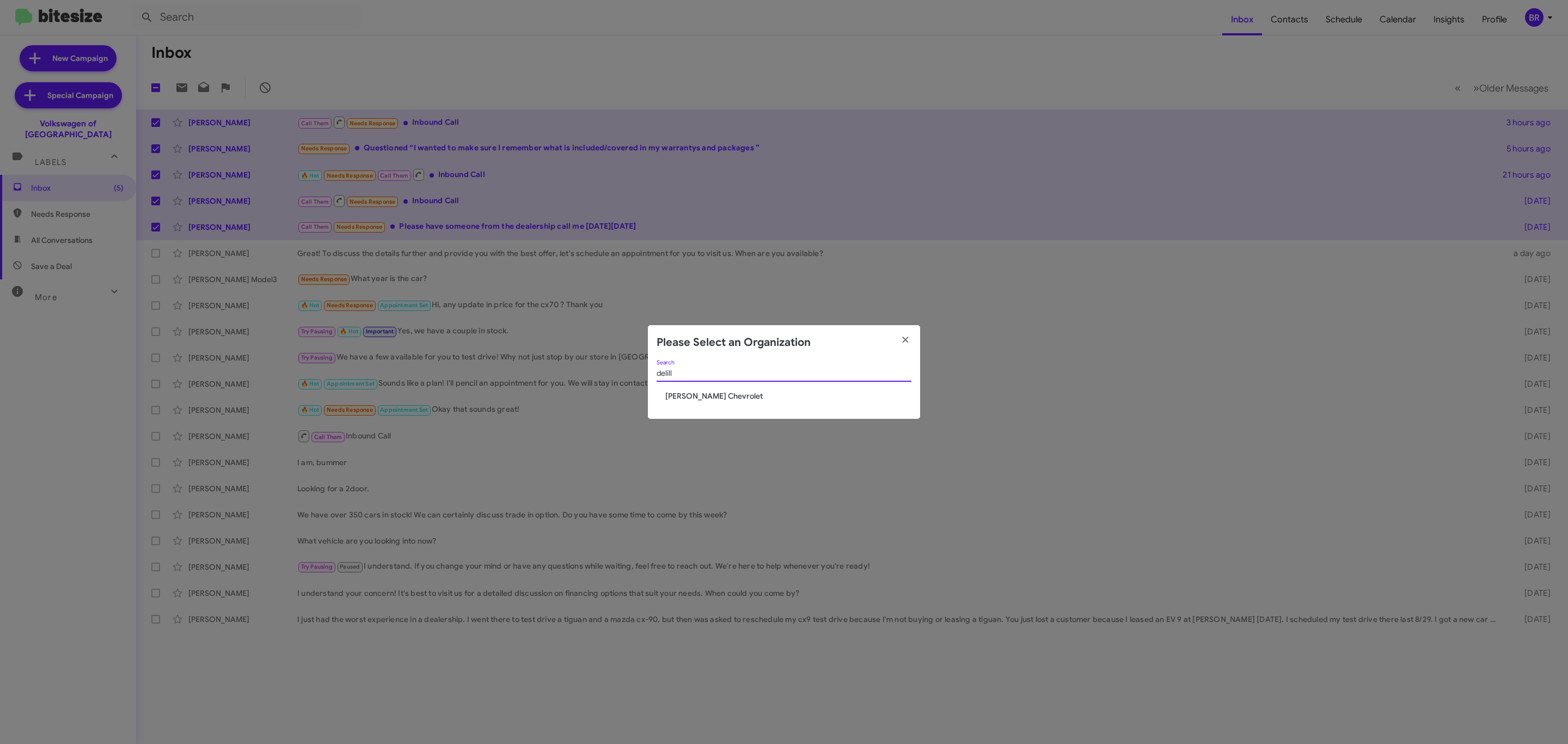
type input "delill"
click at [722, 399] on span "[PERSON_NAME] Chevrolet" at bounding box center [788, 396] width 246 height 11
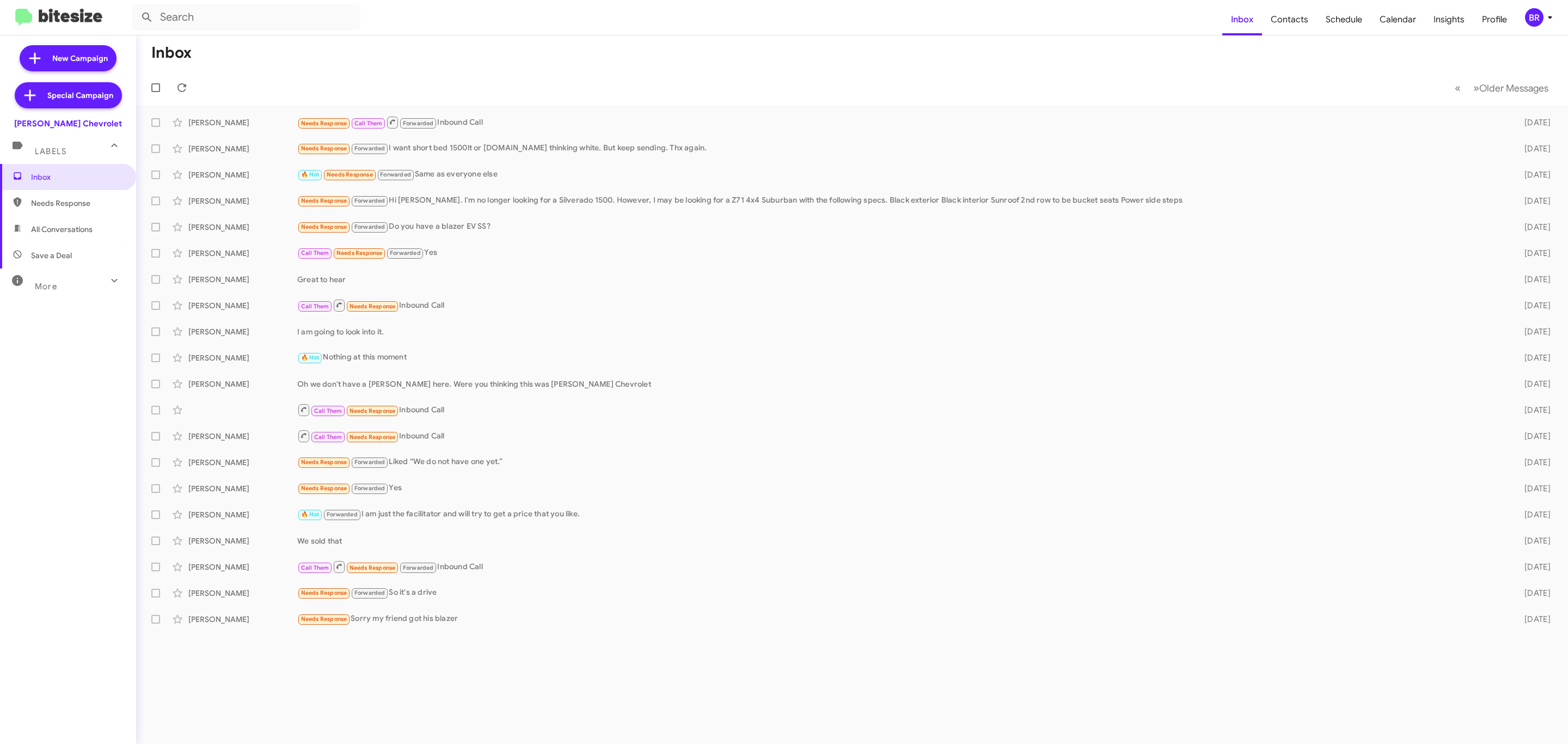
click at [1544, 20] on icon at bounding box center [1550, 17] width 13 height 13
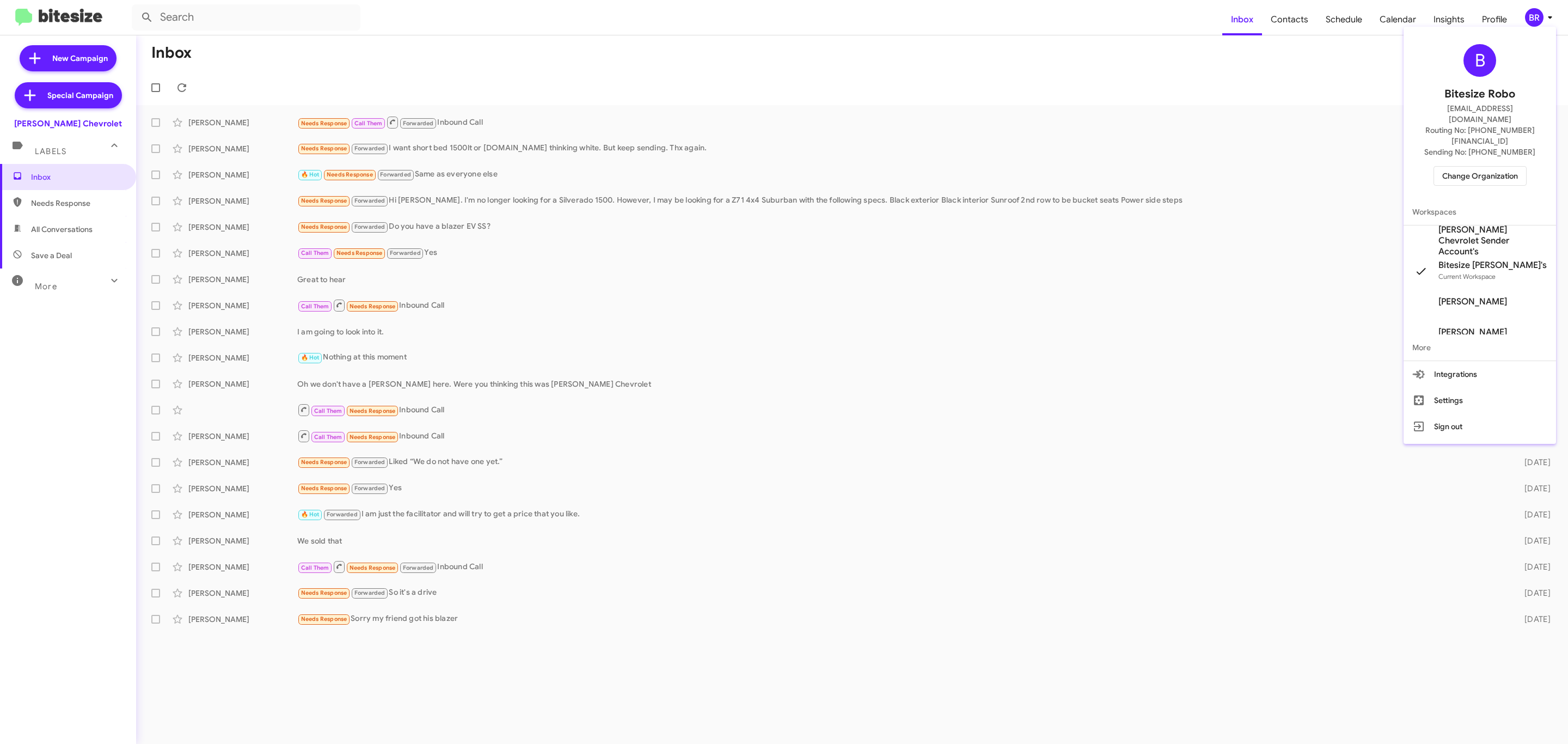
click at [1472, 167] on span "Change Organization" at bounding box center [1480, 176] width 75 height 19
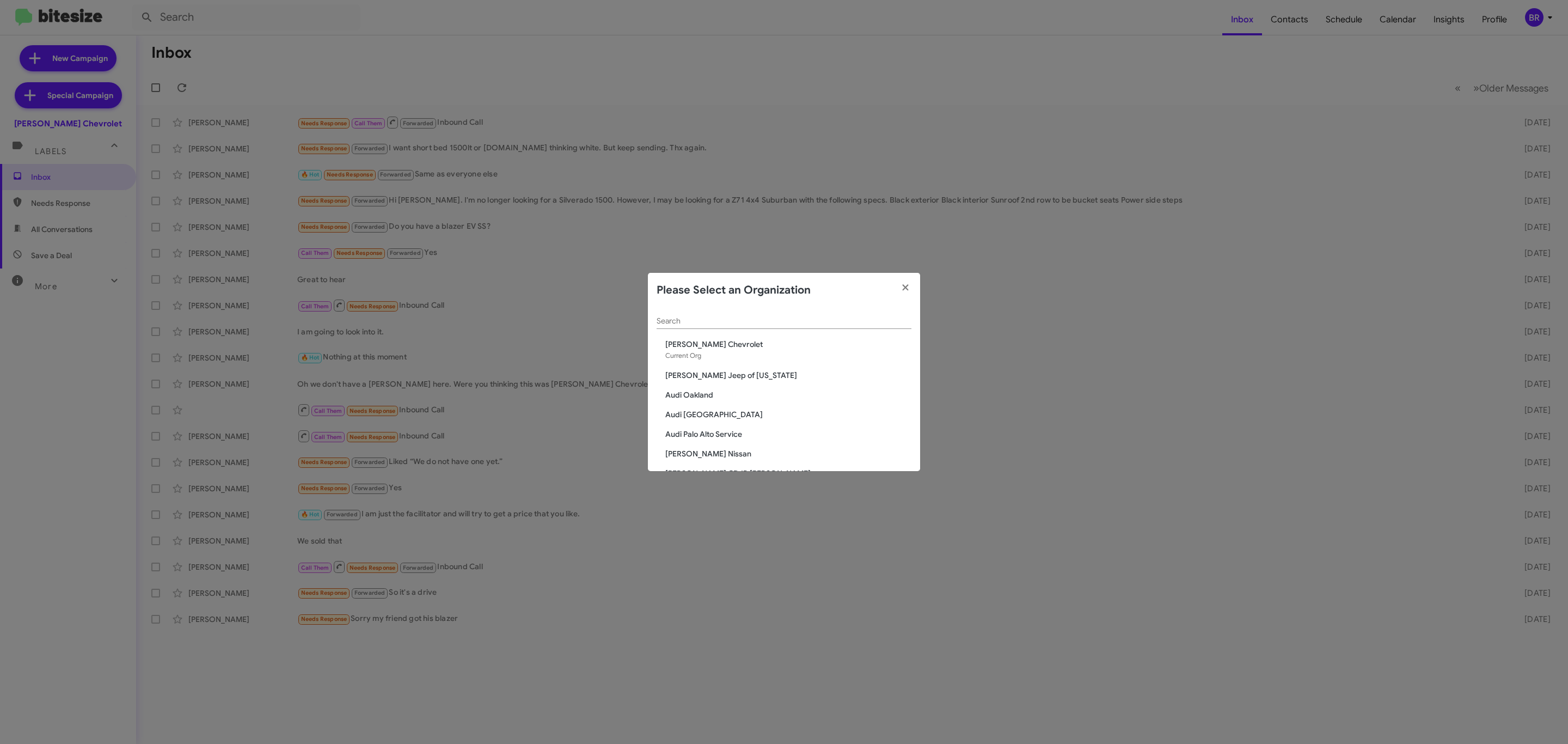
click at [722, 322] on input "Search" at bounding box center [784, 321] width 255 height 9
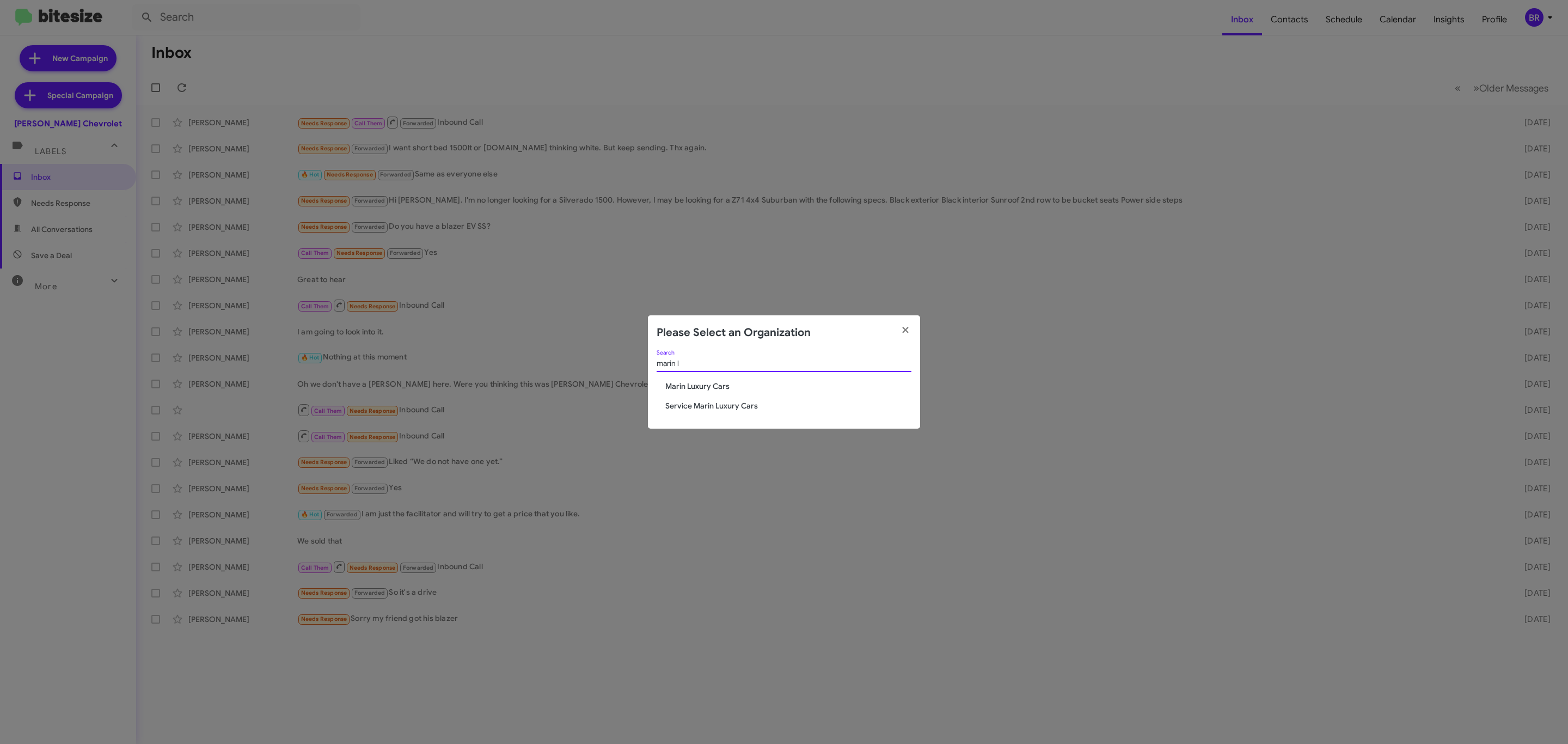
type input "marin l"
click at [690, 387] on span "Marin Luxury Cars" at bounding box center [788, 386] width 246 height 11
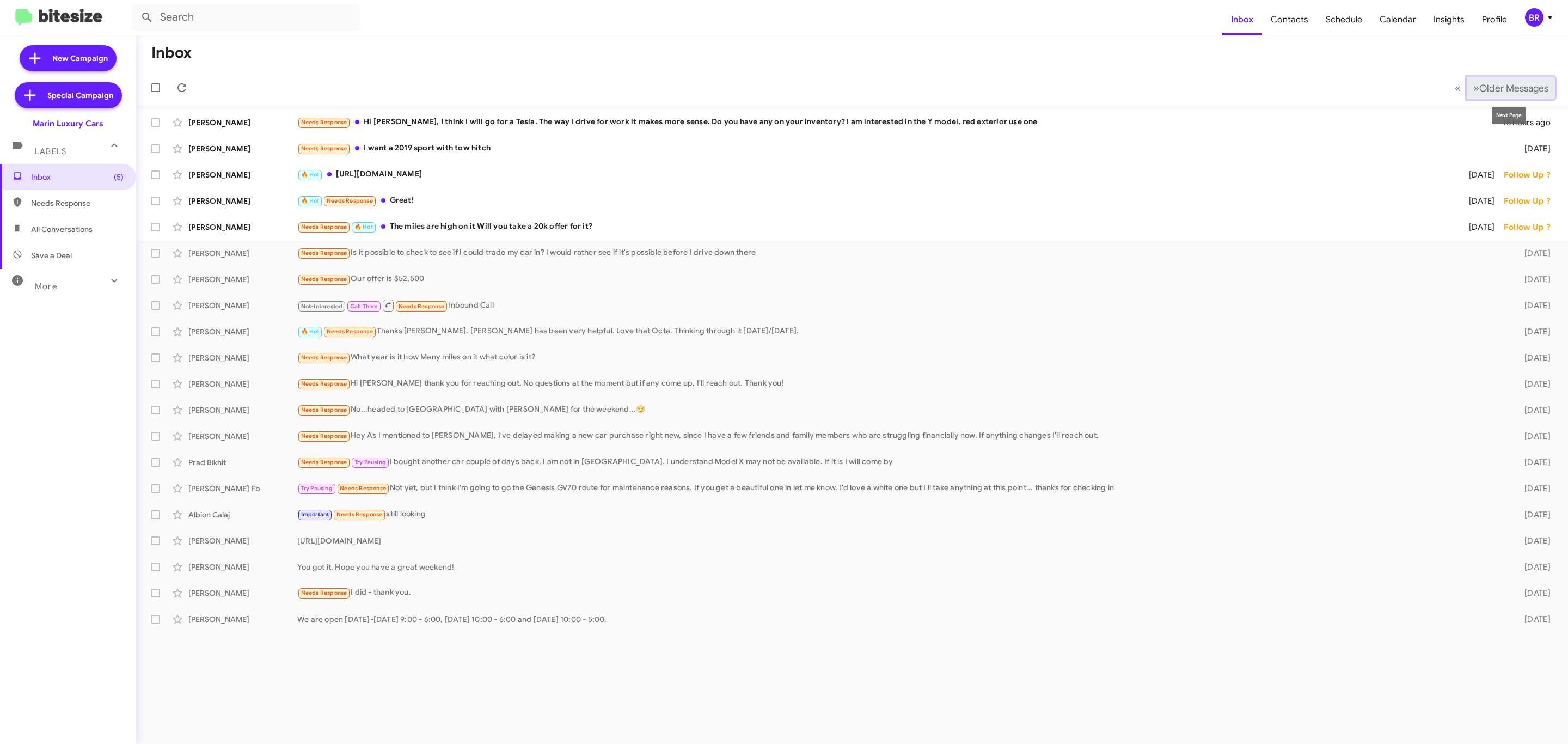
click at [1512, 89] on span "Older Messages" at bounding box center [1513, 88] width 69 height 12
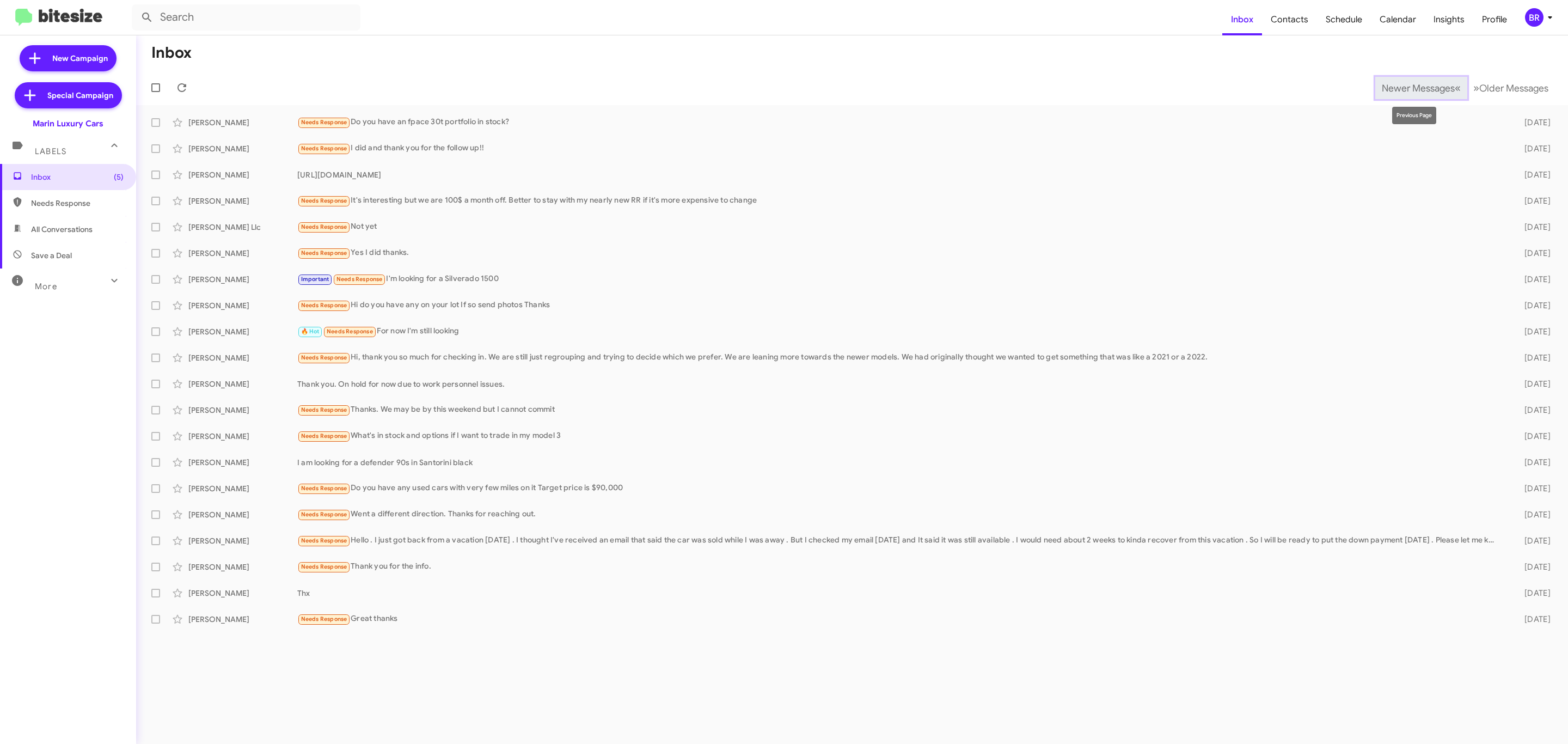
click at [1416, 93] on span "Newer Messages" at bounding box center [1417, 88] width 73 height 12
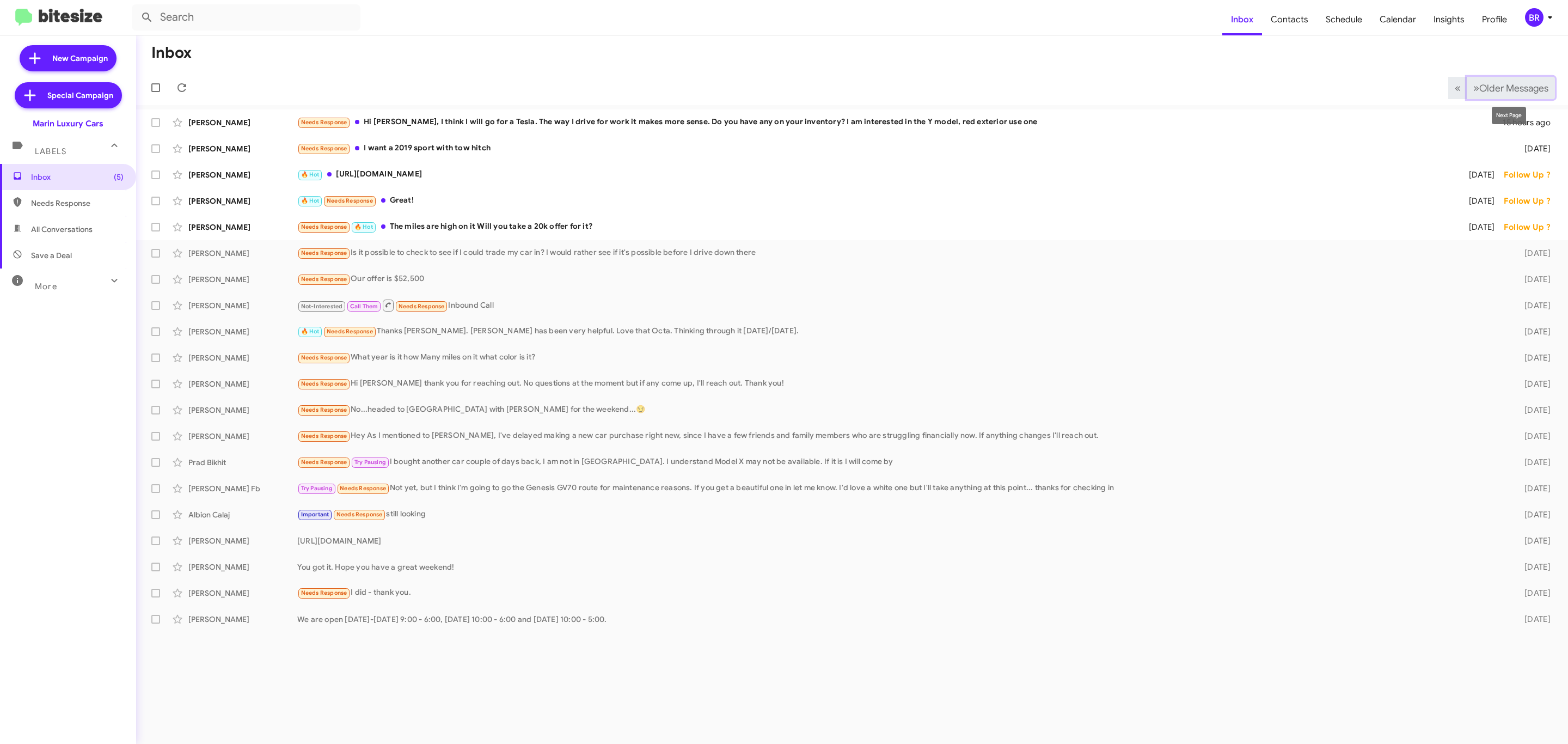
click at [1494, 93] on span "Older Messages" at bounding box center [1513, 88] width 69 height 12
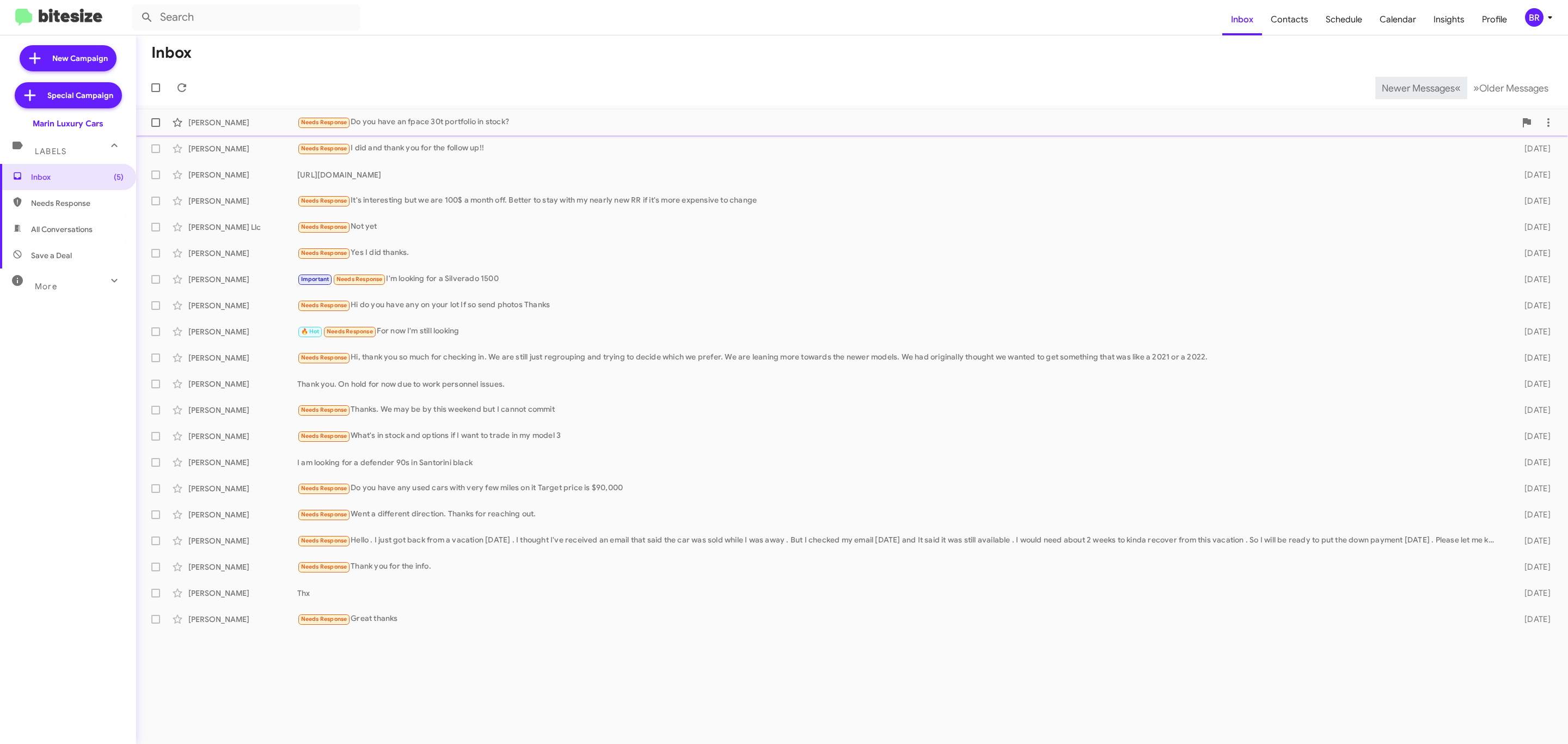
click at [239, 128] on div "Shannon D Mckown Needs Response Do you have an fpace 30t portfolio in stock? 4 …" at bounding box center [851, 122] width 1415 height 22
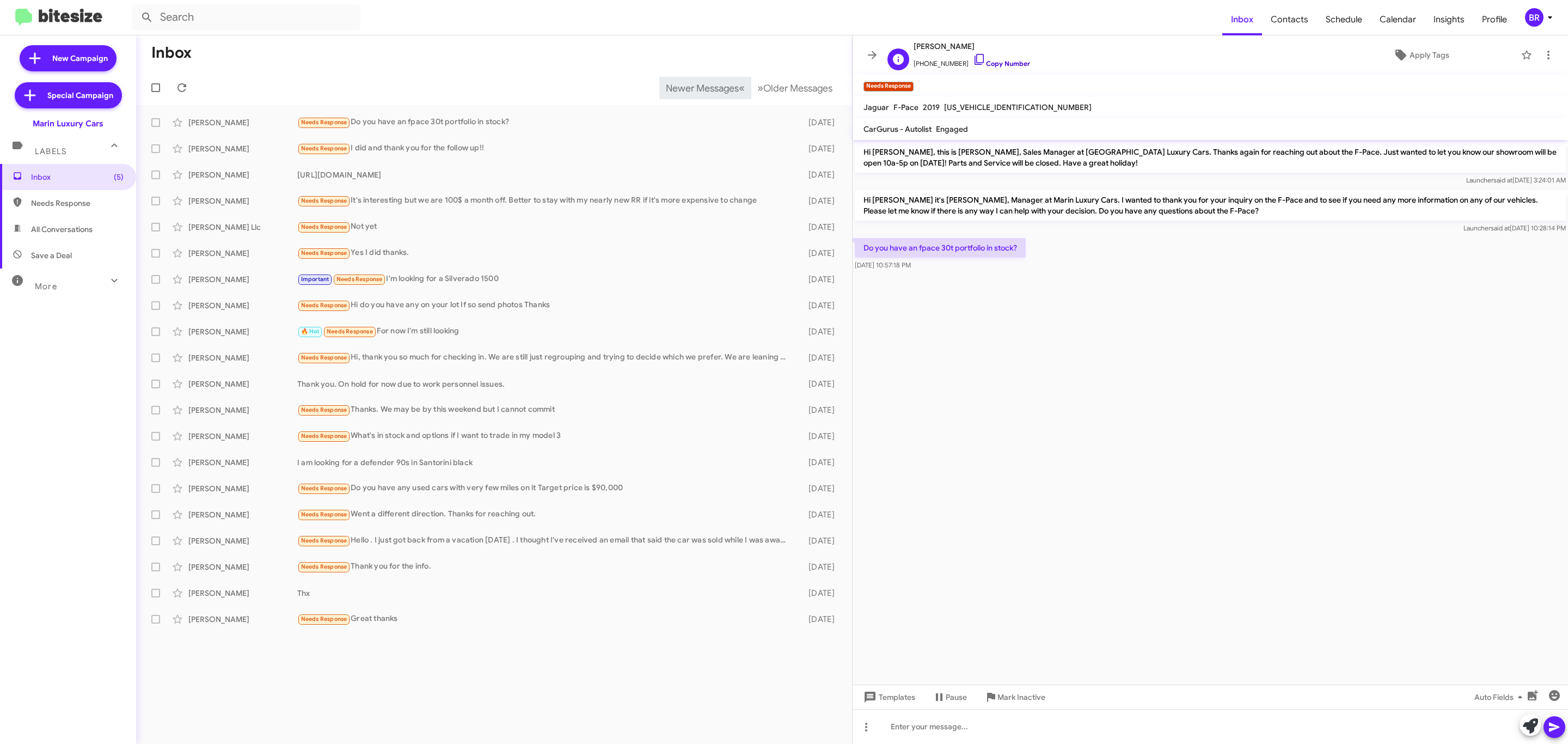
click at [997, 67] on link "Copy Number" at bounding box center [1002, 63] width 57 height 8
click at [867, 54] on icon at bounding box center [872, 55] width 13 height 13
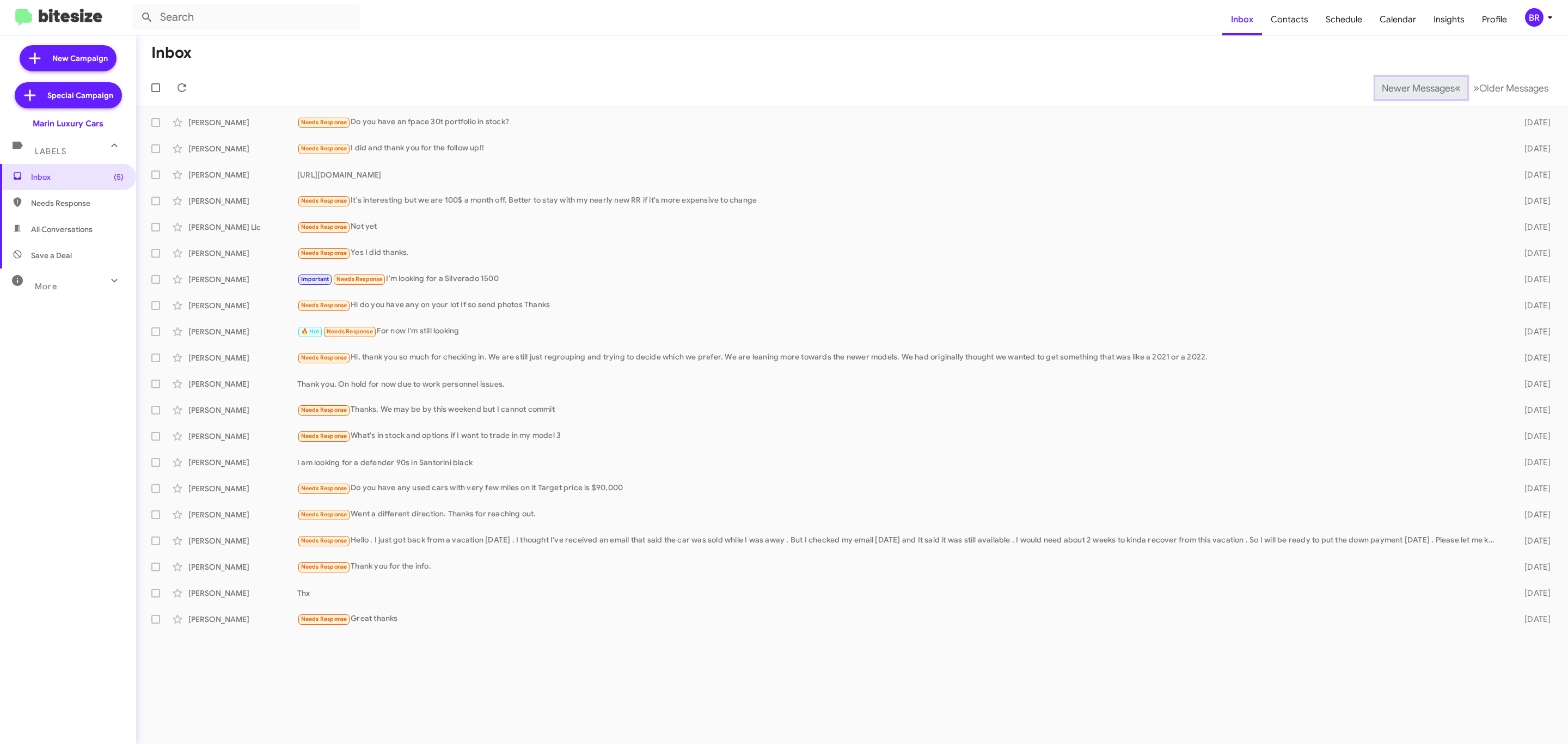
click at [1409, 86] on span "Newer Messages" at bounding box center [1417, 88] width 73 height 12
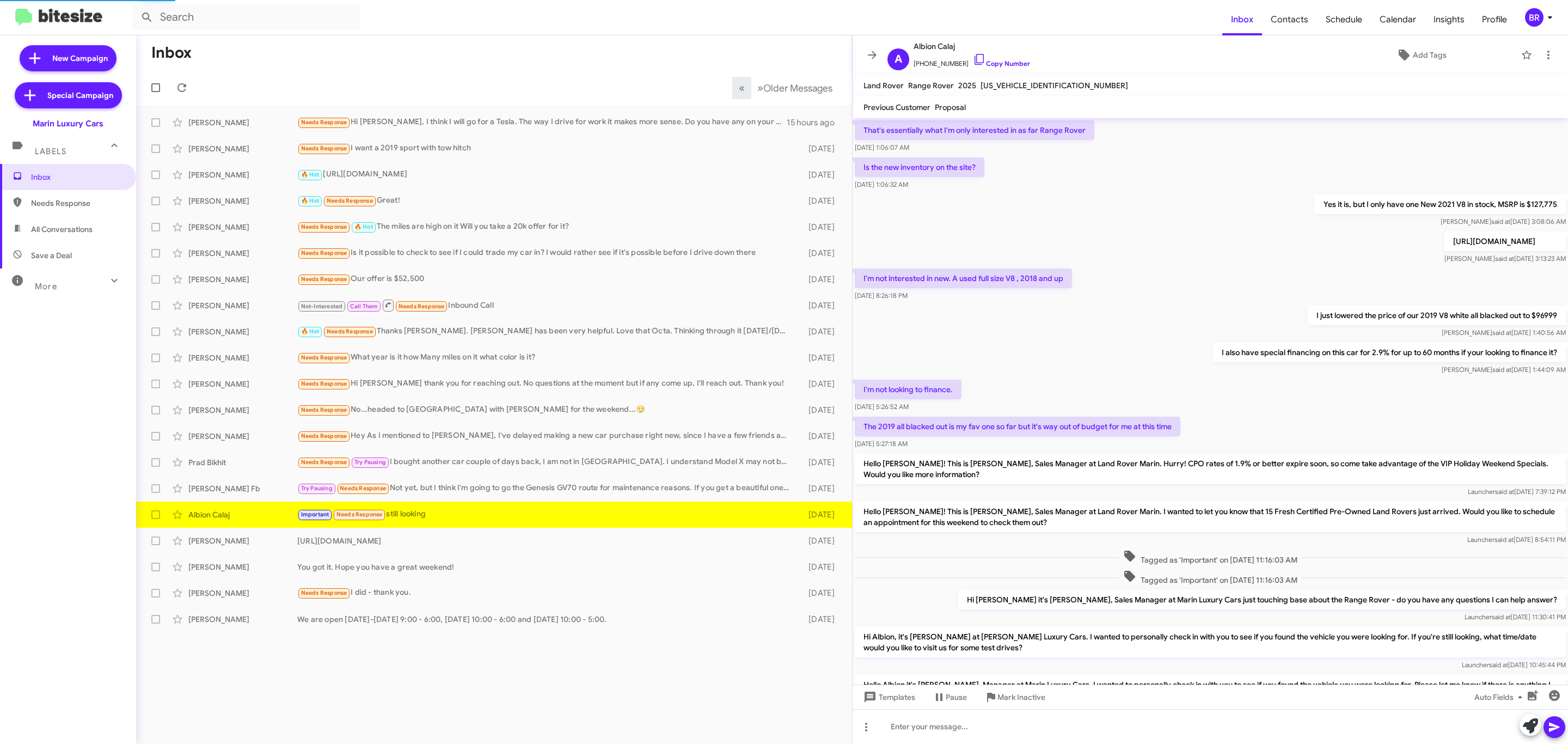
scroll to position [283, 0]
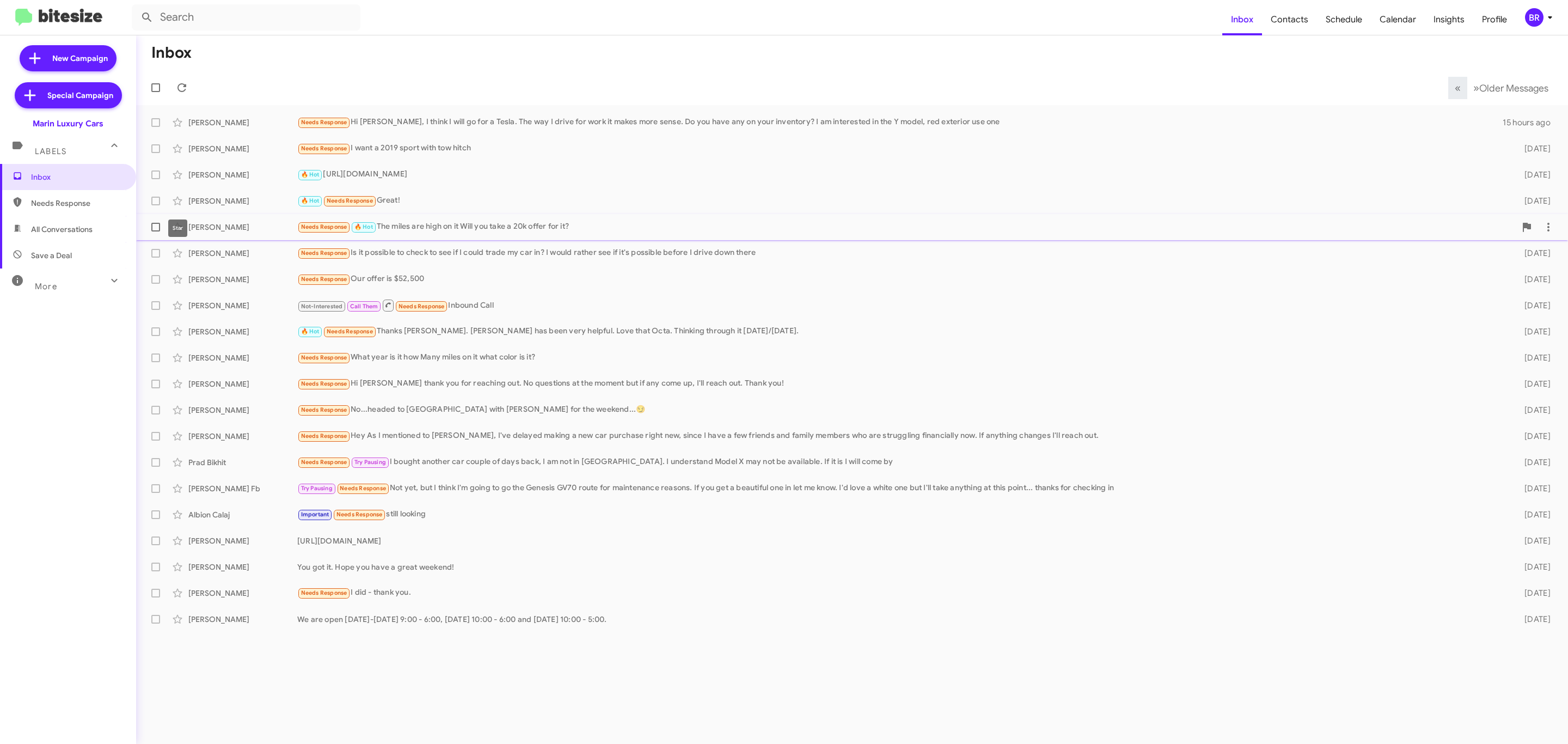
click at [157, 230] on span at bounding box center [156, 227] width 9 height 9
click at [156, 232] on input "checkbox" at bounding box center [155, 232] width 1 height 1
checkbox input "true"
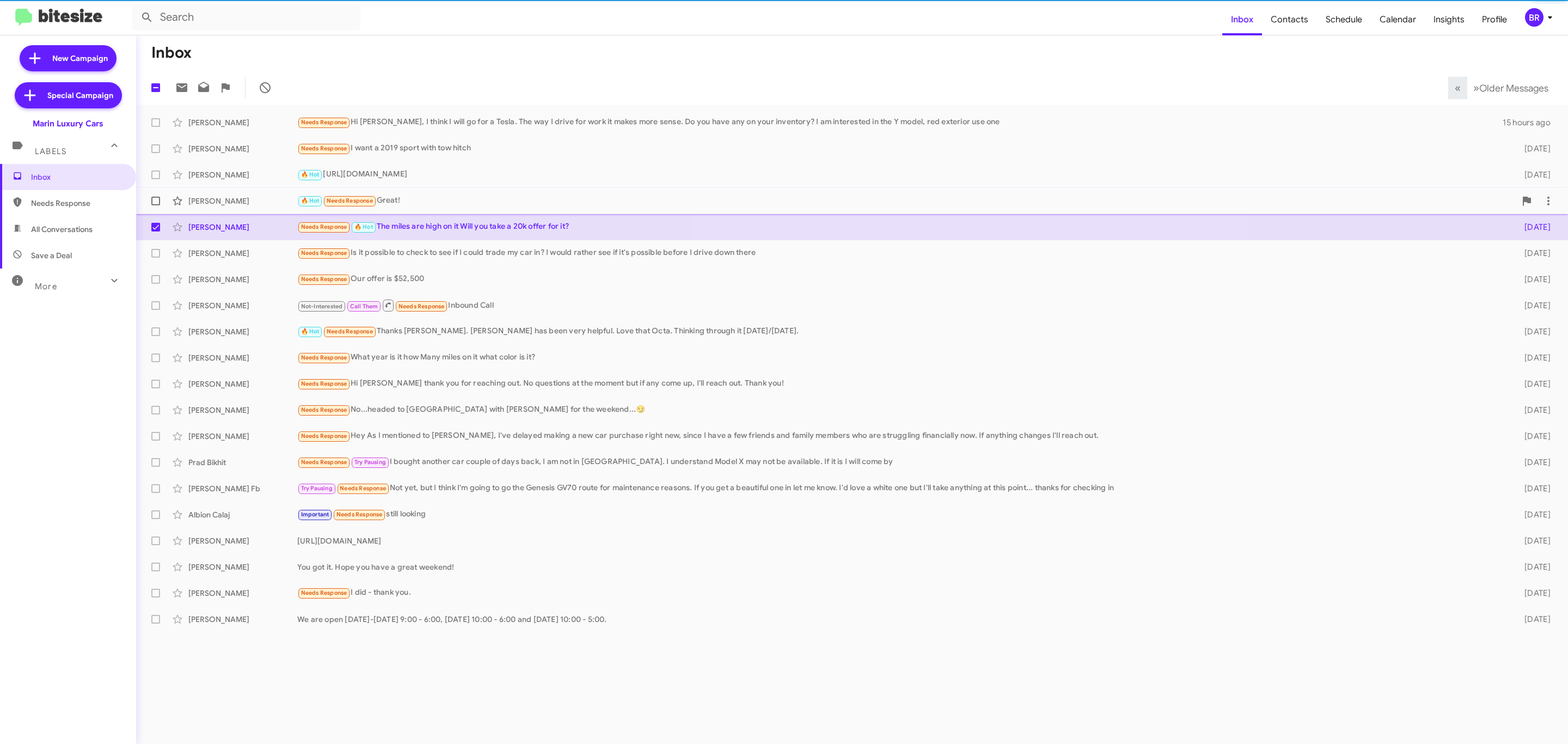
click at [157, 205] on span at bounding box center [156, 201] width 9 height 9
click at [156, 206] on input "checkbox" at bounding box center [155, 206] width 1 height 1
checkbox input "true"
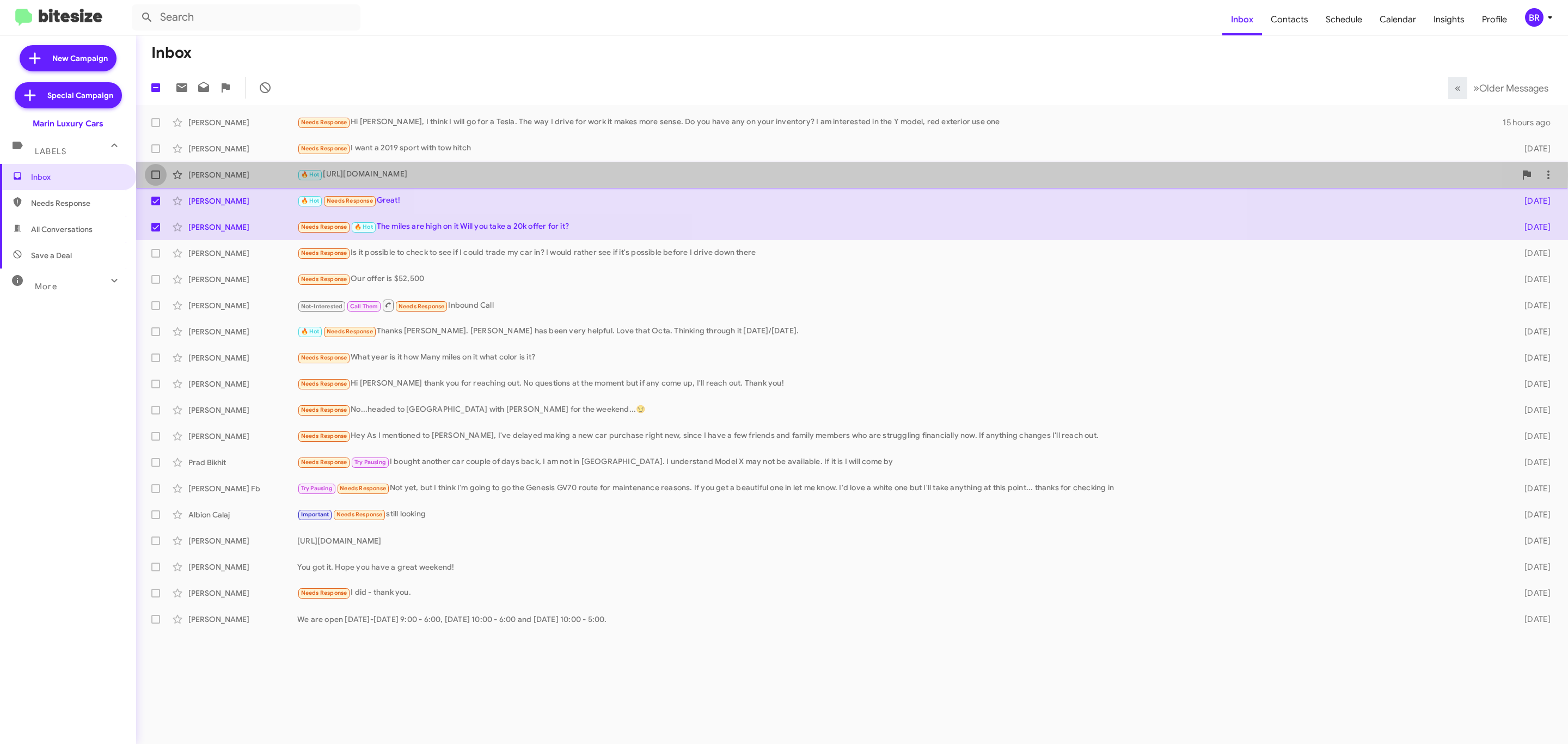
click at [152, 177] on span at bounding box center [156, 175] width 9 height 9
click at [155, 179] on input "checkbox" at bounding box center [155, 179] width 1 height 1
checkbox input "true"
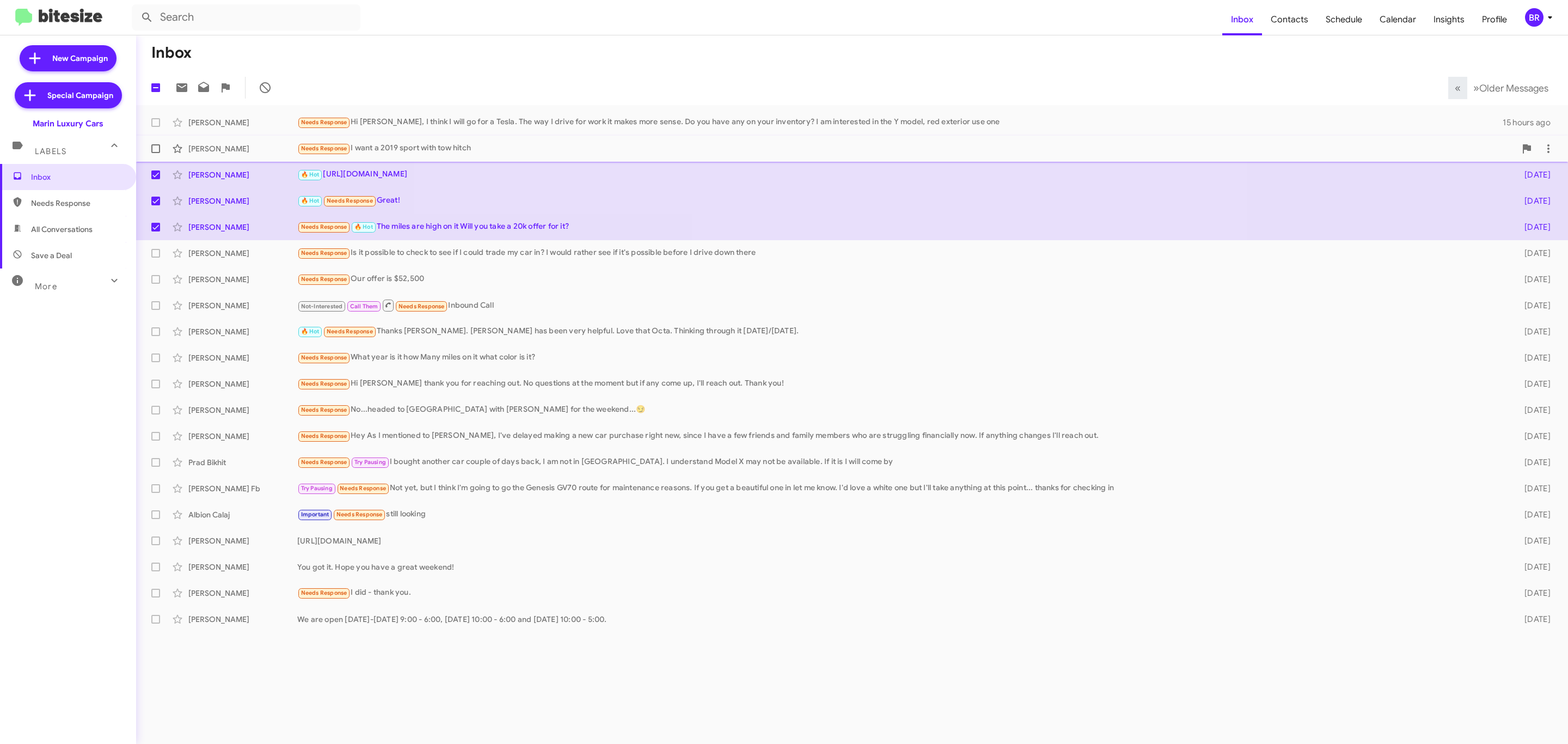
click at [155, 147] on span at bounding box center [156, 149] width 9 height 9
click at [155, 153] on input "checkbox" at bounding box center [155, 153] width 1 height 1
checkbox input "true"
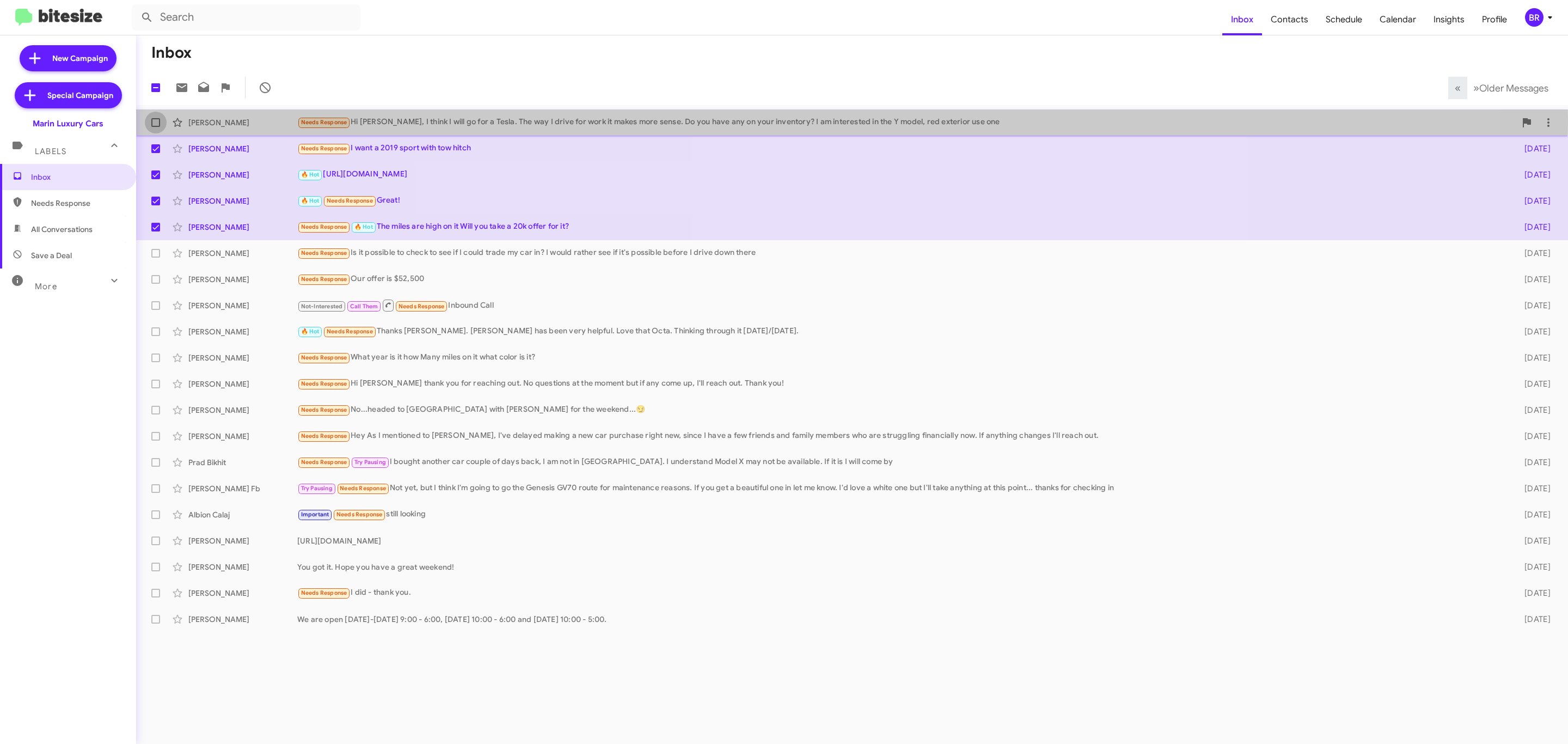
click at [152, 123] on span at bounding box center [156, 123] width 9 height 9
click at [155, 127] on input "checkbox" at bounding box center [155, 127] width 1 height 1
checkbox input "true"
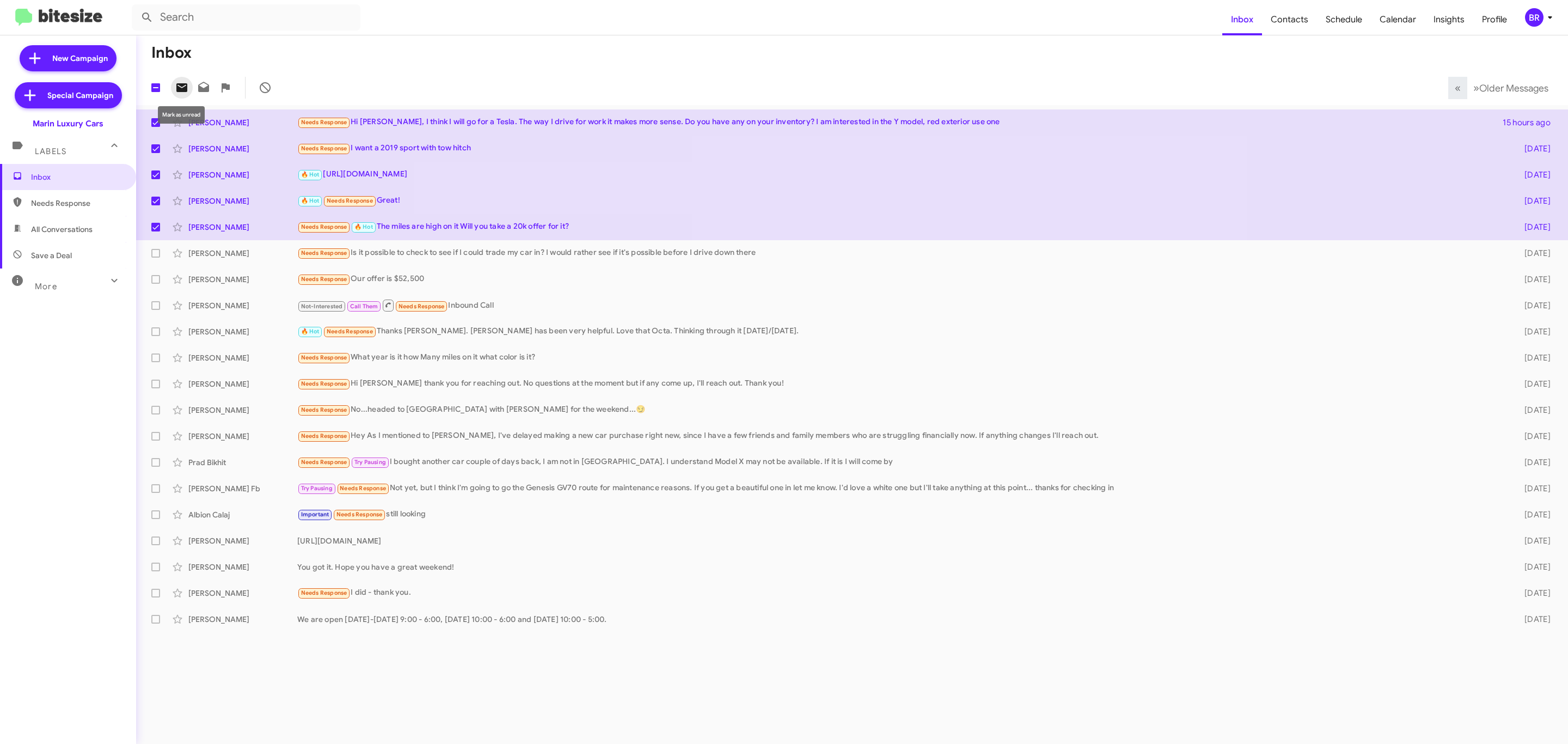
click at [179, 91] on icon at bounding box center [182, 88] width 11 height 9
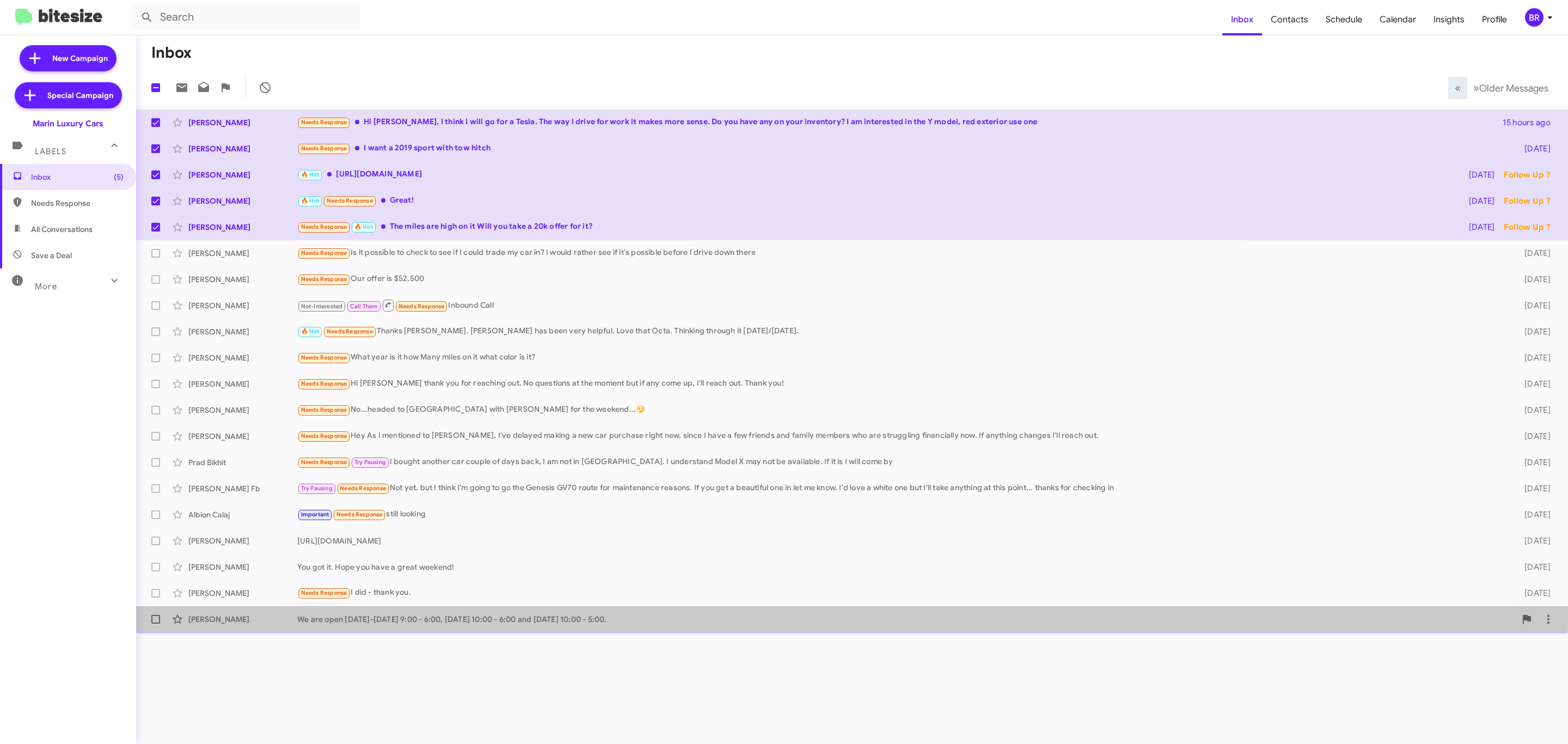
click at [296, 619] on div "Marsha Gonzales" at bounding box center [242, 619] width 109 height 11
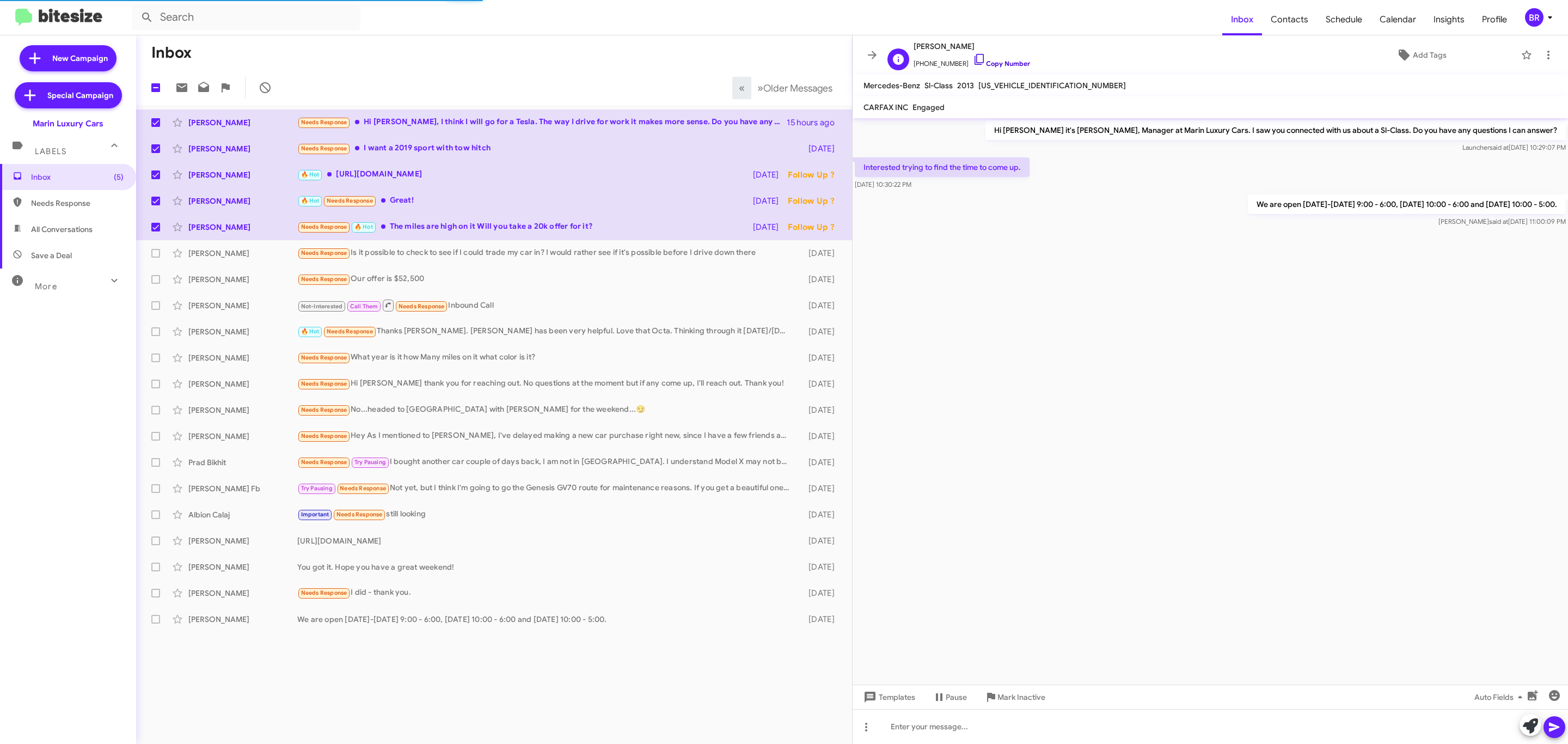
click at [991, 64] on link "Copy Number" at bounding box center [1002, 63] width 57 height 8
click at [765, 92] on span "Older Messages" at bounding box center [797, 88] width 69 height 12
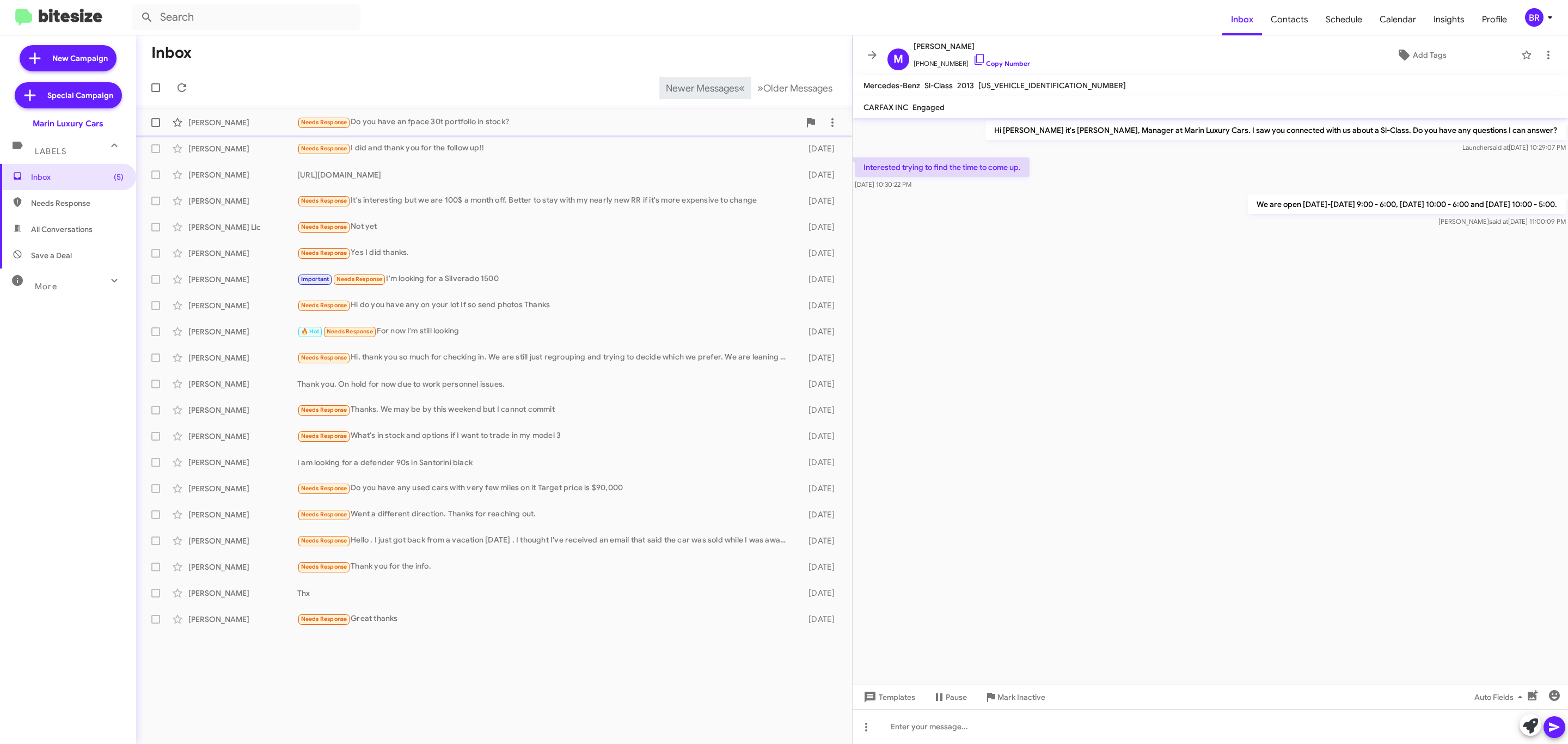
click at [533, 123] on div "Needs Response Do you have an fpace 30t portfolio in stock?" at bounding box center [548, 122] width 502 height 13
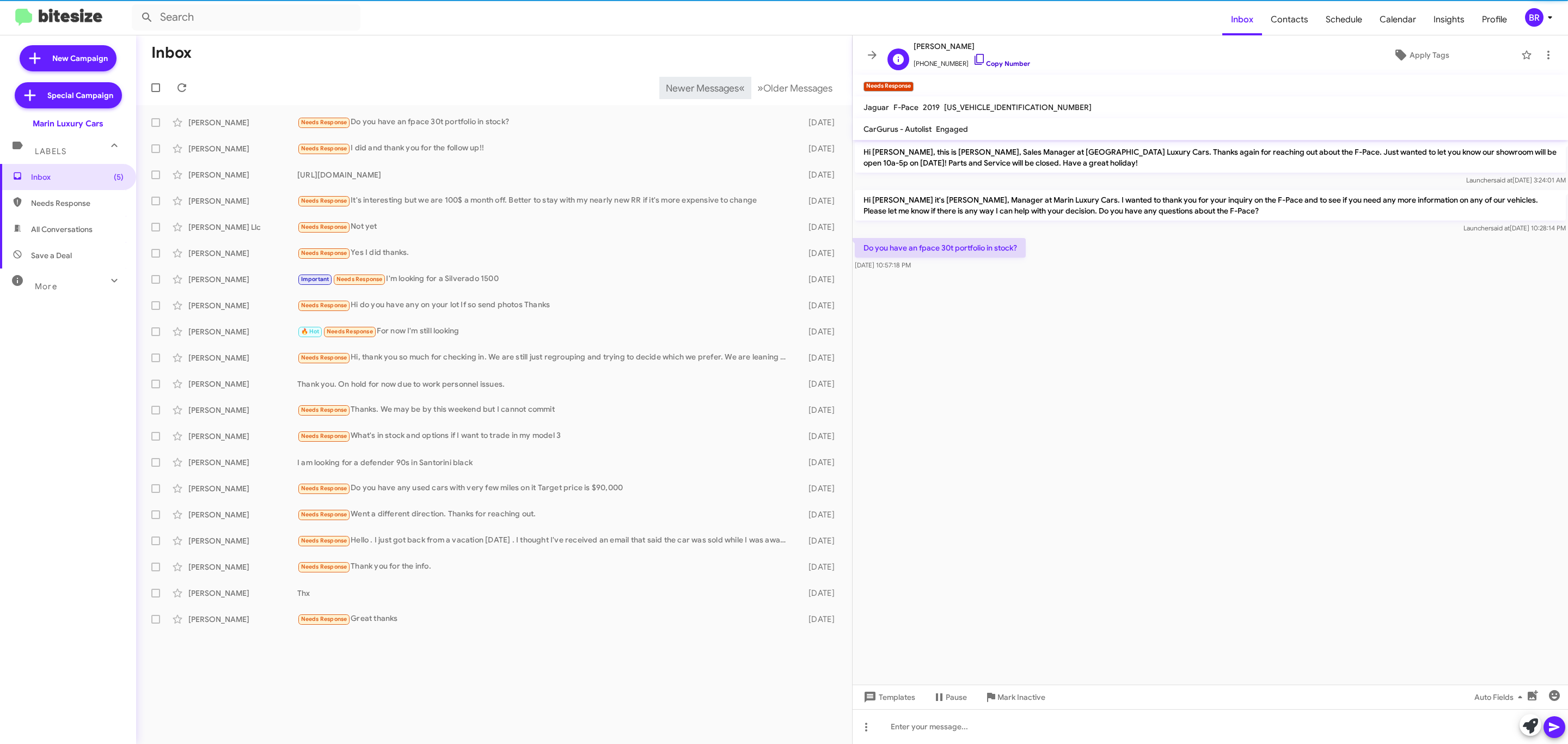
click at [1001, 64] on link "Copy Number" at bounding box center [1002, 63] width 57 height 8
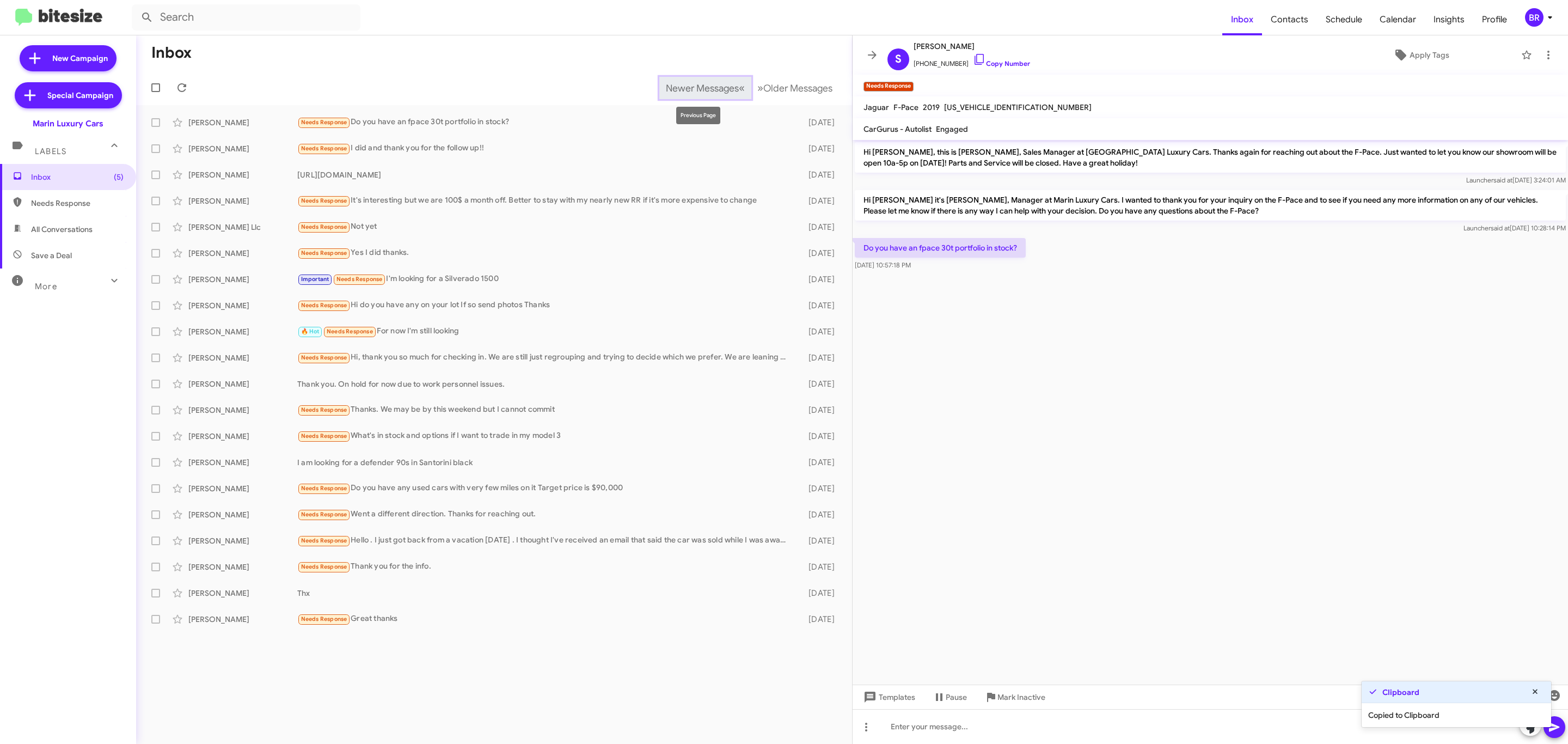
click at [666, 83] on span "Newer Messages" at bounding box center [701, 88] width 73 height 12
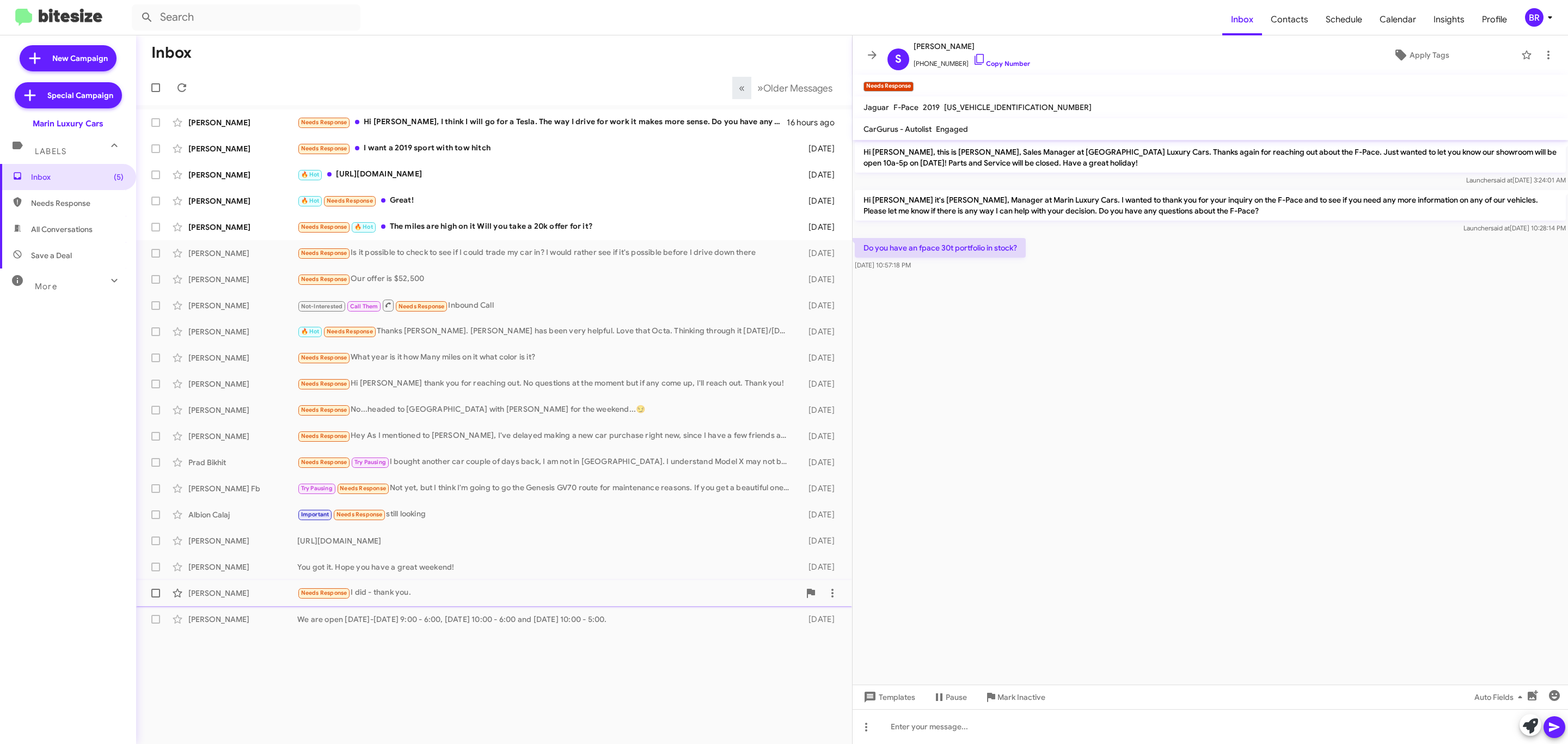
click at [250, 584] on div "Stephen Combs Needs Response I did - thank you. 4 days ago" at bounding box center [493, 593] width 699 height 22
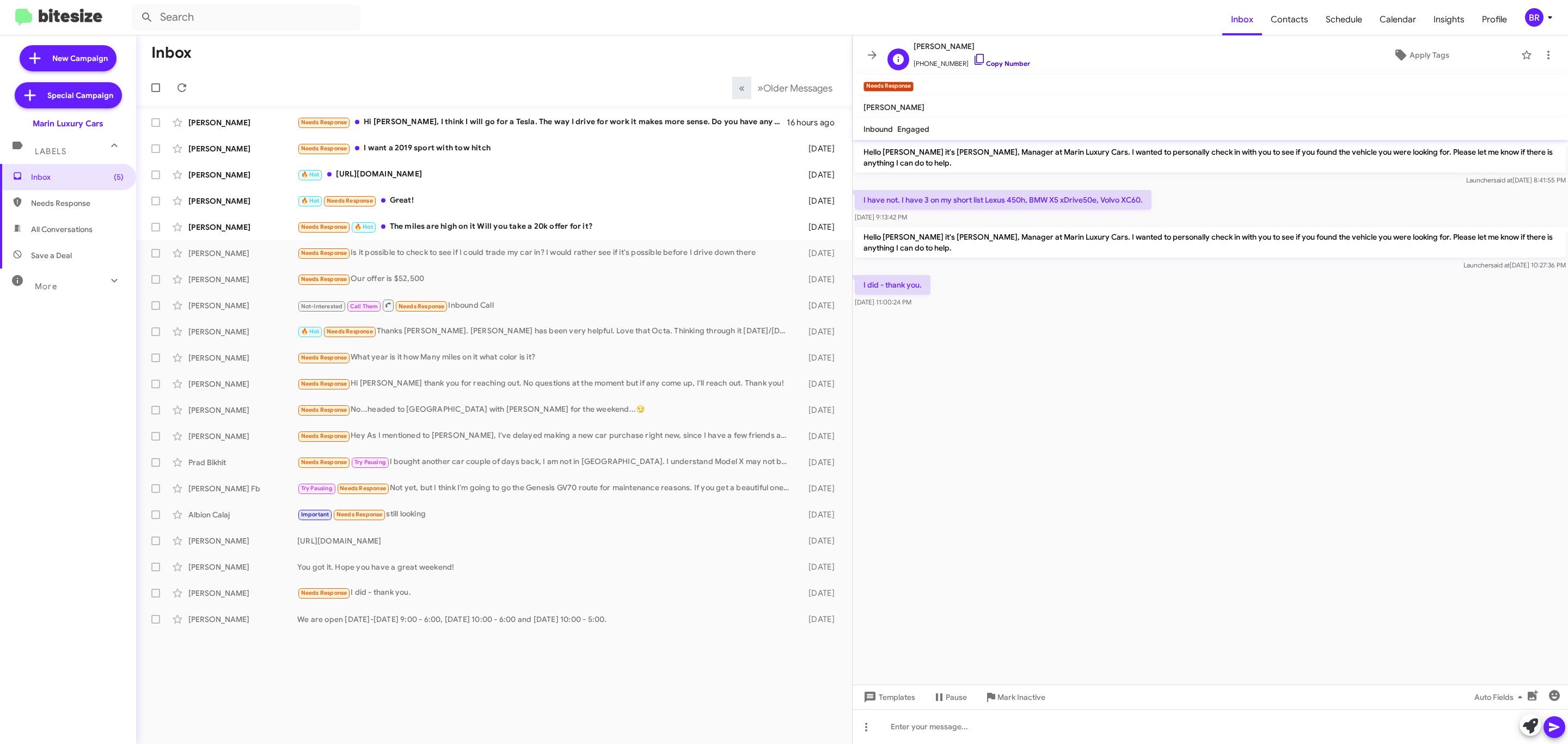
click at [1003, 64] on link "Copy Number" at bounding box center [1002, 63] width 57 height 8
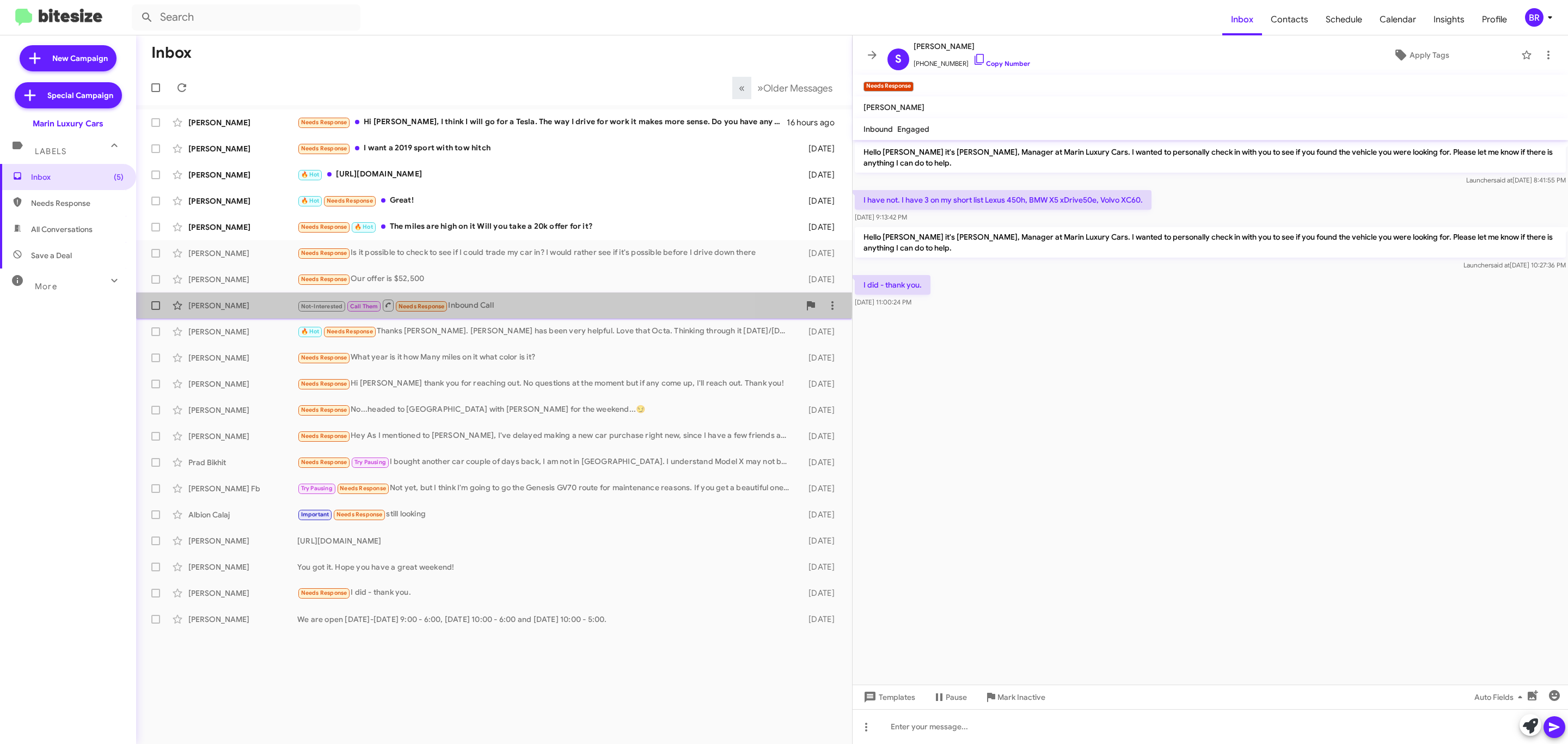
click at [250, 306] on div "Viktoria Darmiento" at bounding box center [242, 305] width 109 height 11
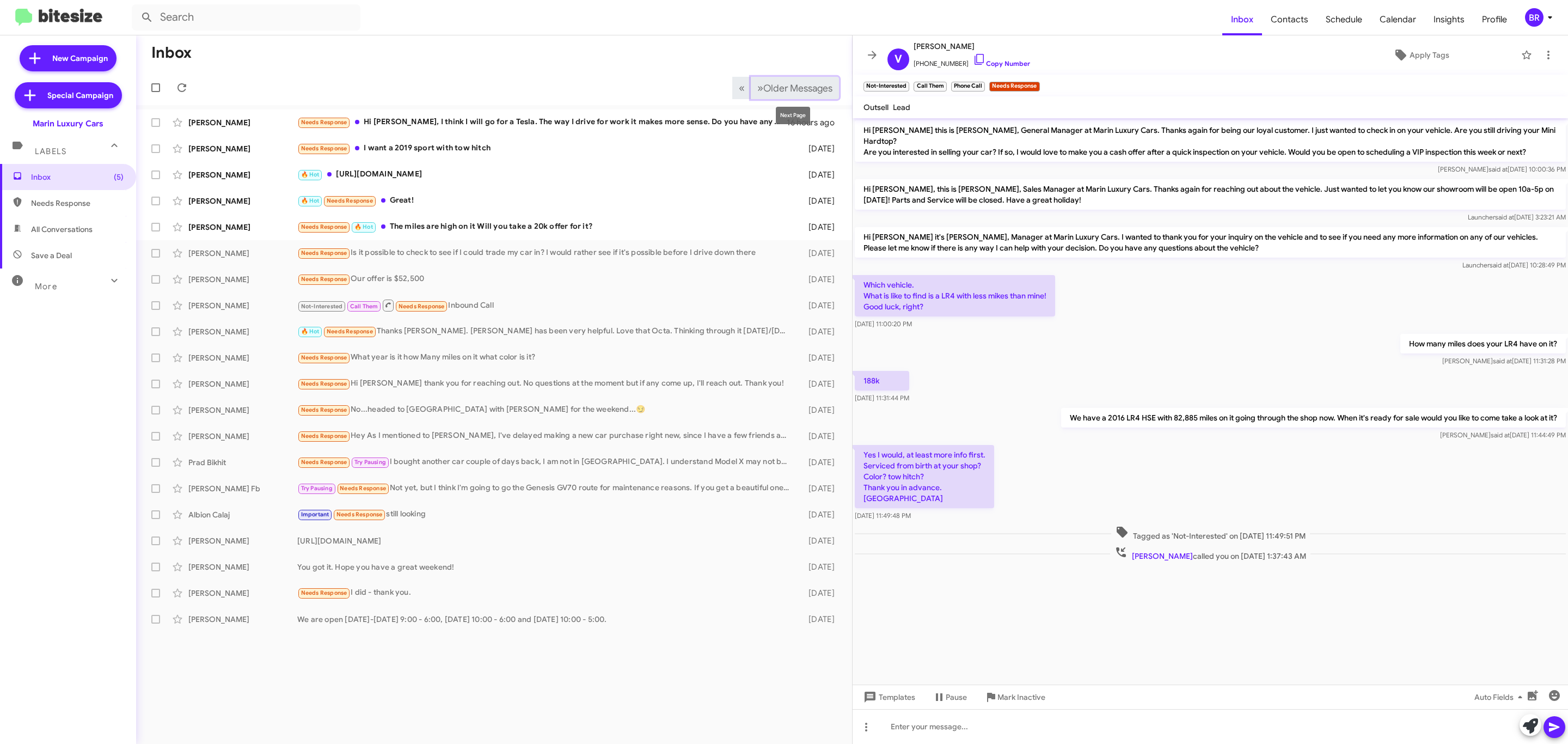
click at [788, 79] on button "» Next Older Messages" at bounding box center [795, 88] width 88 height 22
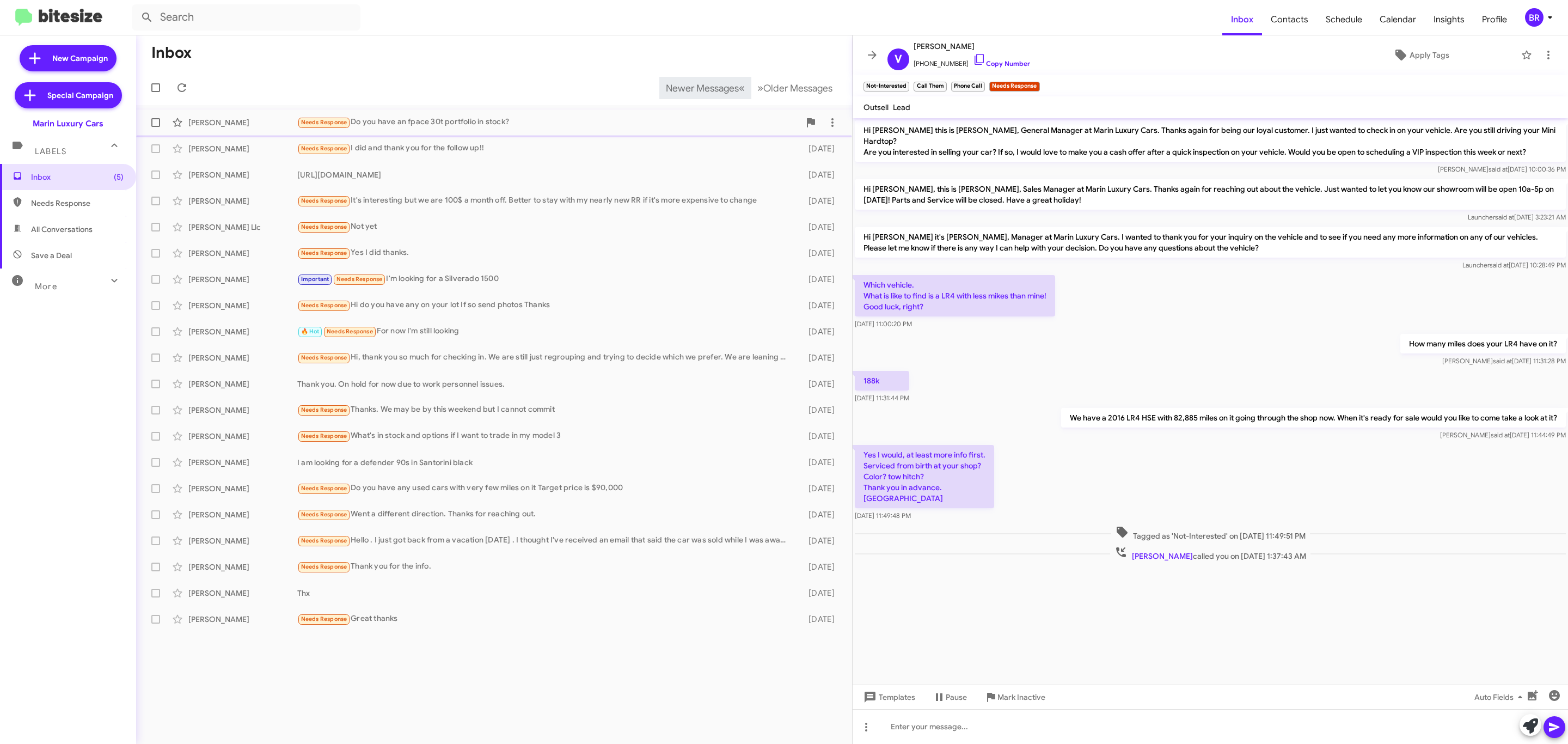
click at [189, 115] on div "Shannon D Mckown Needs Response Do you have an fpace 30t portfolio in stock? 4 …" at bounding box center [493, 122] width 699 height 22
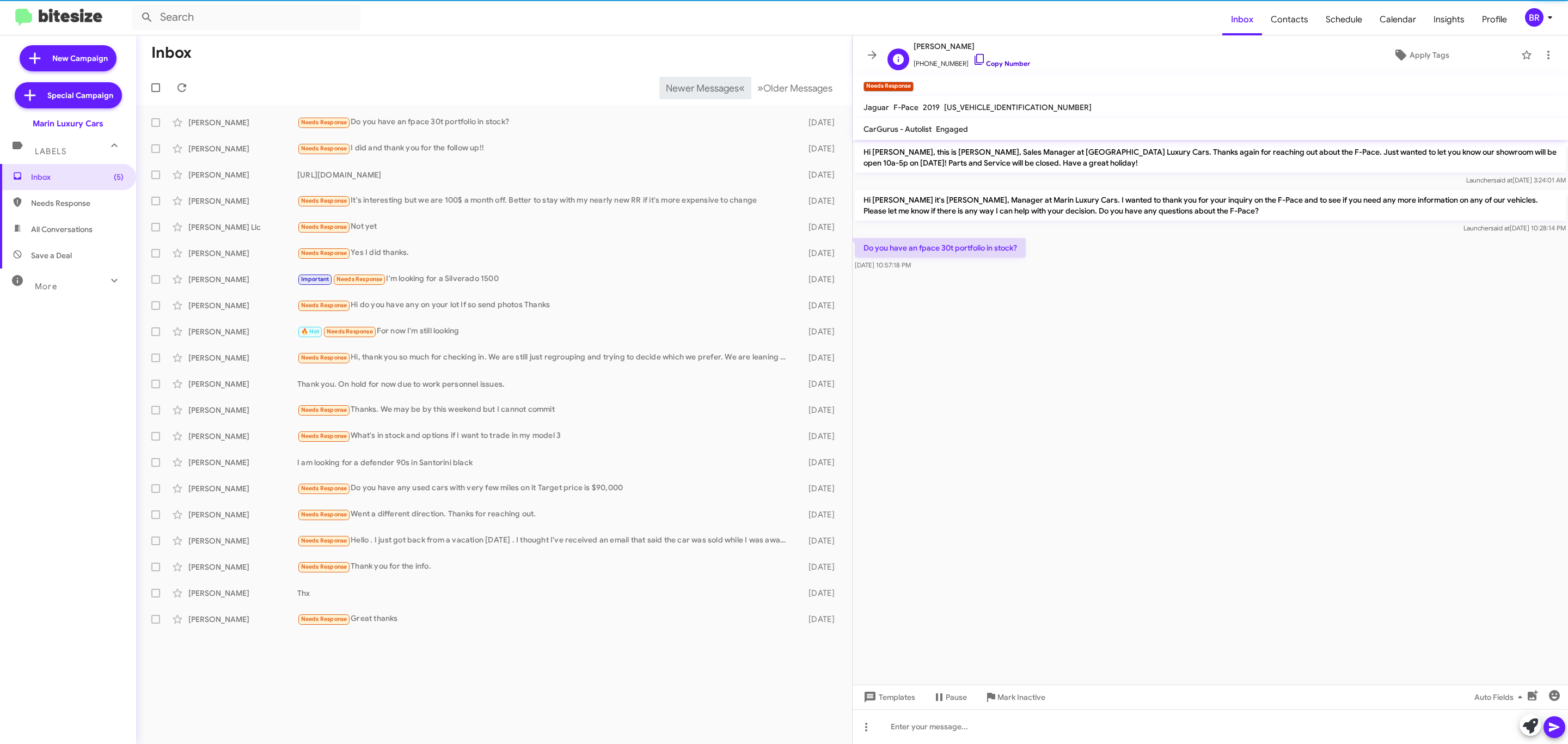
click at [1015, 64] on link "Copy Number" at bounding box center [1002, 63] width 57 height 8
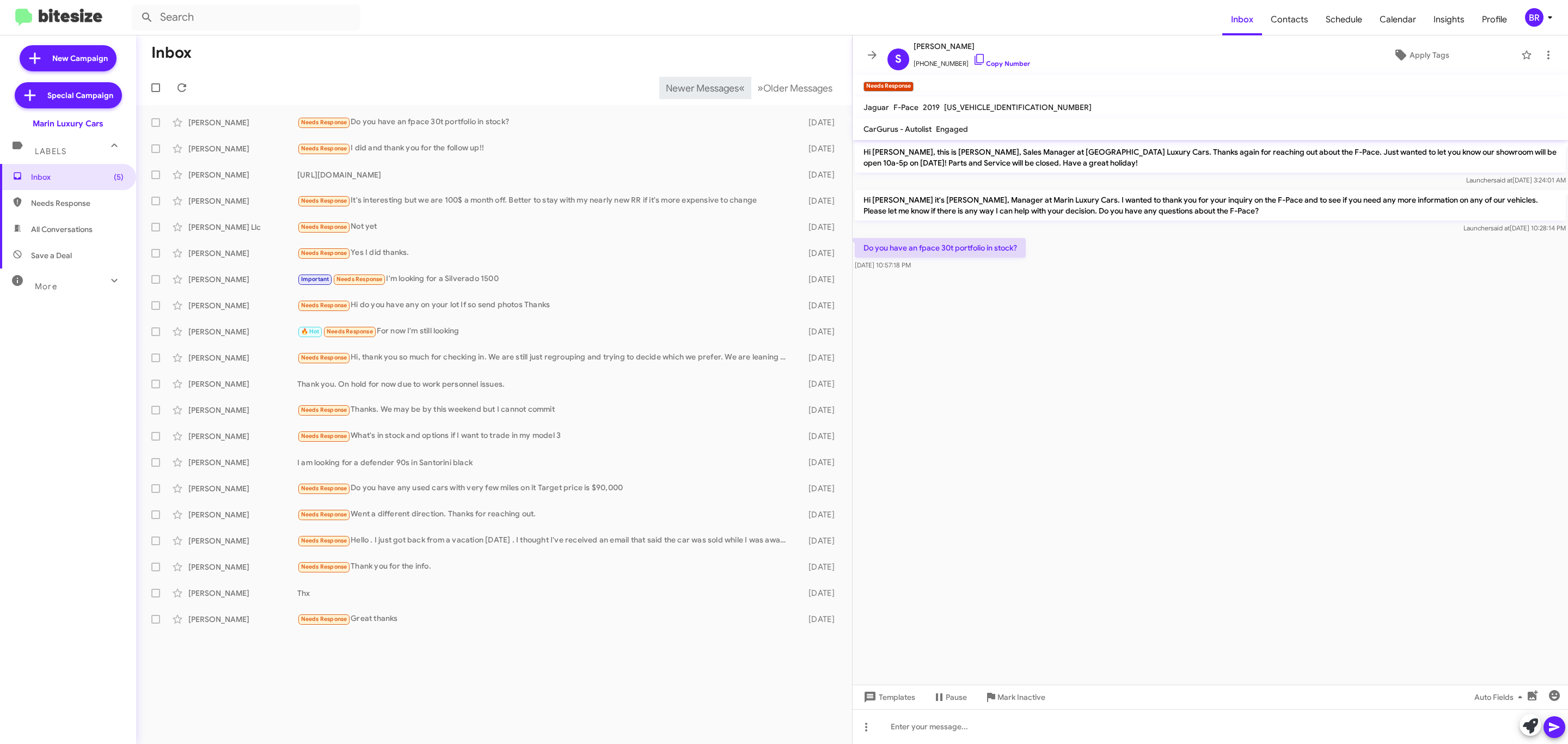
drag, startPoint x: 853, startPoint y: 153, endPoint x: 1007, endPoint y: 268, distance: 192.2
click at [1007, 268] on div "Hi Shannon, this is Conley Byrnes, Sales Manager at Marin Luxury Cars. Thanks a…" at bounding box center [1209, 206] width 715 height 133
copy div "Hi Shannon, this is Conley Byrnes, Sales Manager at Marin Luxury Cars. Thanks a…"
click at [500, 145] on div "Needs Response I did and thank you for the follow up!!" at bounding box center [548, 148] width 502 height 13
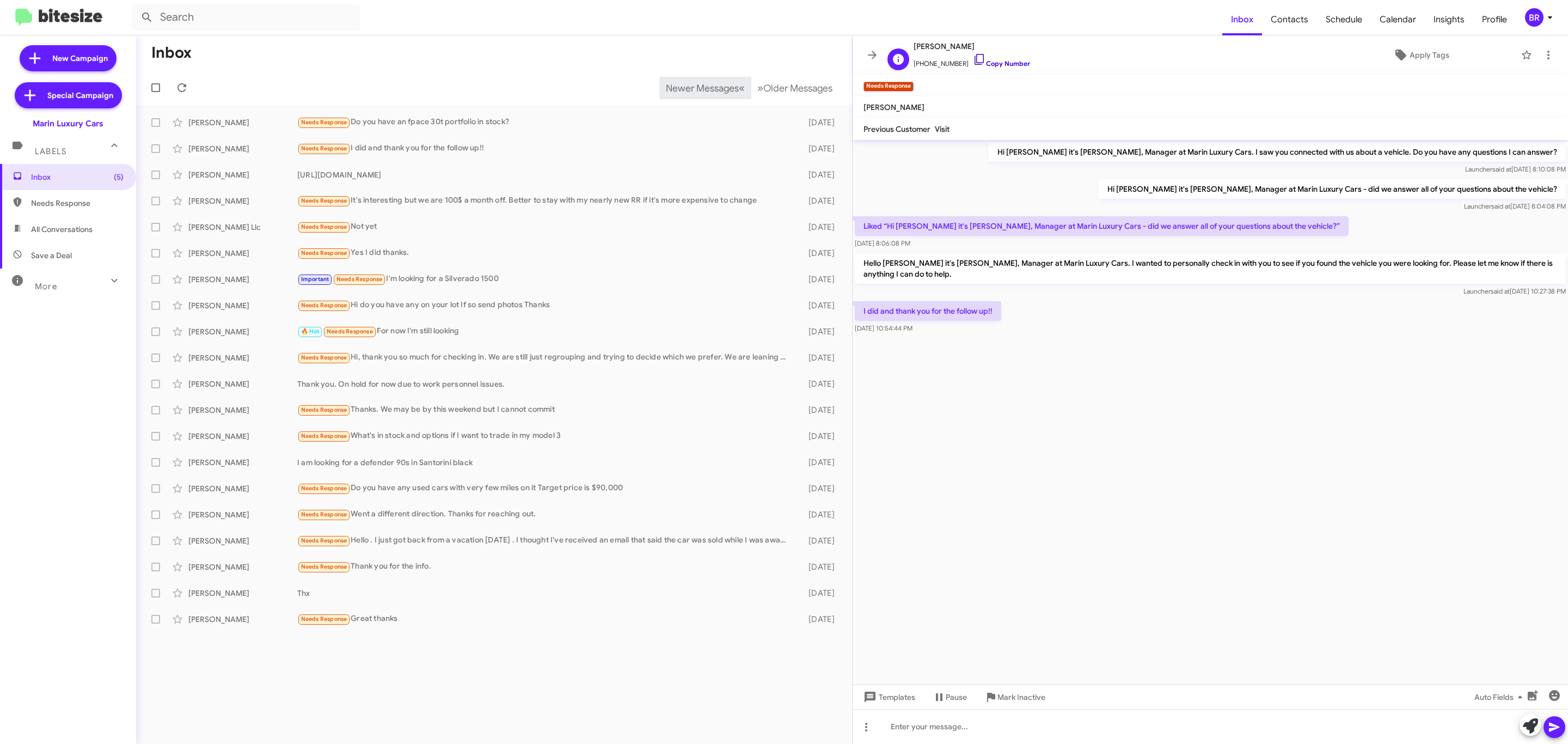
click at [980, 65] on link "Copy Number" at bounding box center [1002, 63] width 57 height 8
click at [1540, 22] on div "BR" at bounding box center [1534, 17] width 19 height 19
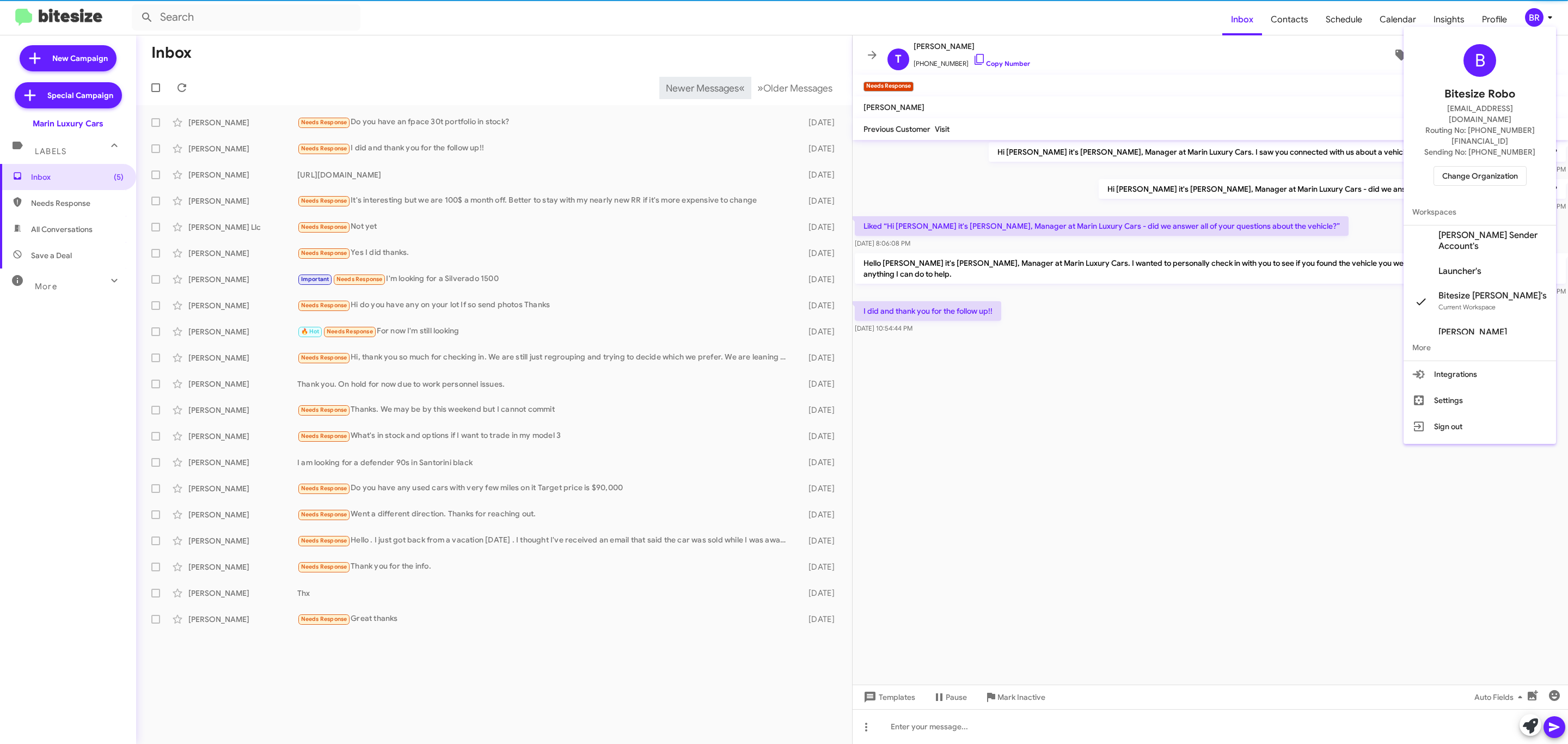
click at [1464, 167] on span "Change Organization" at bounding box center [1480, 176] width 75 height 19
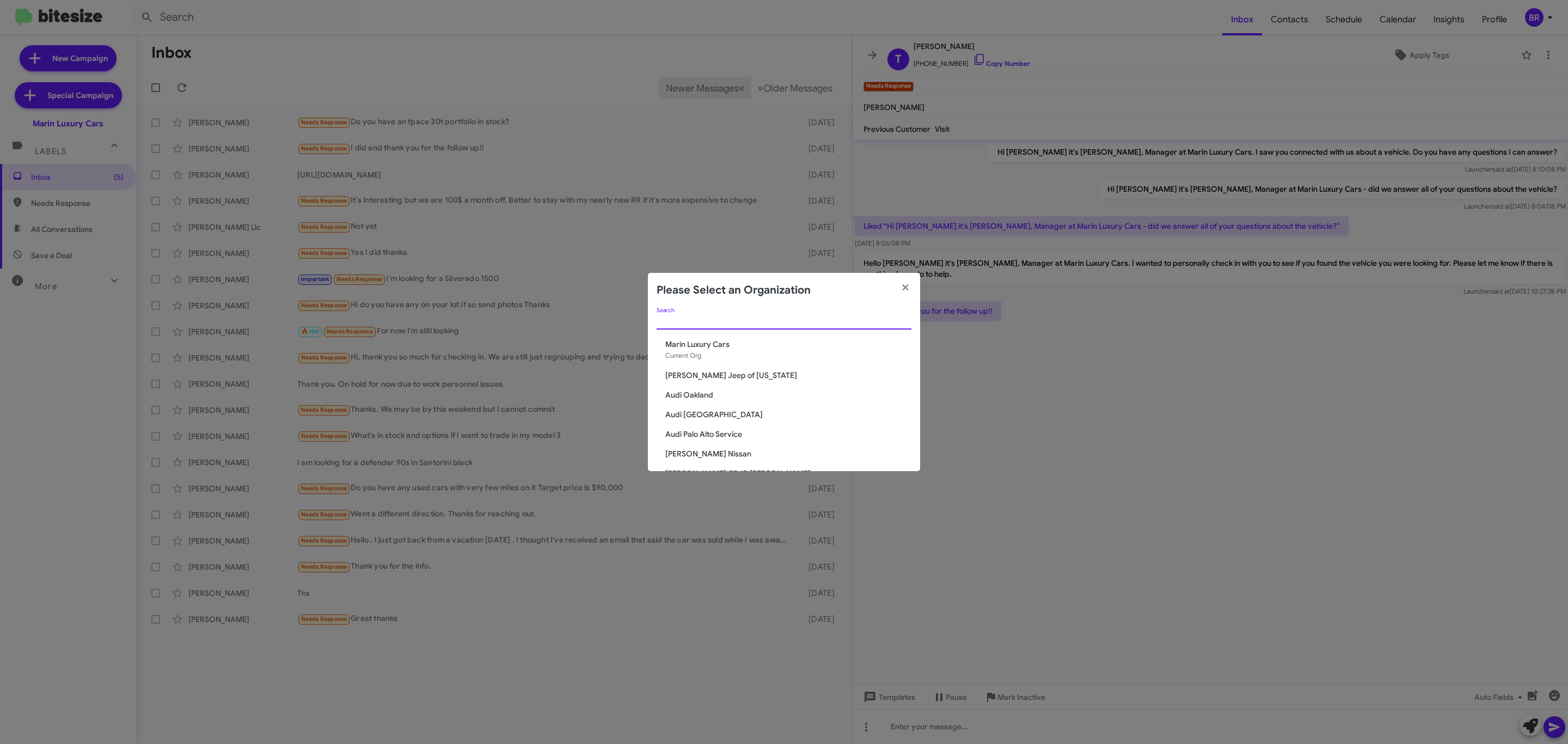
click at [798, 322] on input "Search" at bounding box center [784, 321] width 255 height 9
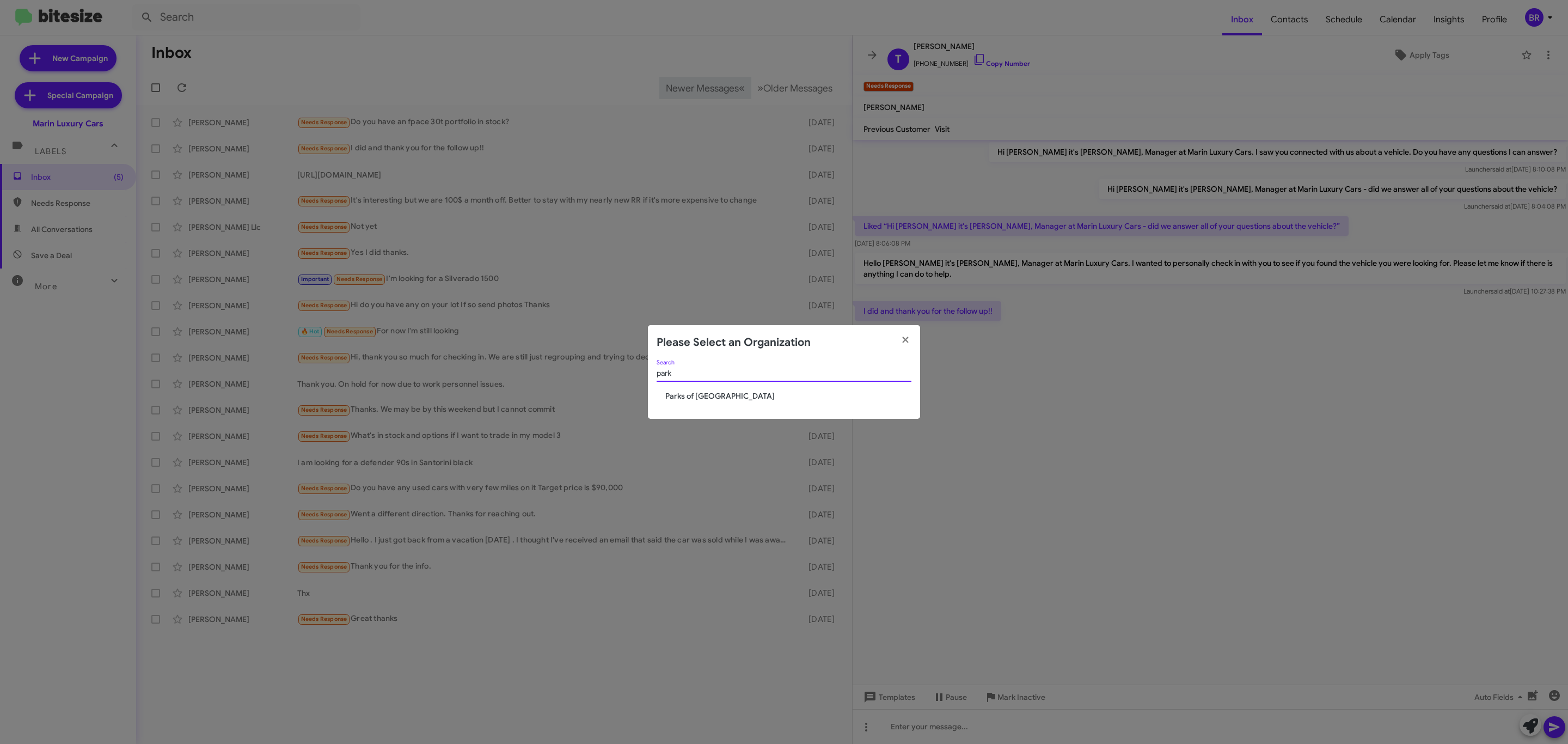
type input "park"
click at [722, 396] on span "Parks of [GEOGRAPHIC_DATA]" at bounding box center [788, 396] width 246 height 11
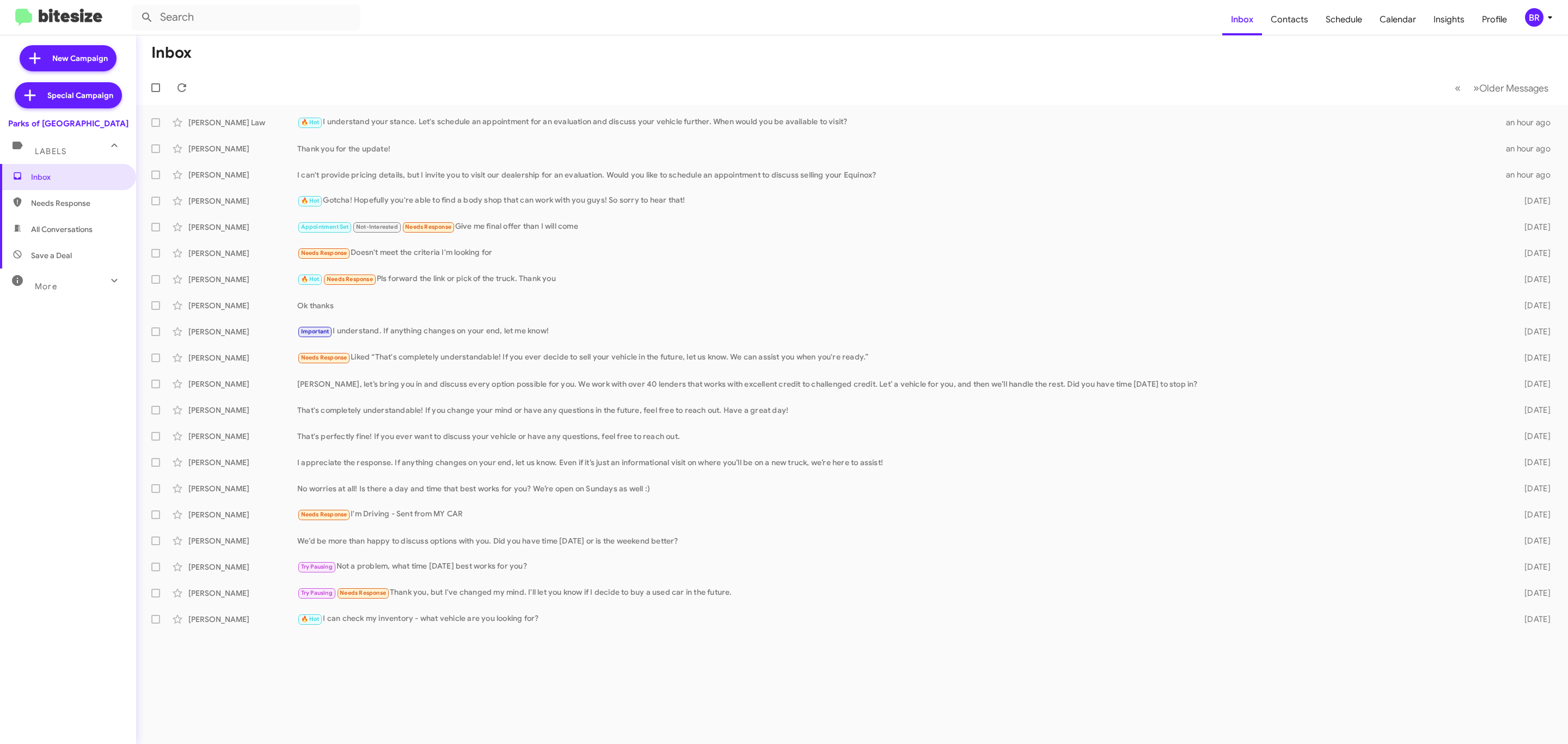
click at [510, 45] on mat-toolbar-row "Inbox" at bounding box center [852, 52] width 1432 height 35
click at [1526, 18] on div "BR" at bounding box center [1534, 17] width 19 height 19
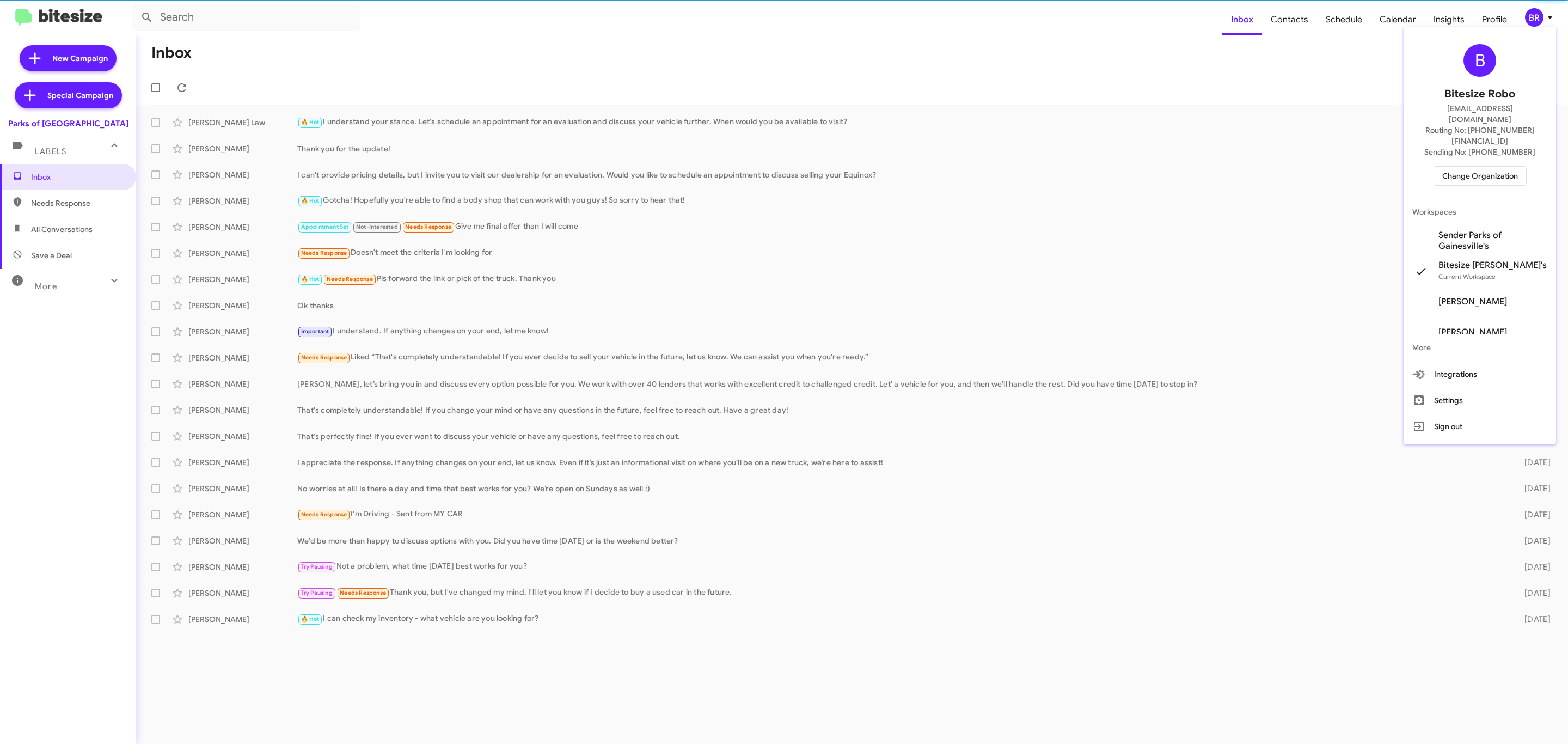
click at [1460, 167] on span "Change Organization" at bounding box center [1480, 176] width 75 height 19
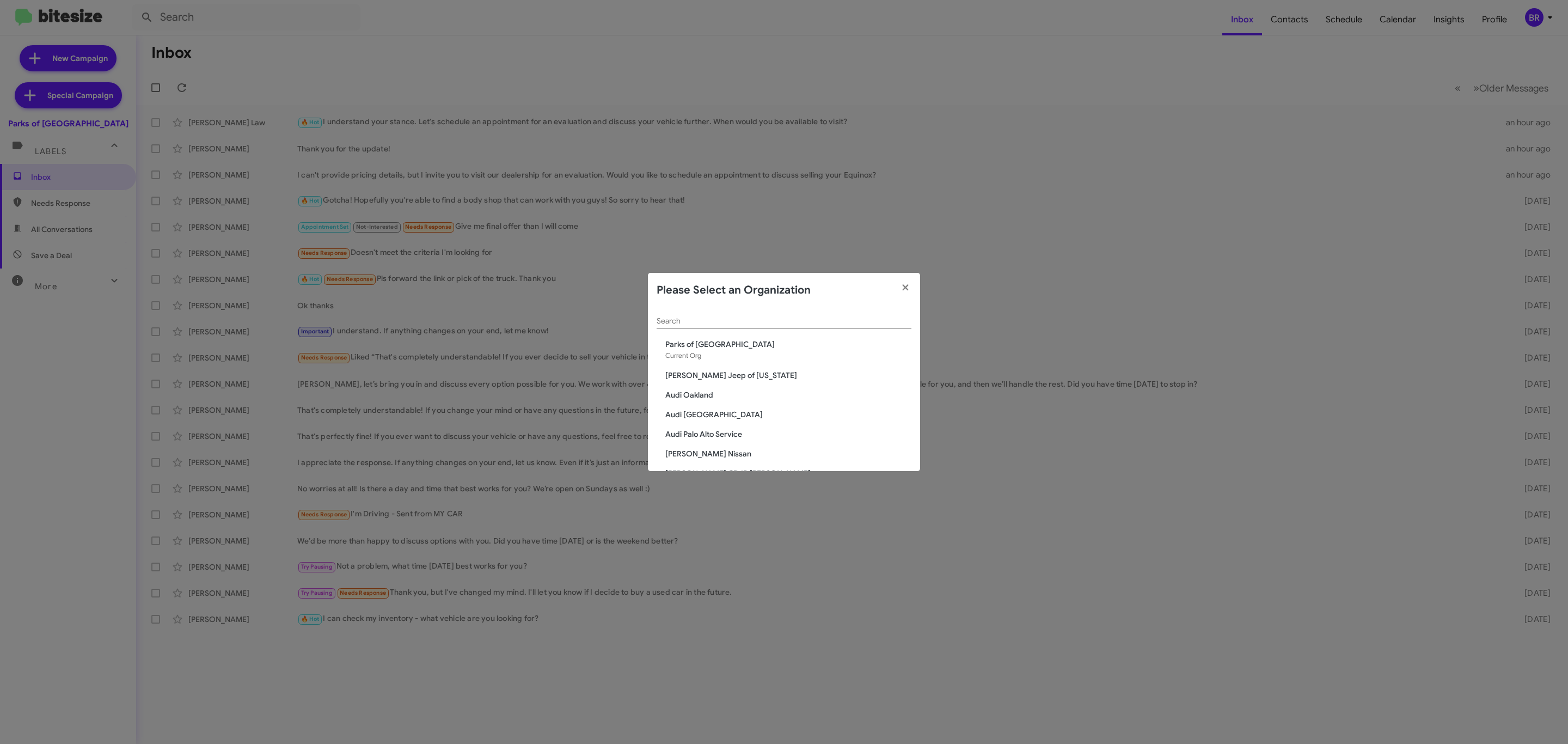
click at [736, 317] on input "Search" at bounding box center [784, 321] width 255 height 9
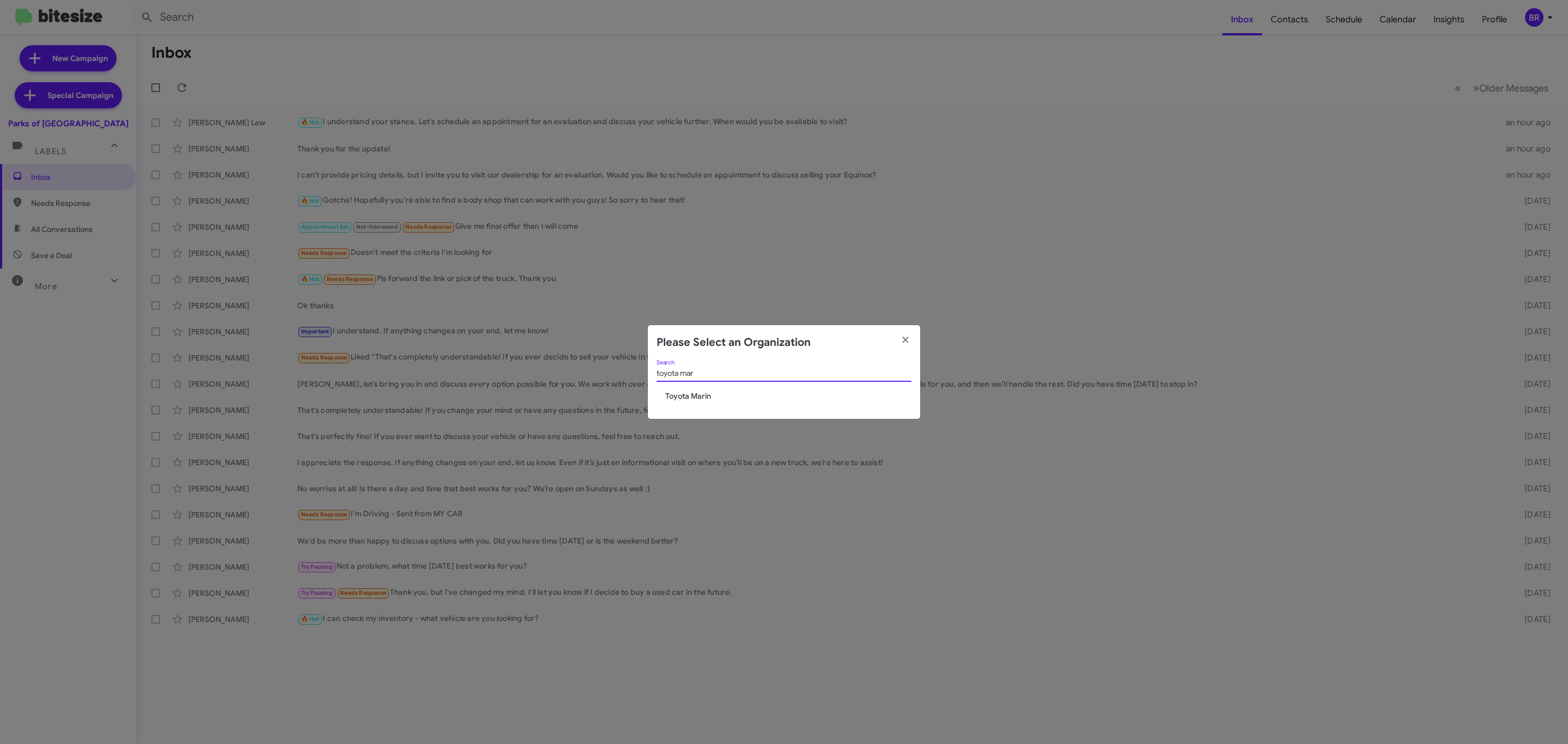
type input "toyota mar"
click at [706, 398] on span "Toyota Marin" at bounding box center [788, 396] width 246 height 11
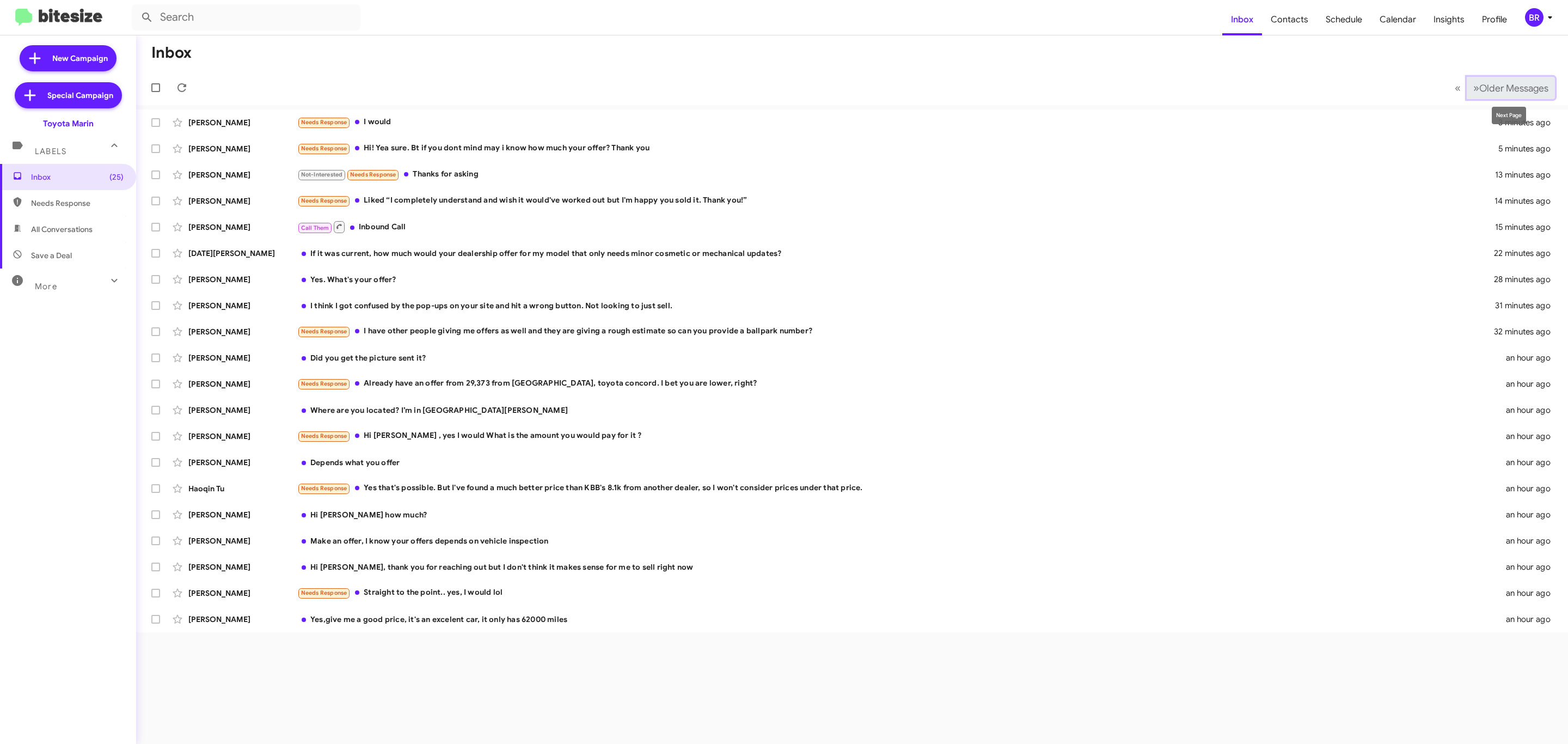
click at [1521, 92] on span "Older Messages" at bounding box center [1513, 88] width 69 height 12
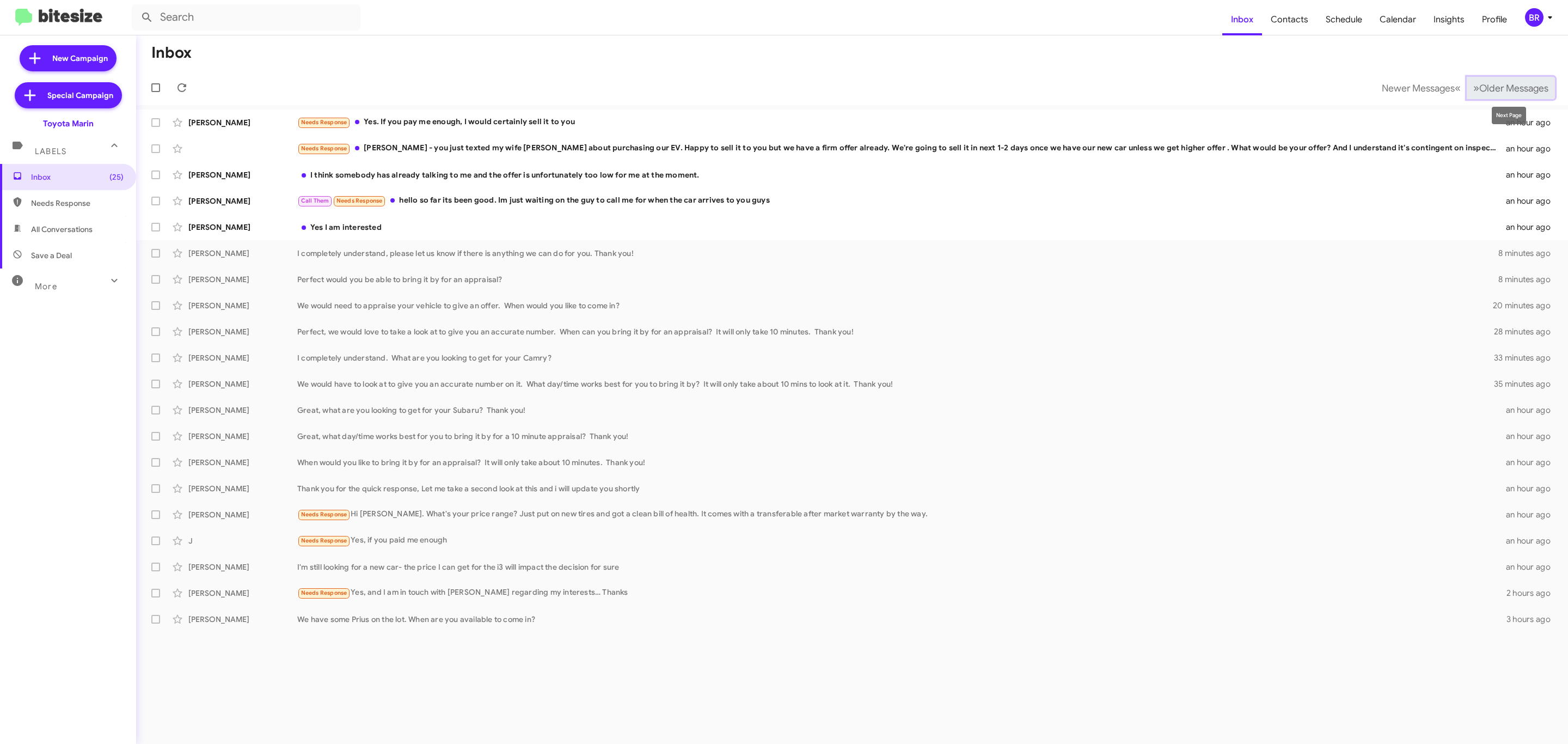
click at [1485, 98] on button "» Next Older Messages" at bounding box center [1511, 88] width 88 height 22
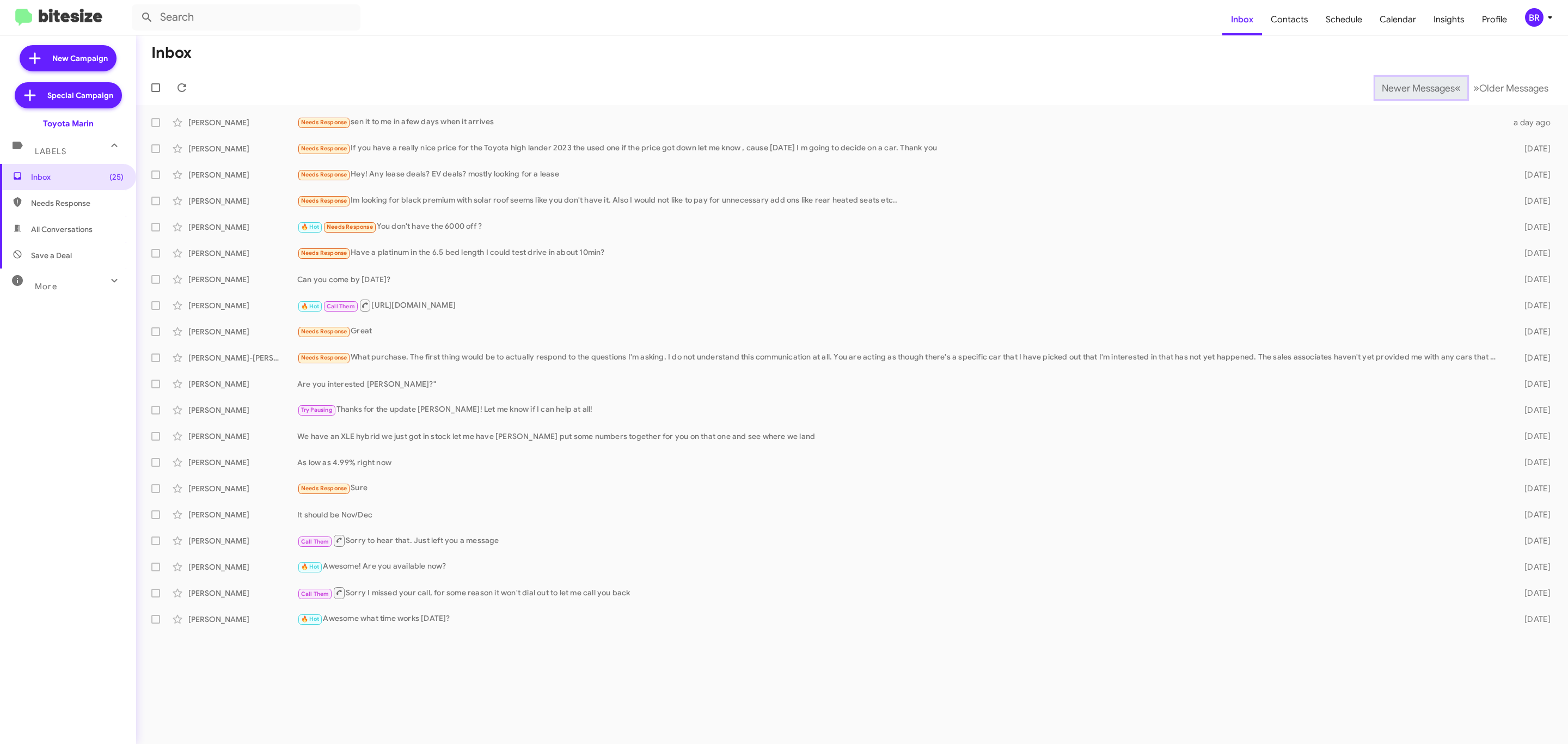
click at [1409, 86] on span "Newer Messages" at bounding box center [1417, 88] width 73 height 12
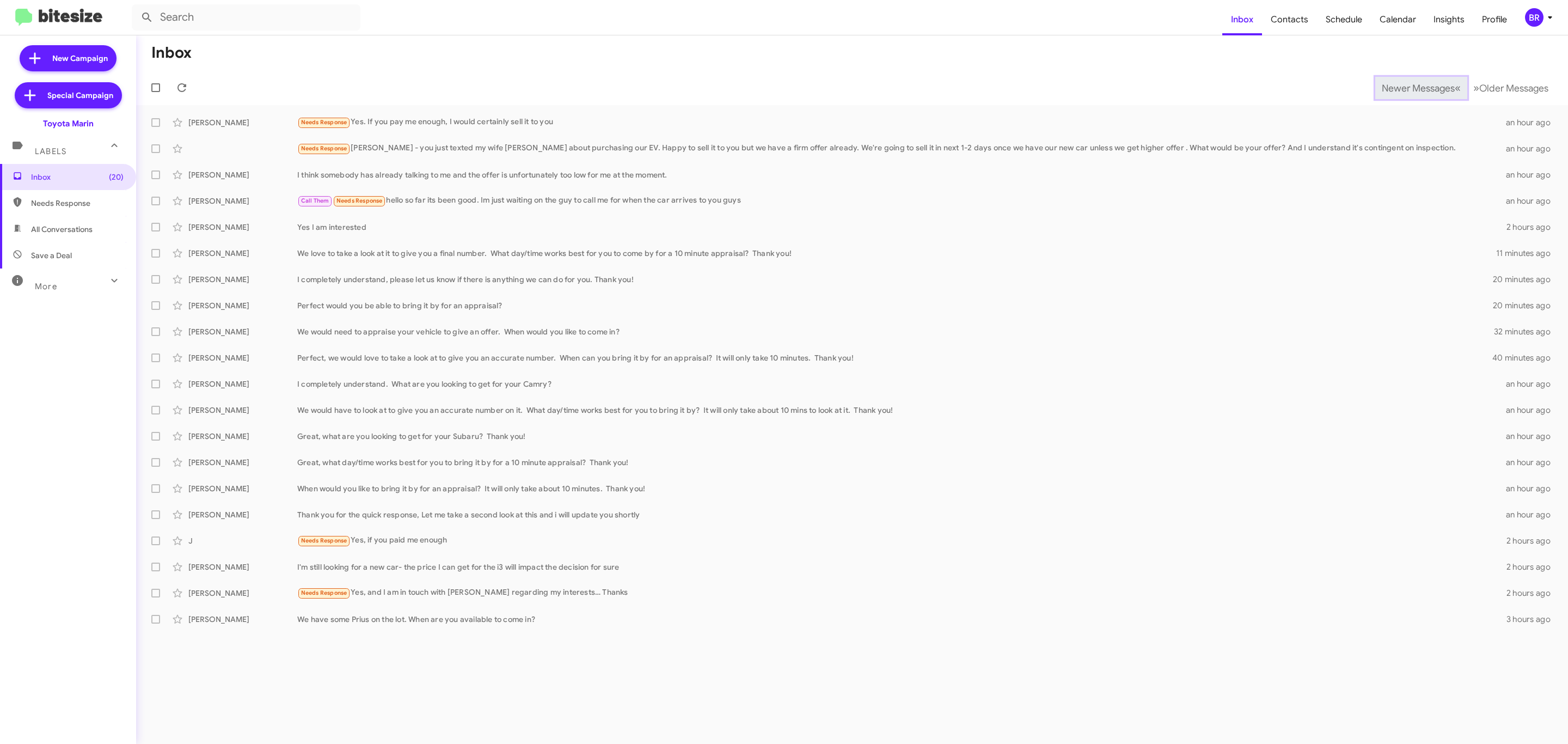
click at [1409, 86] on span "Newer Messages" at bounding box center [1417, 88] width 73 height 12
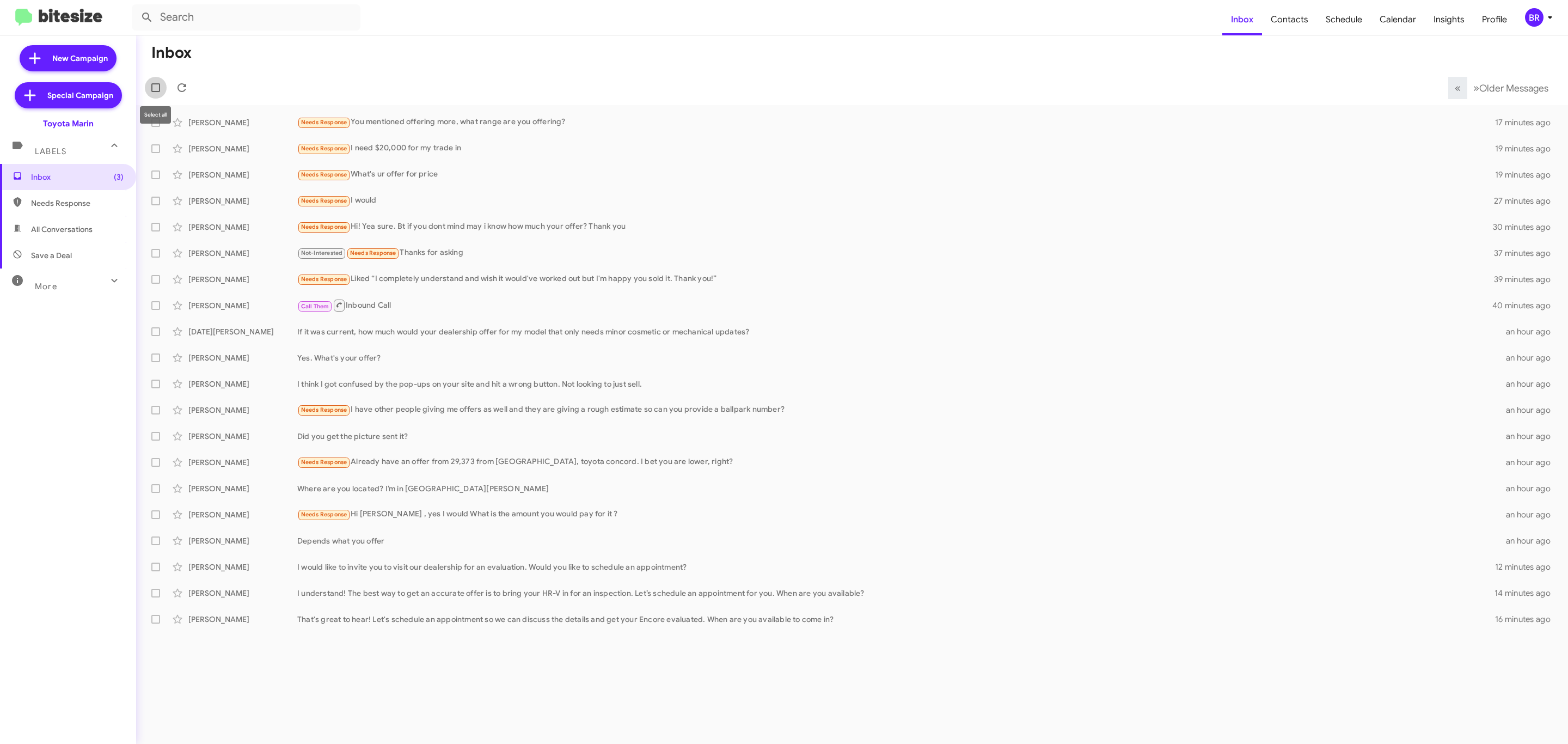
click at [157, 86] on span at bounding box center [156, 88] width 9 height 9
click at [156, 92] on input "checkbox" at bounding box center [155, 92] width 1 height 1
checkbox input "true"
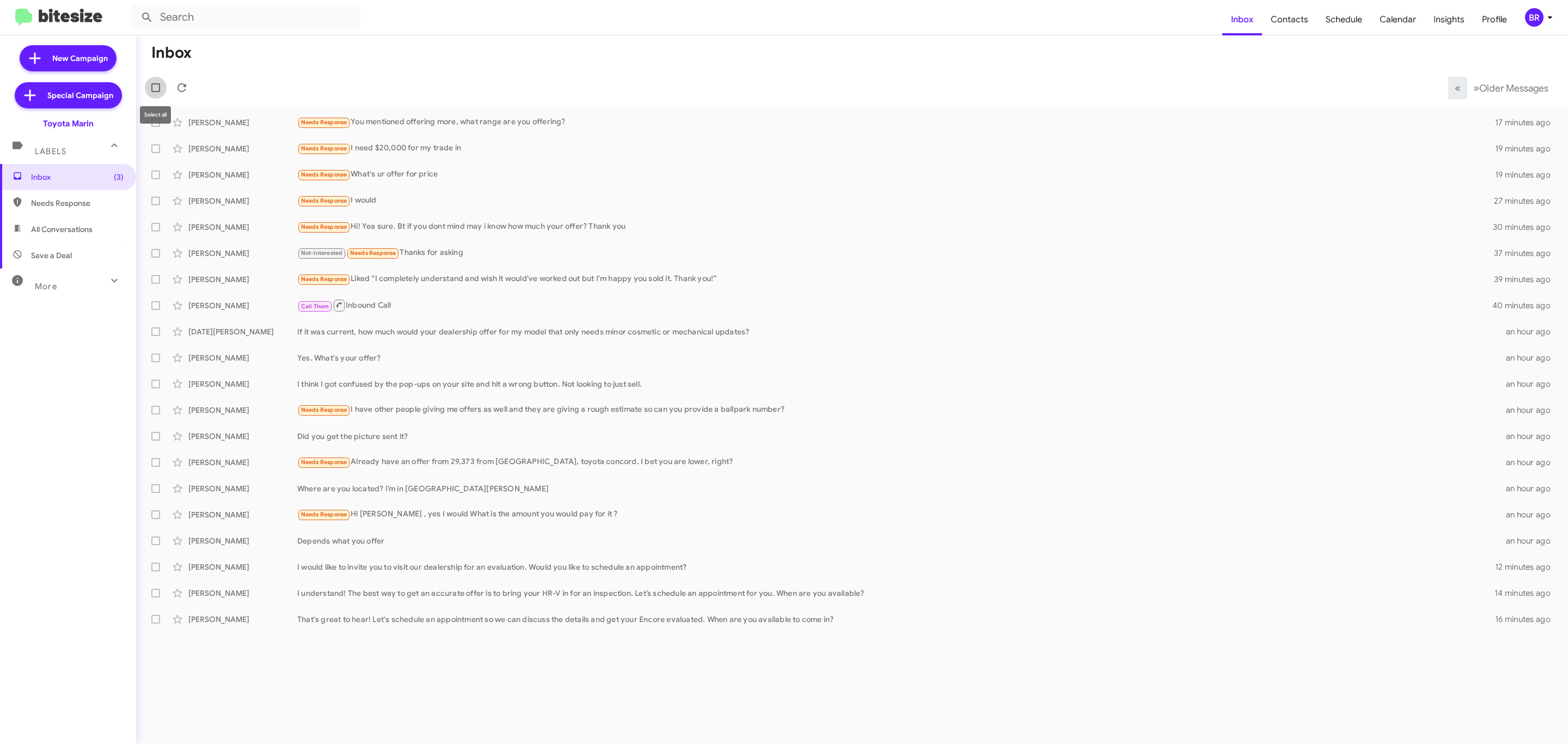
checkbox input "true"
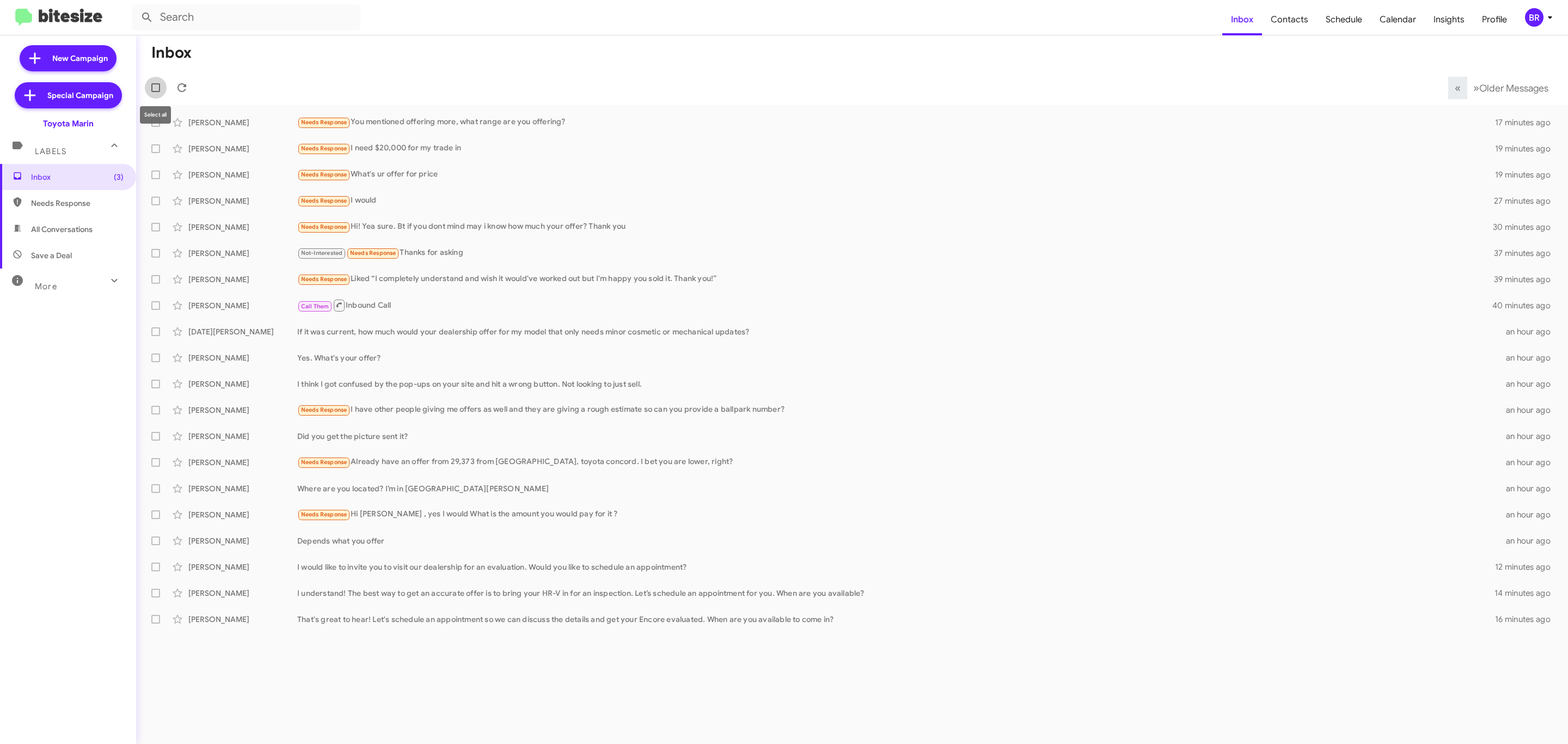
checkbox input "true"
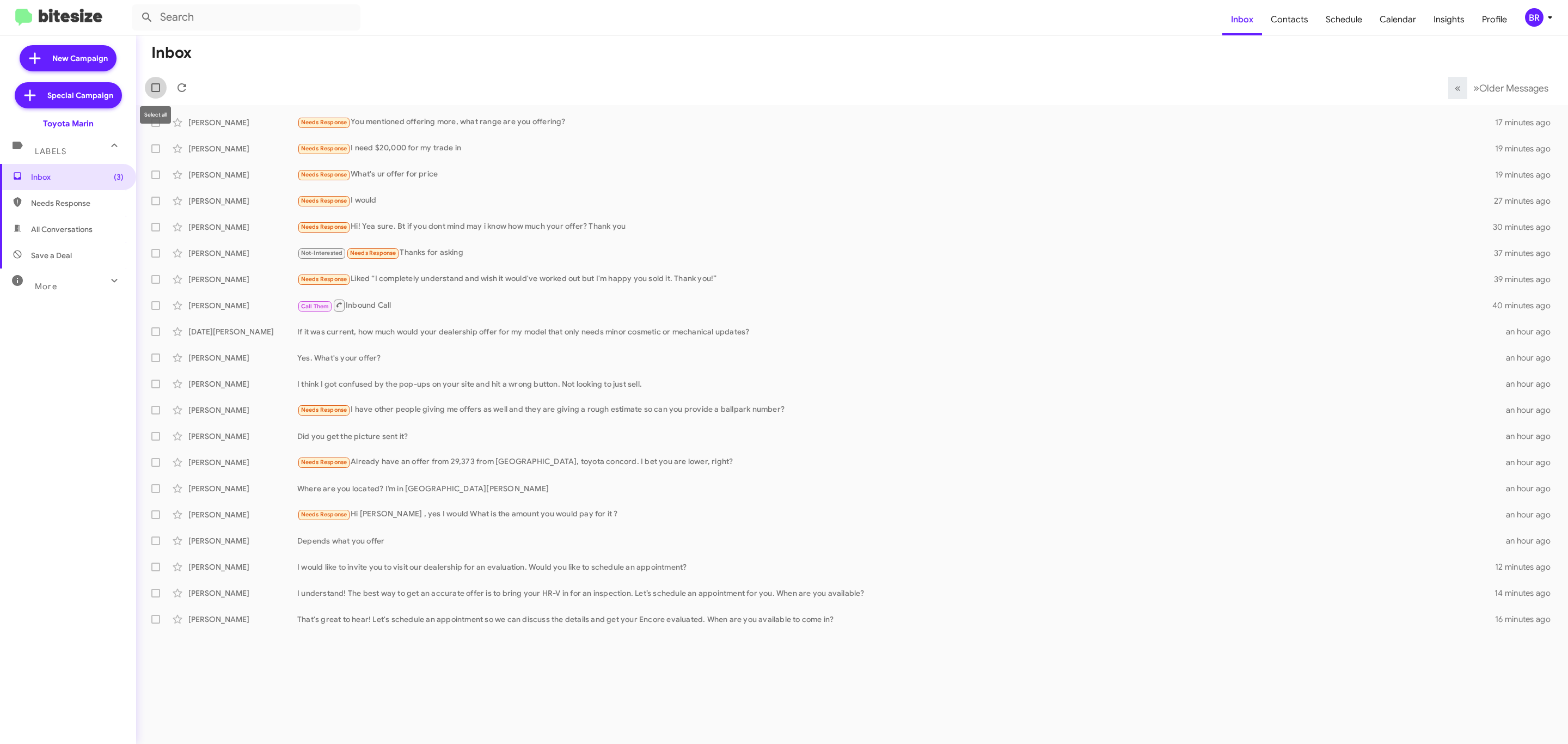
checkbox input "true"
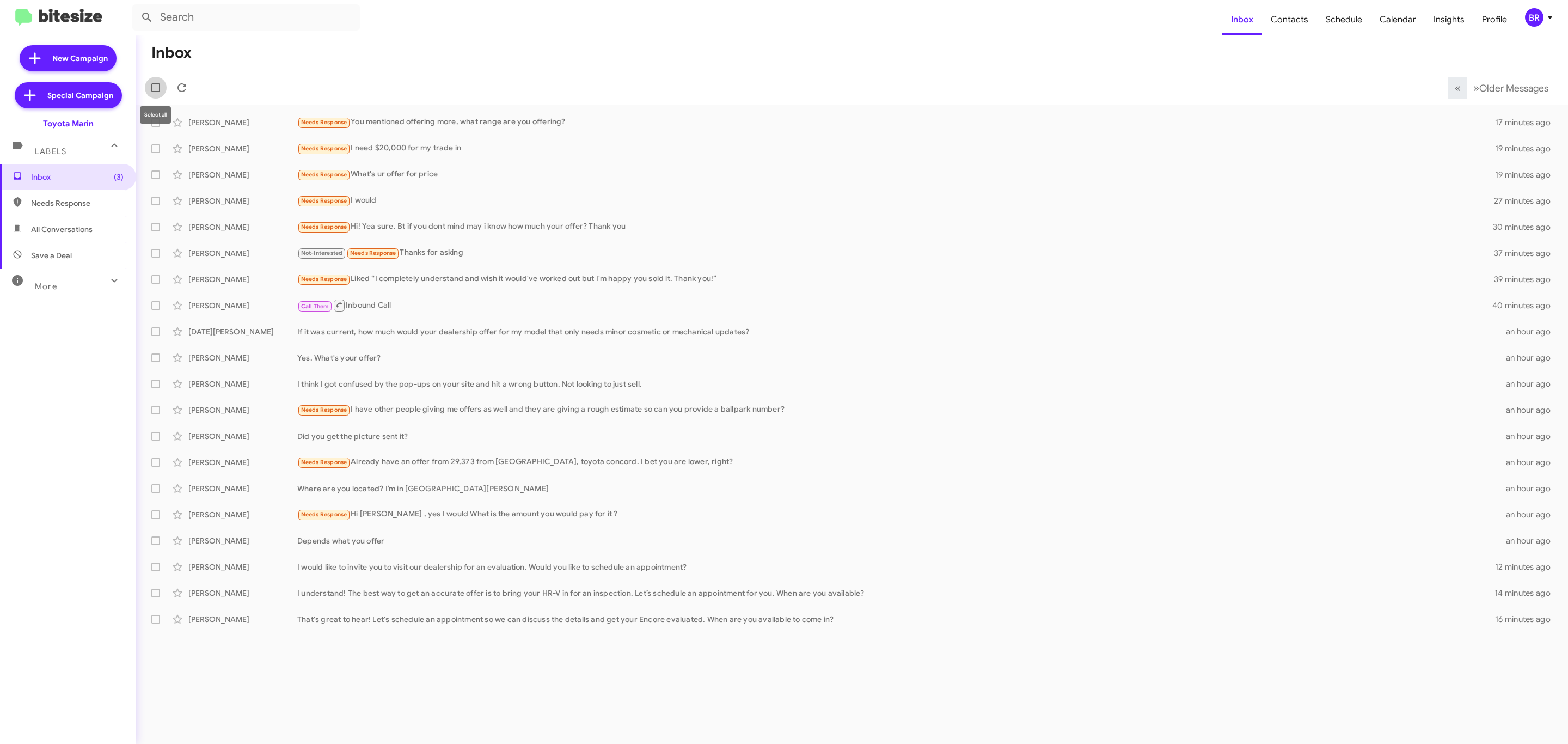
checkbox input "true"
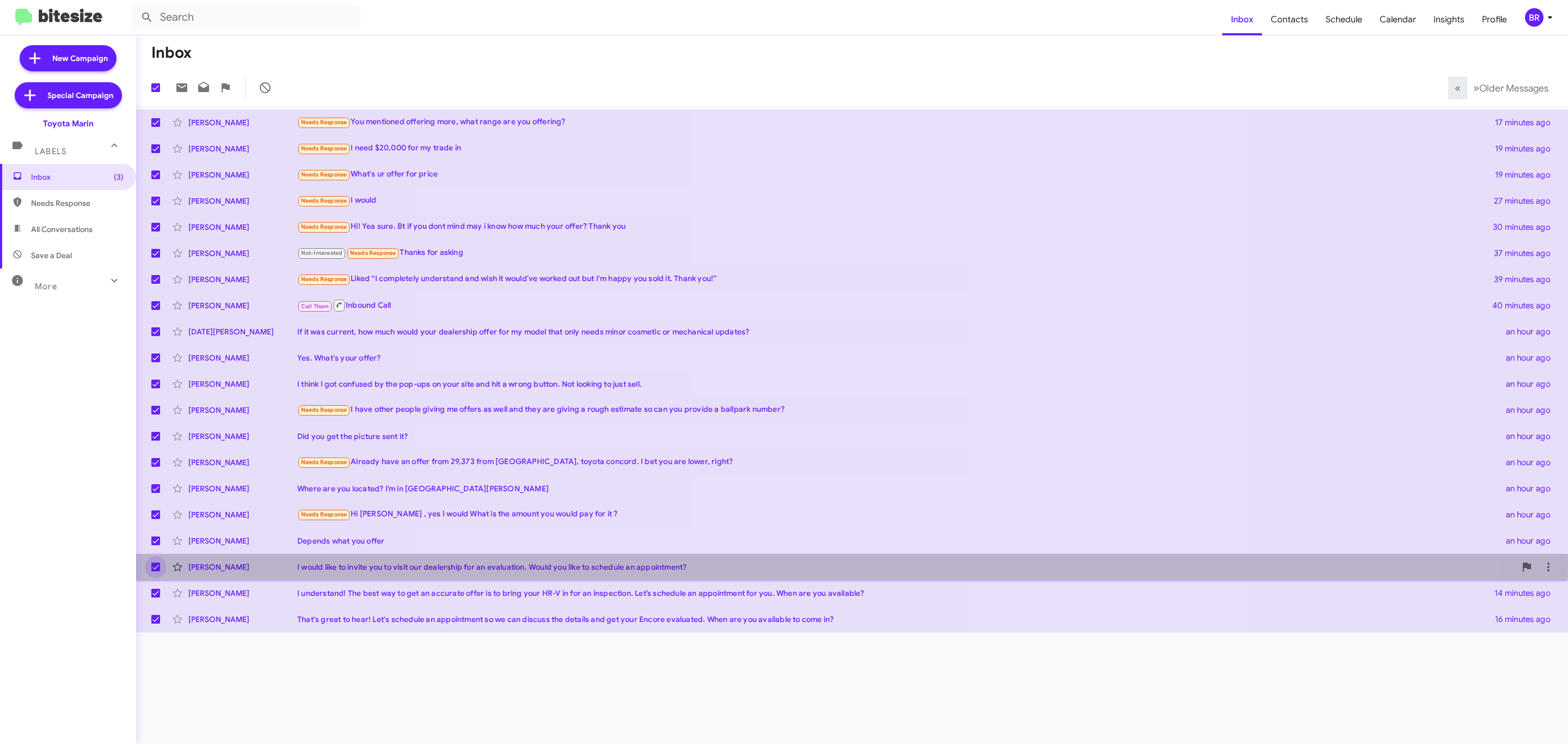
click at [152, 567] on span at bounding box center [156, 567] width 9 height 9
click at [155, 572] on input "checkbox" at bounding box center [155, 572] width 1 height 1
checkbox input "false"
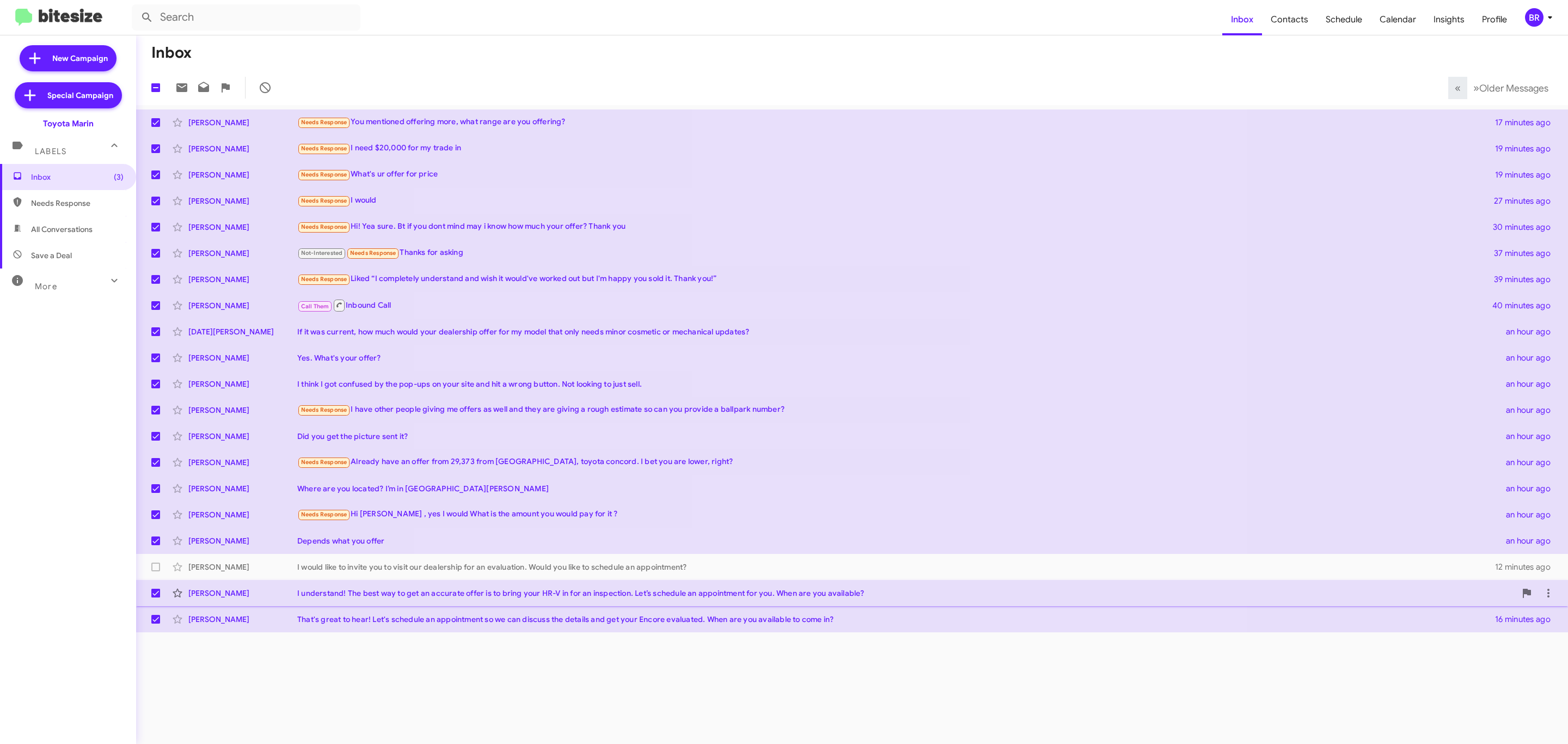
click at [156, 601] on label at bounding box center [155, 593] width 22 height 22
click at [156, 598] on input "checkbox" at bounding box center [155, 598] width 1 height 1
checkbox input "false"
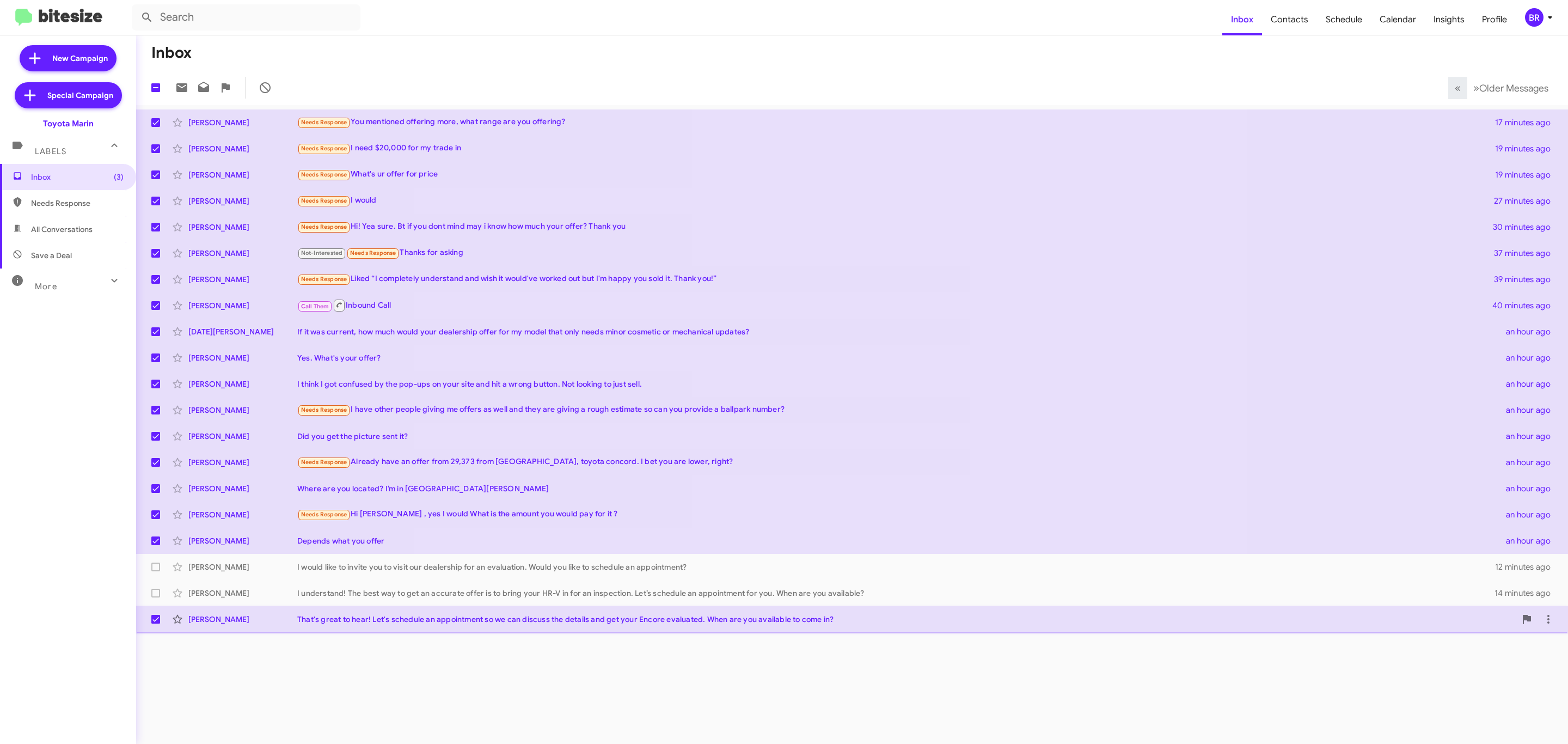
click at [156, 617] on span at bounding box center [156, 619] width 9 height 9
click at [156, 624] on input "checkbox" at bounding box center [155, 624] width 1 height 1
checkbox input "false"
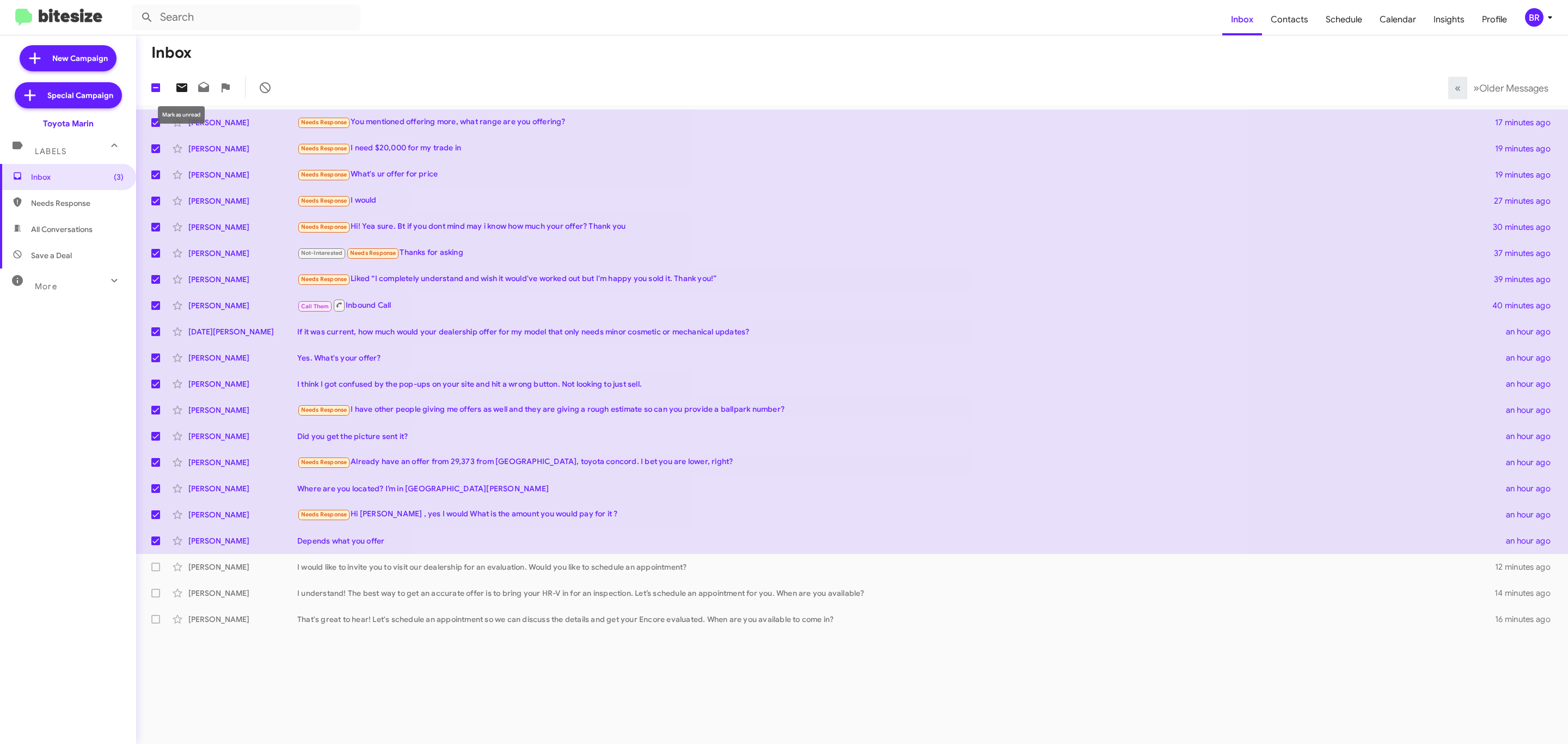
click at [183, 83] on icon at bounding box center [182, 88] width 11 height 9
